Goal: Task Accomplishment & Management: Manage account settings

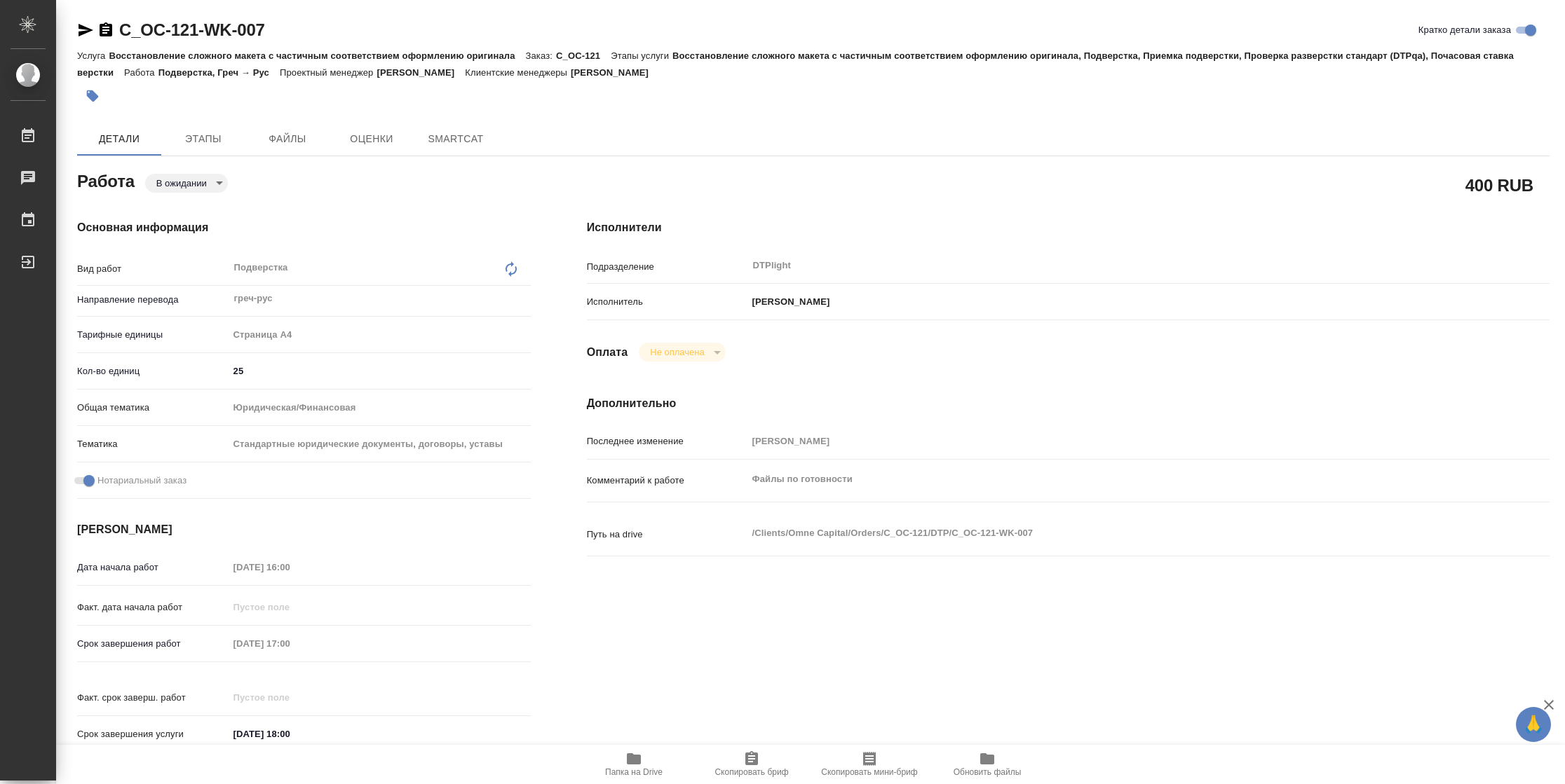
type textarea "x"
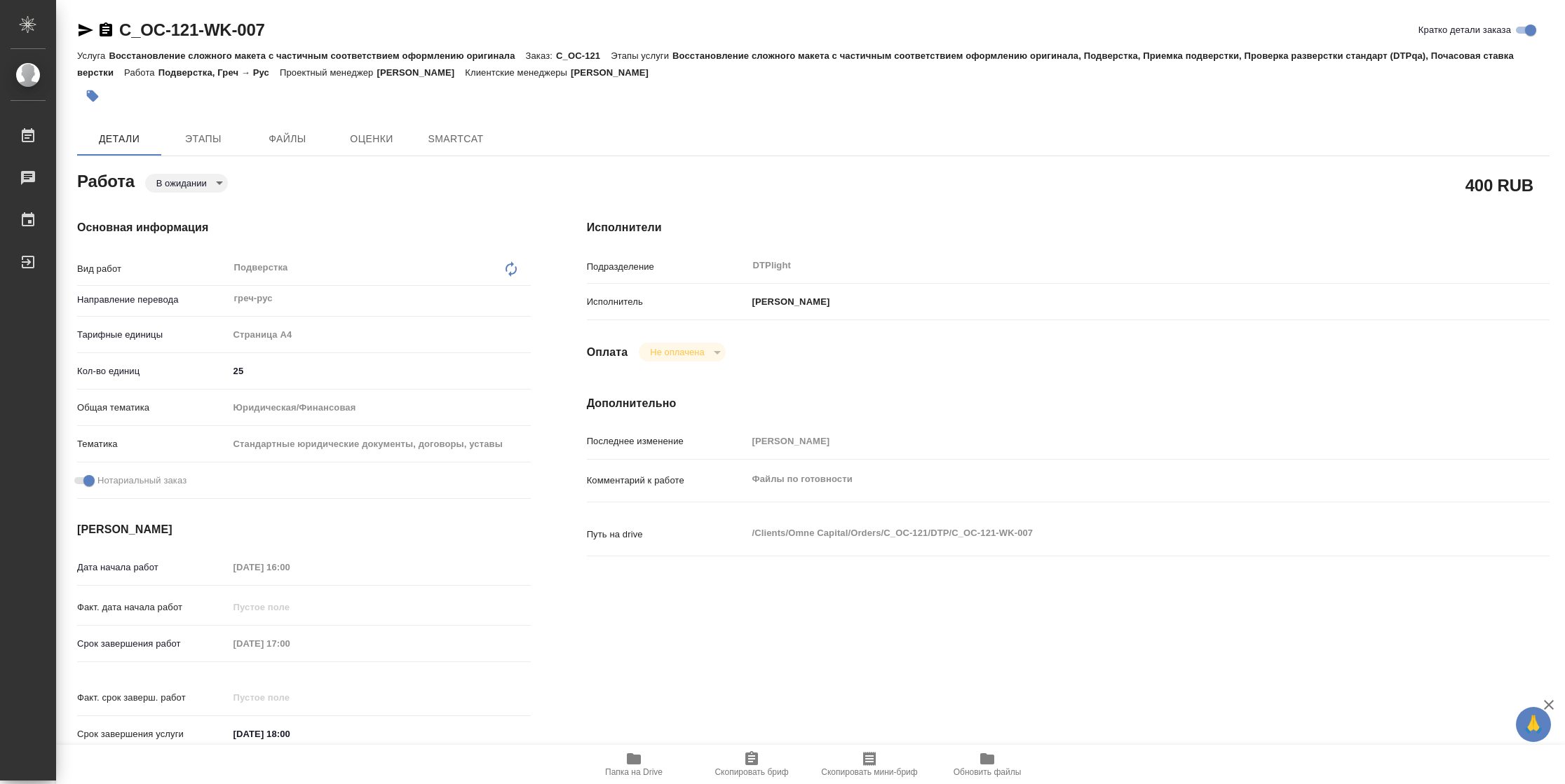
type textarea "x"
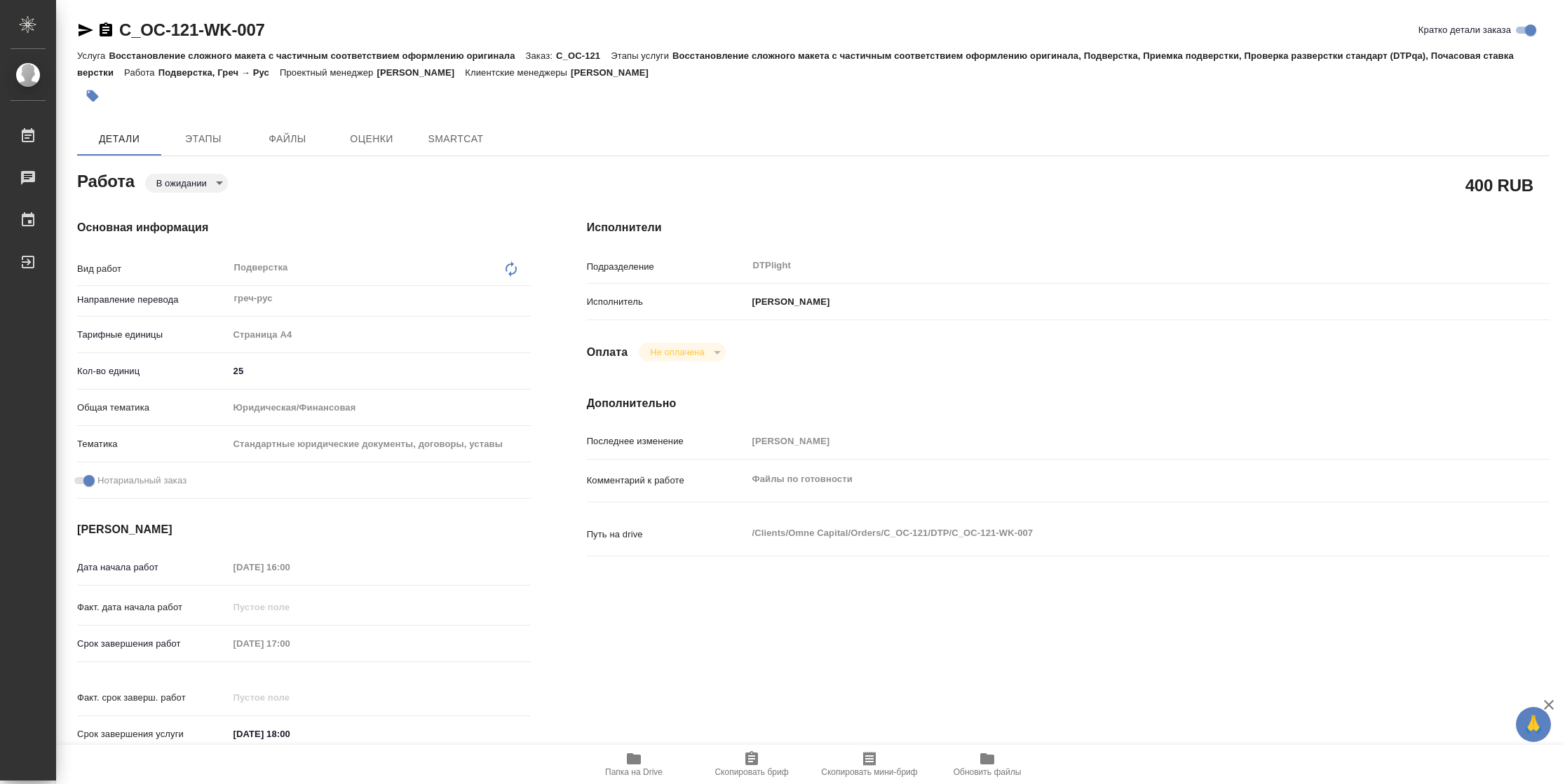
type textarea "x"
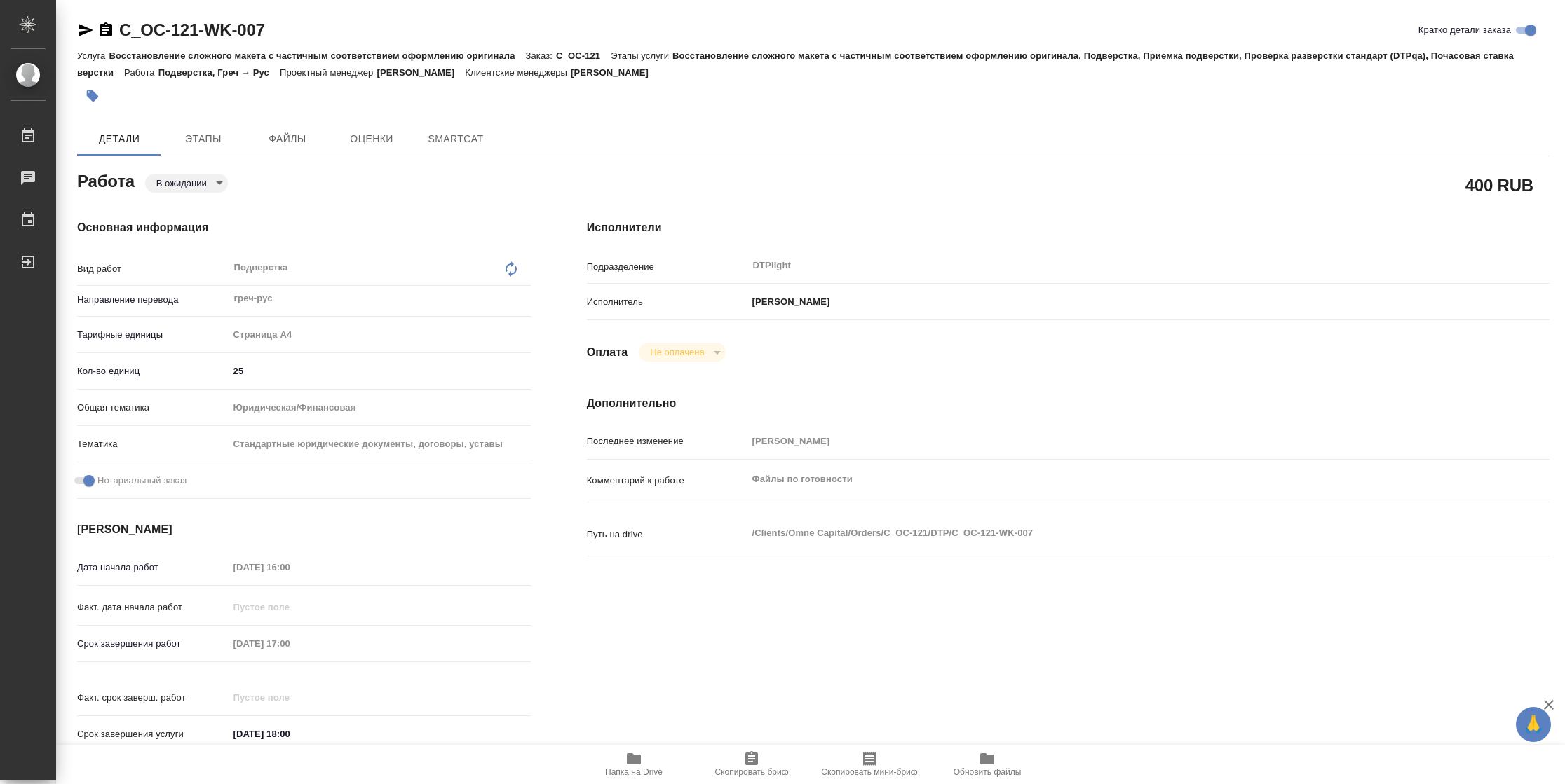
type textarea "x"
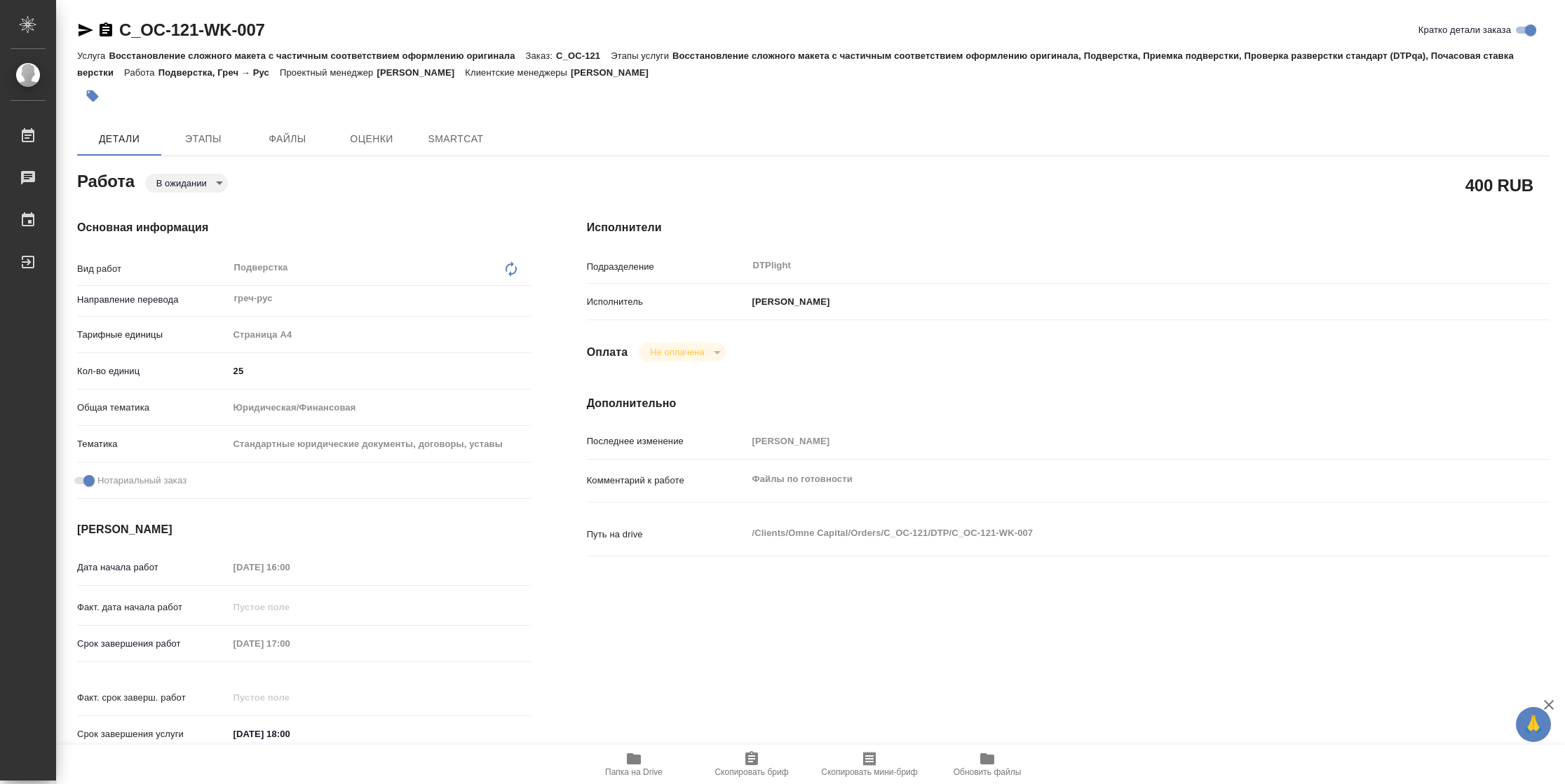
type textarea "x"
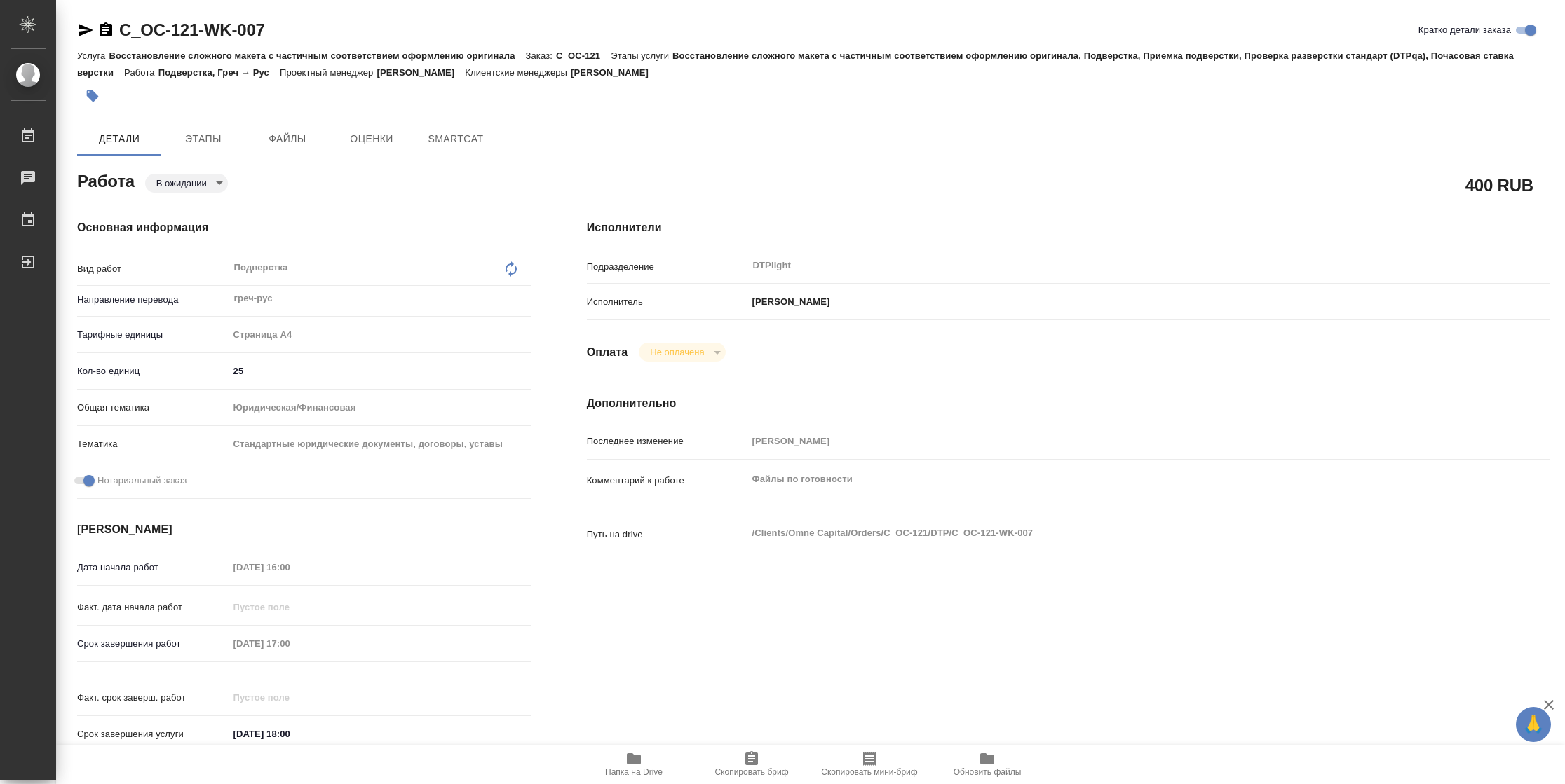
type textarea "x"
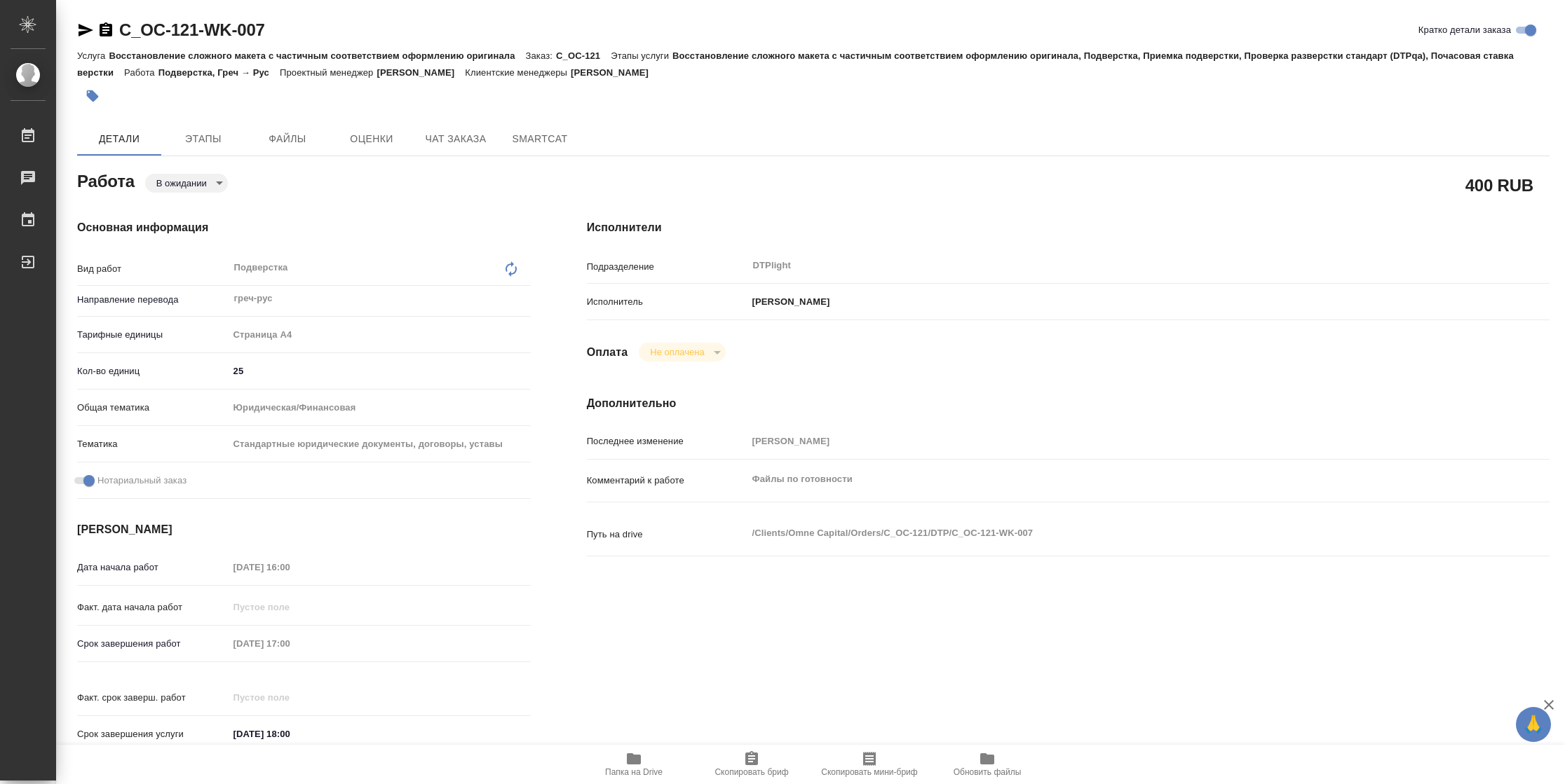
type textarea "x"
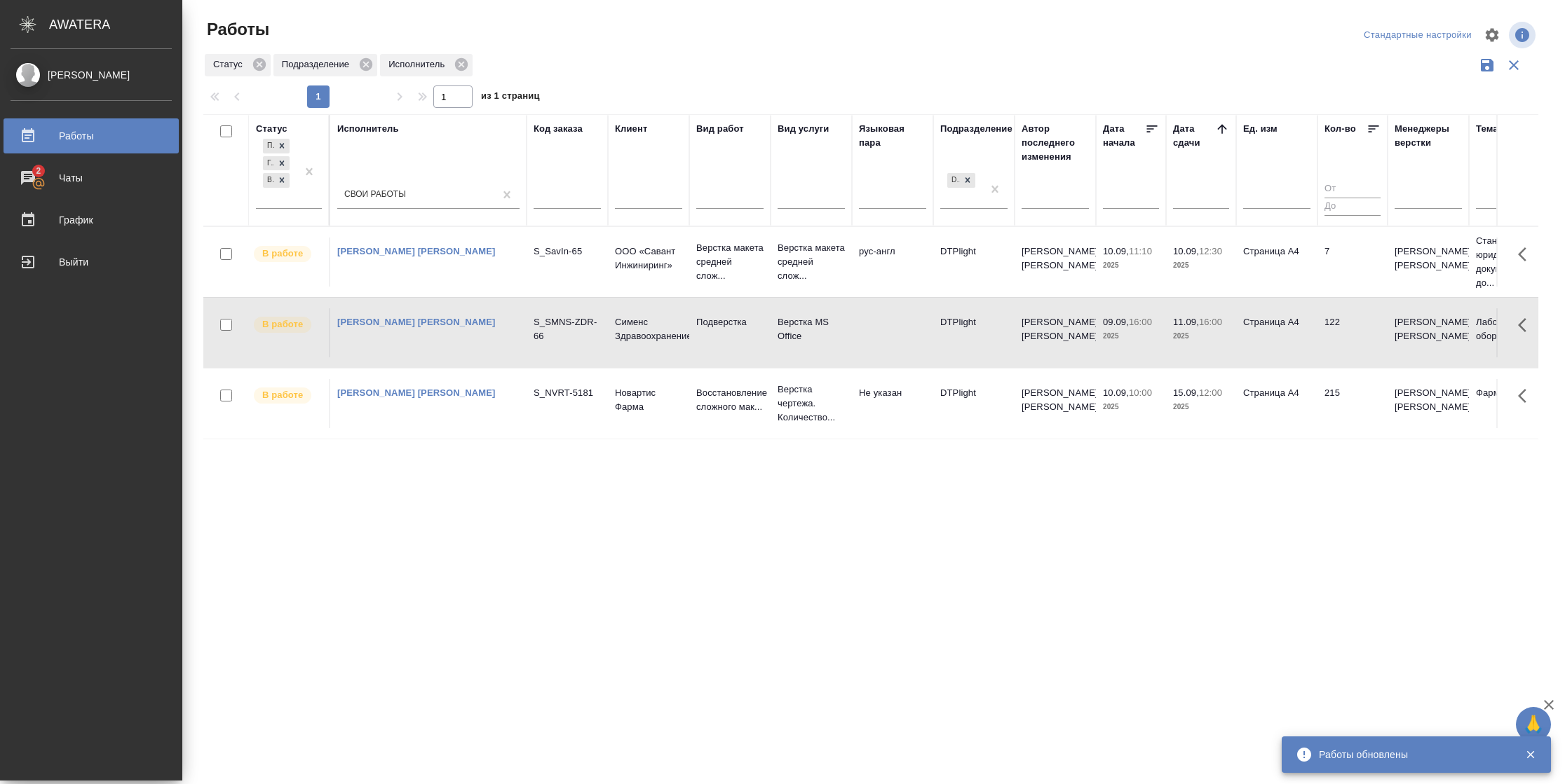
click at [1293, 272] on td "Страница А4" at bounding box center [1276, 262] width 81 height 49
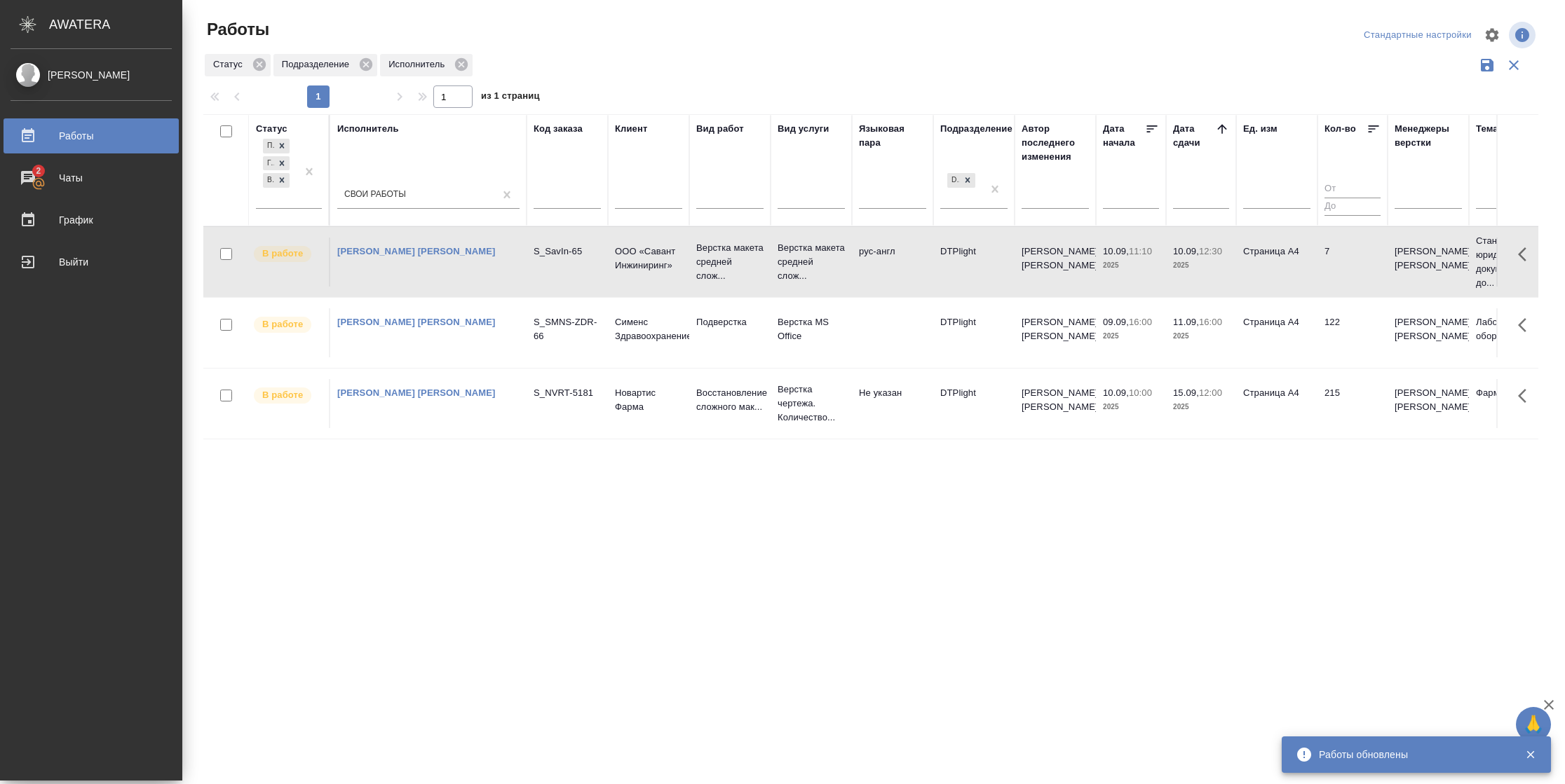
click at [1328, 275] on td "7" at bounding box center [1353, 262] width 70 height 49
click at [1265, 266] on td "Страница А4" at bounding box center [1276, 262] width 81 height 49
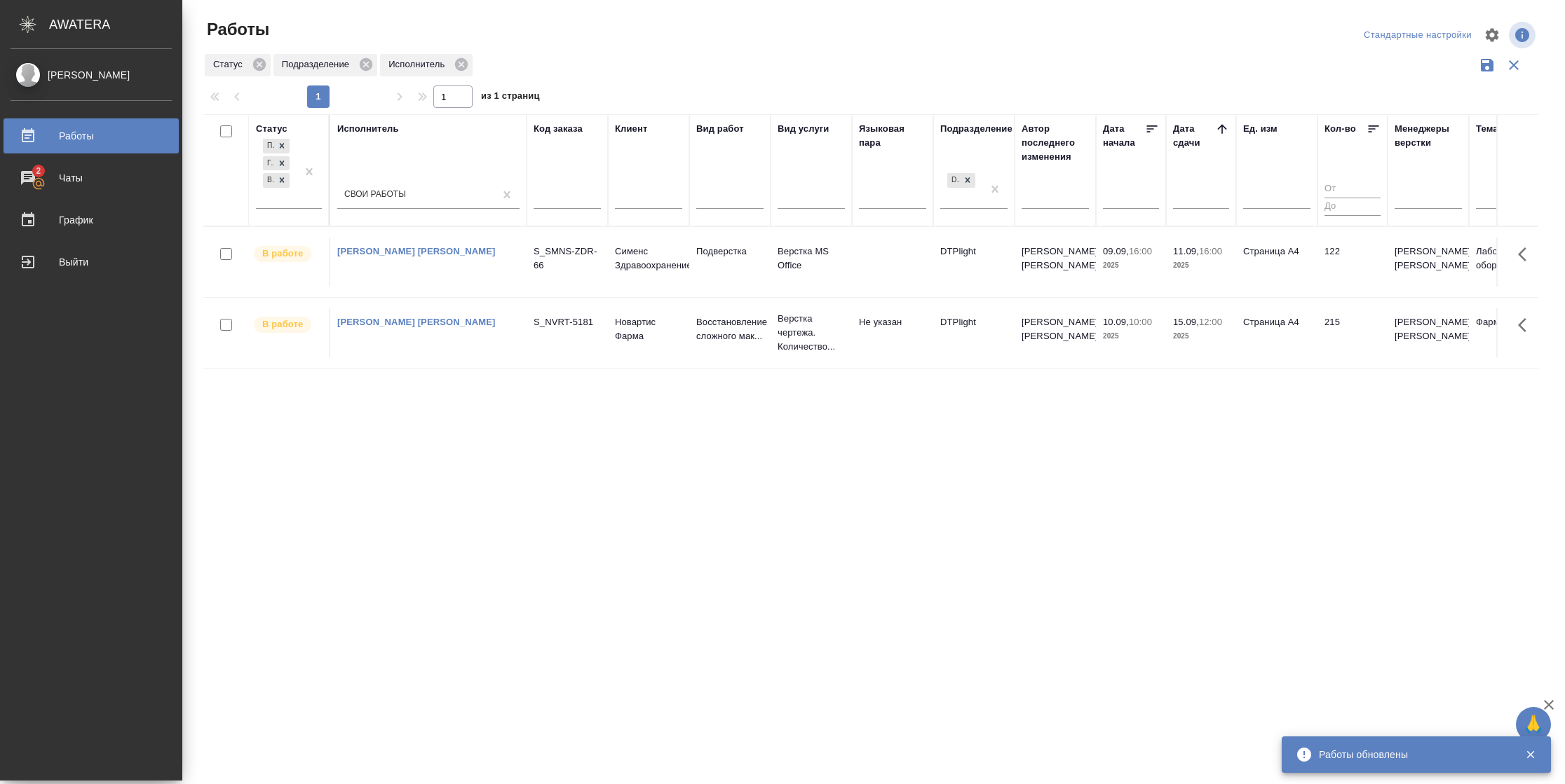
click at [1335, 277] on td "122" at bounding box center [1353, 262] width 70 height 49
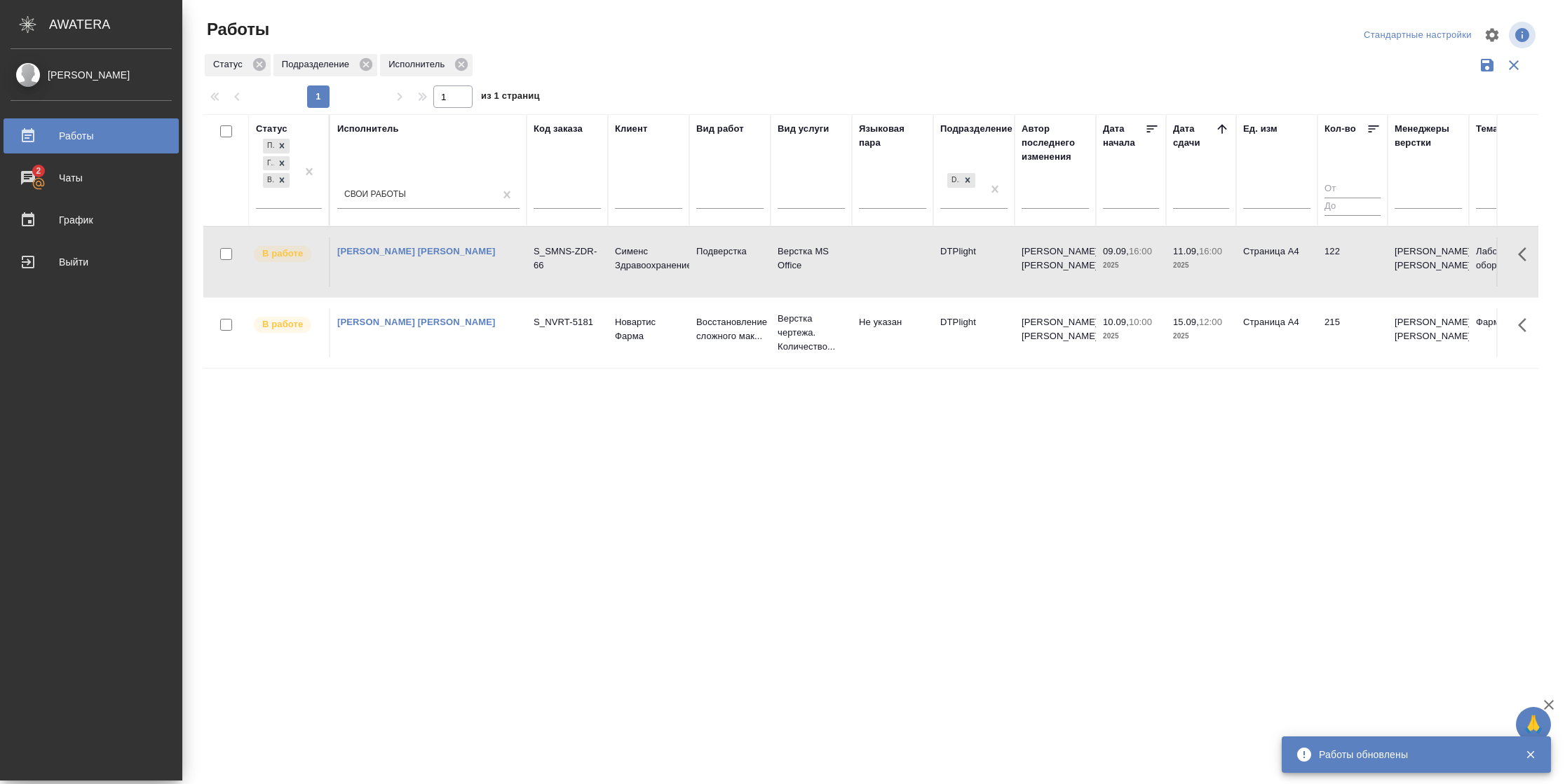
click at [1335, 277] on td "122" at bounding box center [1353, 262] width 70 height 49
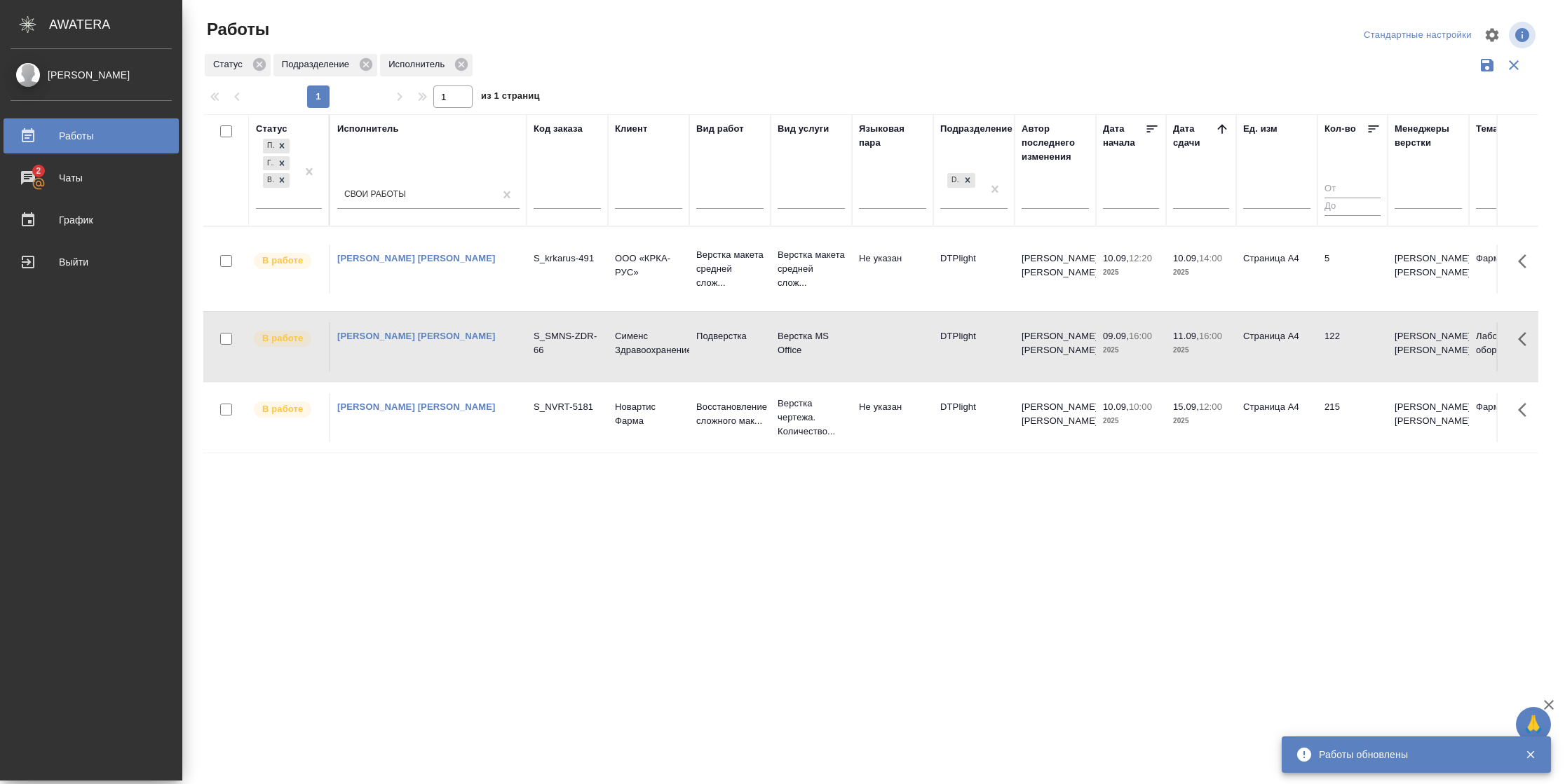
click at [1344, 359] on td "122" at bounding box center [1353, 347] width 70 height 49
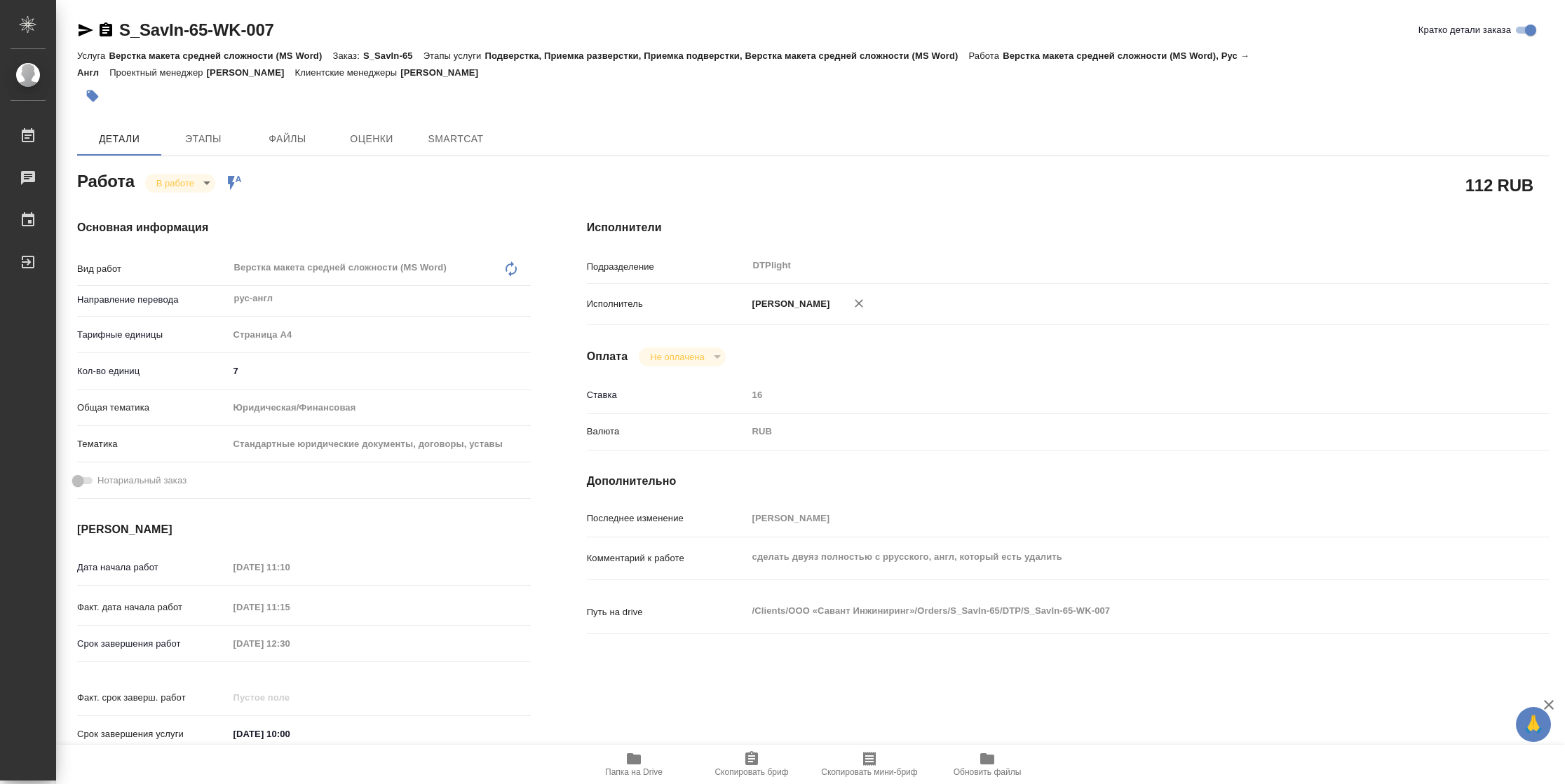
type textarea "x"
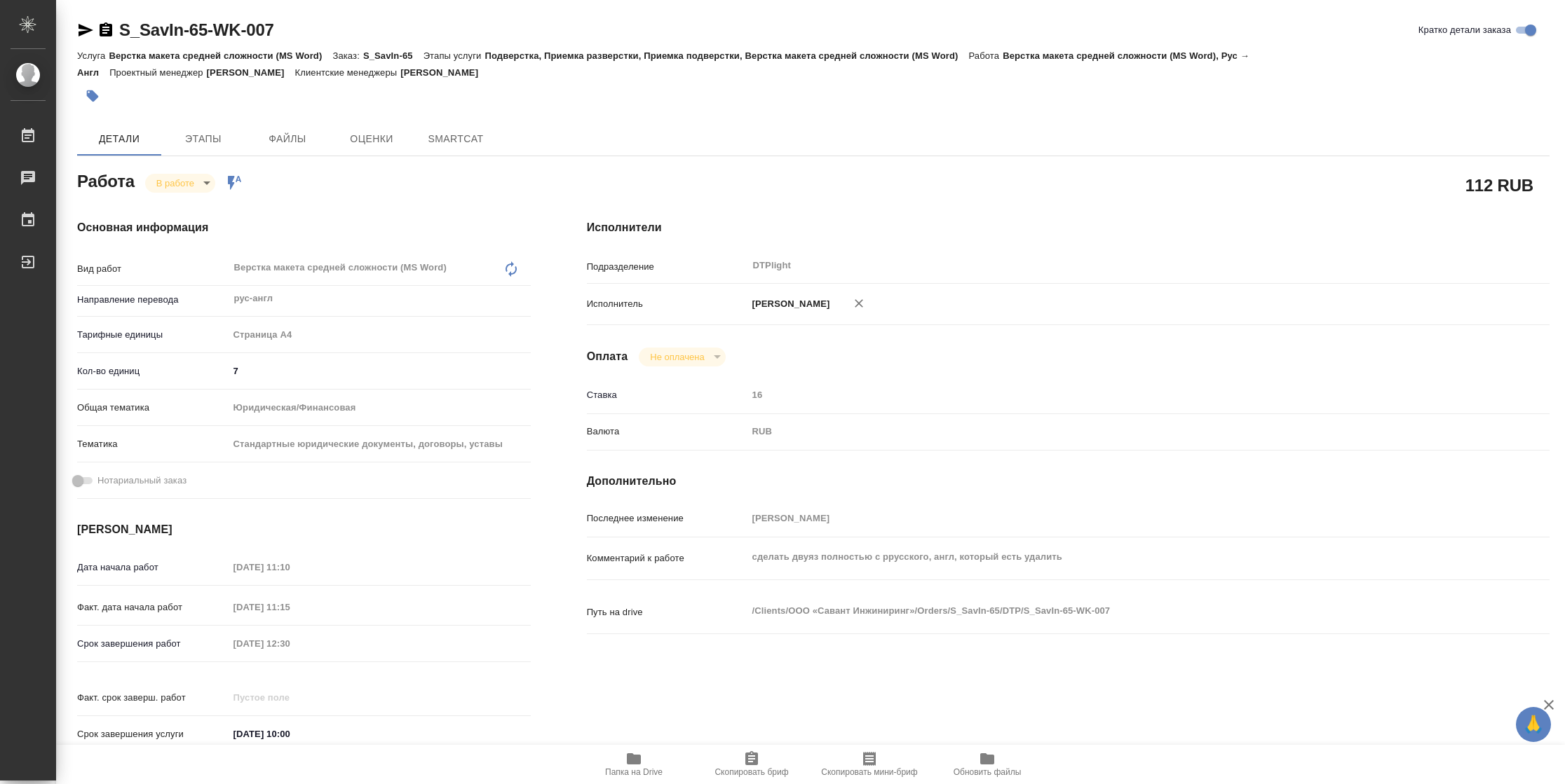
type textarea "x"
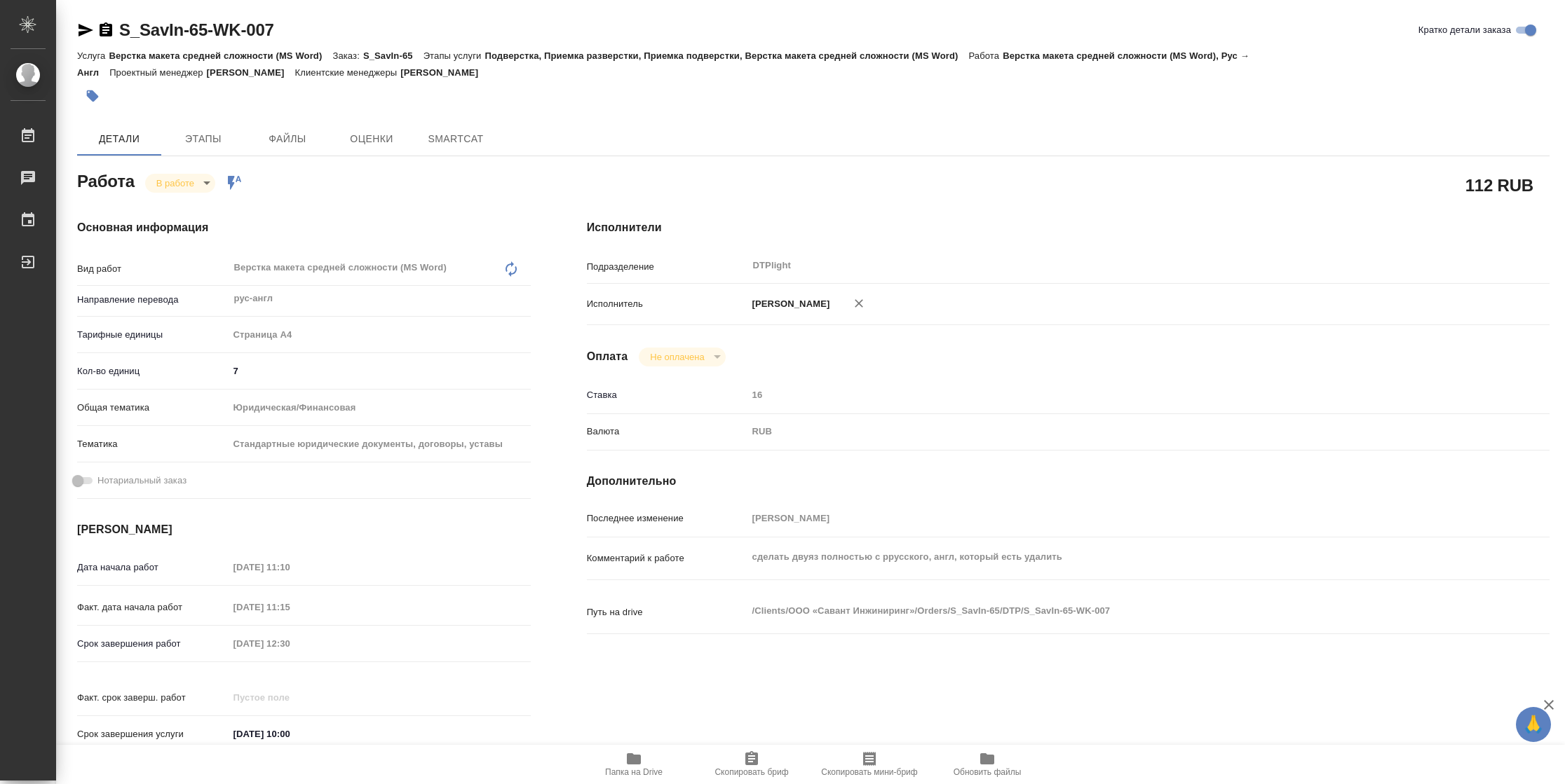
type textarea "x"
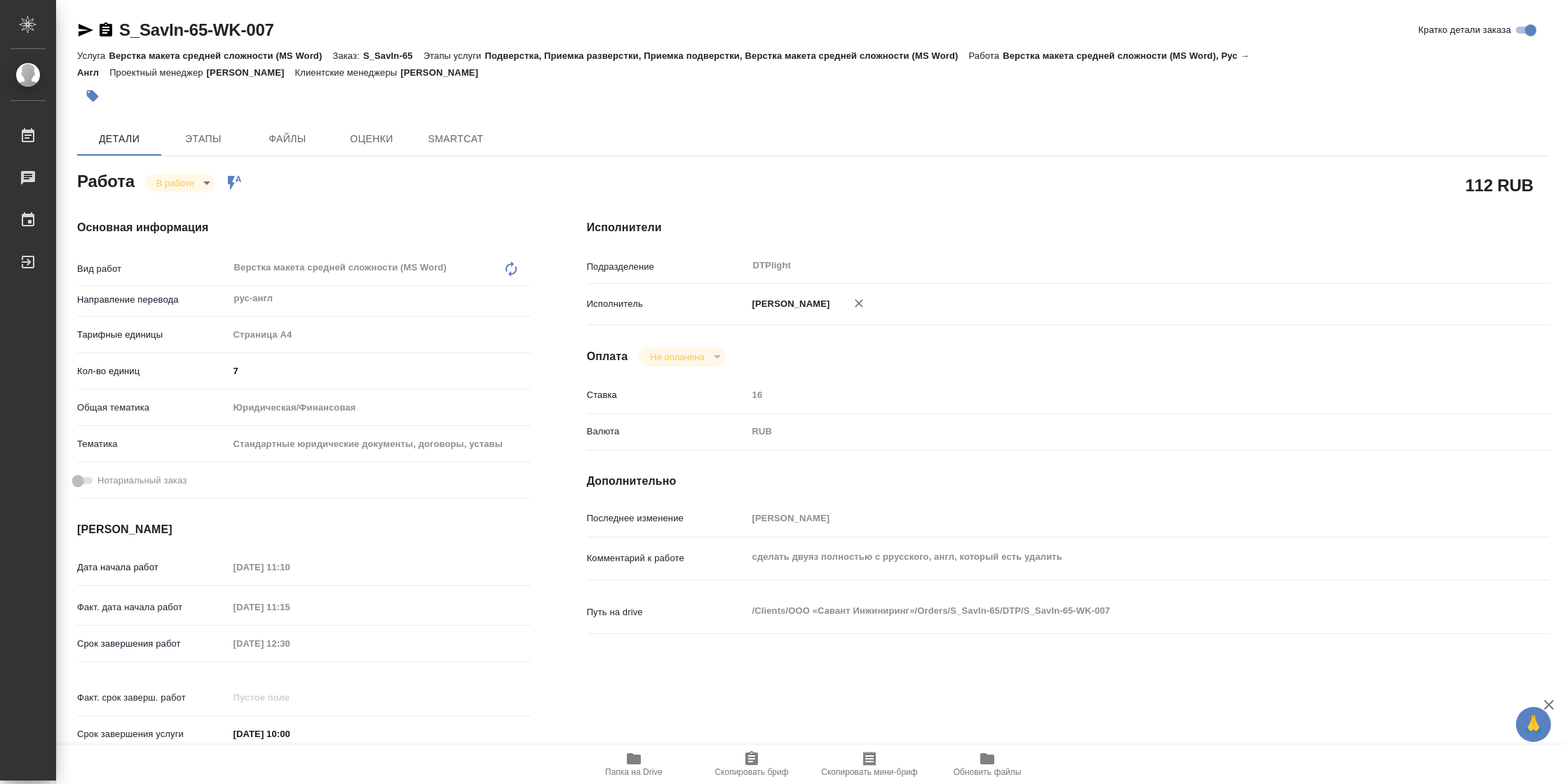
type textarea "x"
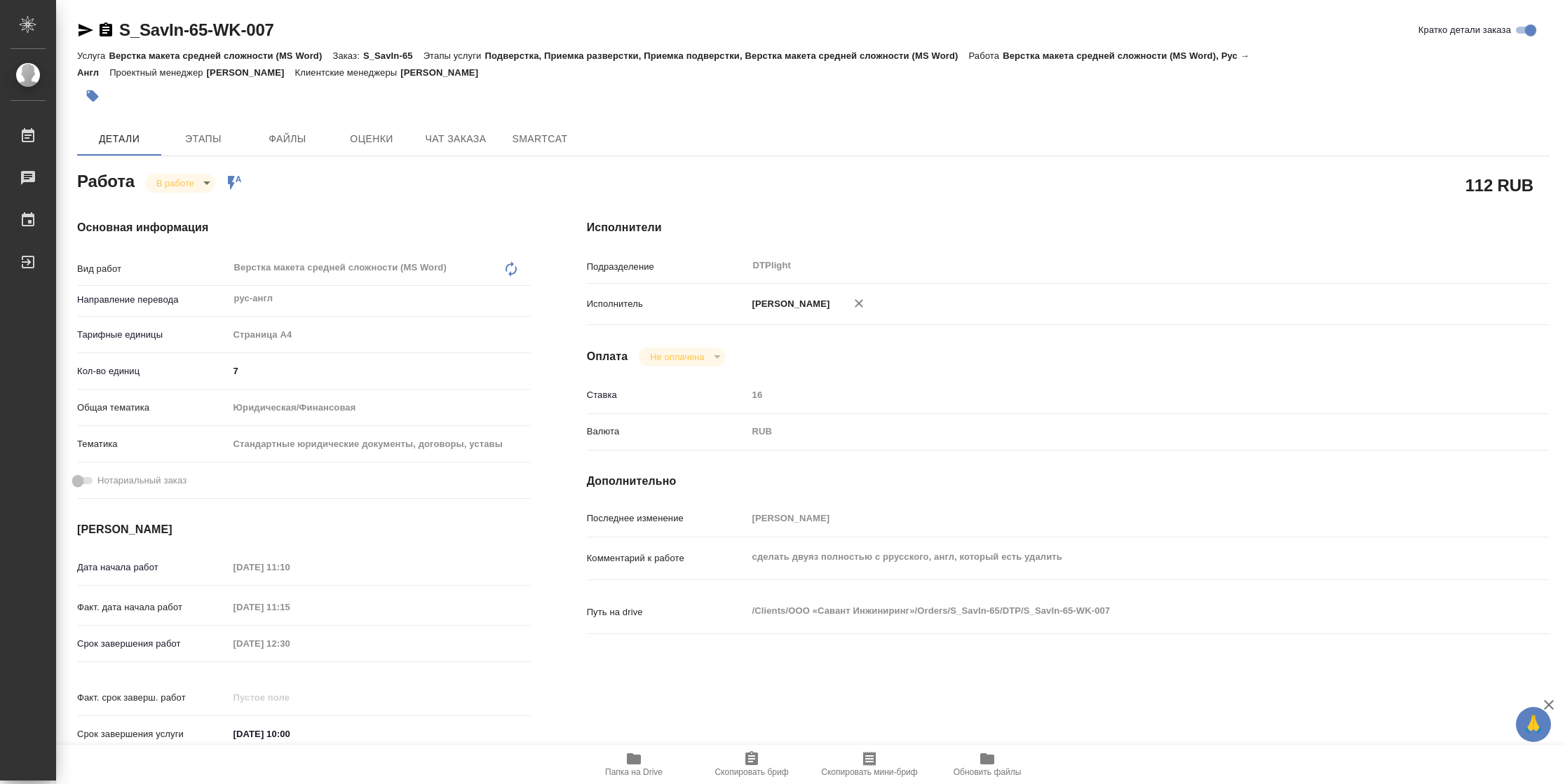
type textarea "x"
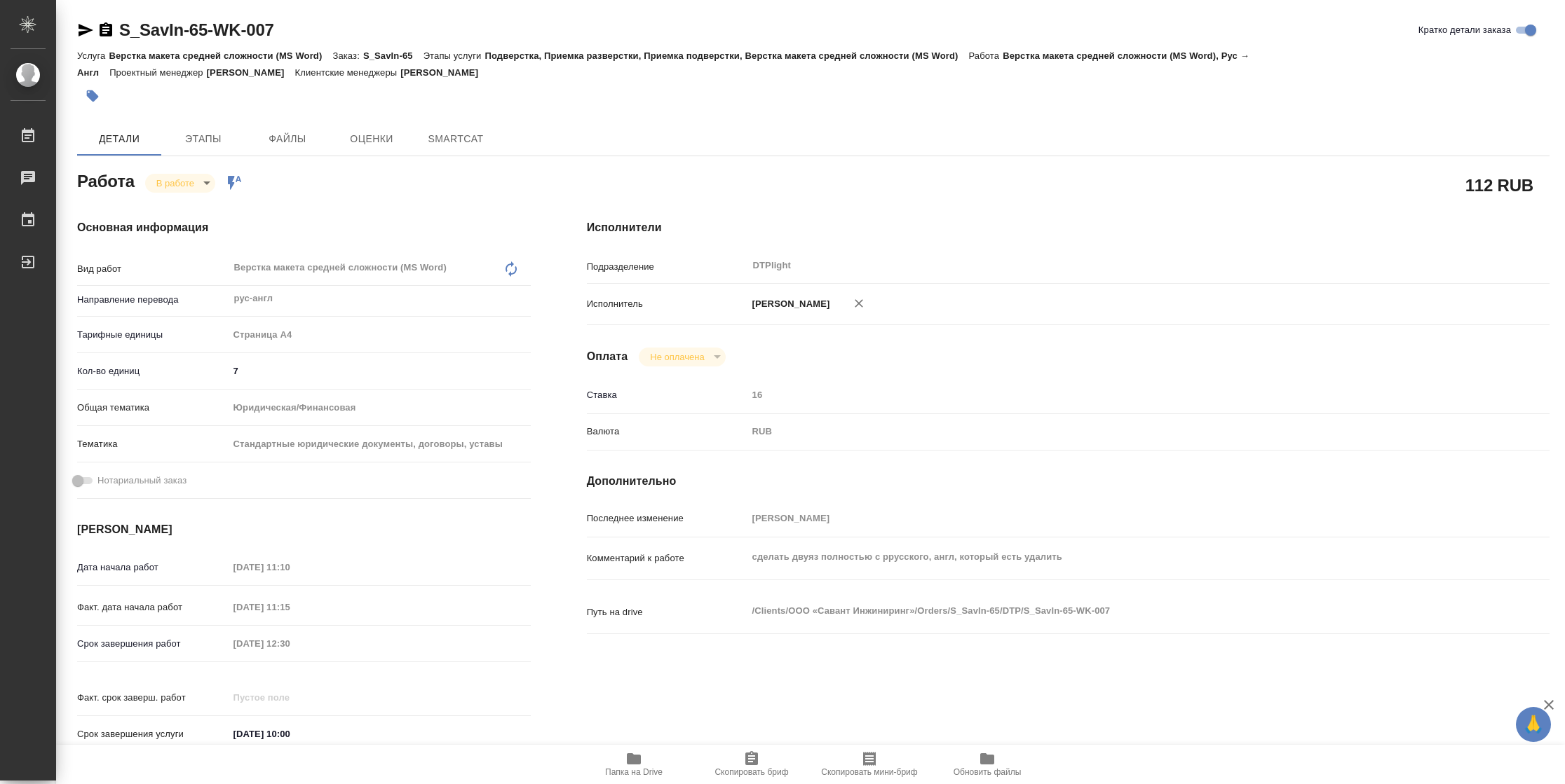
type textarea "x"
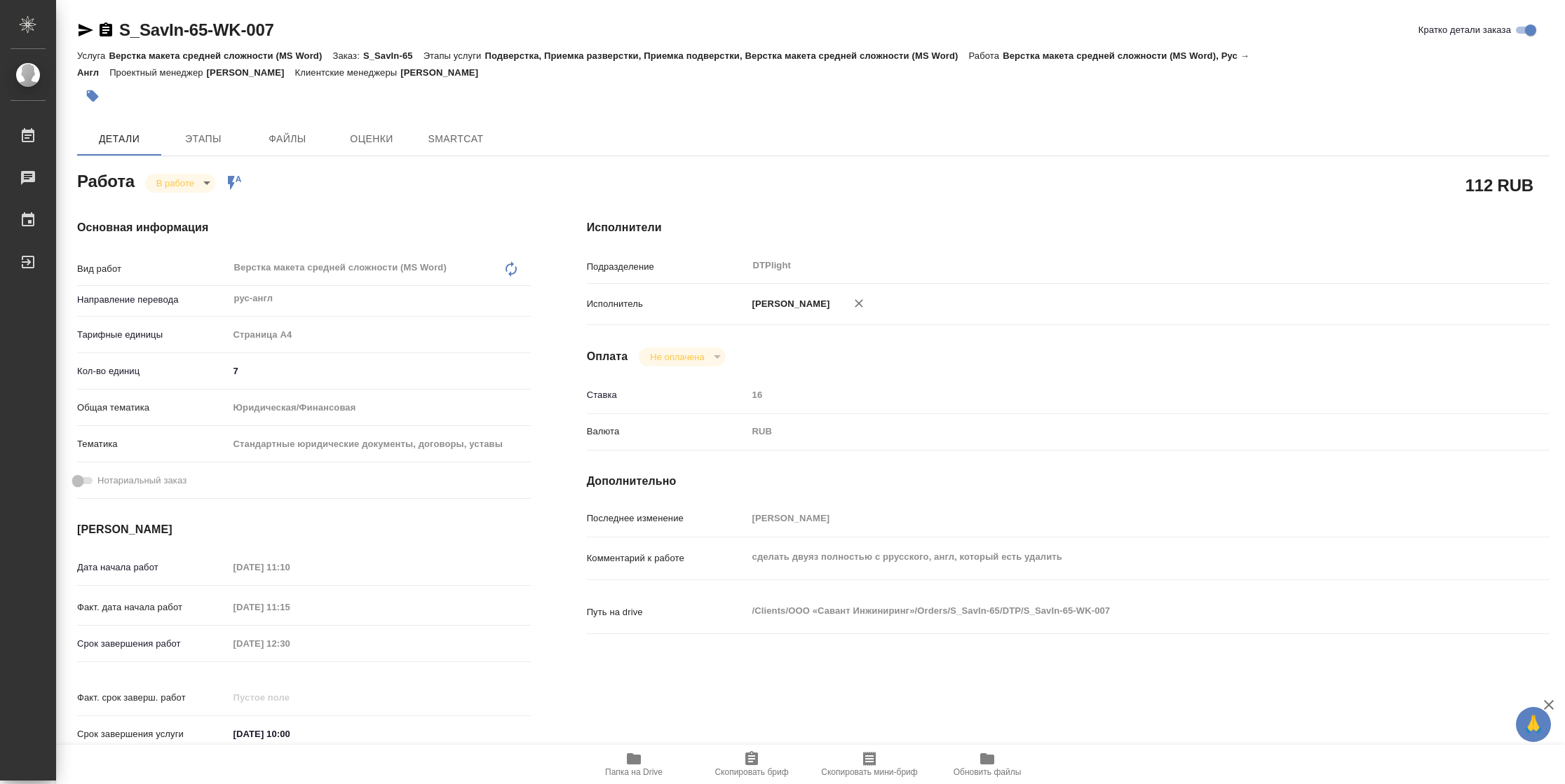
type textarea "x"
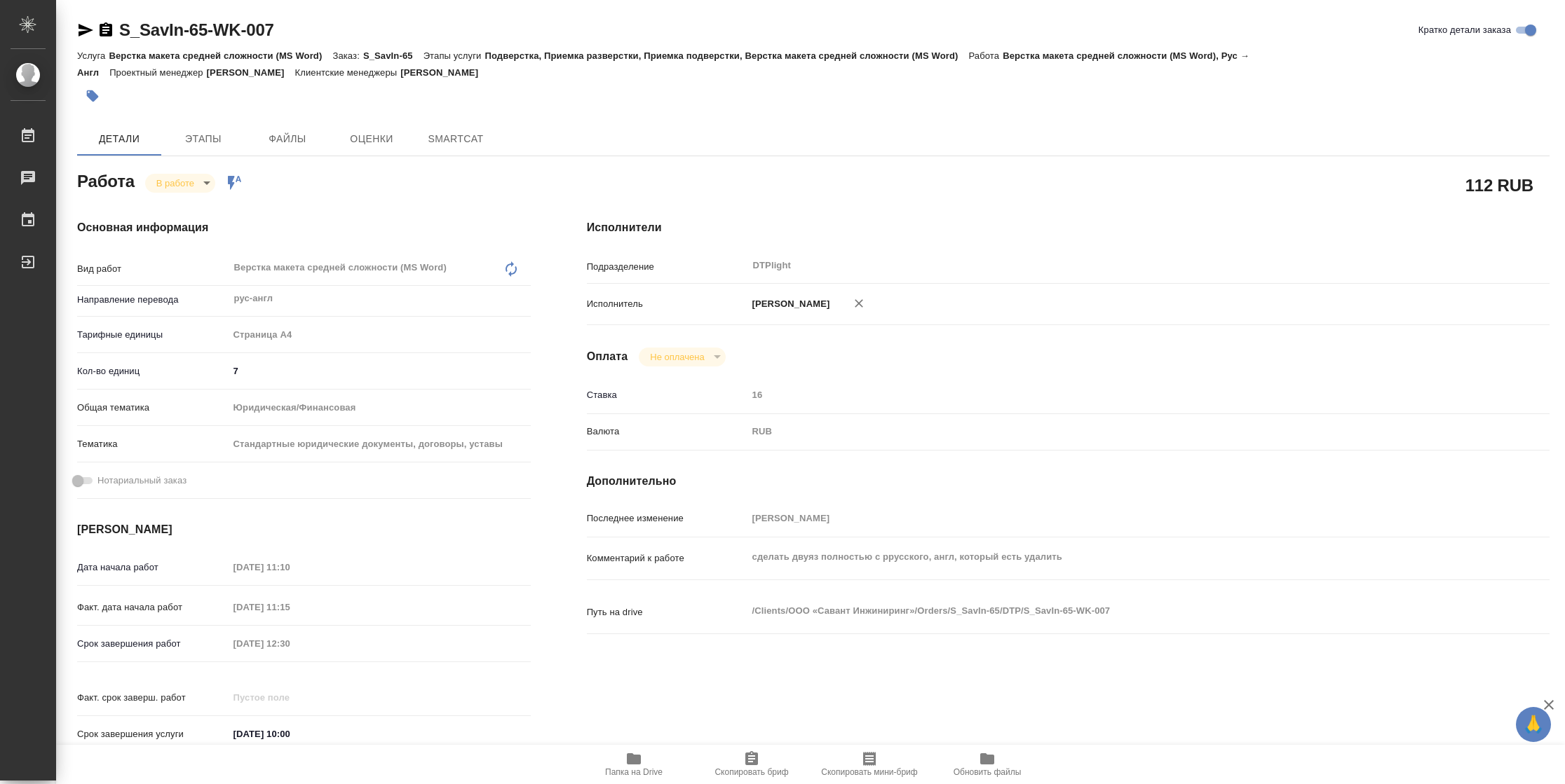
type textarea "x"
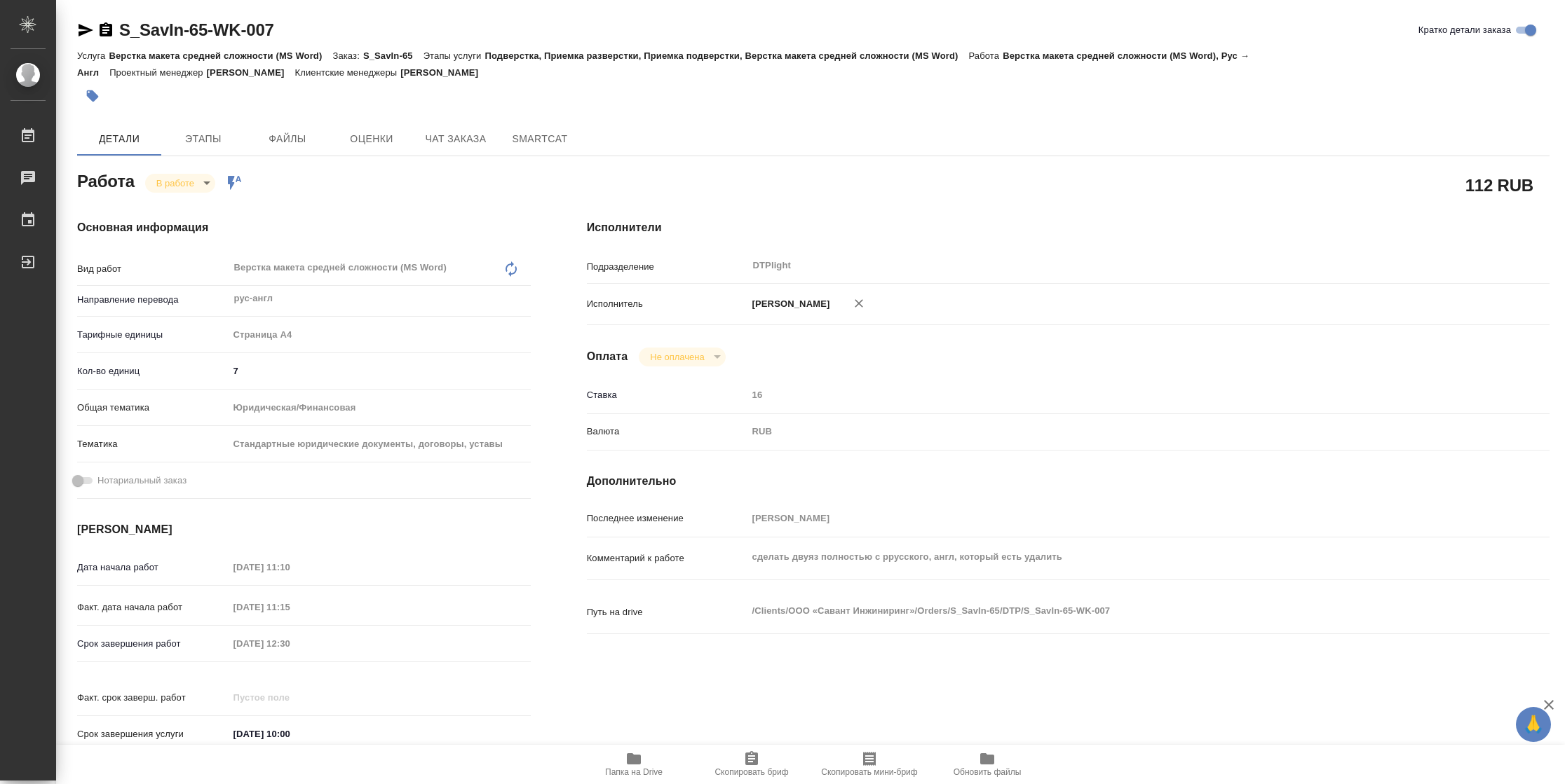
click at [642, 762] on span "Папка на Drive" at bounding box center [634, 764] width 101 height 27
type textarea "x"
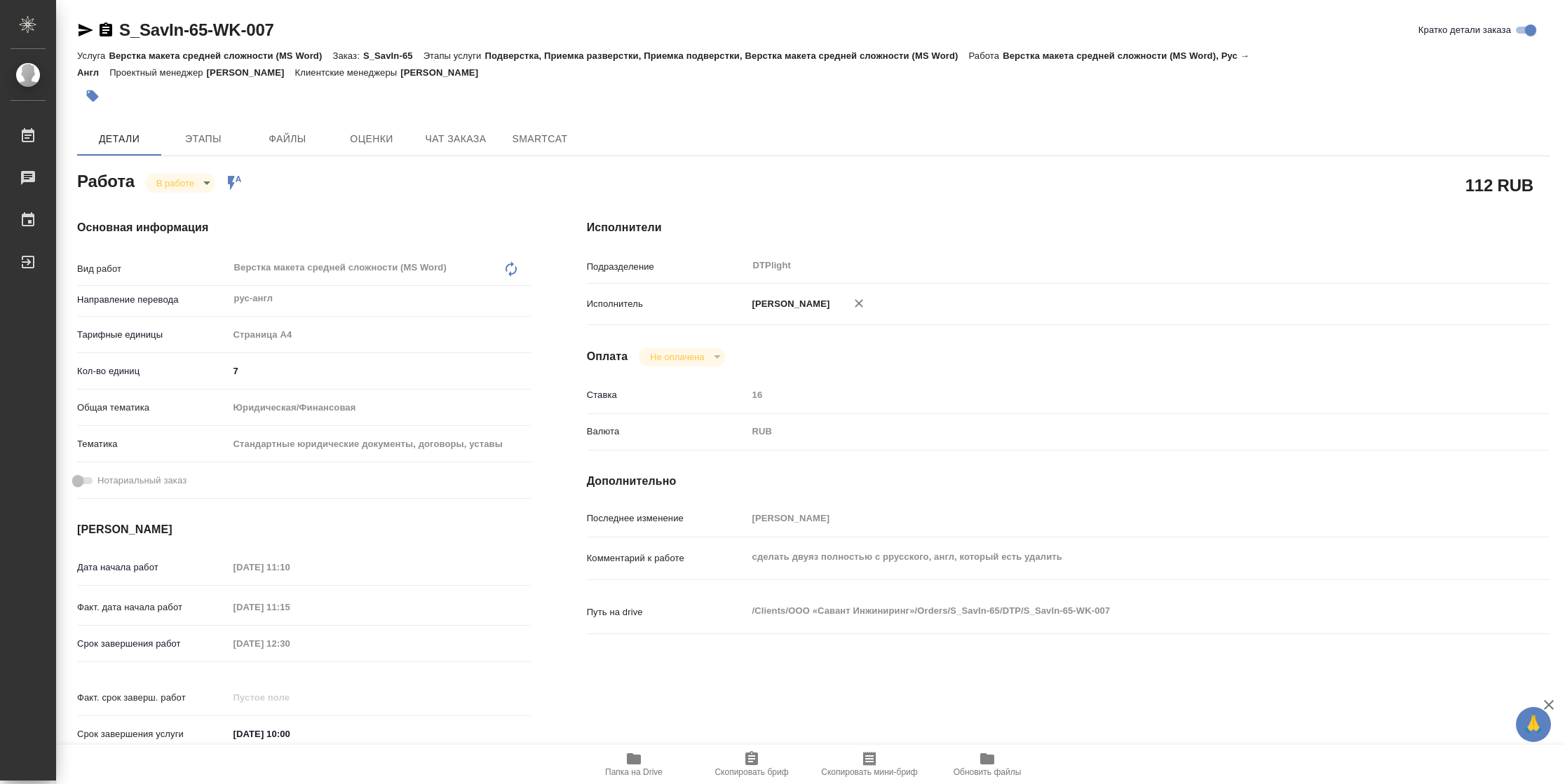
type textarea "x"
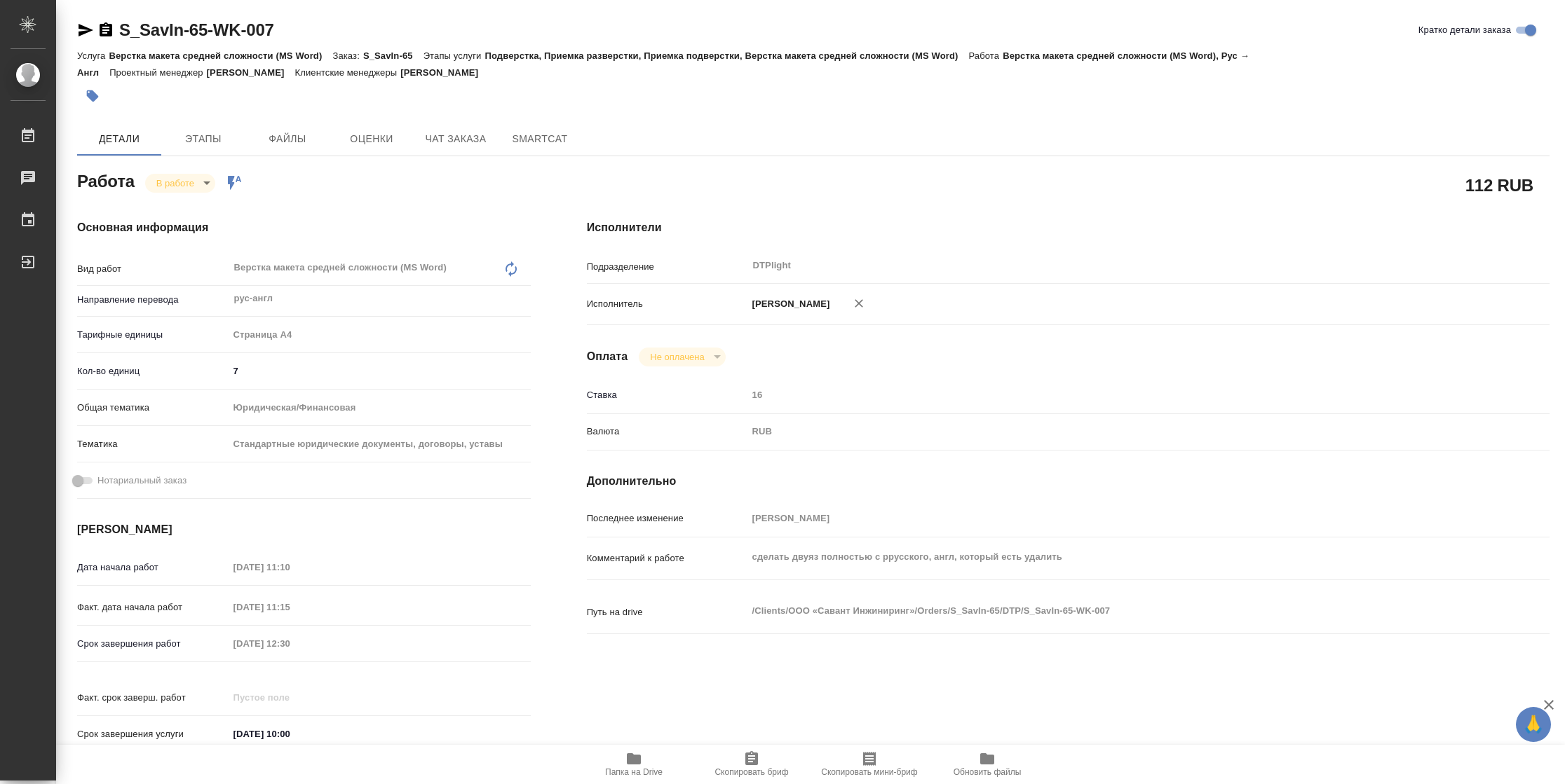
type textarea "x"
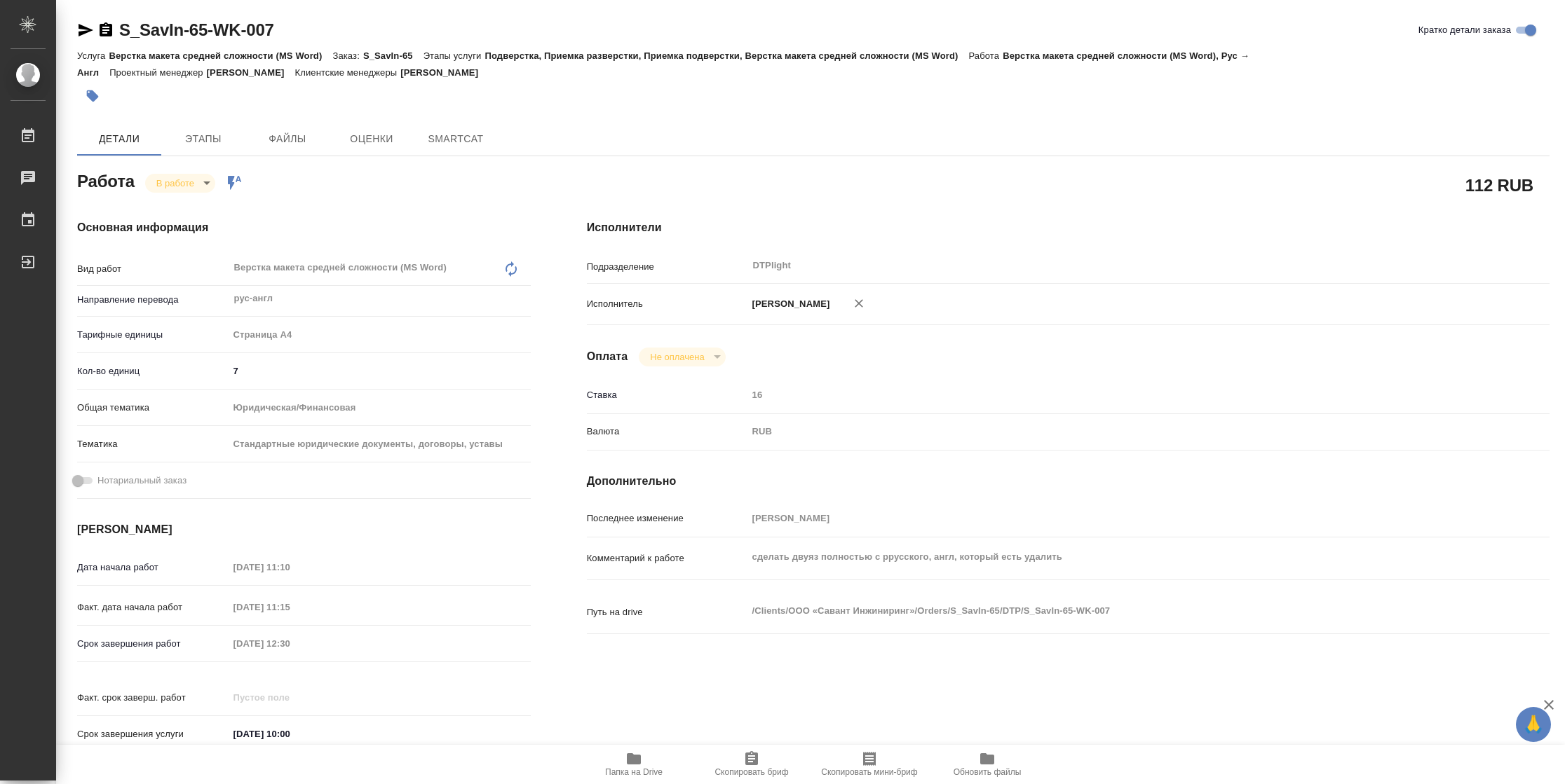
type textarea "x"
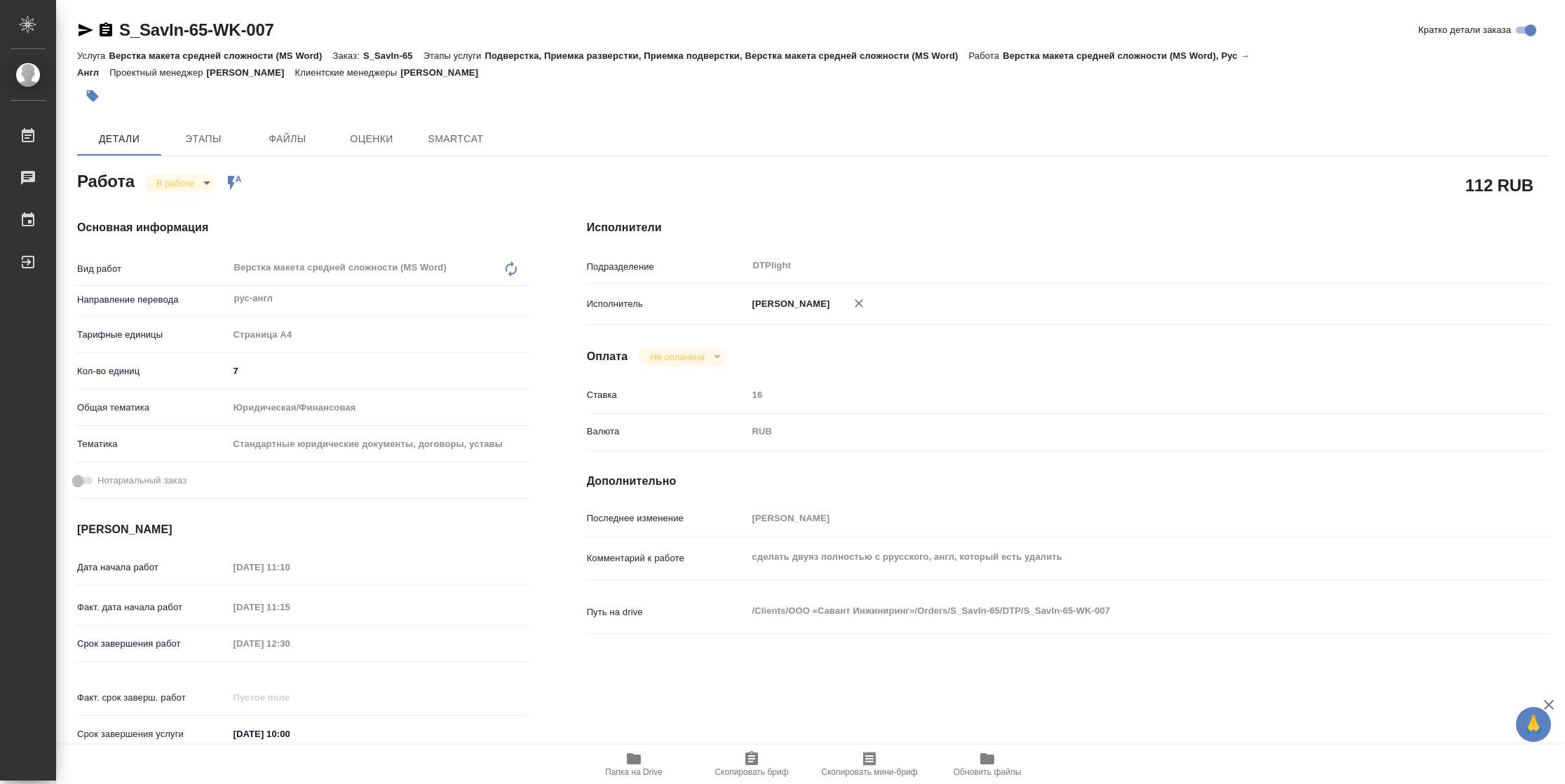
type textarea "x"
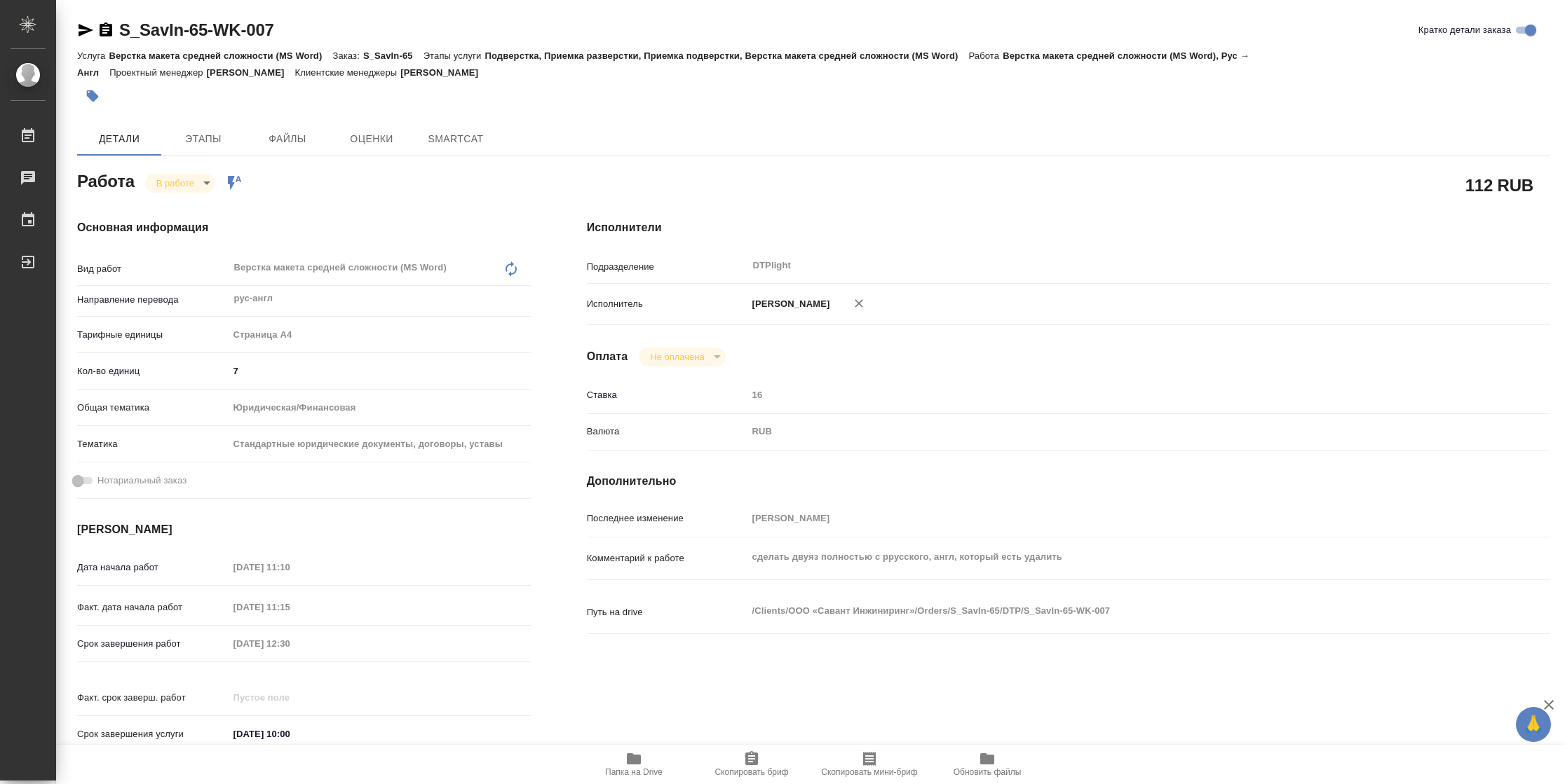
type textarea "x"
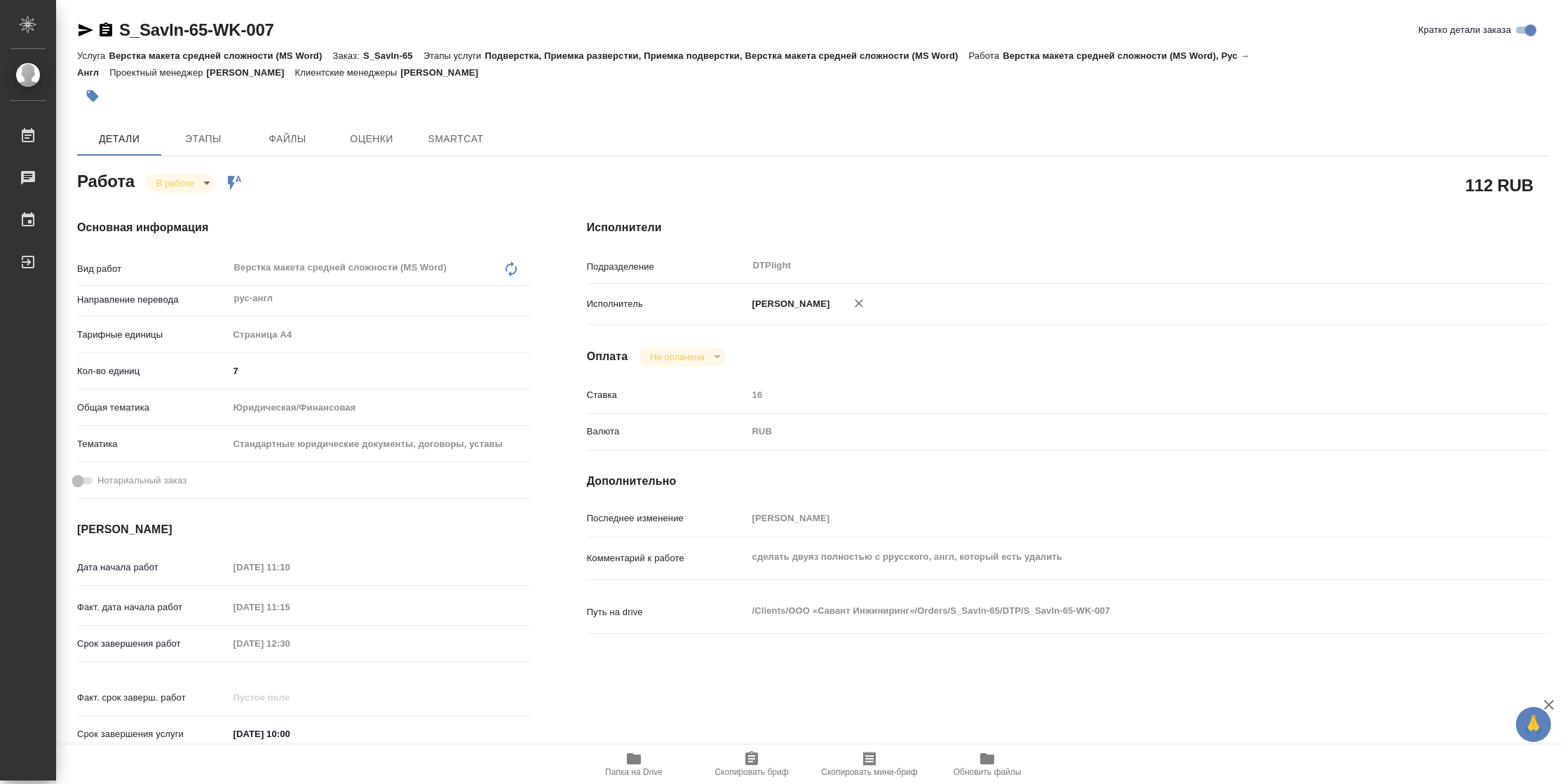
type textarea "x"
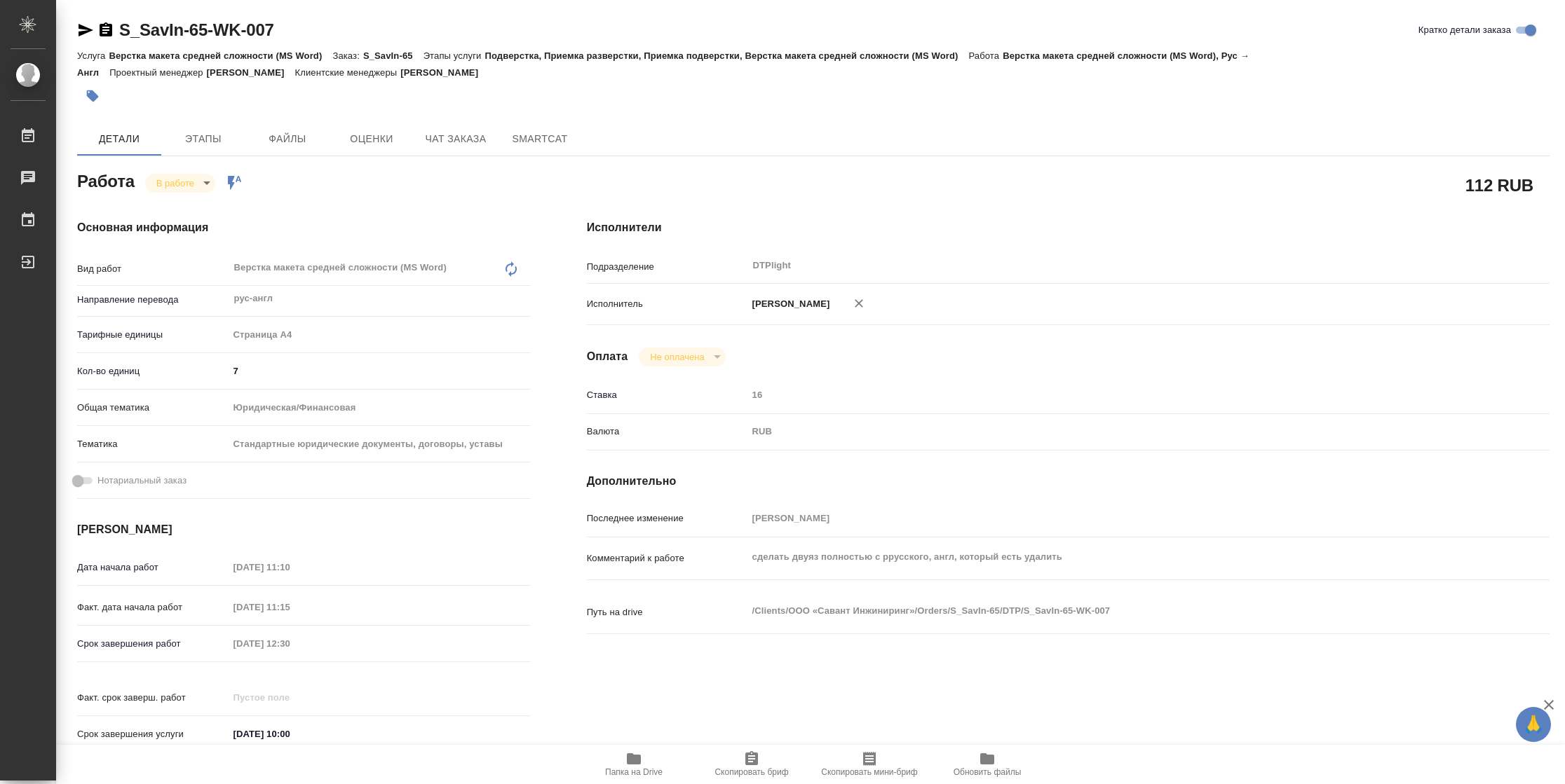
type textarea "x"
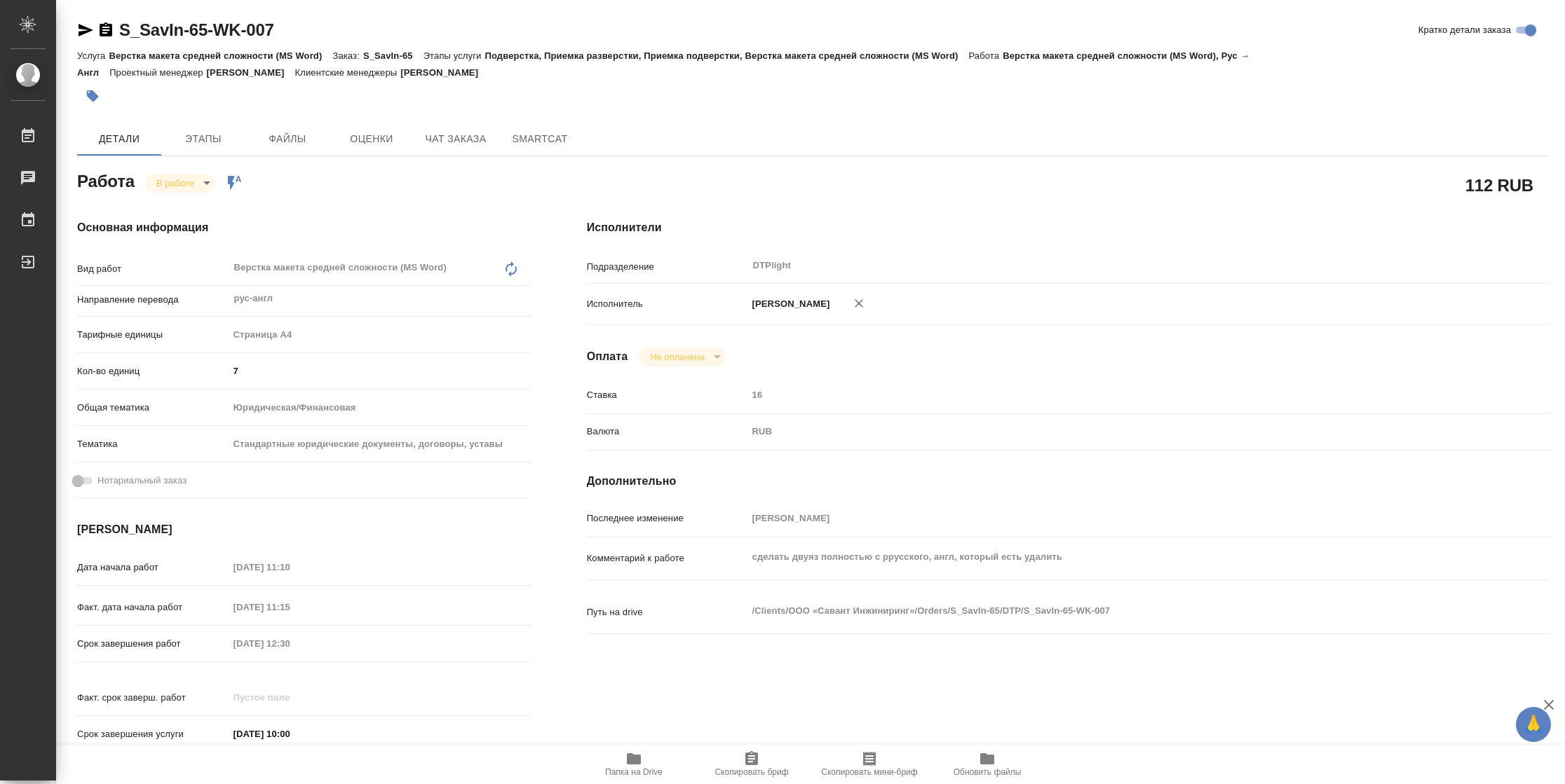
type textarea "x"
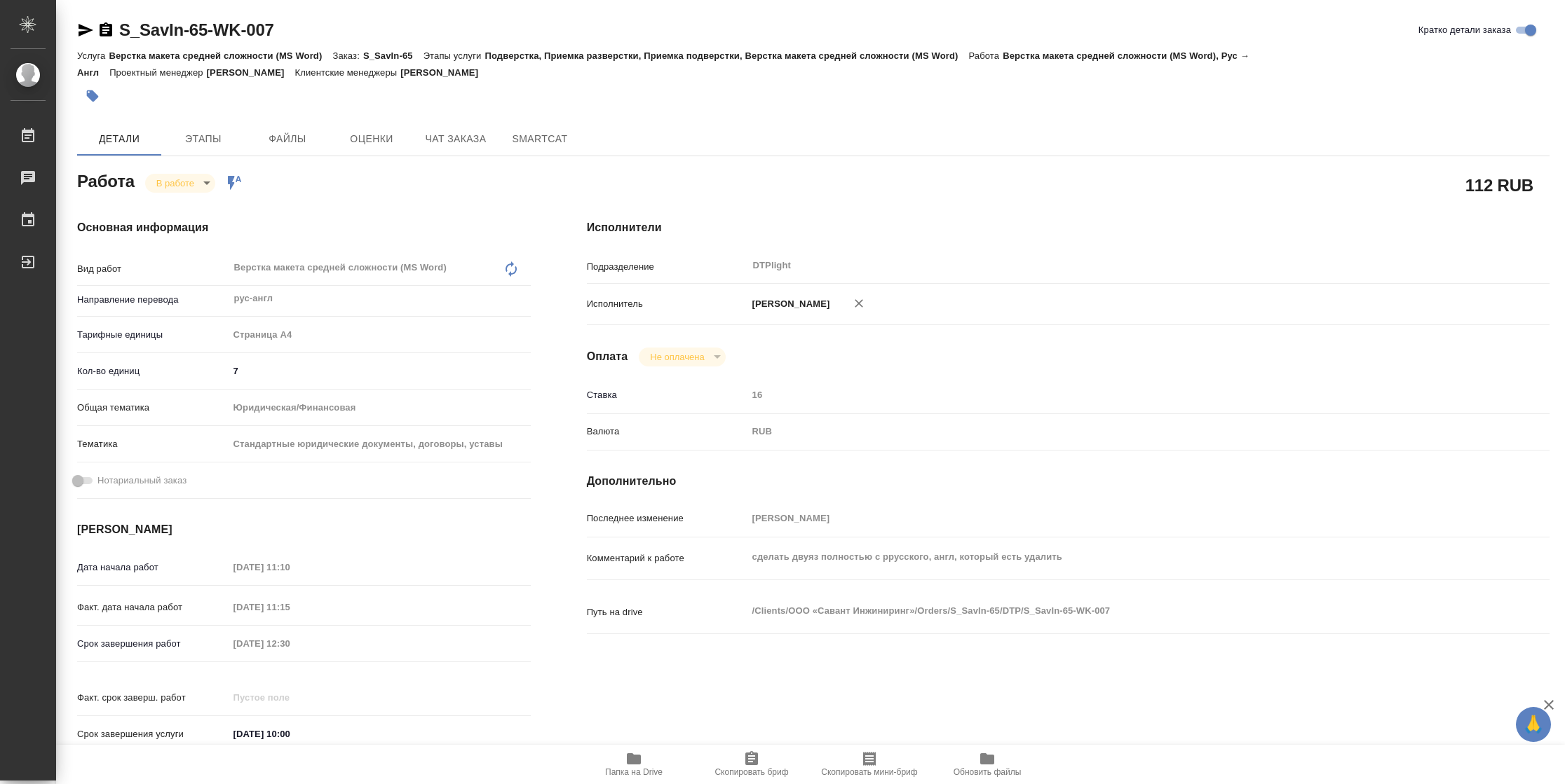
type textarea "x"
click at [632, 770] on span "Папка на Drive" at bounding box center [634, 772] width 58 height 10
click at [202, 185] on body "🙏 .cls-1 fill:#fff; AWATERA Vasilyeva Natalia Работы 2 Чаты График Выйти S_SavI…" at bounding box center [782, 392] width 1565 height 784
click at [201, 205] on button "Выполнен" at bounding box center [181, 206] width 51 height 15
click at [86, 27] on icon "button" at bounding box center [86, 30] width 15 height 13
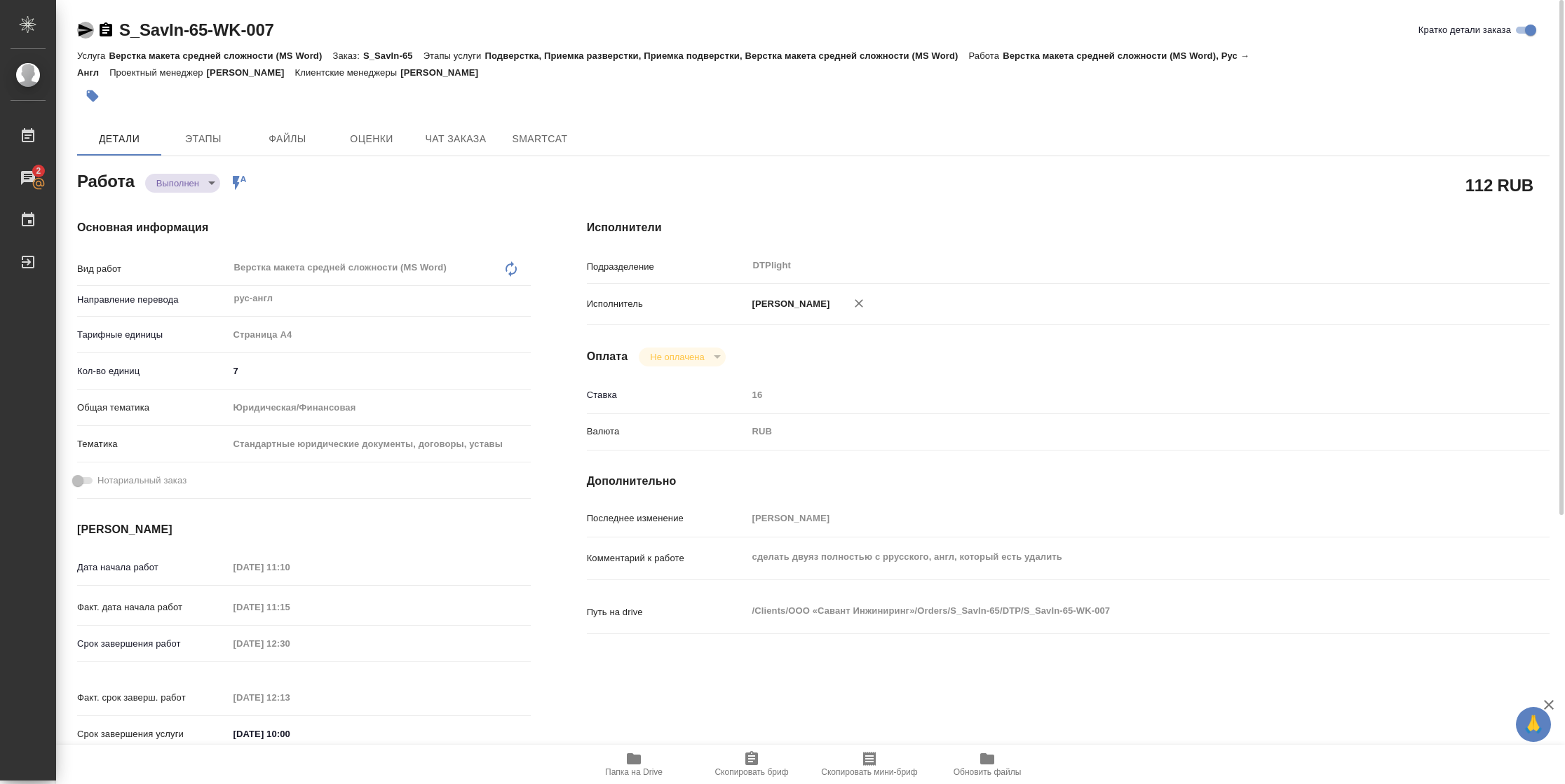
type textarea "x"
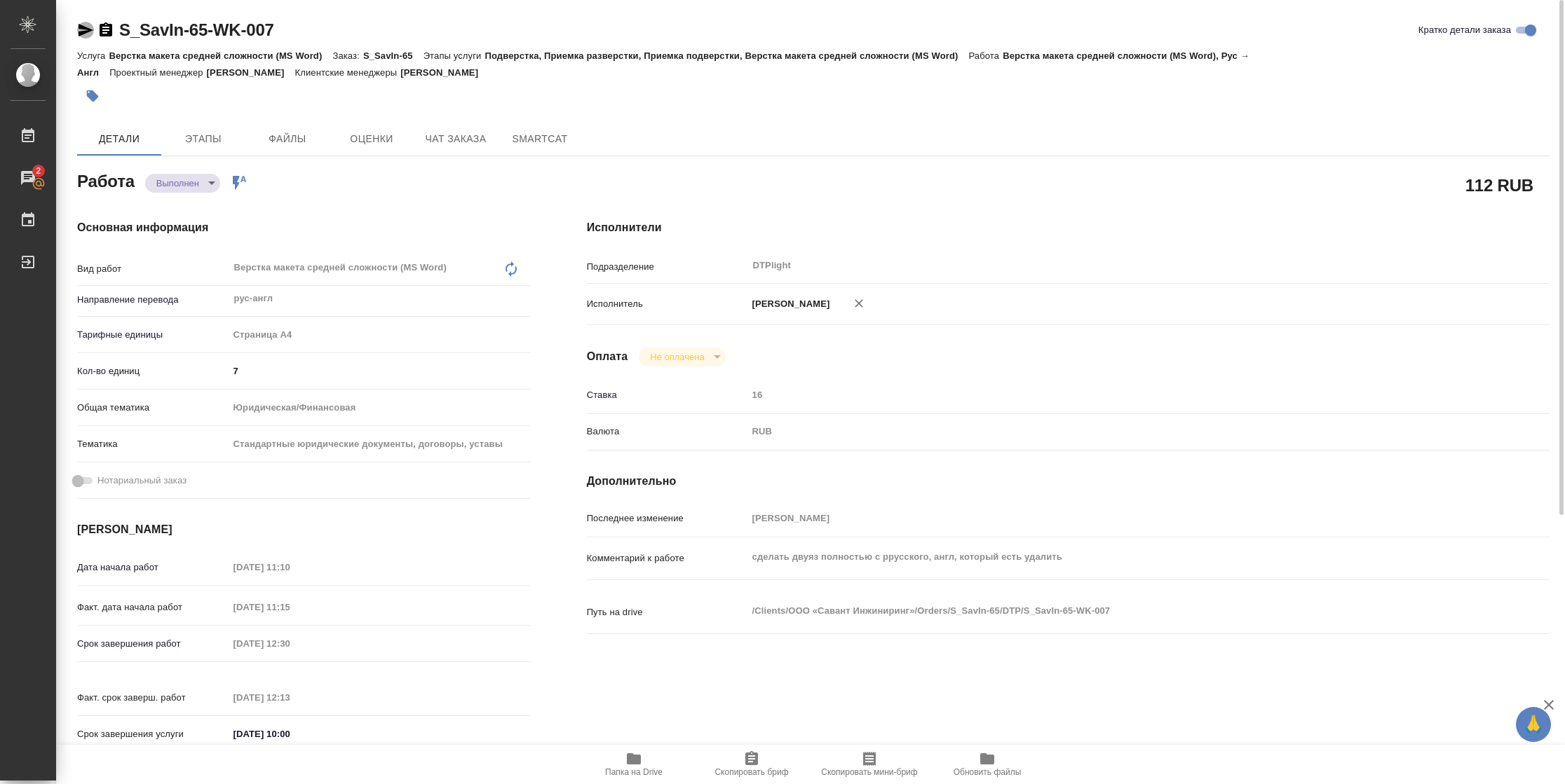
type textarea "x"
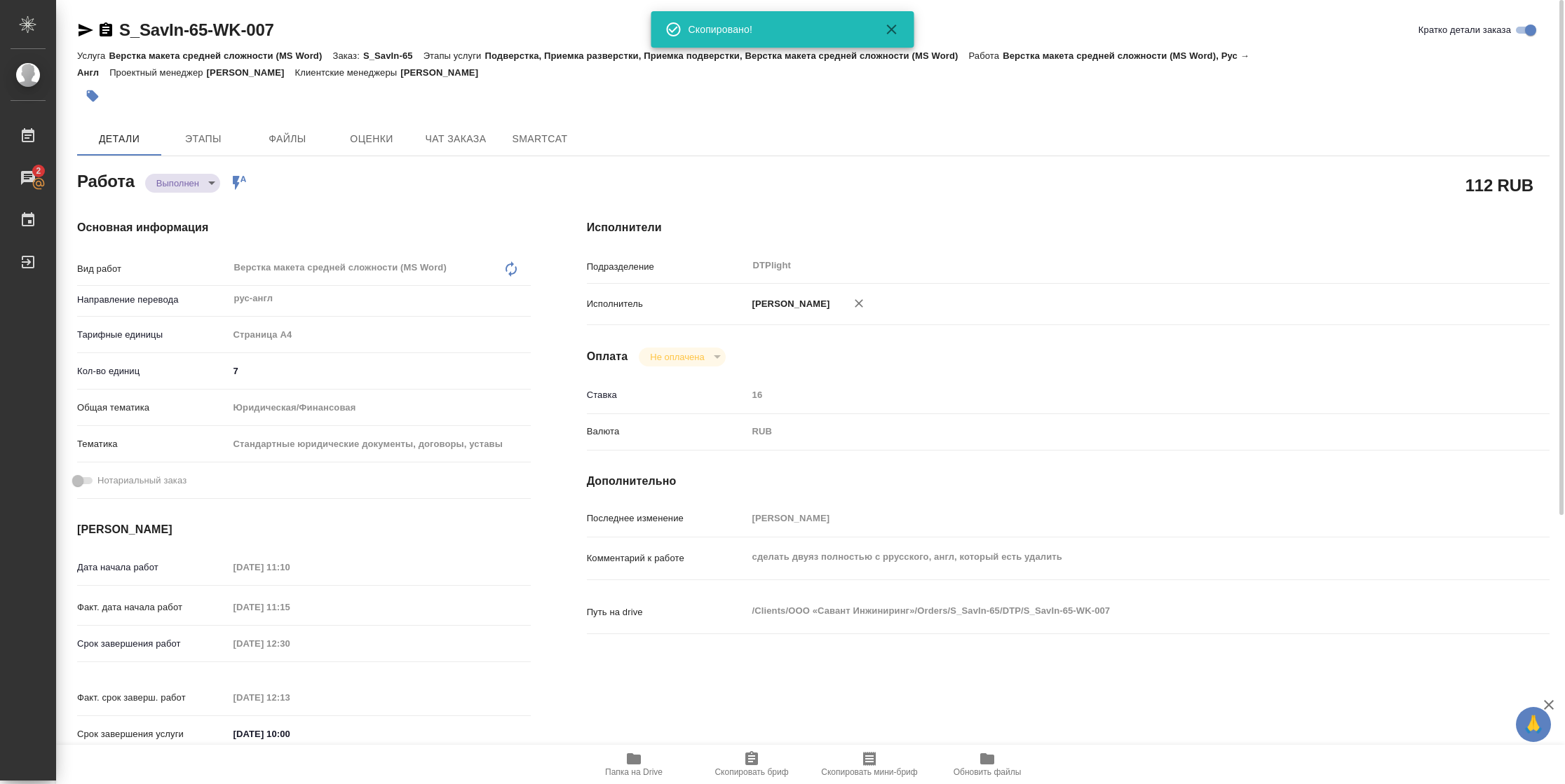
type textarea "x"
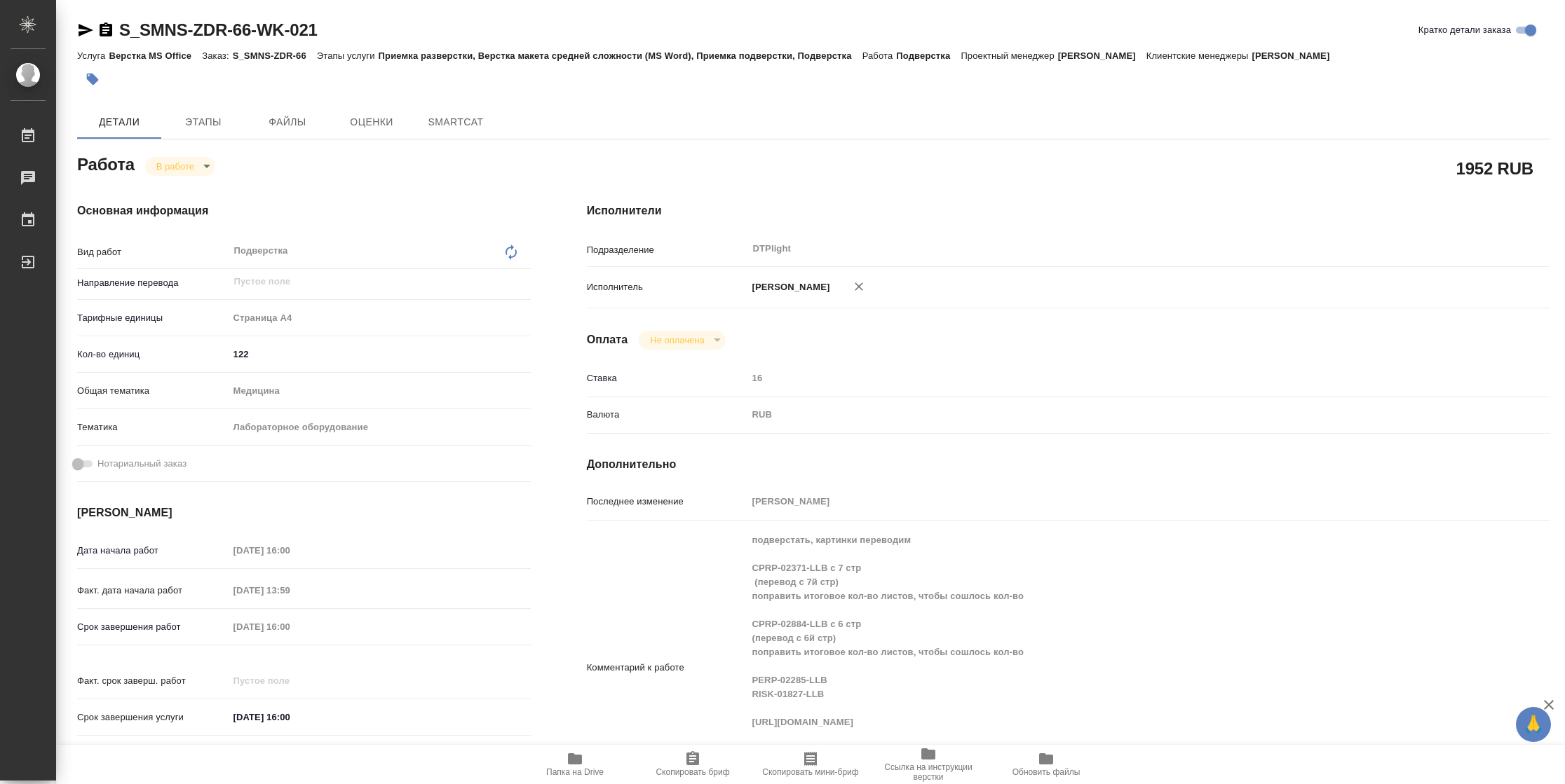
type textarea "x"
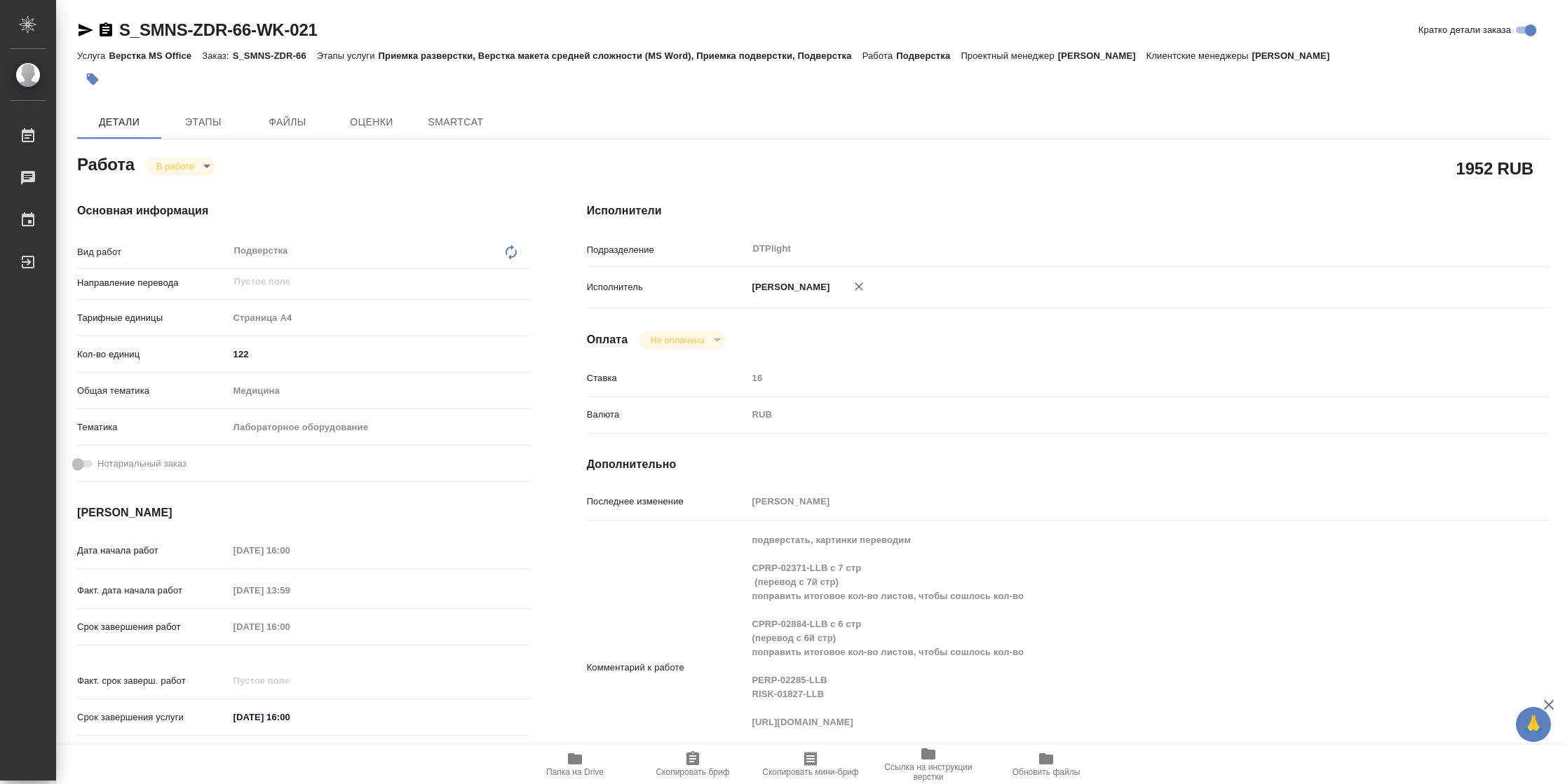
type textarea "x"
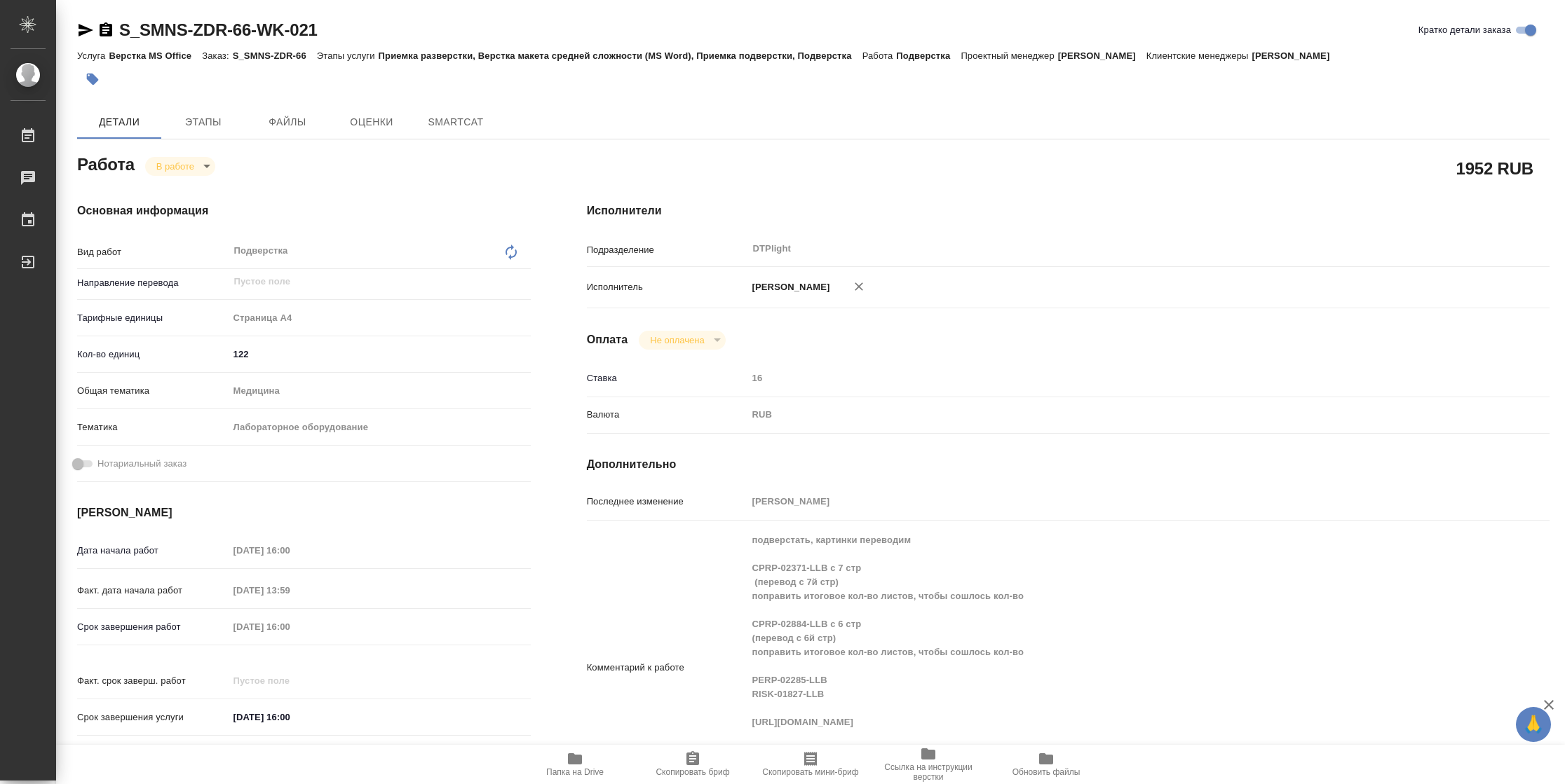
type textarea "x"
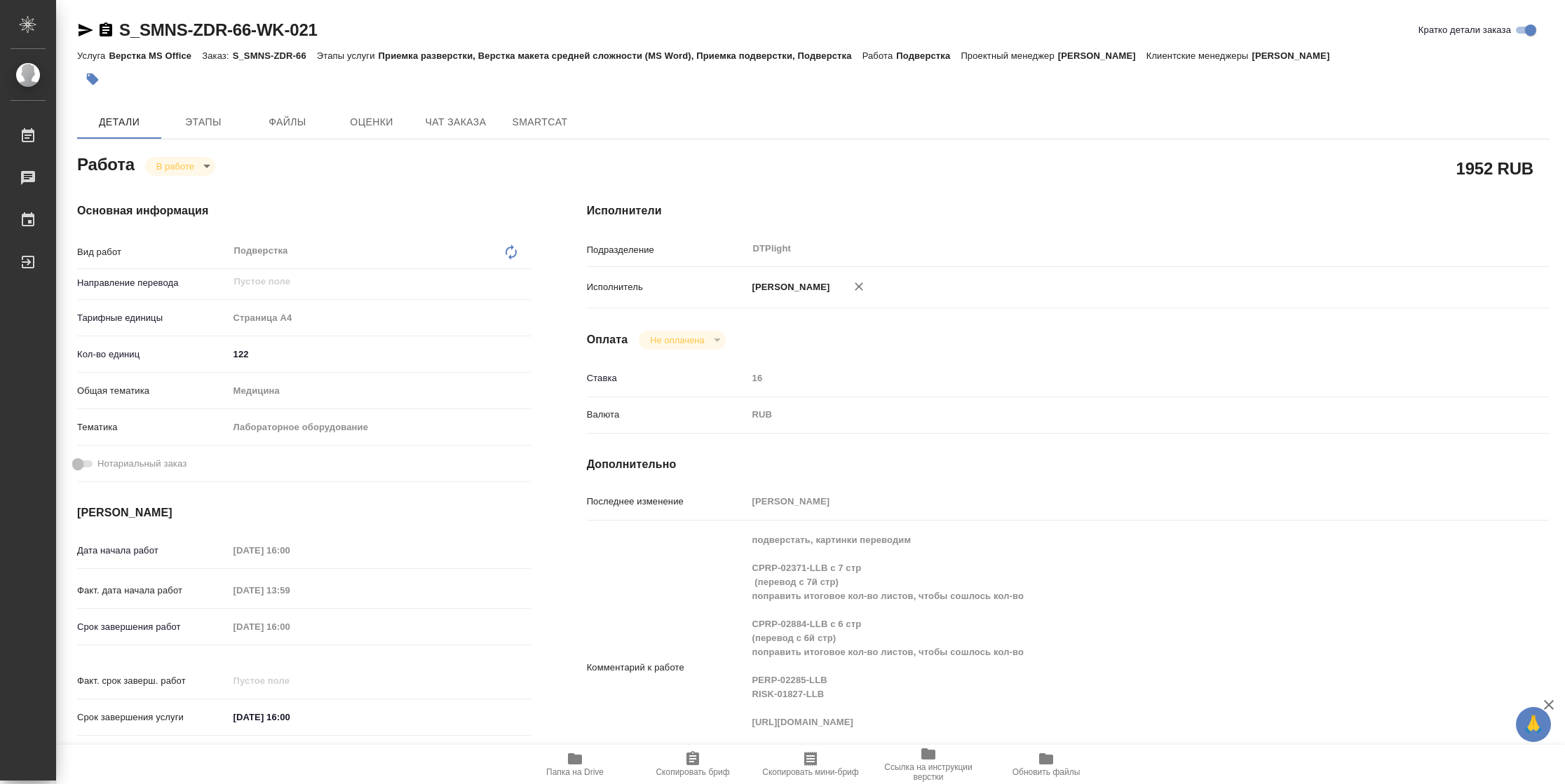
click at [87, 30] on icon "button" at bounding box center [86, 30] width 15 height 13
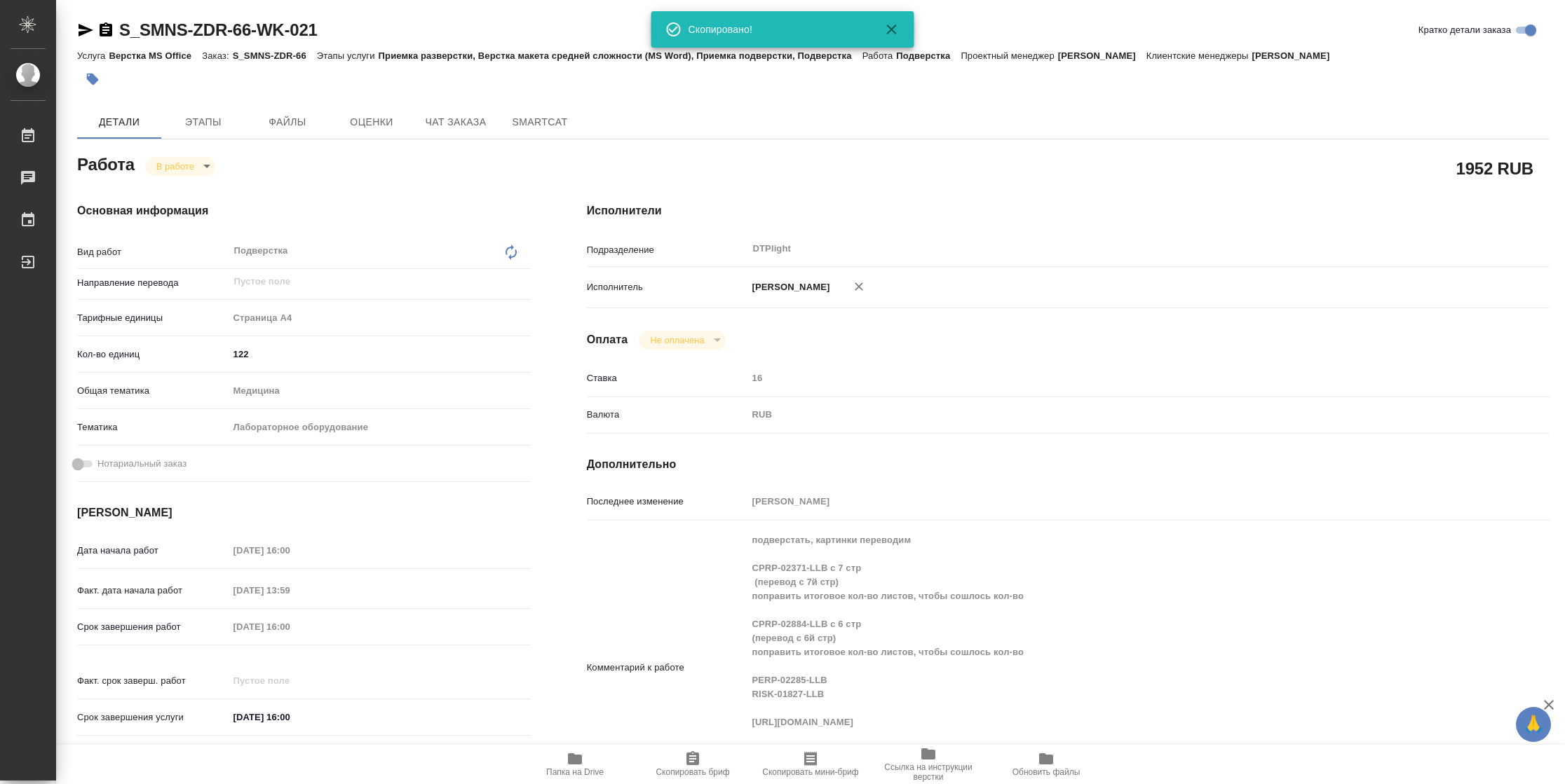
type textarea "x"
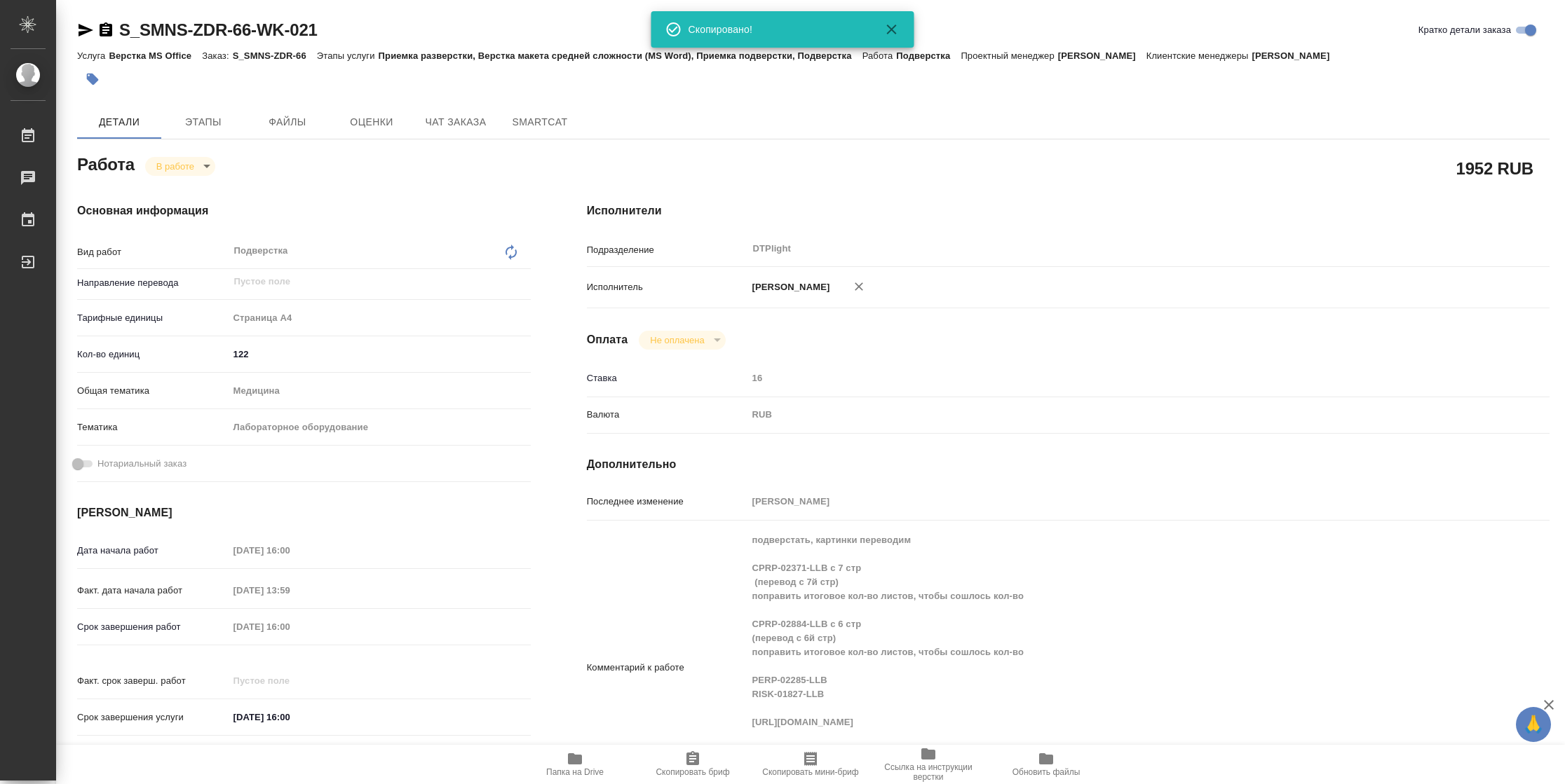
type textarea "x"
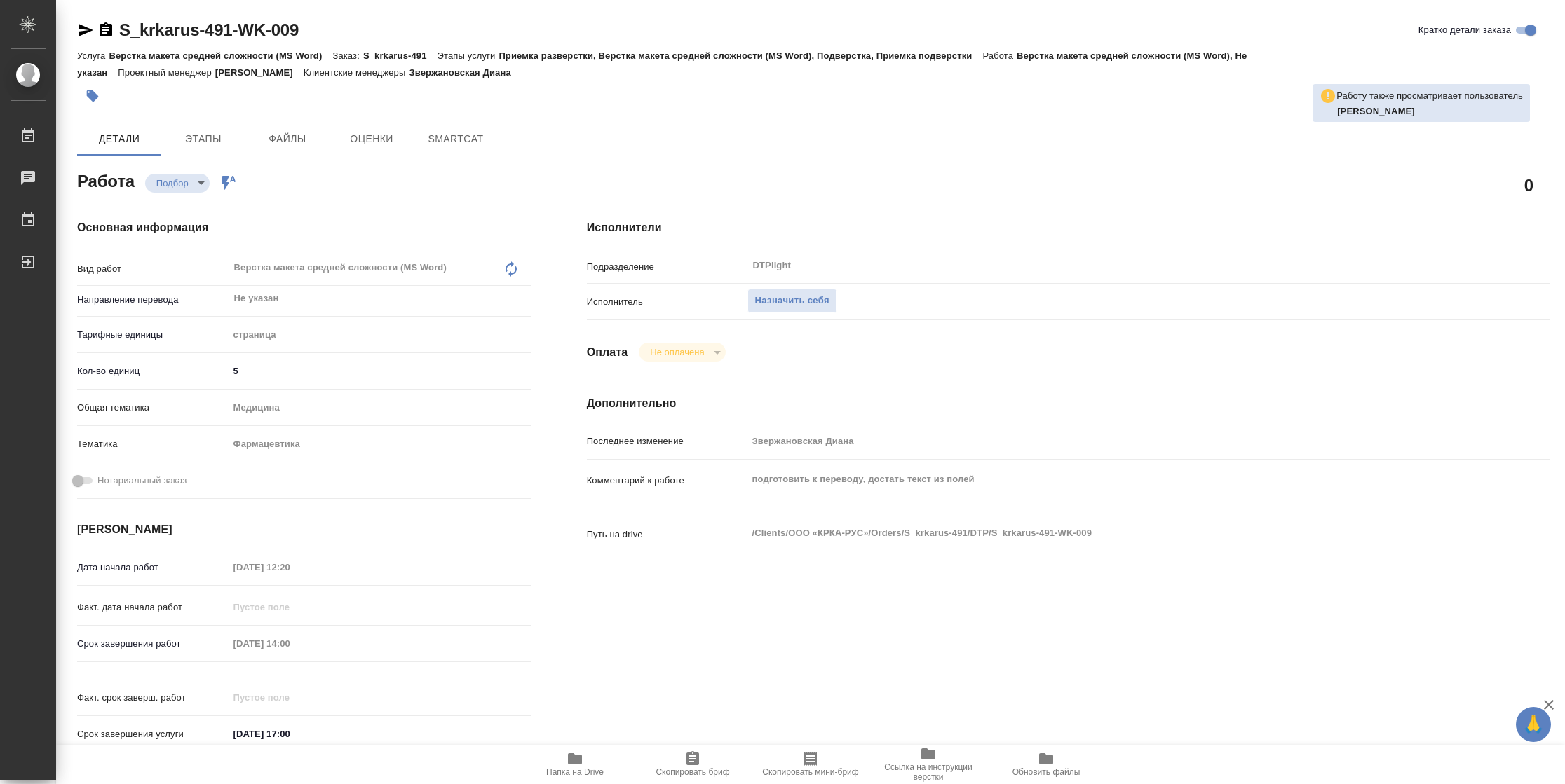
type textarea "x"
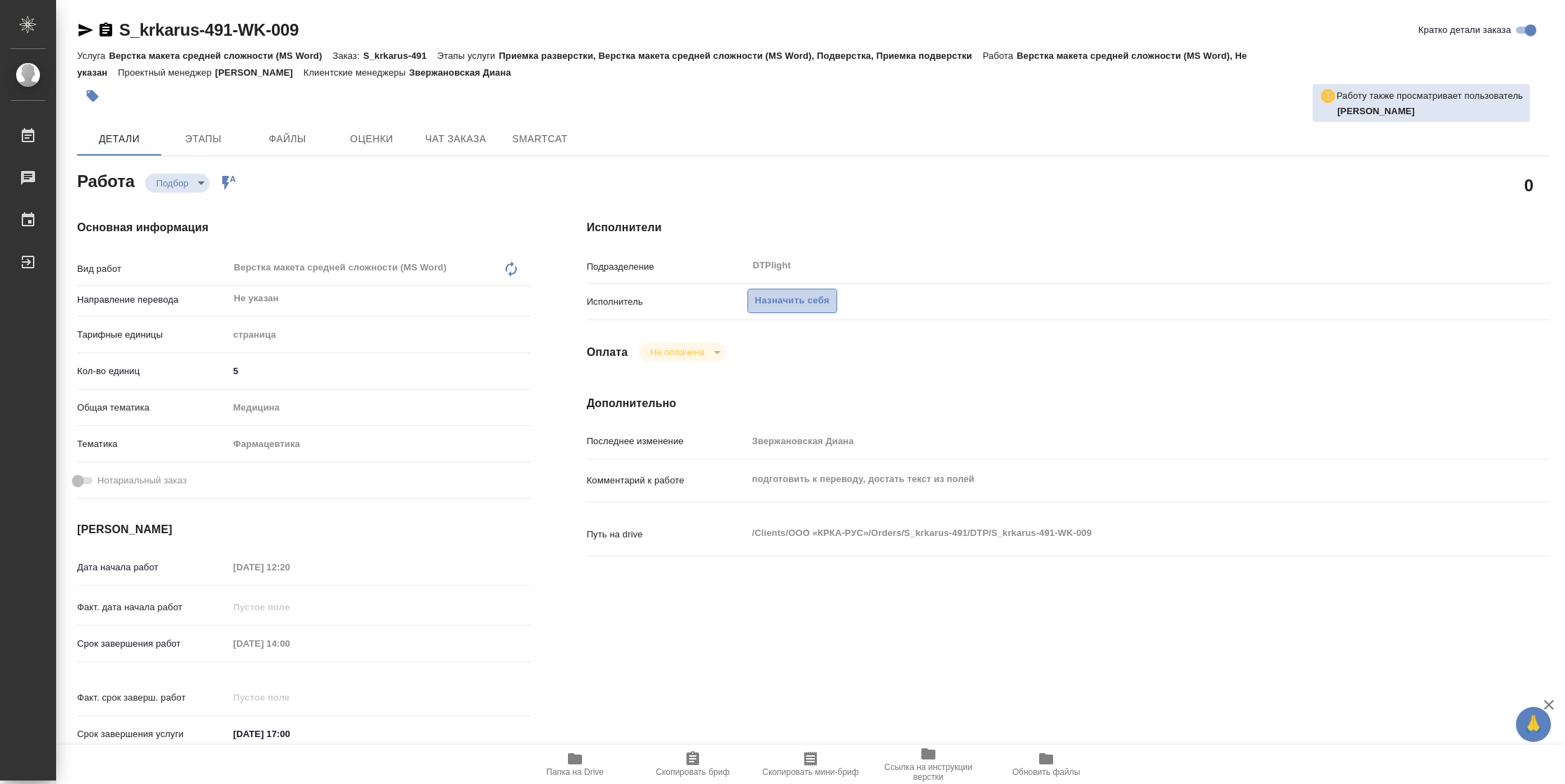
click at [789, 302] on span "Назначить себя" at bounding box center [792, 301] width 74 height 16
type textarea "x"
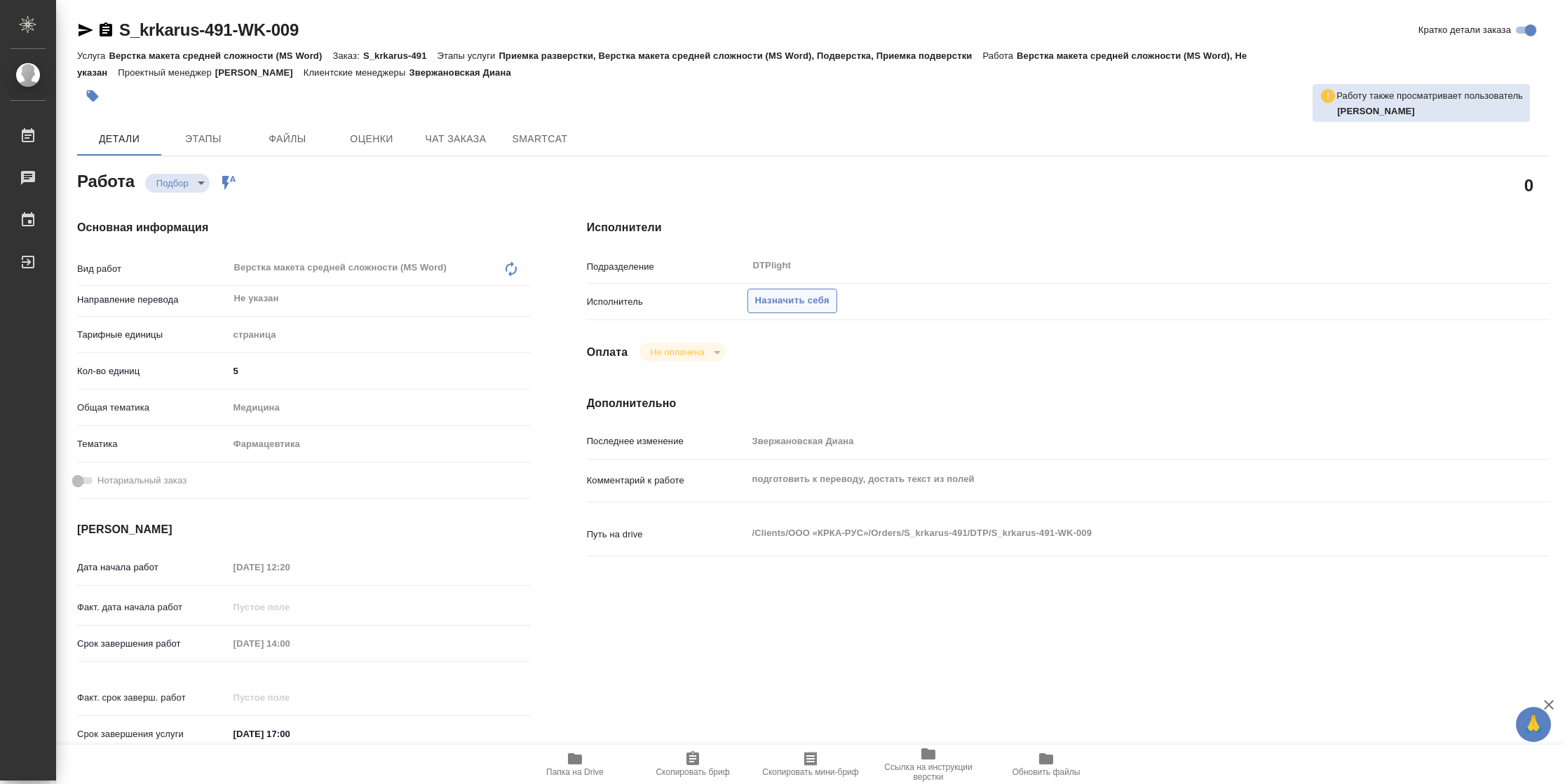
type textarea "x"
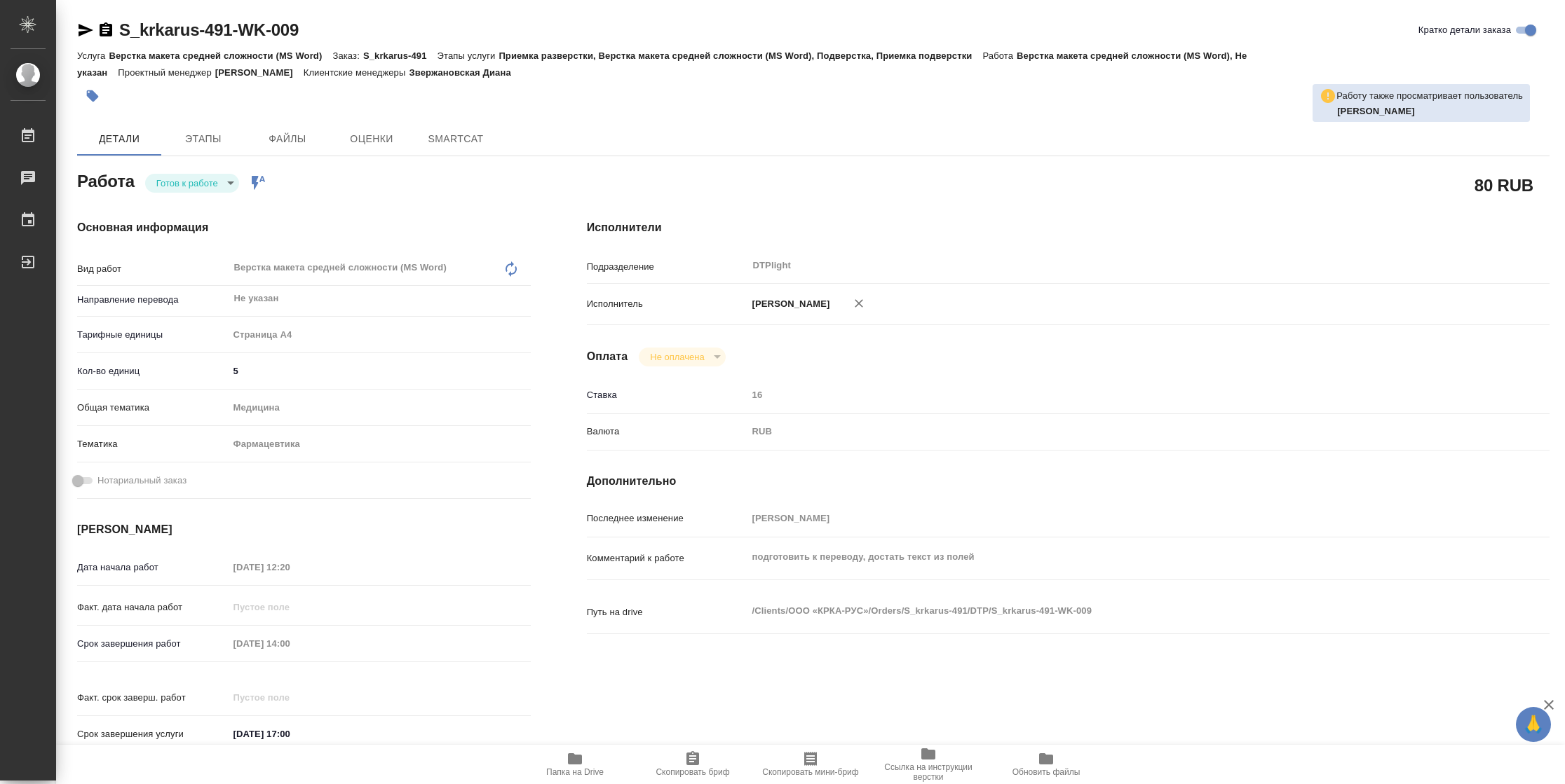
type textarea "x"
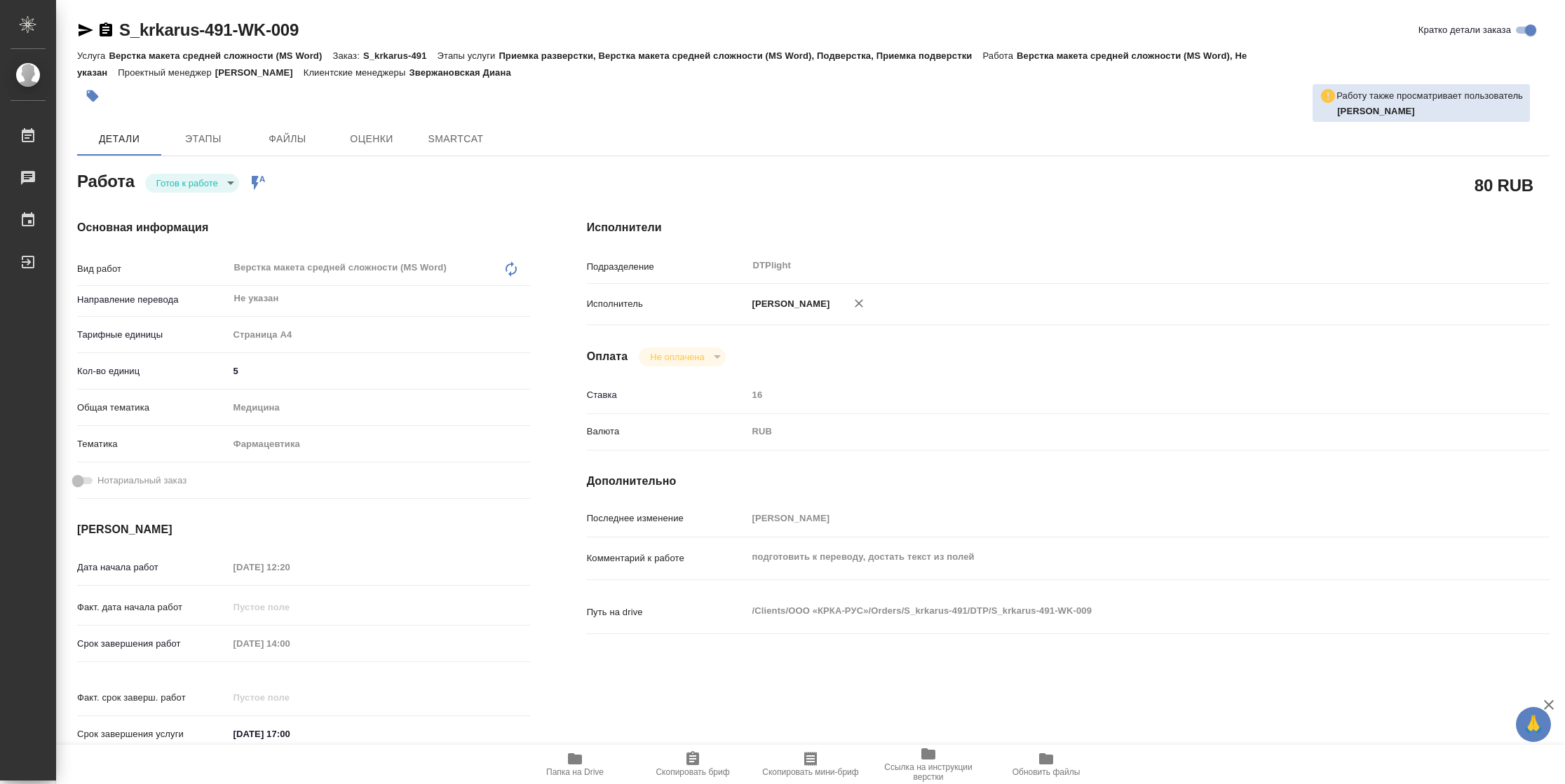
type textarea "x"
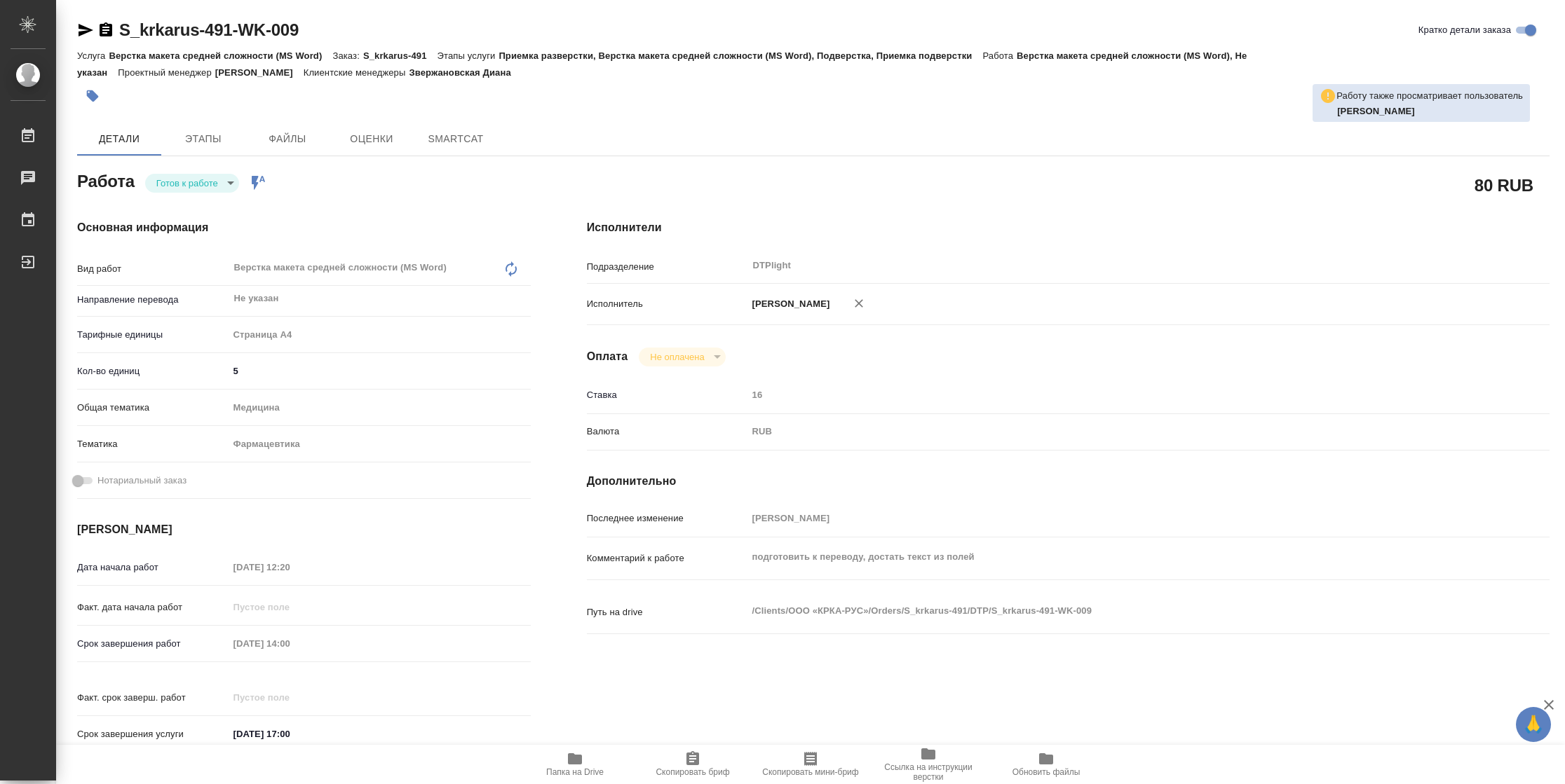
type textarea "x"
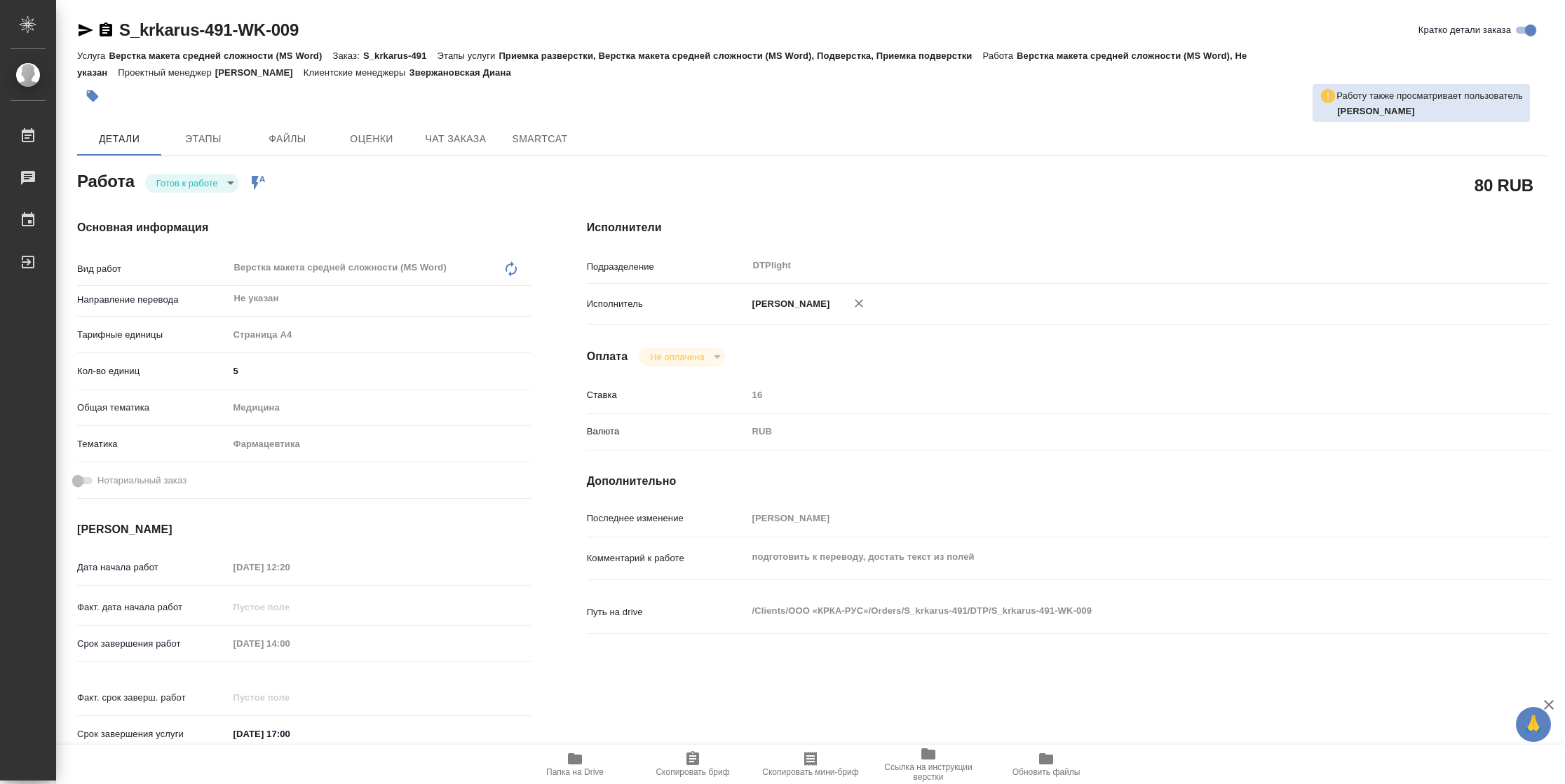
type textarea "x"
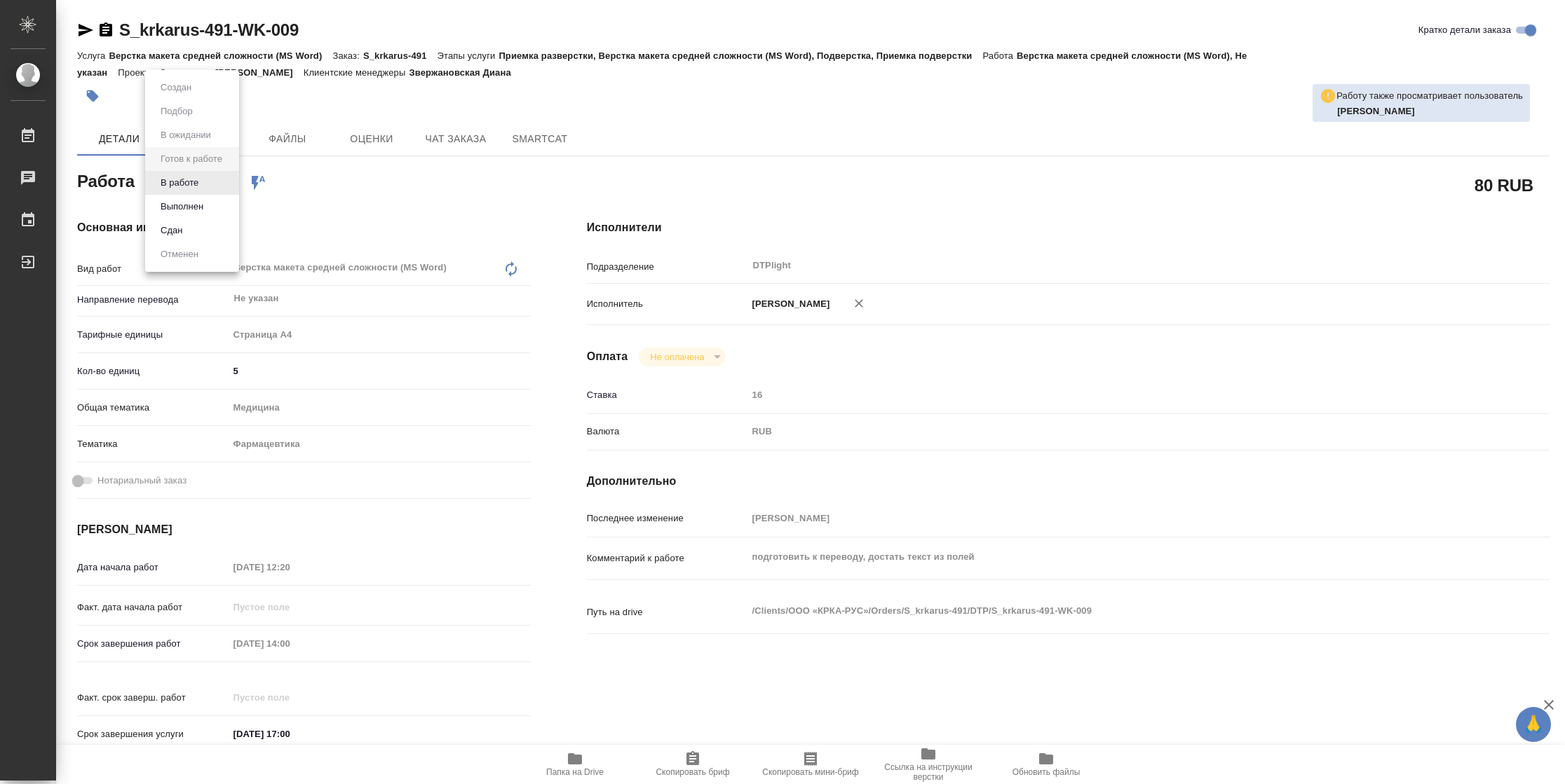
click at [213, 174] on body "🙏 .cls-1 fill:#fff; AWATERA [PERSON_NAME] Чаты График Выйти S_krkarus-491-WK-00…" at bounding box center [782, 392] width 1565 height 784
click at [201, 181] on button "В работе" at bounding box center [179, 183] width 46 height 15
type textarea "x"
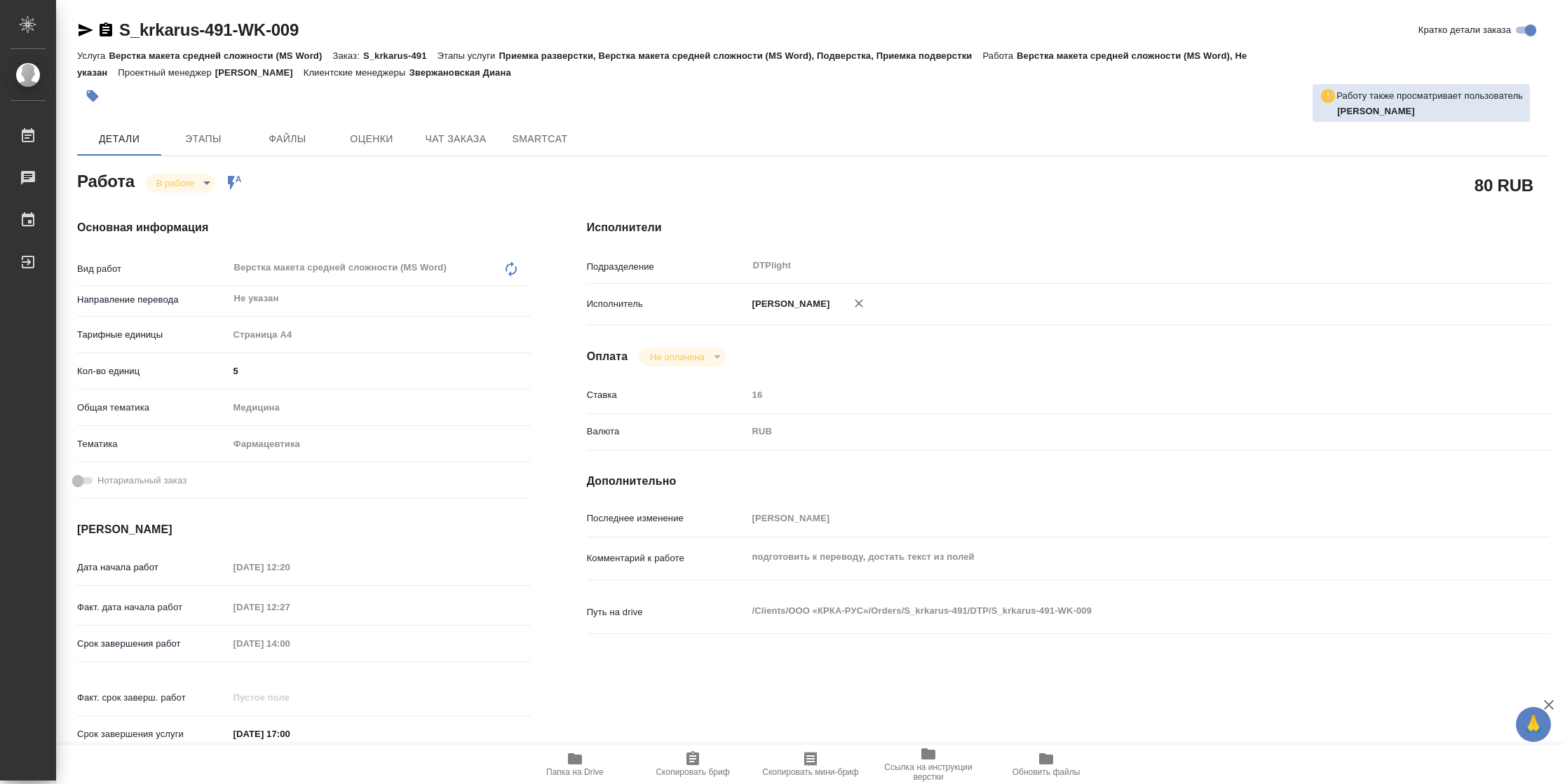
type textarea "x"
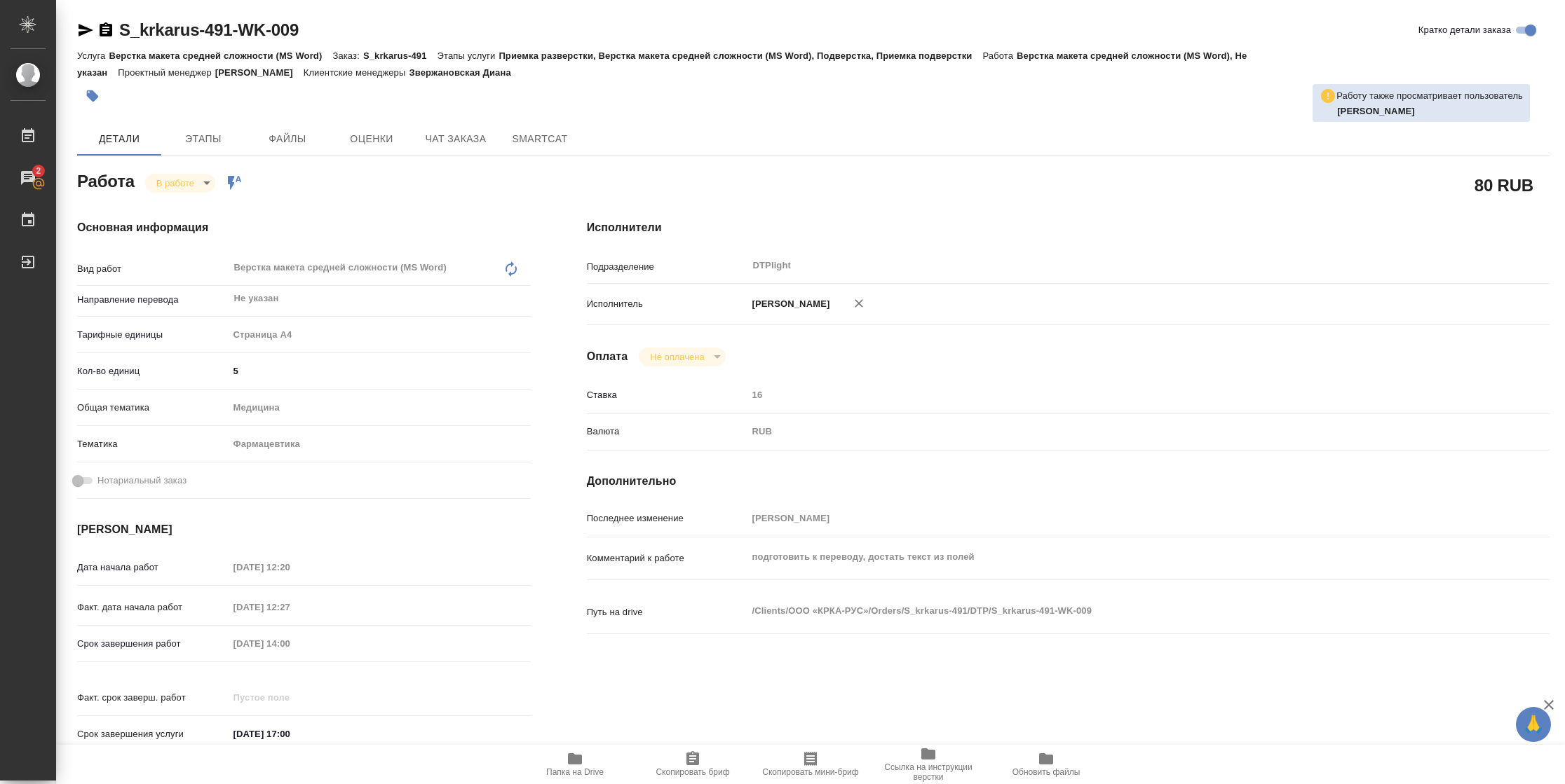
type textarea "x"
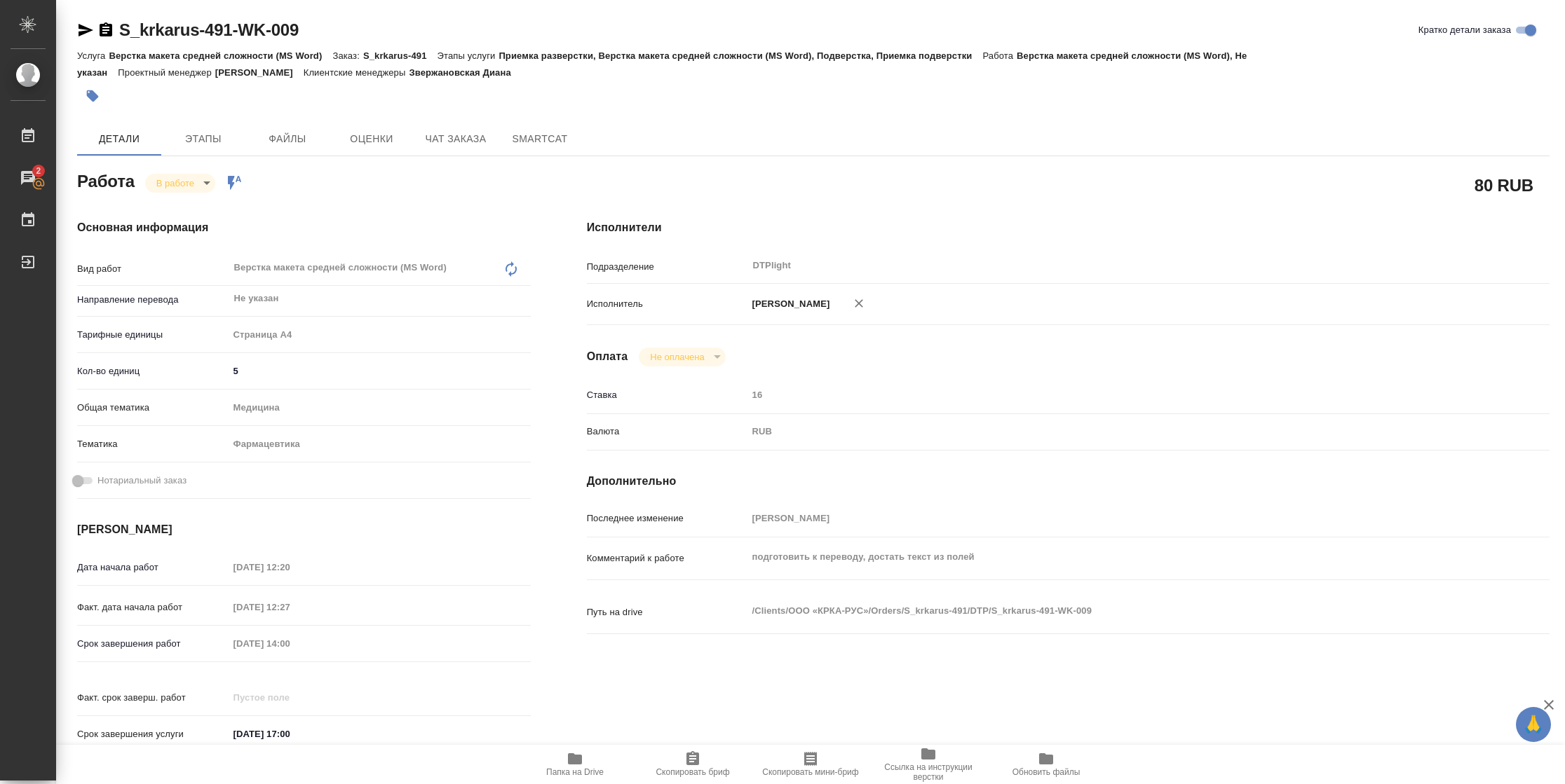
type textarea "x"
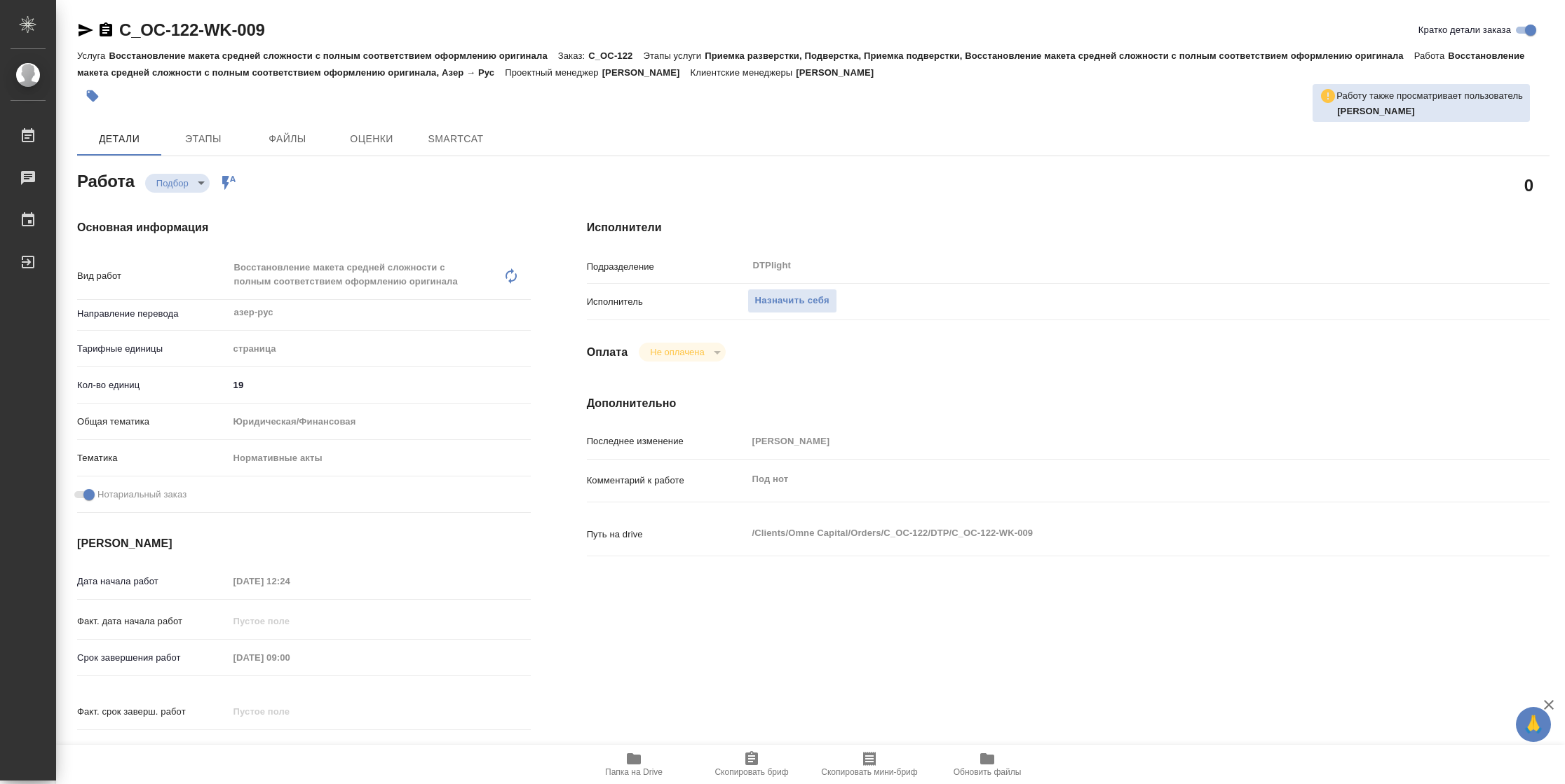
type textarea "x"
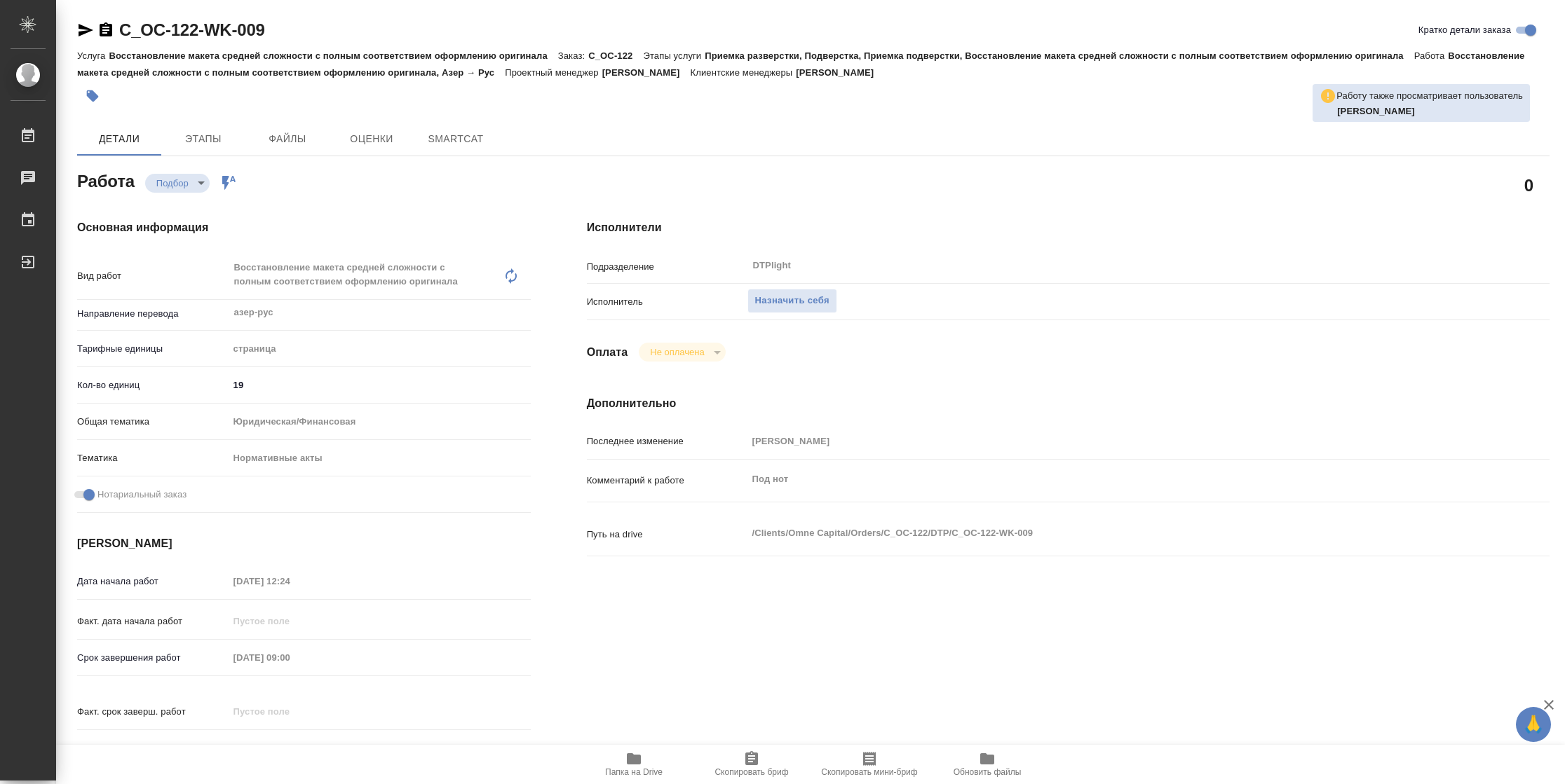
type textarea "x"
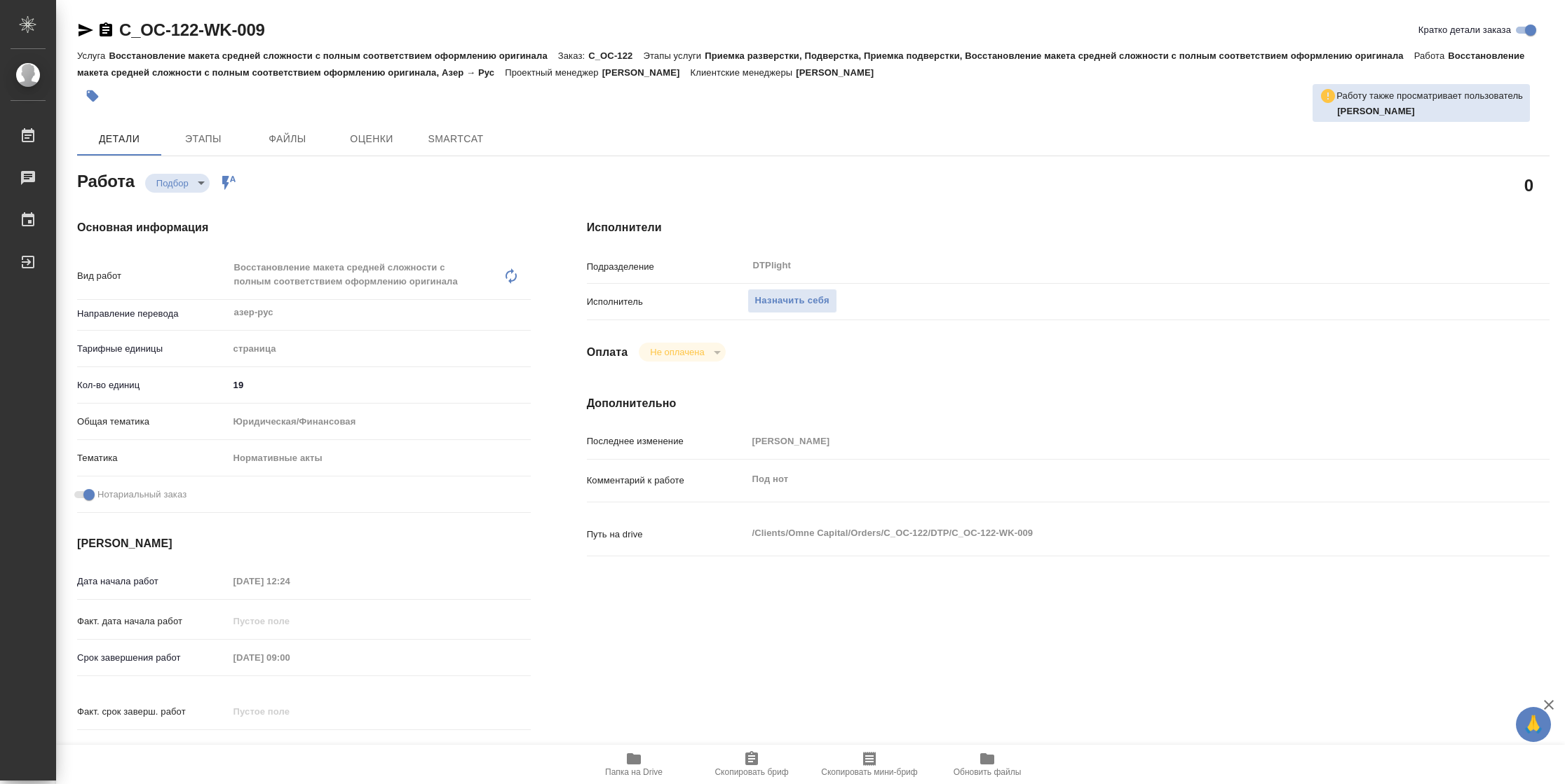
type textarea "x"
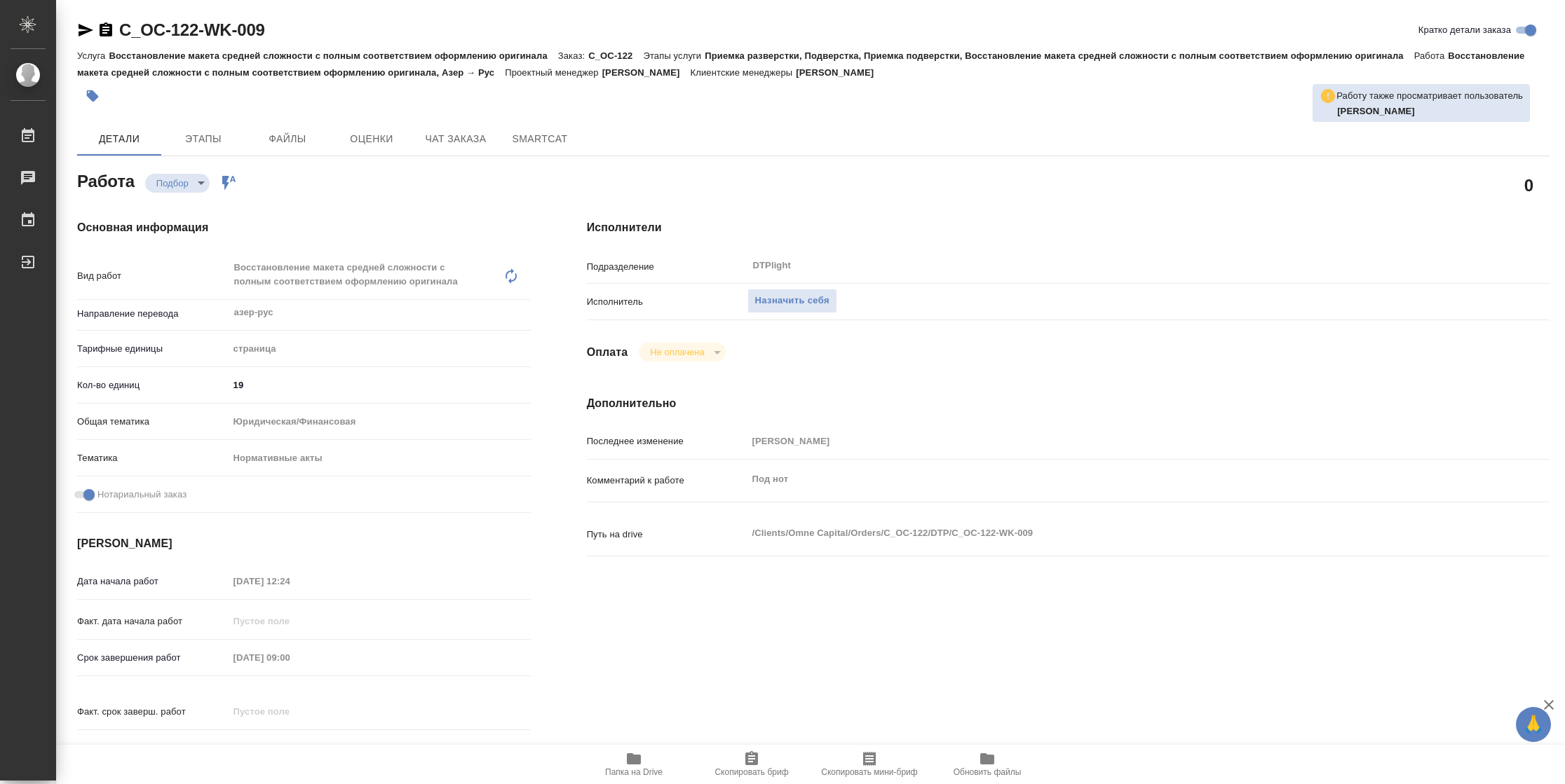
type textarea "x"
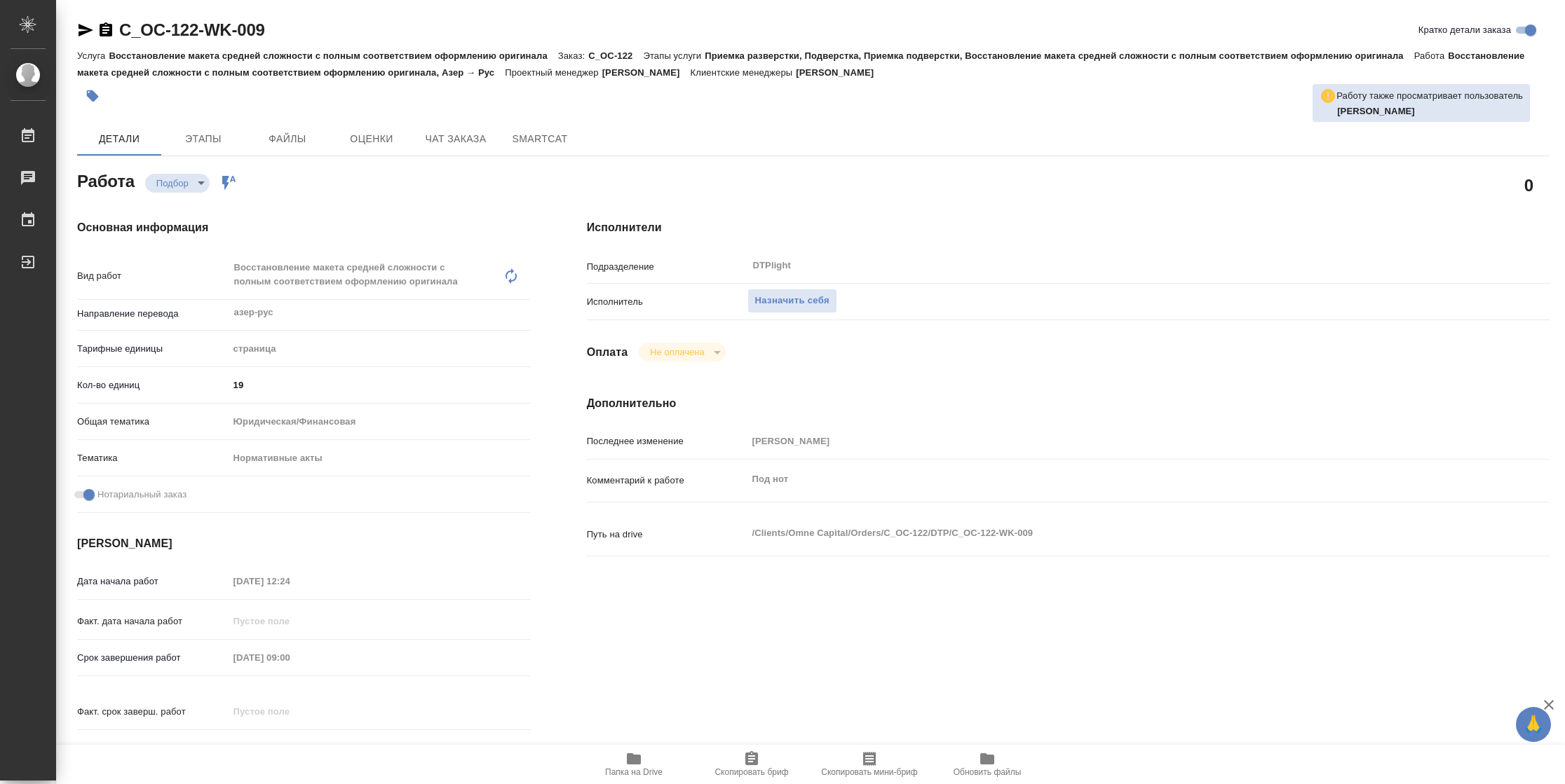
type textarea "x"
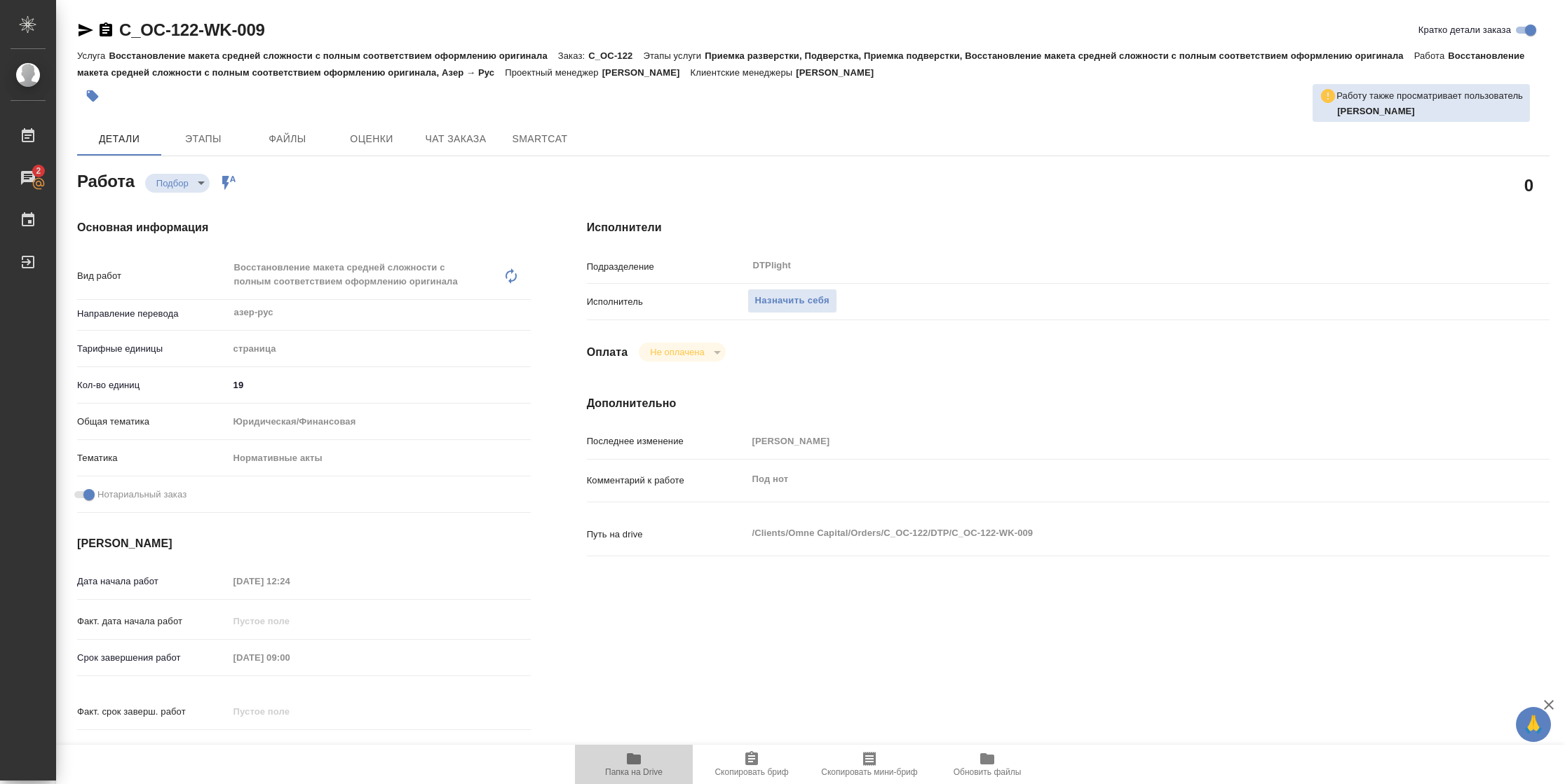
click at [636, 768] on span "Папка на Drive" at bounding box center [634, 772] width 58 height 10
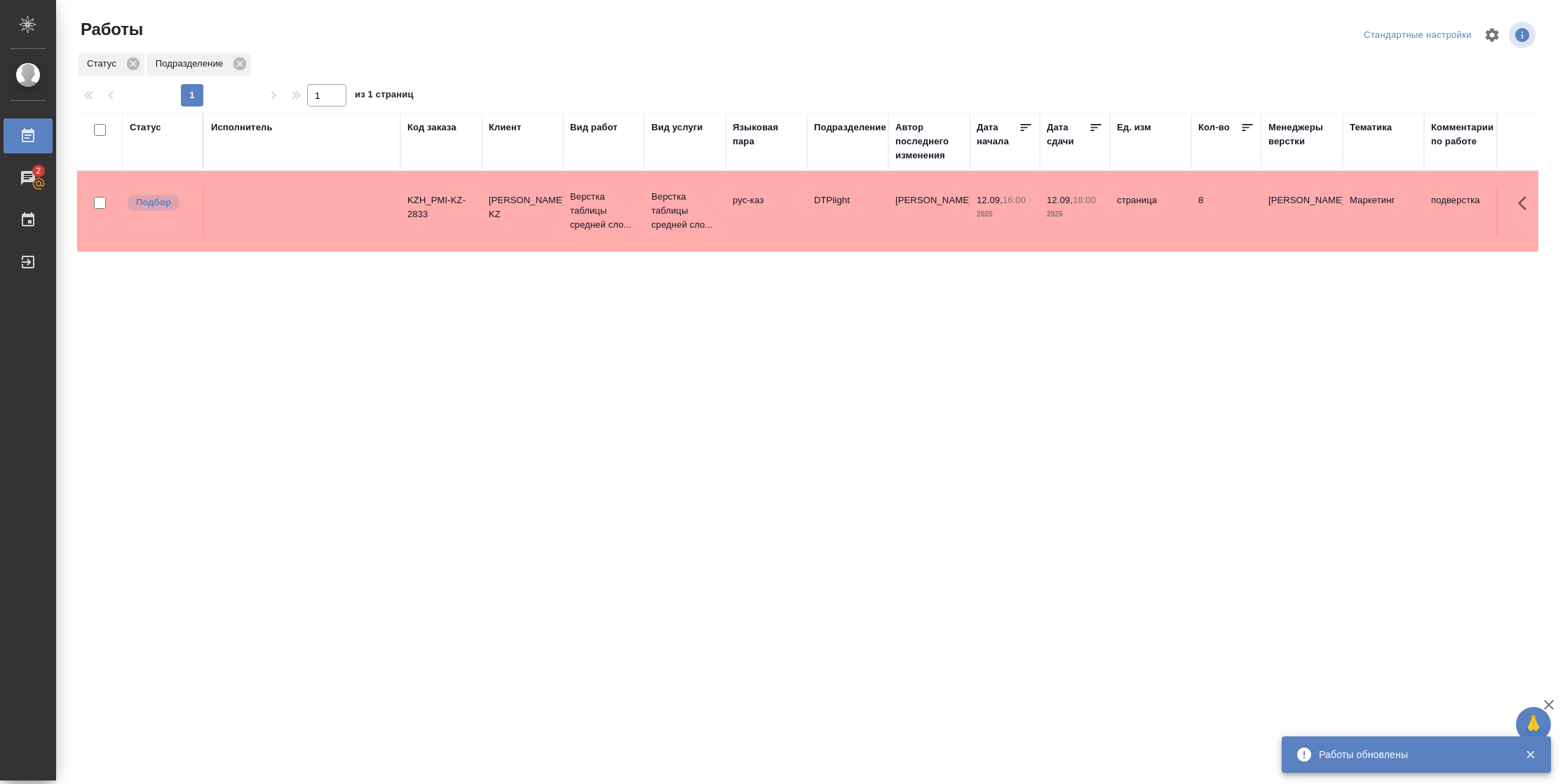
click at [149, 130] on div "Статус" at bounding box center [145, 127] width 32 height 14
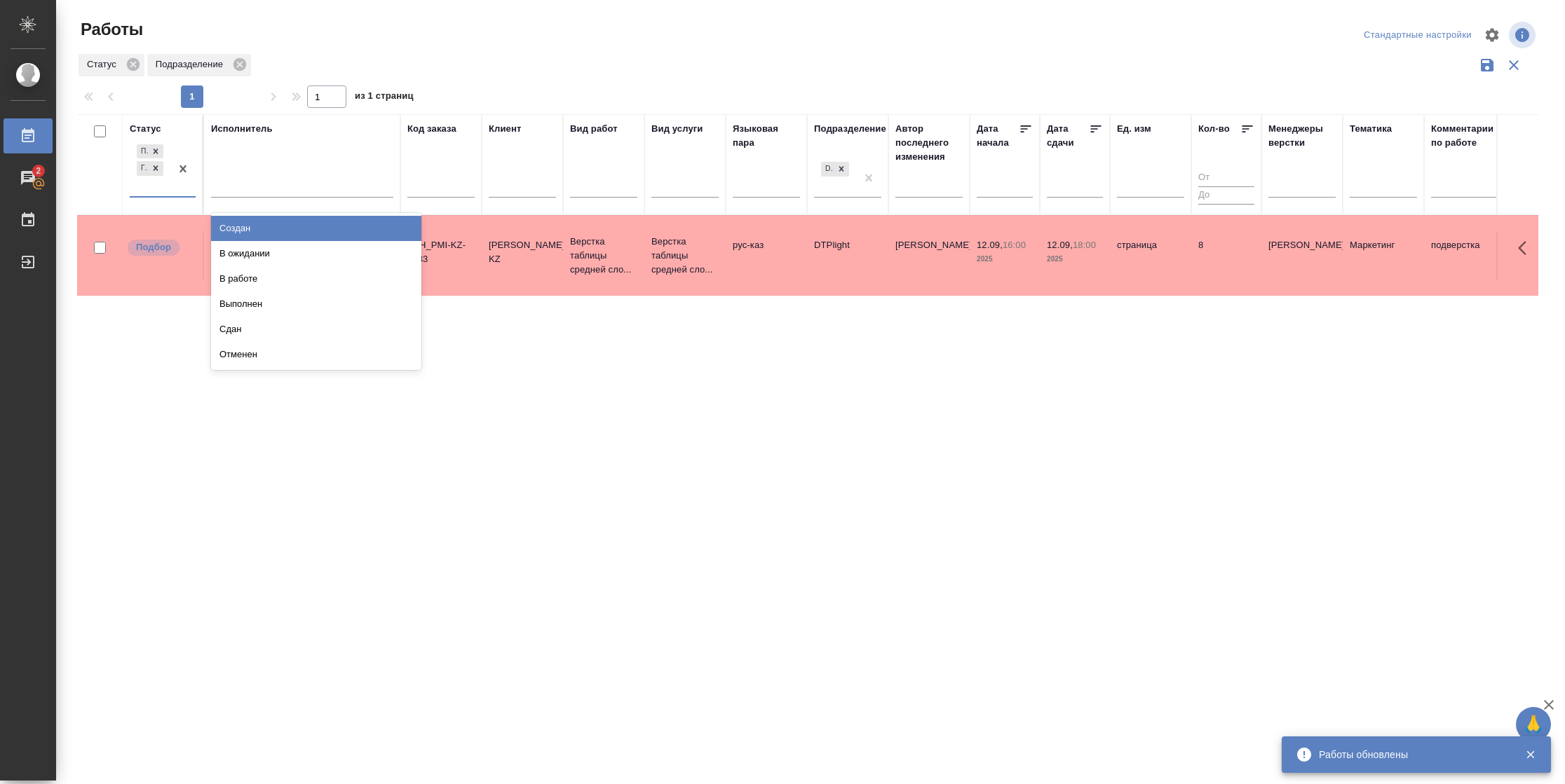
click at [163, 196] on div "Подбор Готов к работе" at bounding box center [150, 168] width 41 height 54
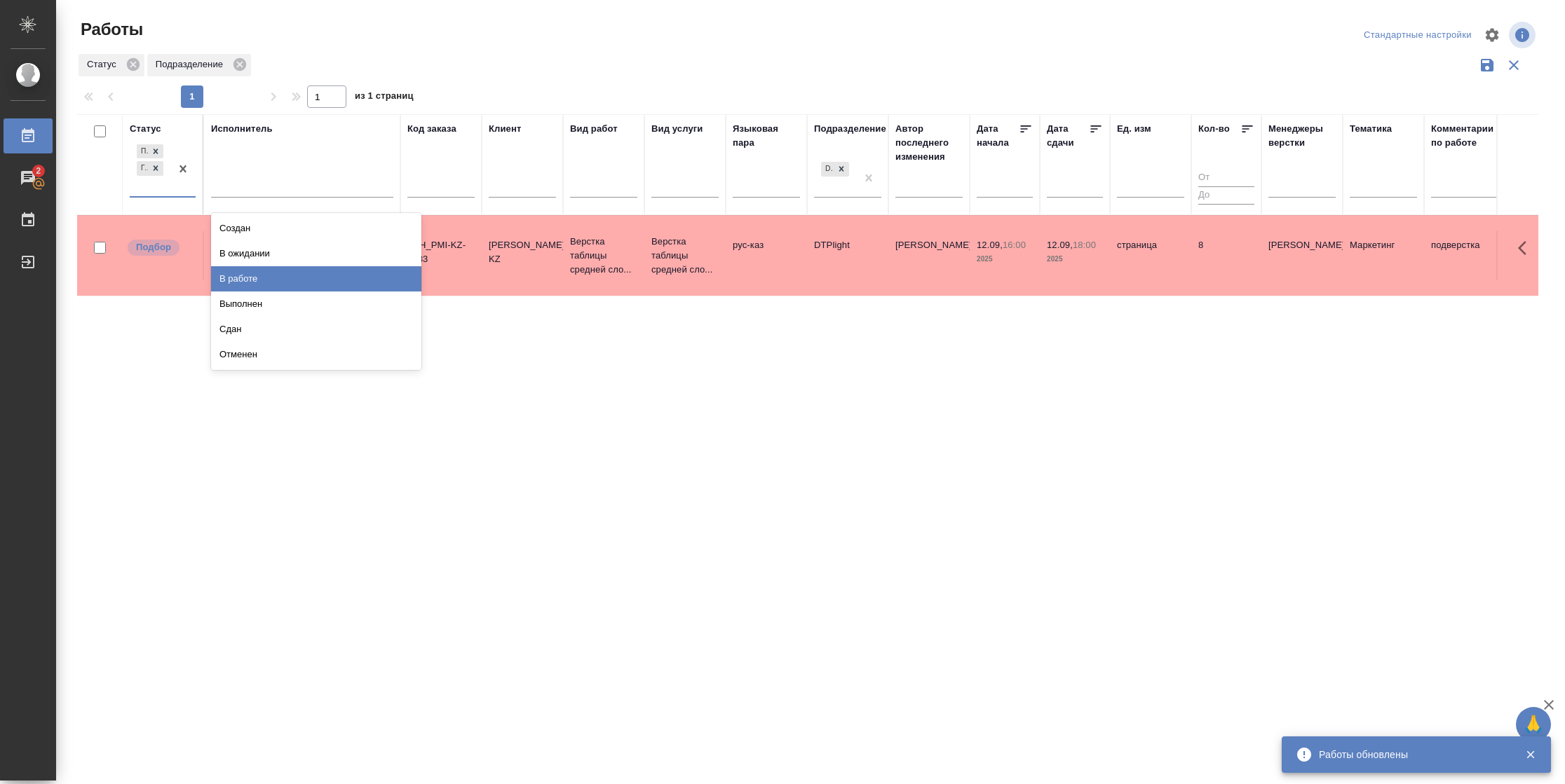
click at [271, 273] on div "В работе" at bounding box center [316, 279] width 211 height 25
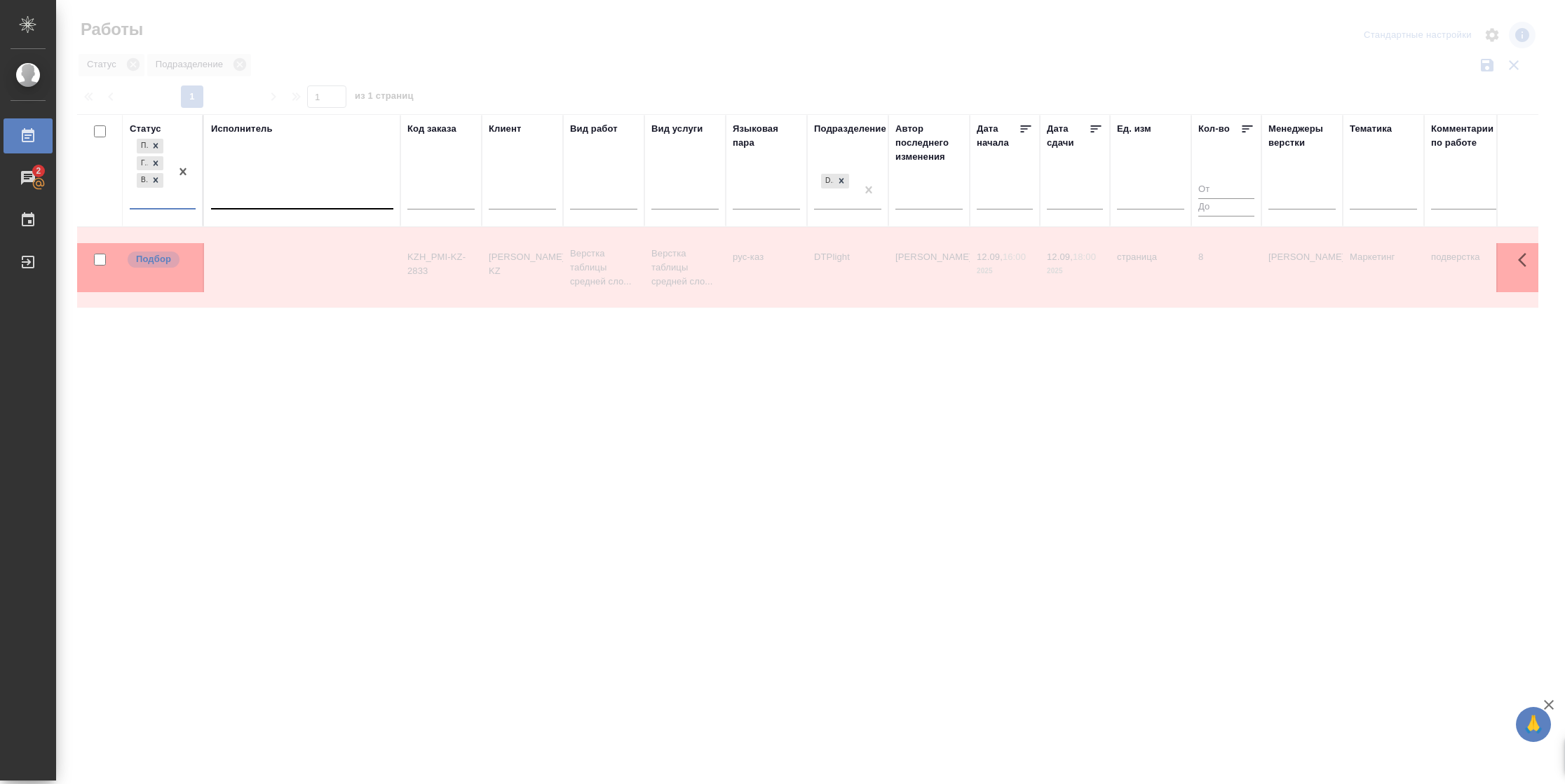
click at [295, 197] on div at bounding box center [302, 195] width 182 height 20
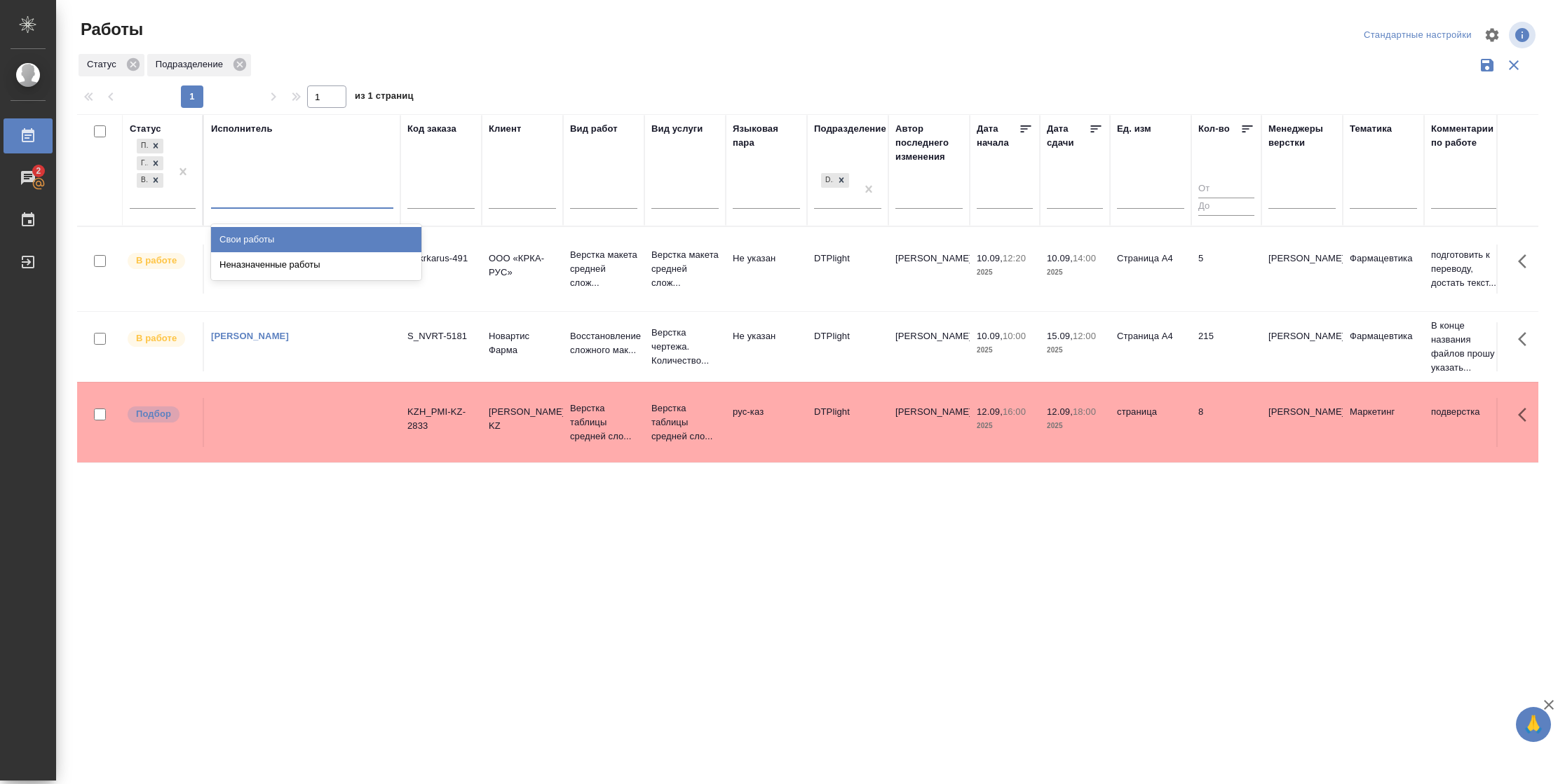
click at [289, 241] on div "Свои работы" at bounding box center [316, 240] width 211 height 25
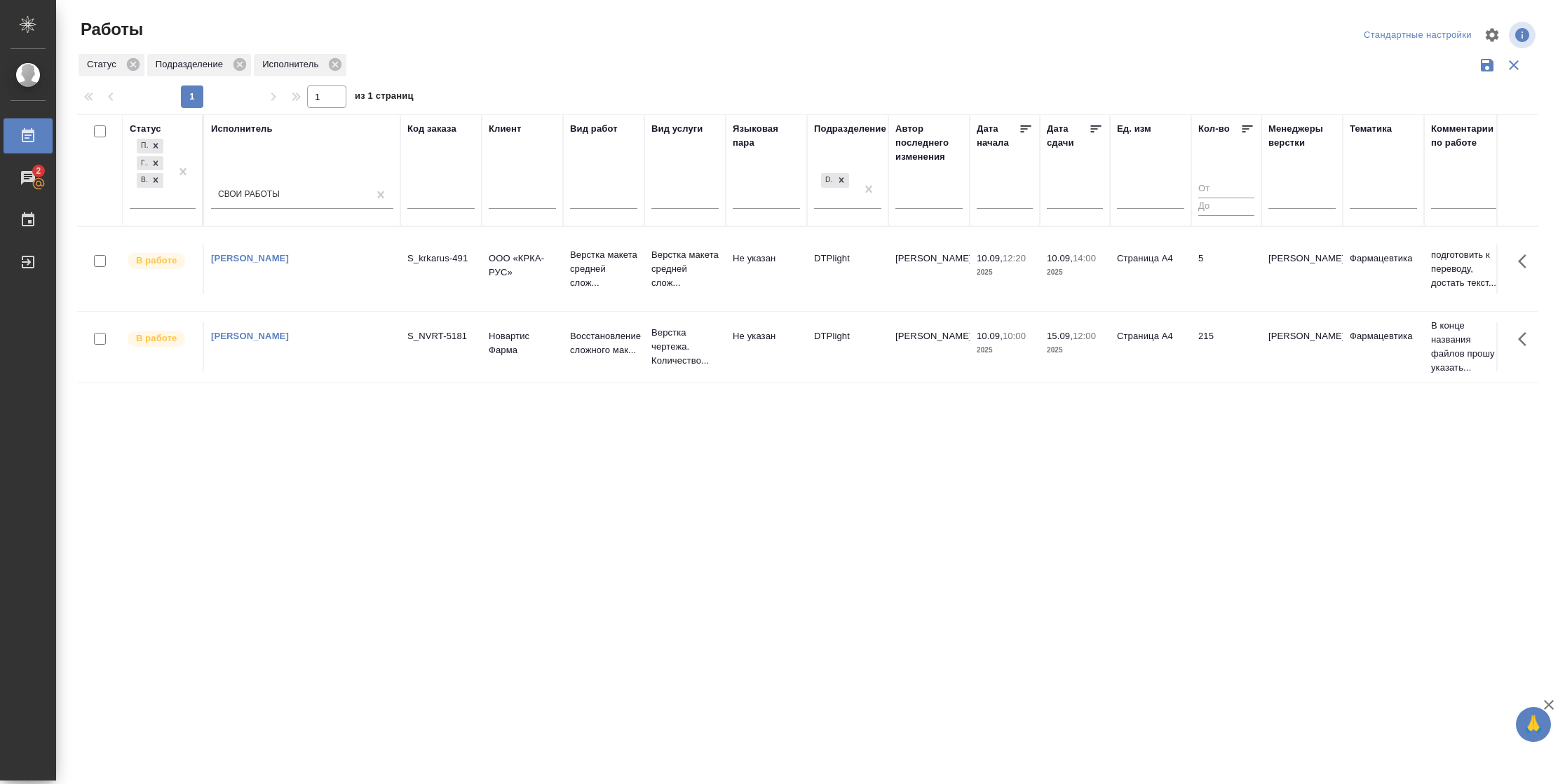
click at [1169, 267] on td "Страница А4" at bounding box center [1150, 269] width 81 height 49
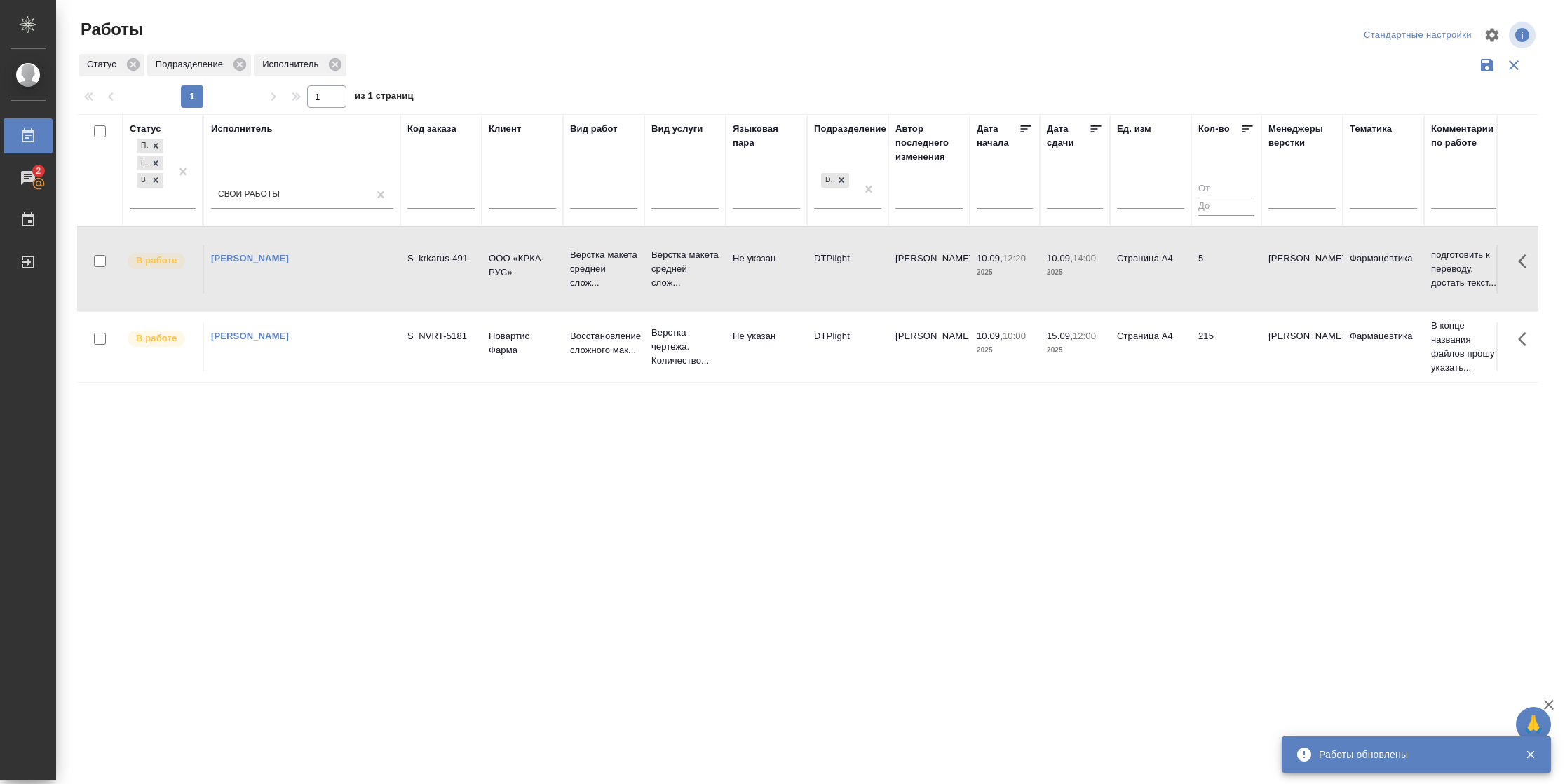
click at [1221, 277] on td "5" at bounding box center [1226, 269] width 70 height 49
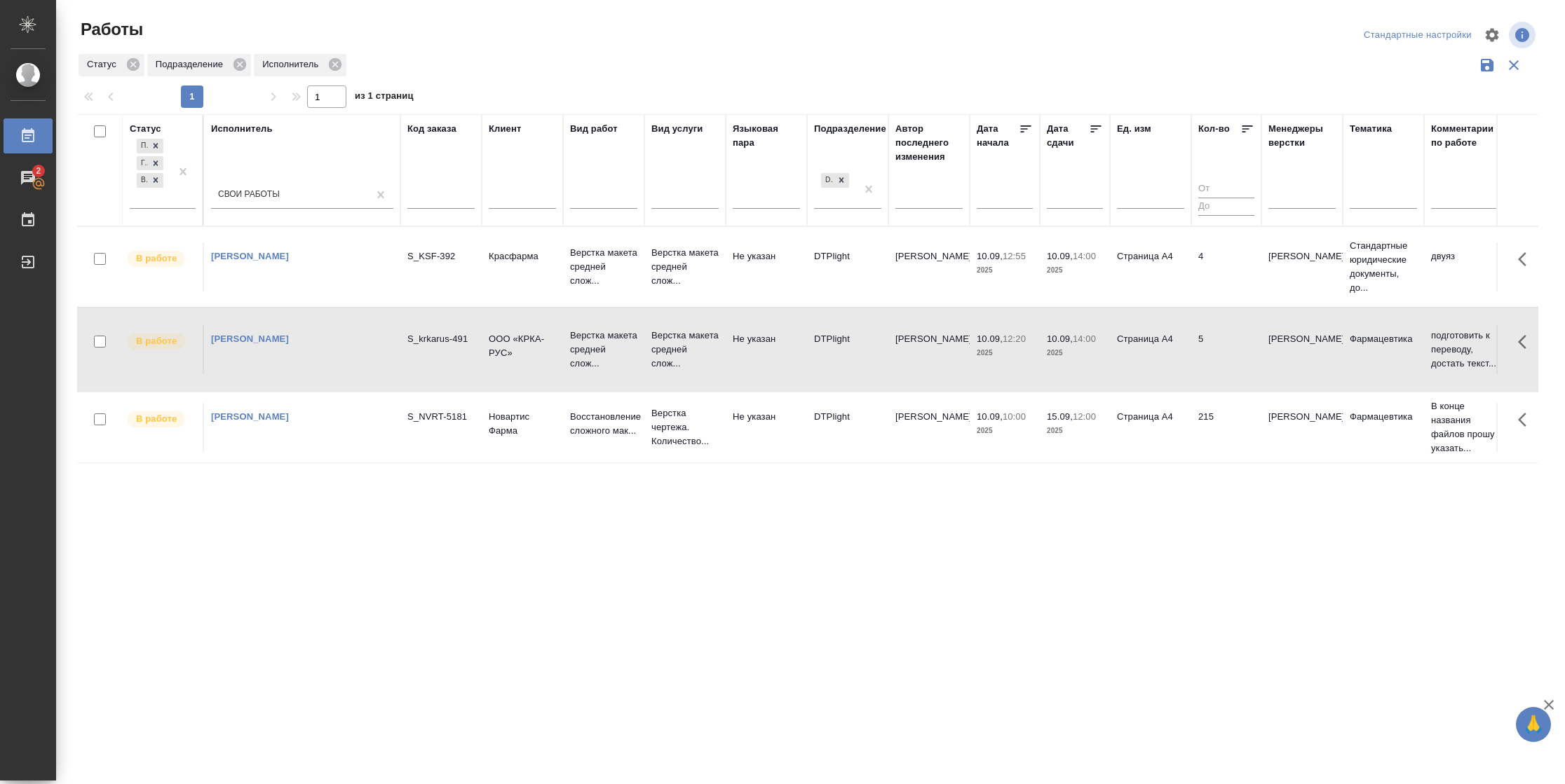
click at [1185, 363] on td "Страница А4" at bounding box center [1150, 349] width 81 height 49
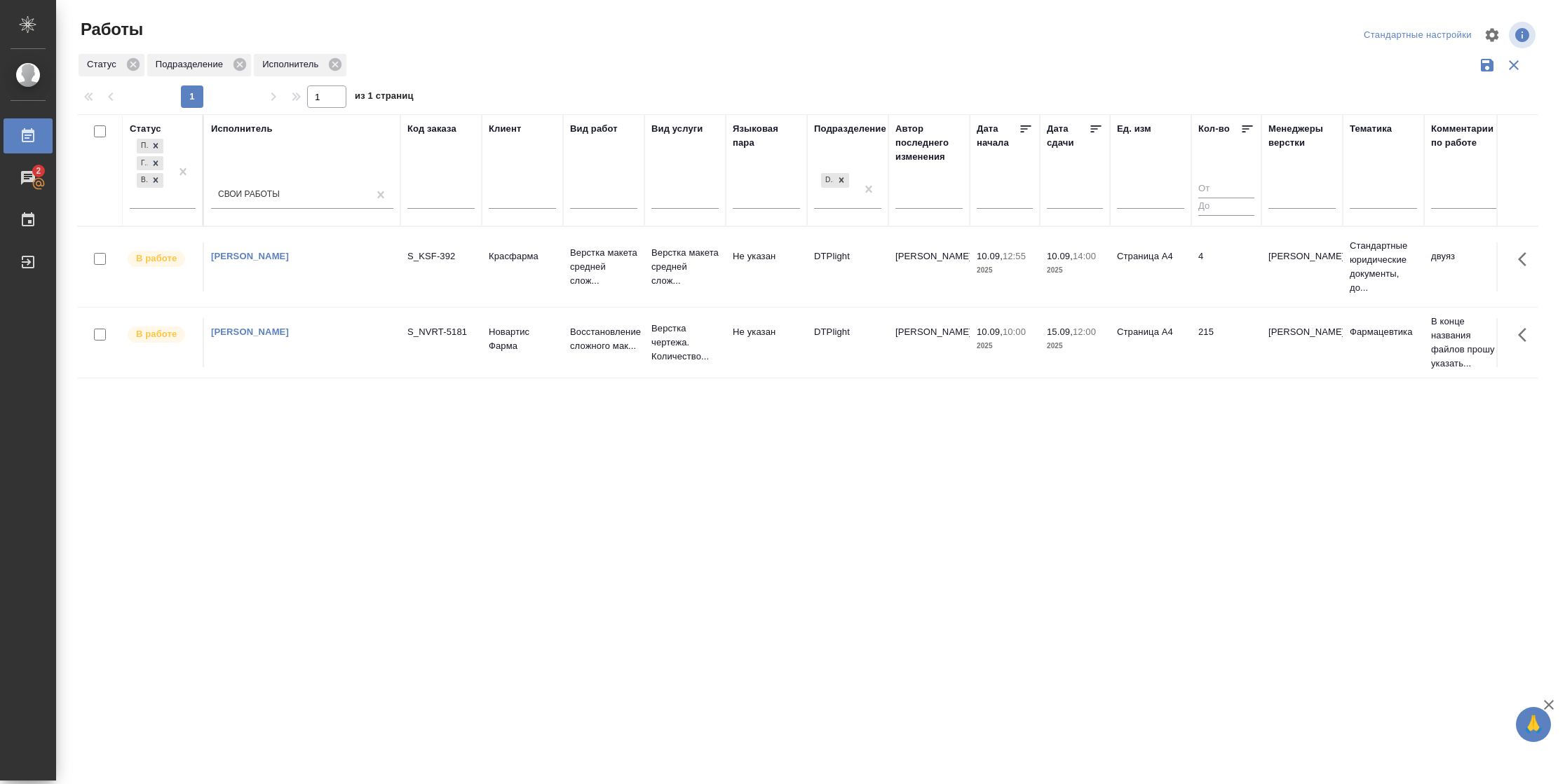
click at [1237, 266] on td "4" at bounding box center [1226, 267] width 70 height 49
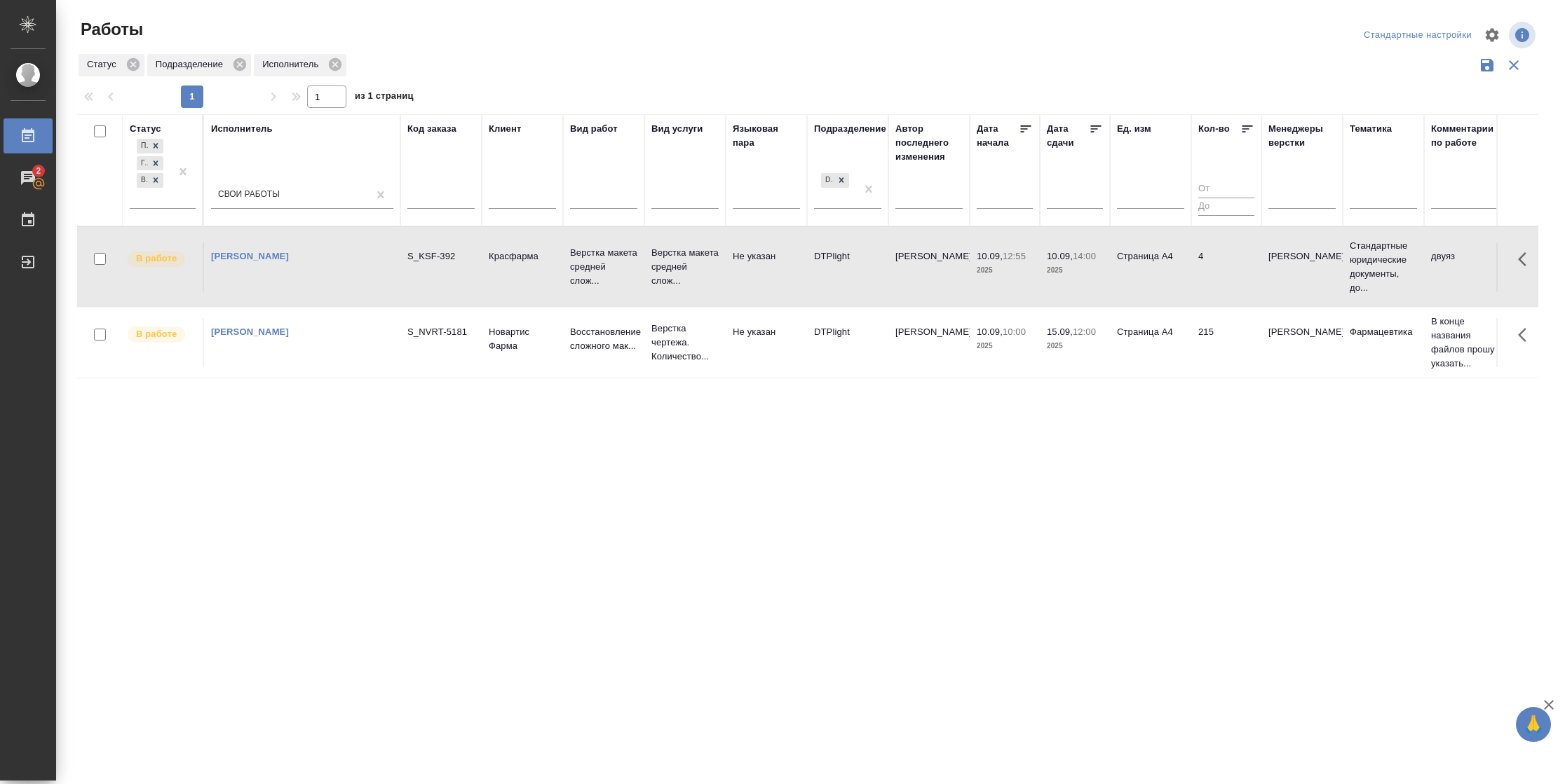
click at [1237, 266] on td "4" at bounding box center [1226, 267] width 70 height 49
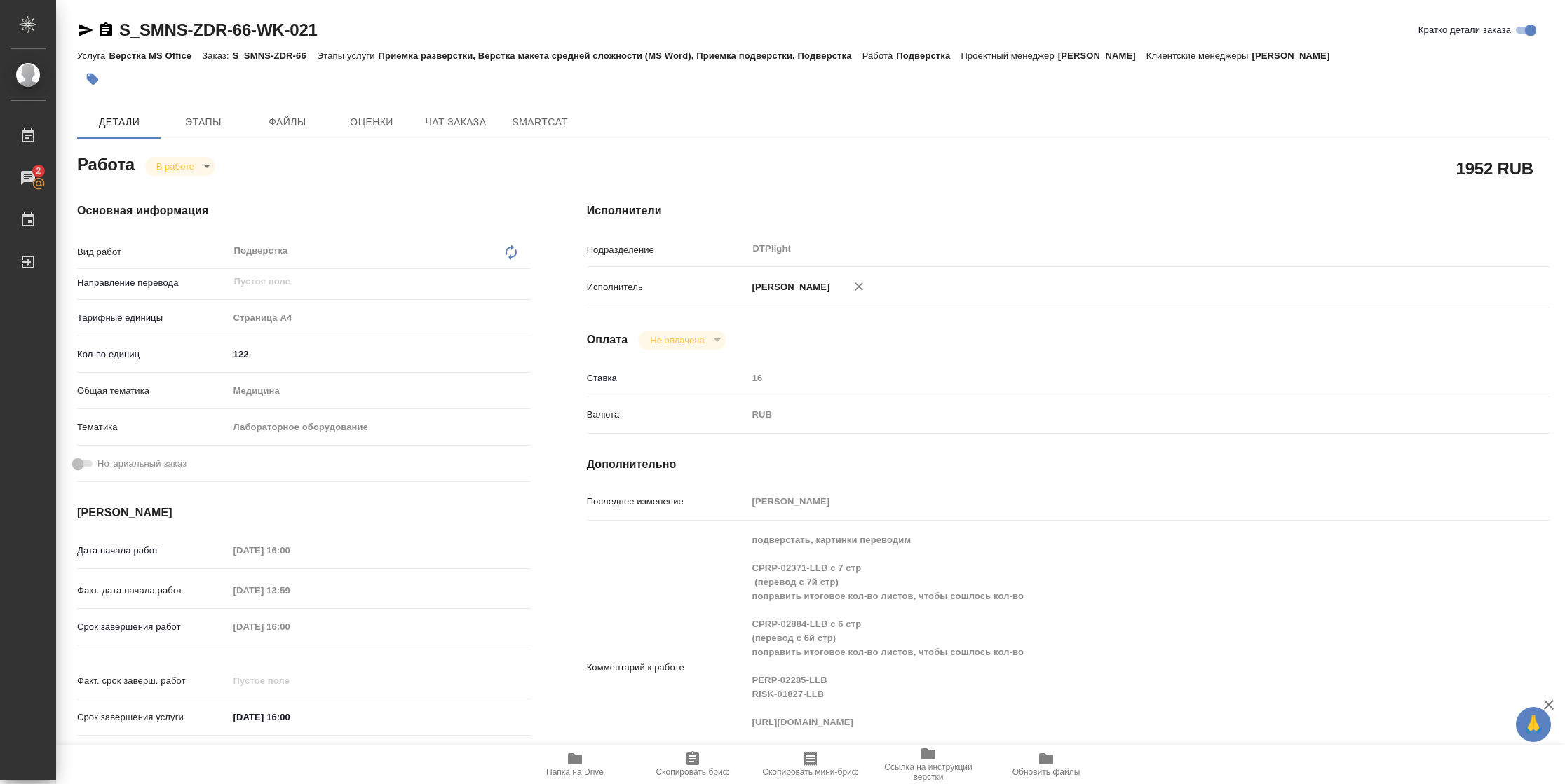
click at [561, 769] on span "Папка на Drive" at bounding box center [574, 772] width 58 height 10
click at [186, 167] on body "🙏 .cls-1 fill:#fff; AWATERA [PERSON_NAME] 2 Чаты График Выйти S_SMNS-ZDR-66-WK-…" at bounding box center [782, 392] width 1565 height 784
click at [189, 186] on button "Выполнен" at bounding box center [181, 190] width 51 height 15
type textarea "x"
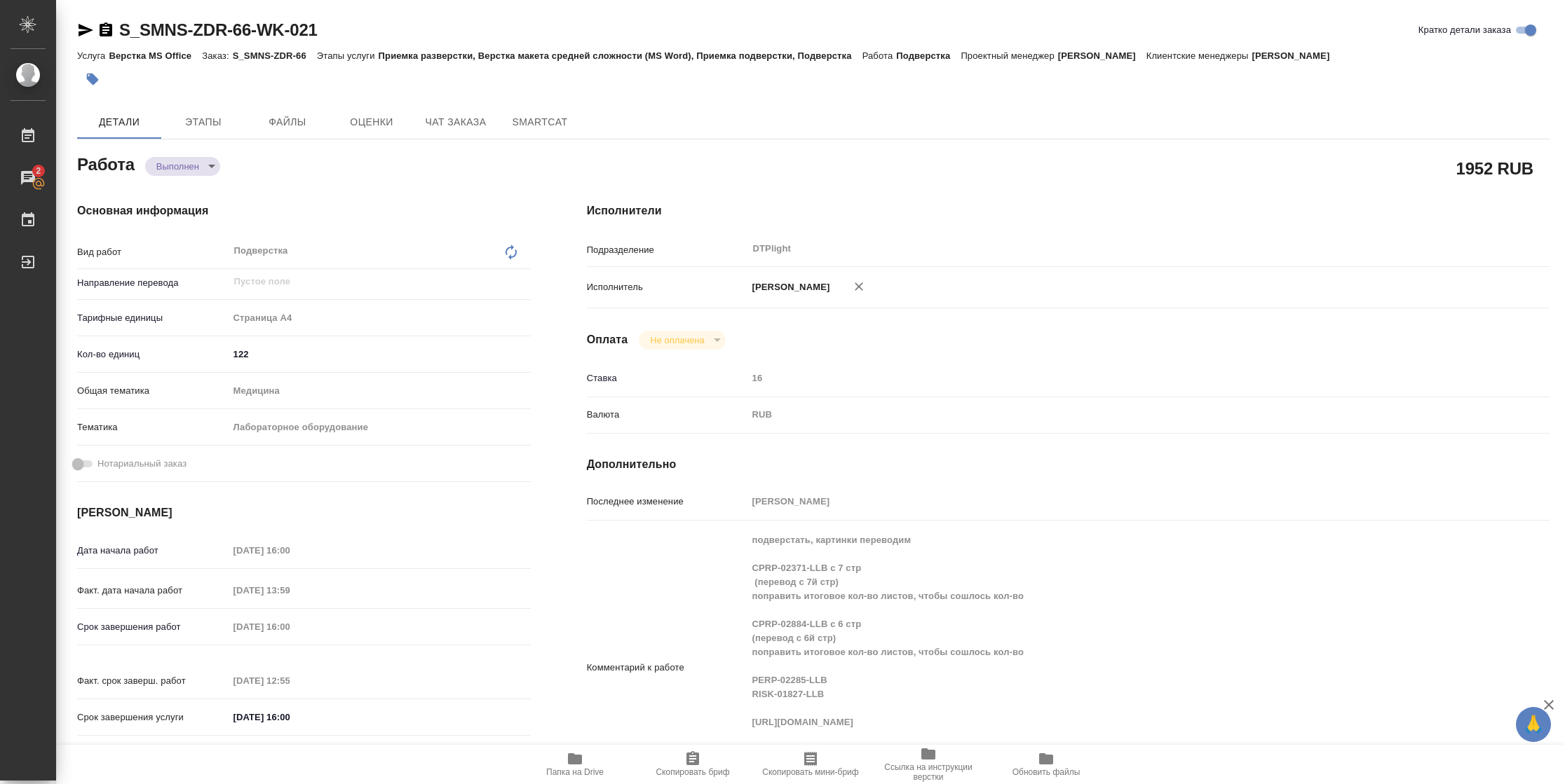
type textarea "x"
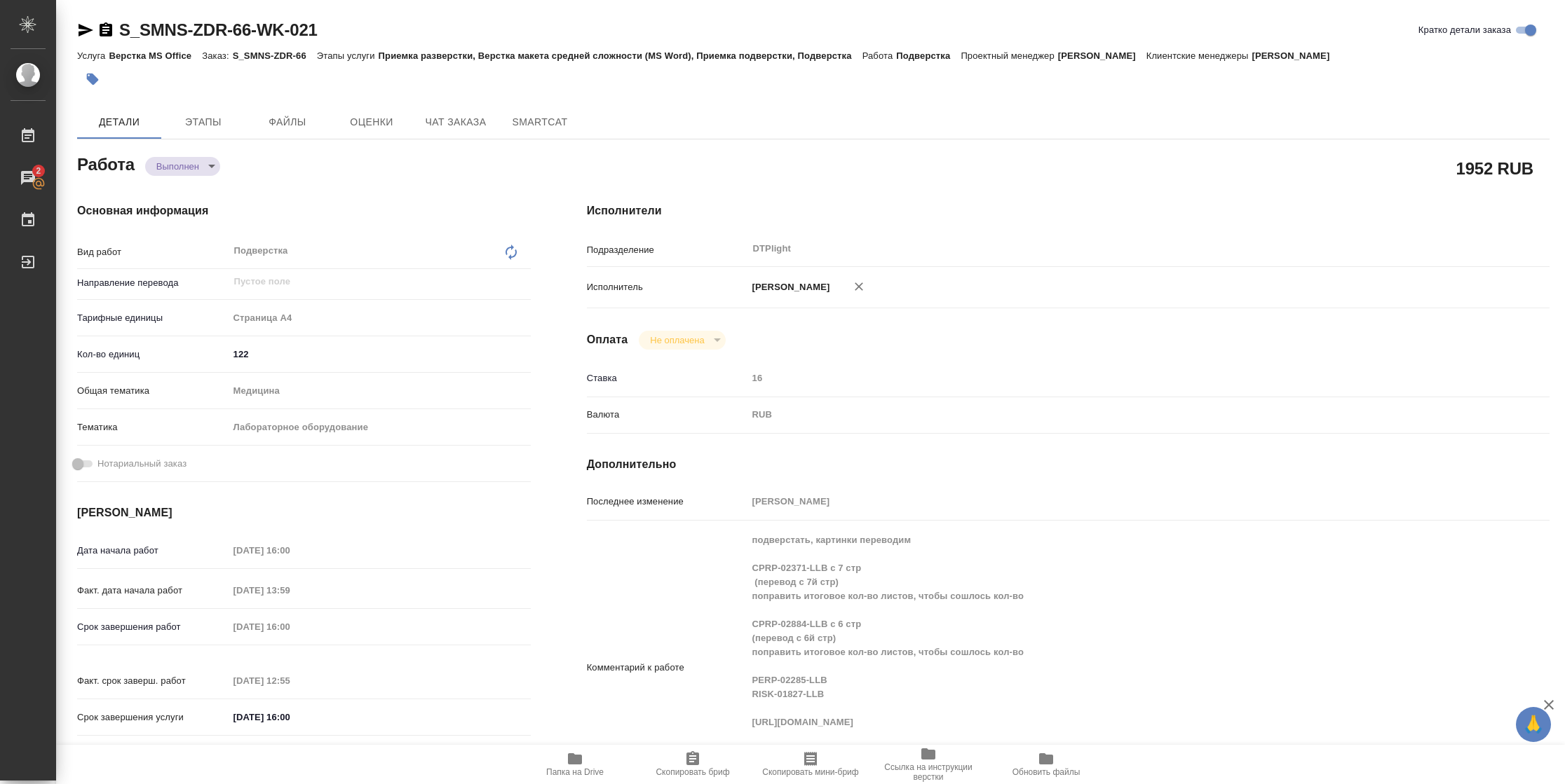
type textarea "x"
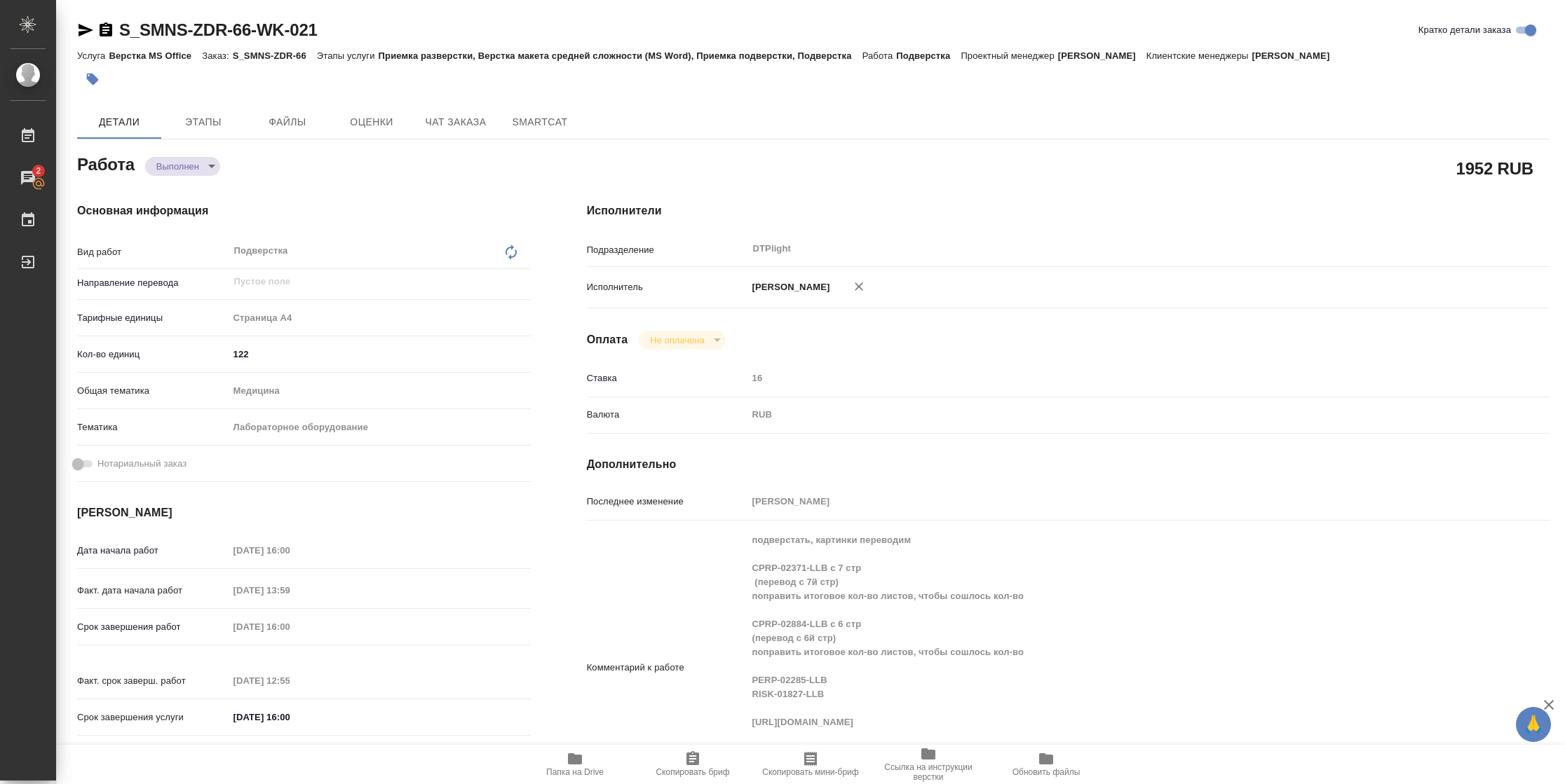
type textarea "x"
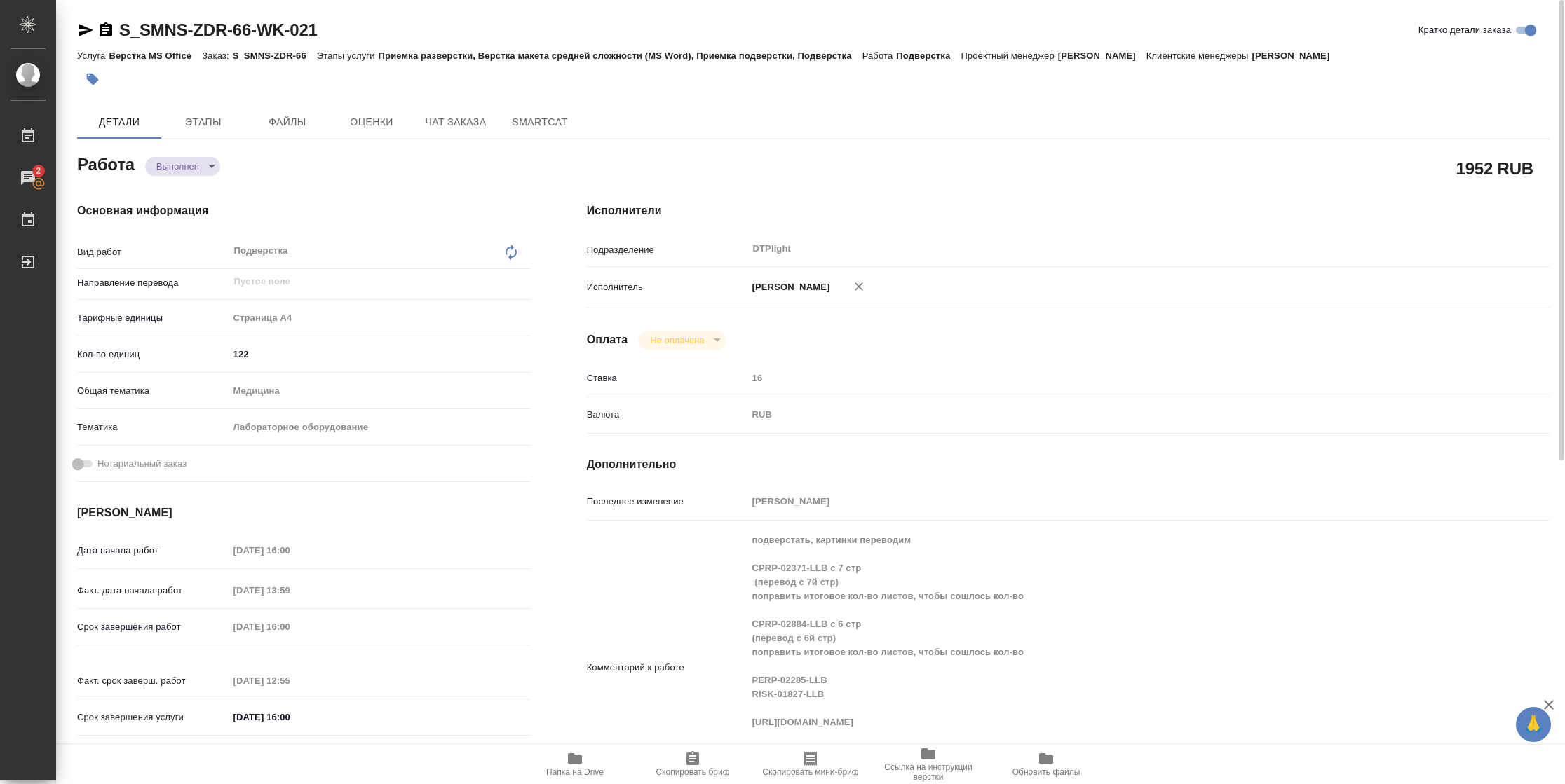
type textarea "x"
click at [89, 27] on icon "button" at bounding box center [85, 30] width 17 height 17
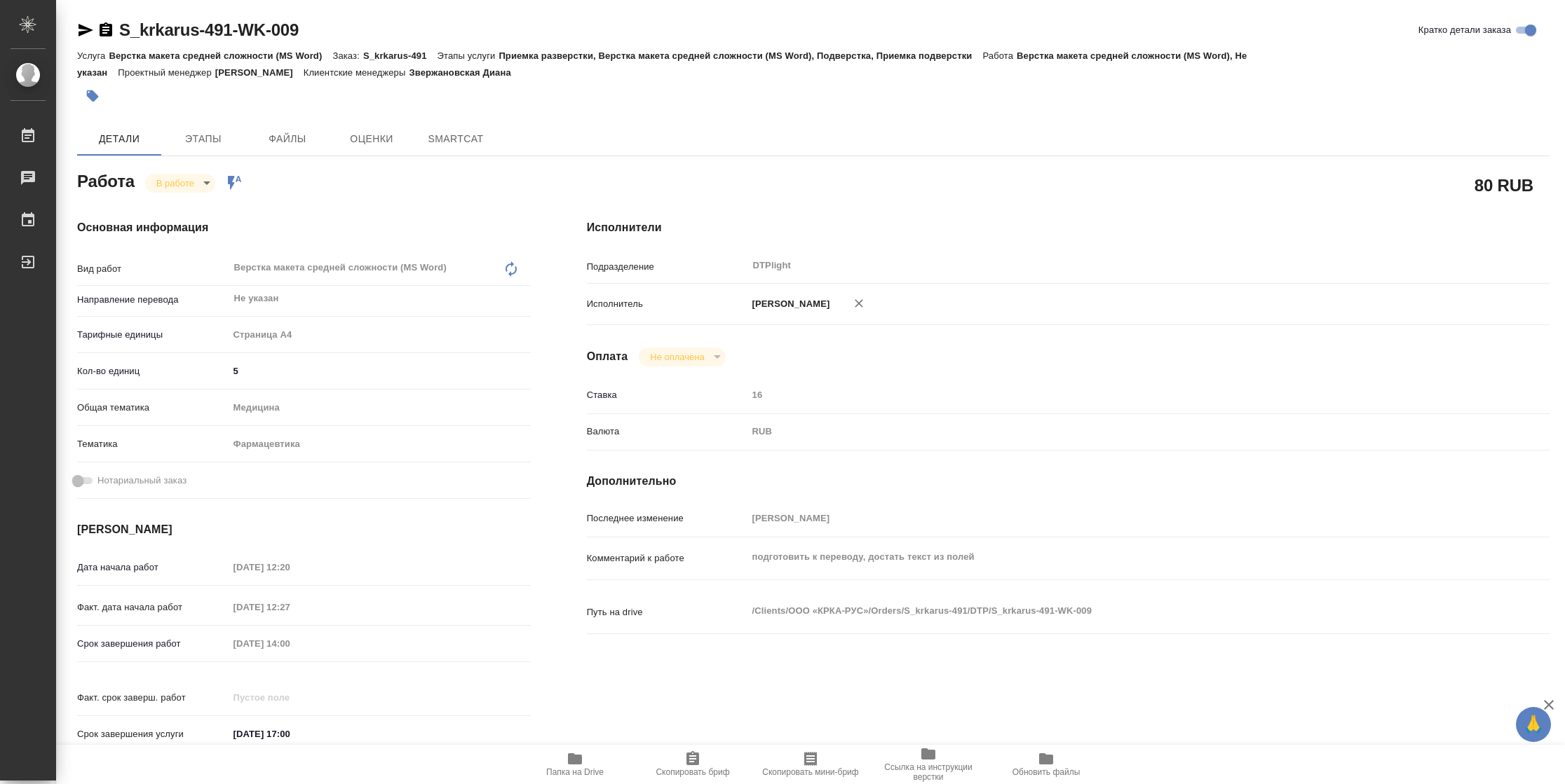
type textarea "x"
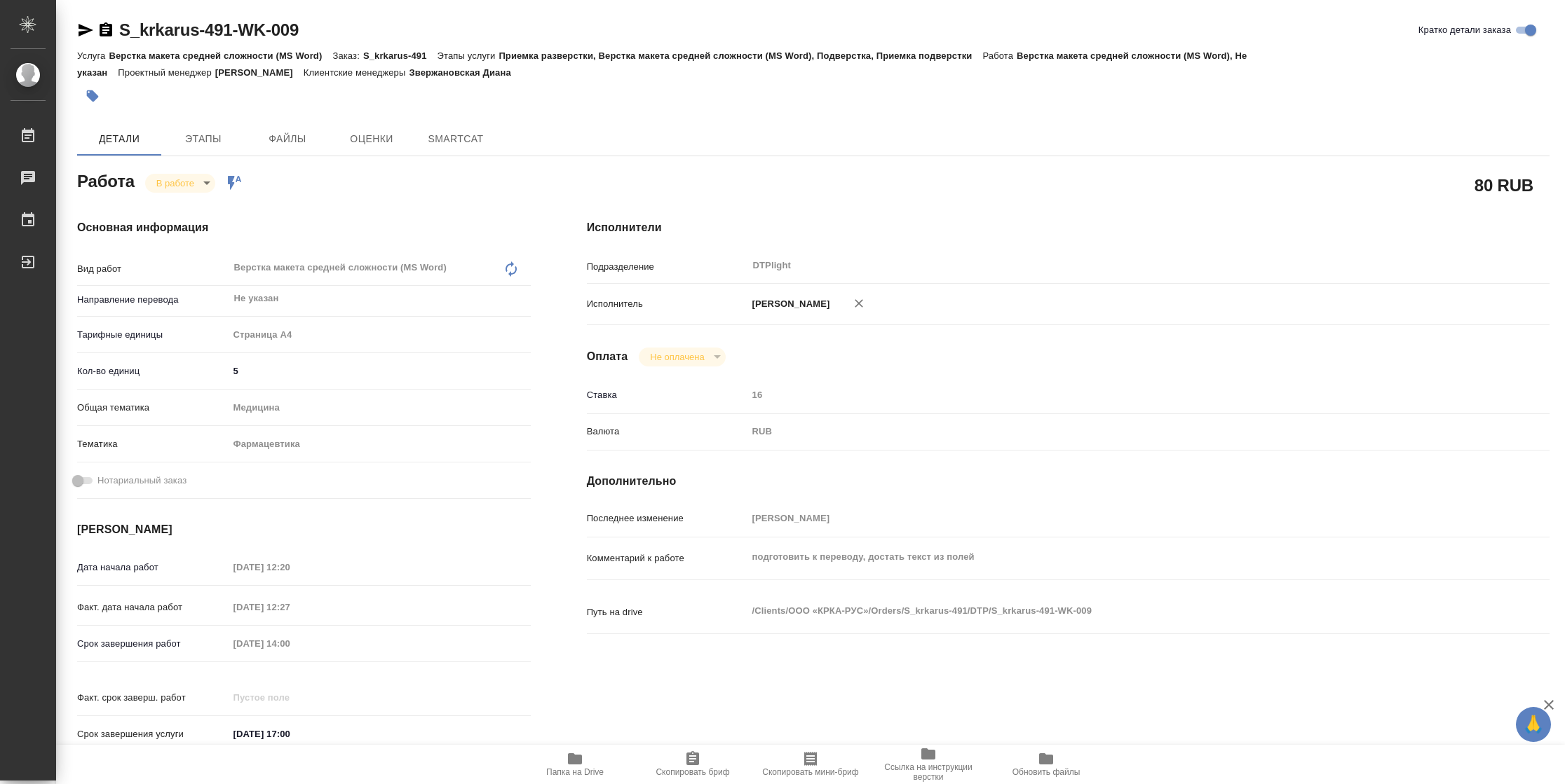
type textarea "x"
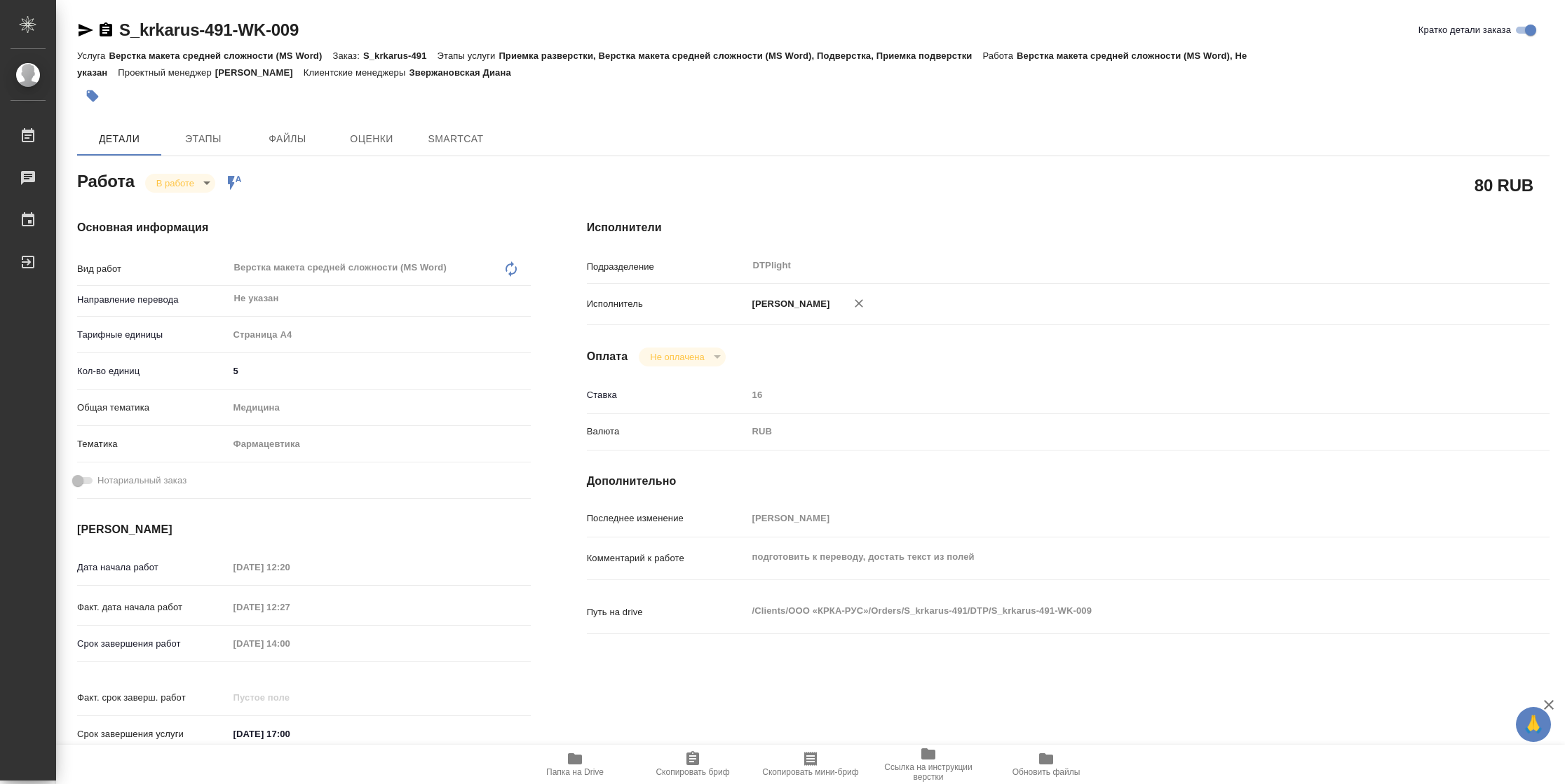
type textarea "x"
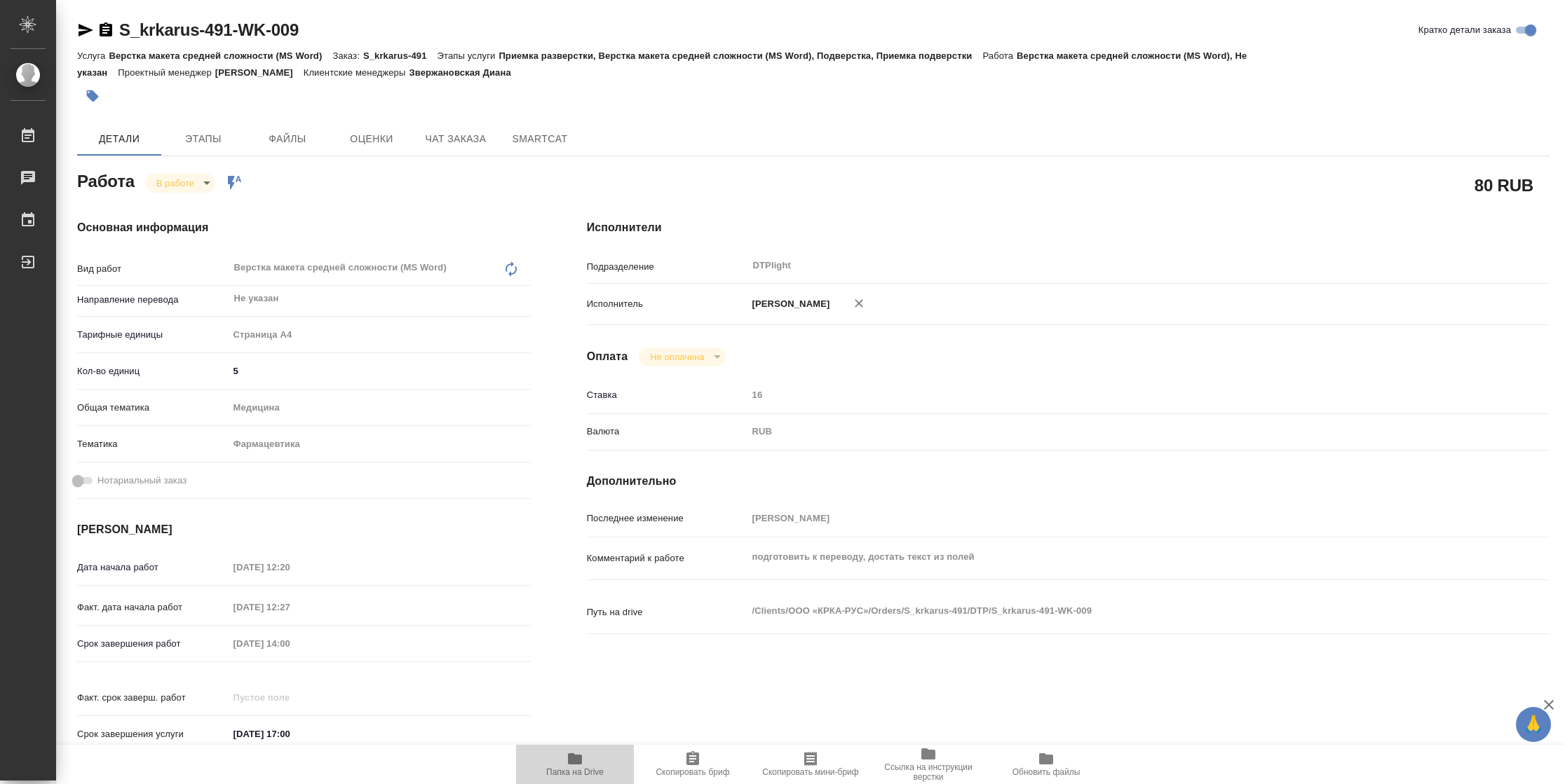
click at [575, 762] on icon "button" at bounding box center [574, 758] width 14 height 11
type textarea "x"
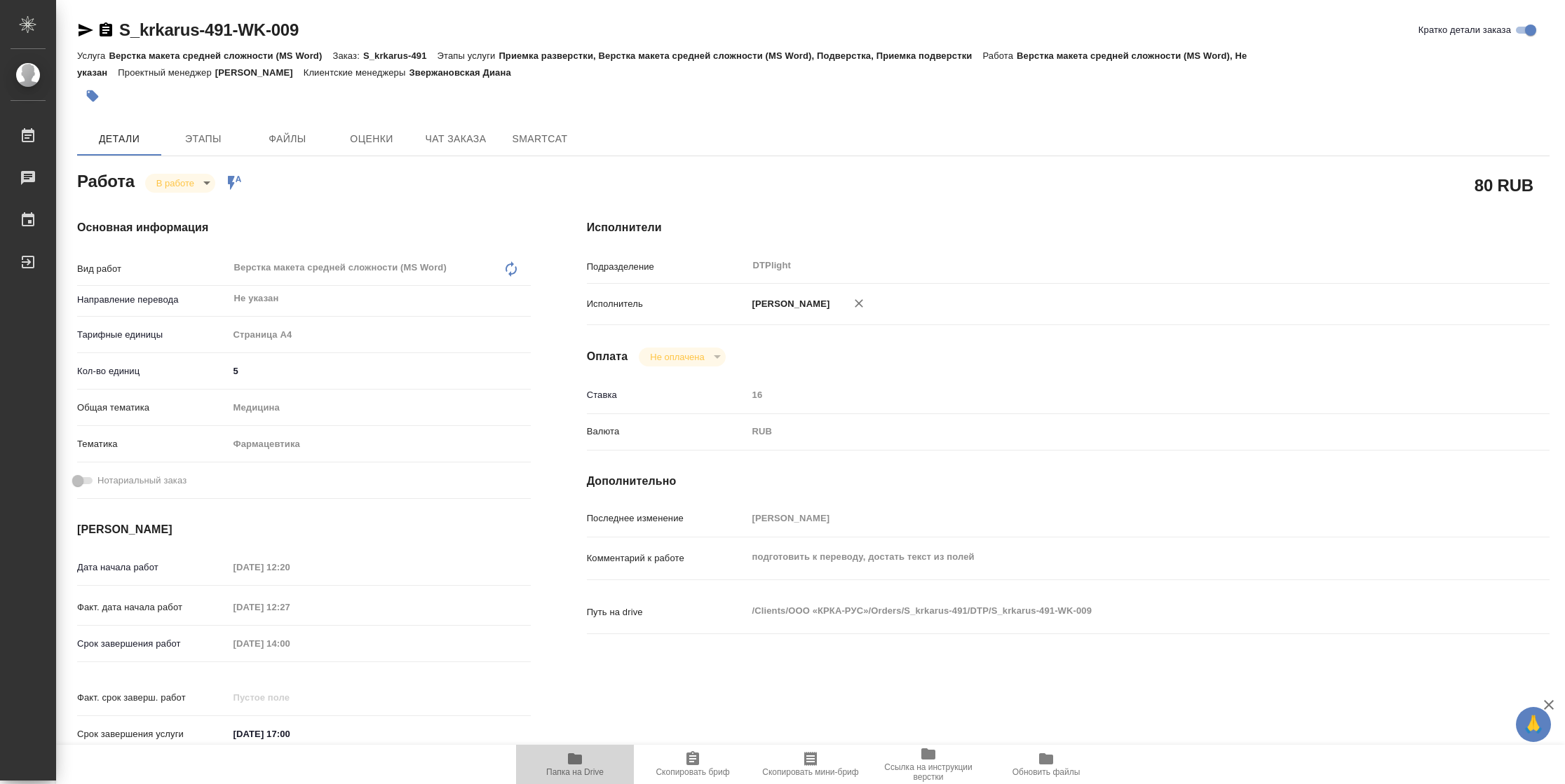
type textarea "x"
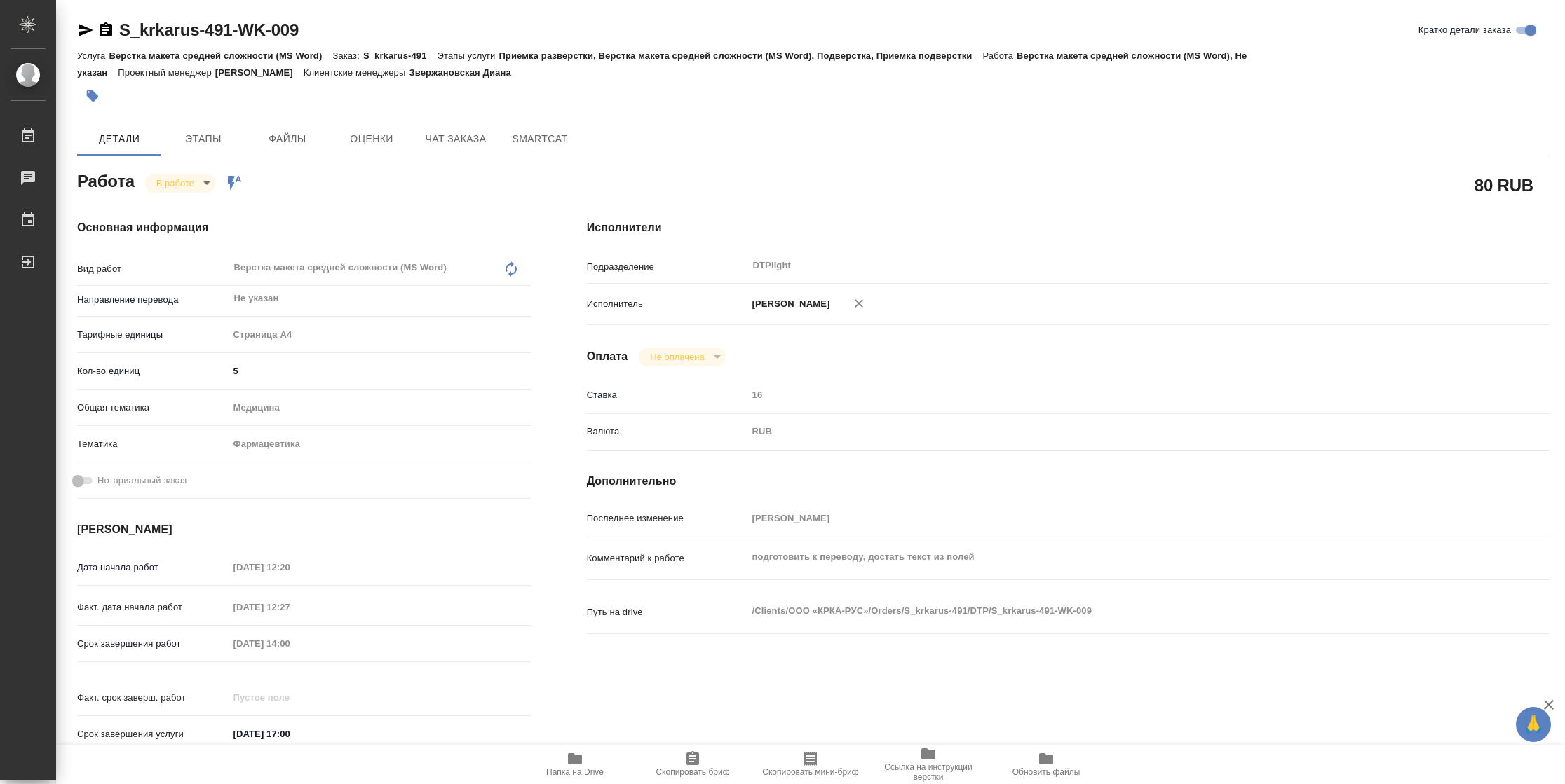
type textarea "x"
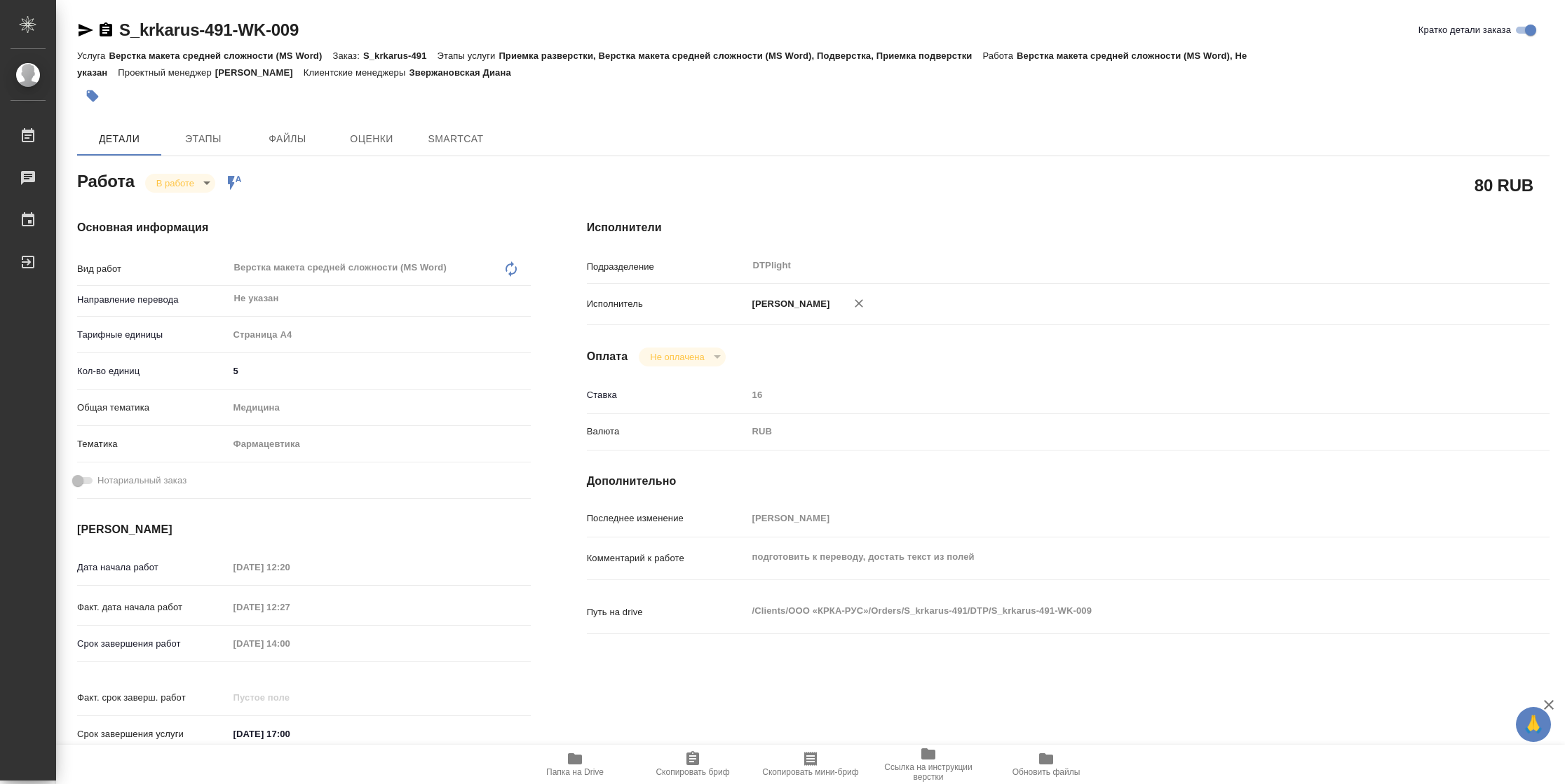
type textarea "x"
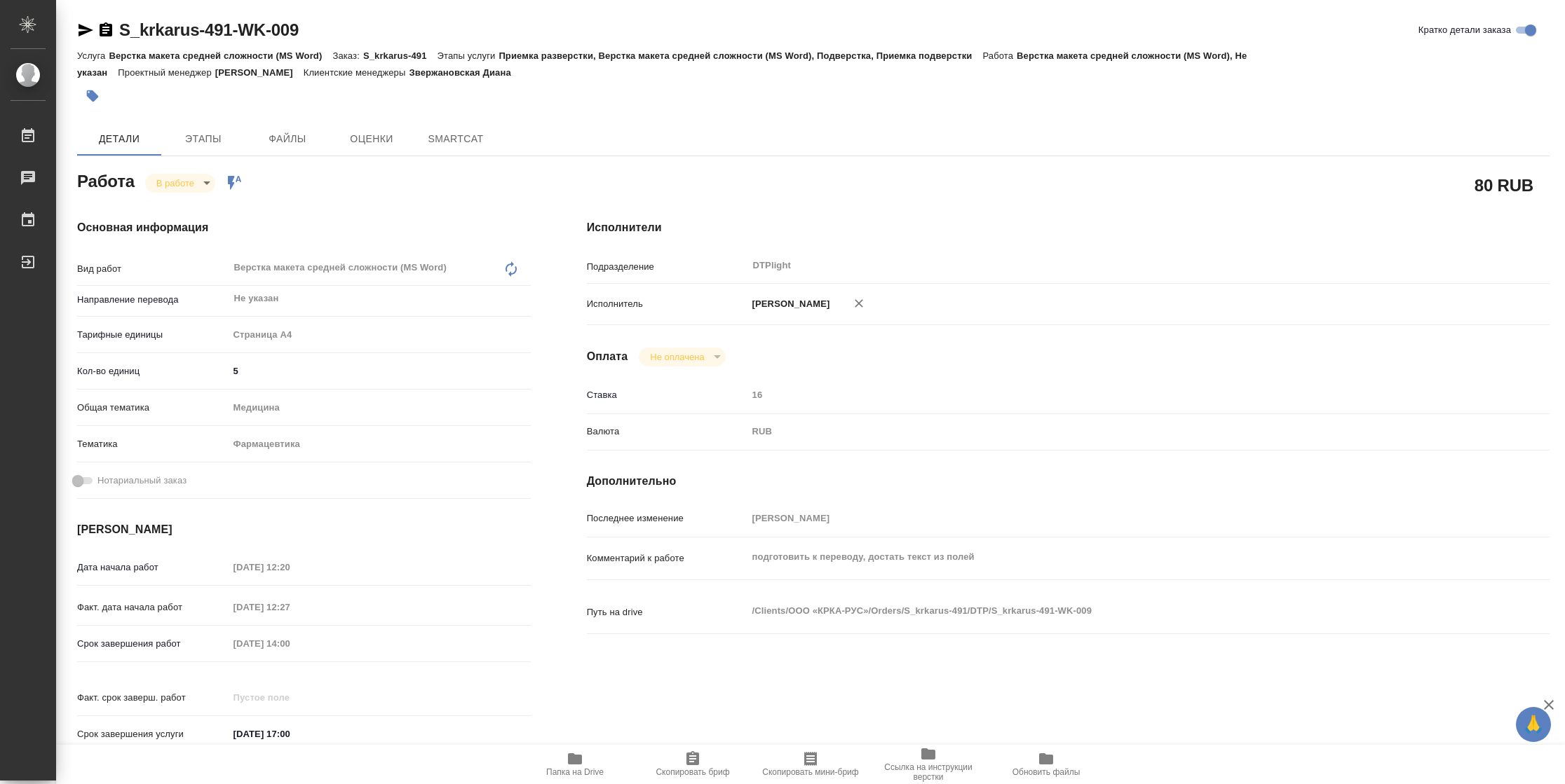
type textarea "x"
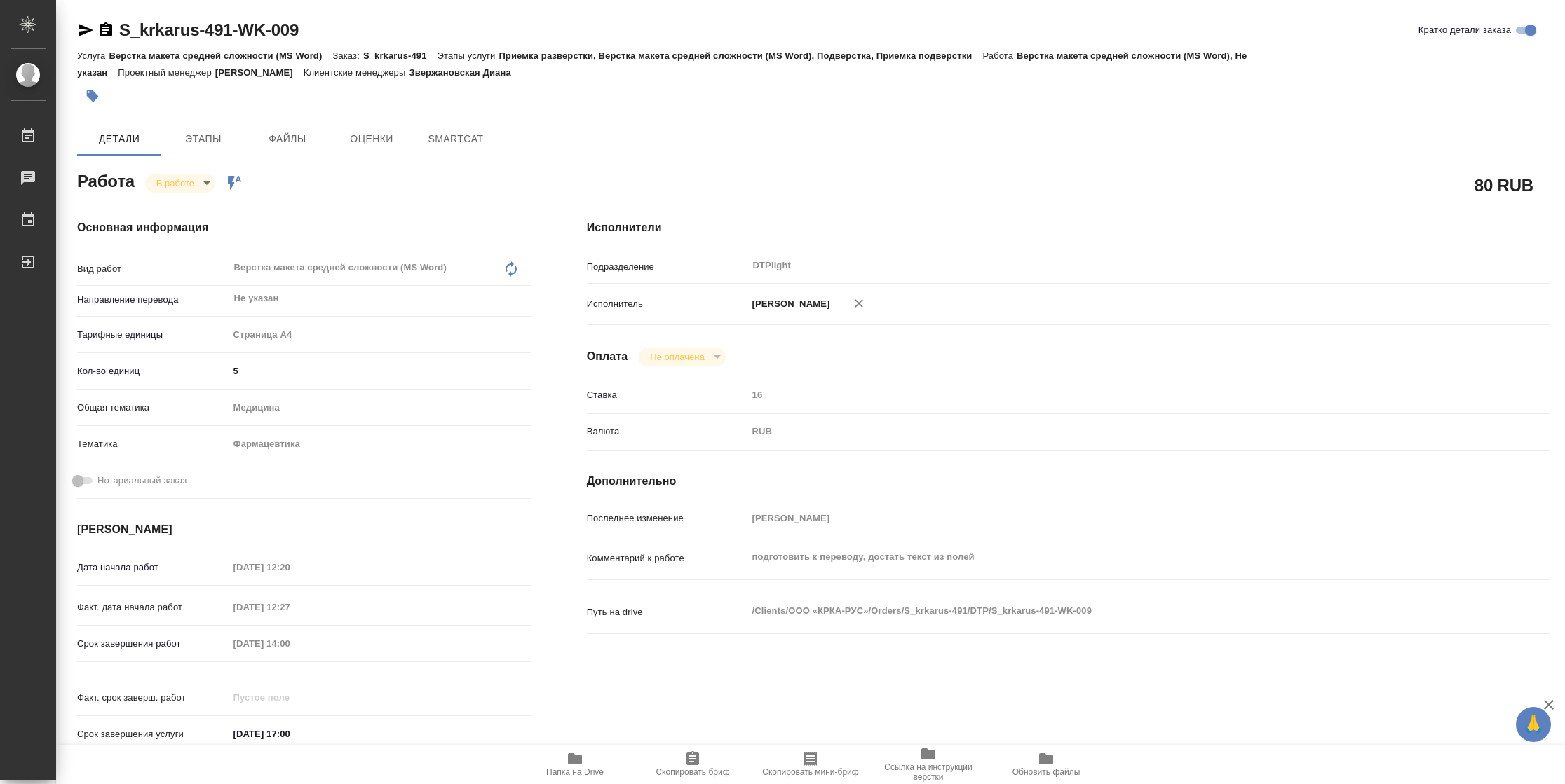
type textarea "x"
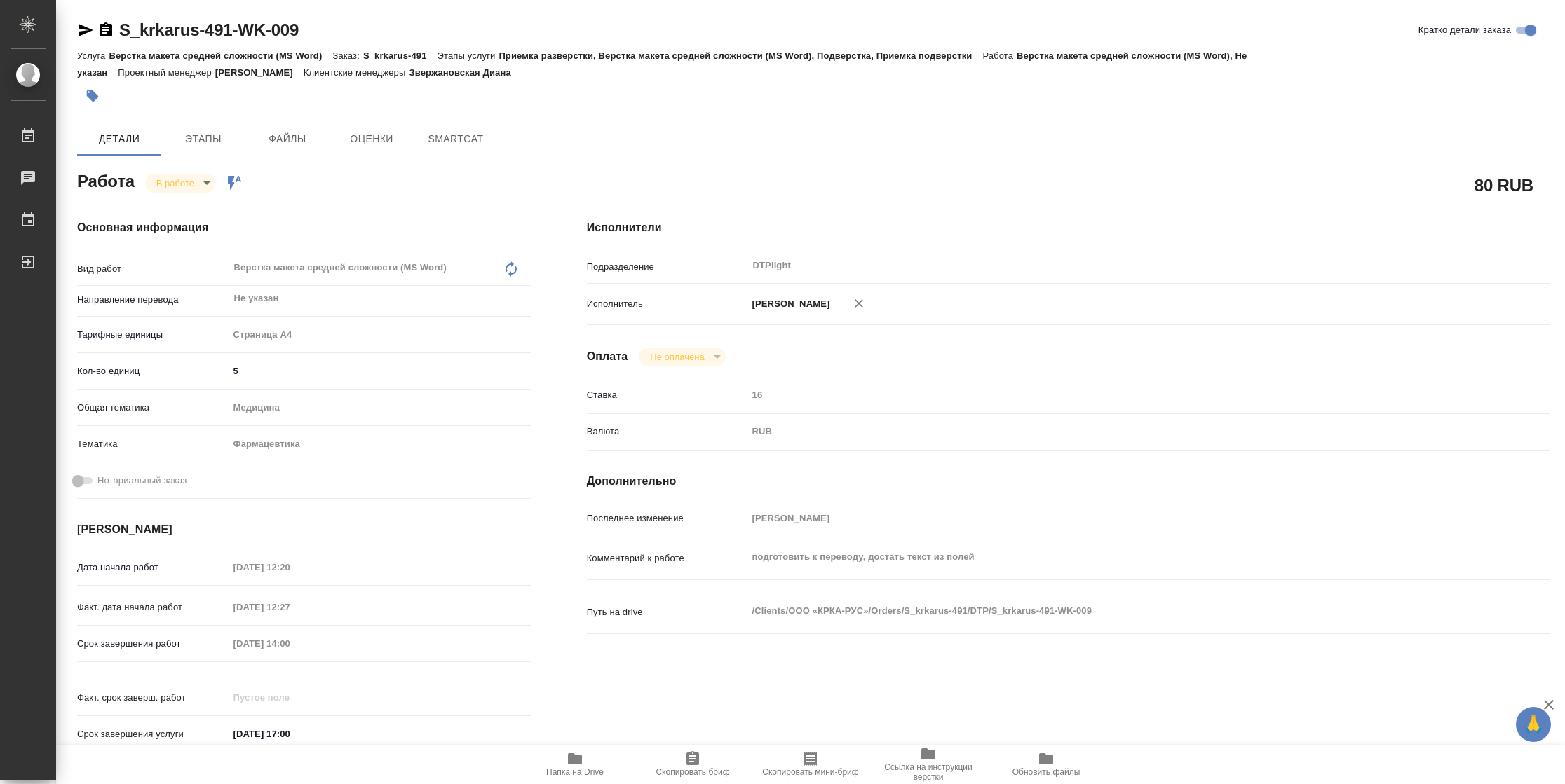
type textarea "x"
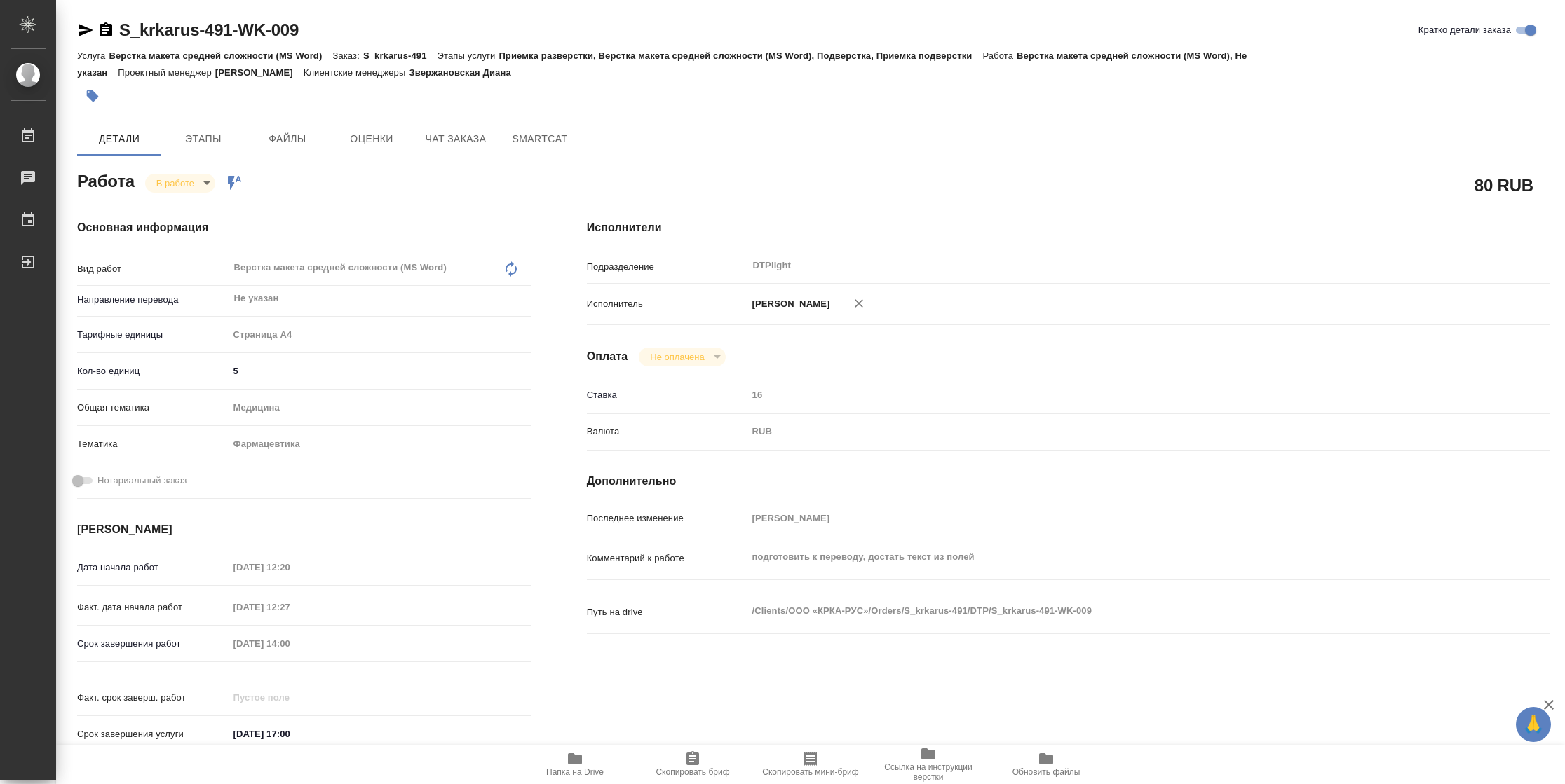
type textarea "x"
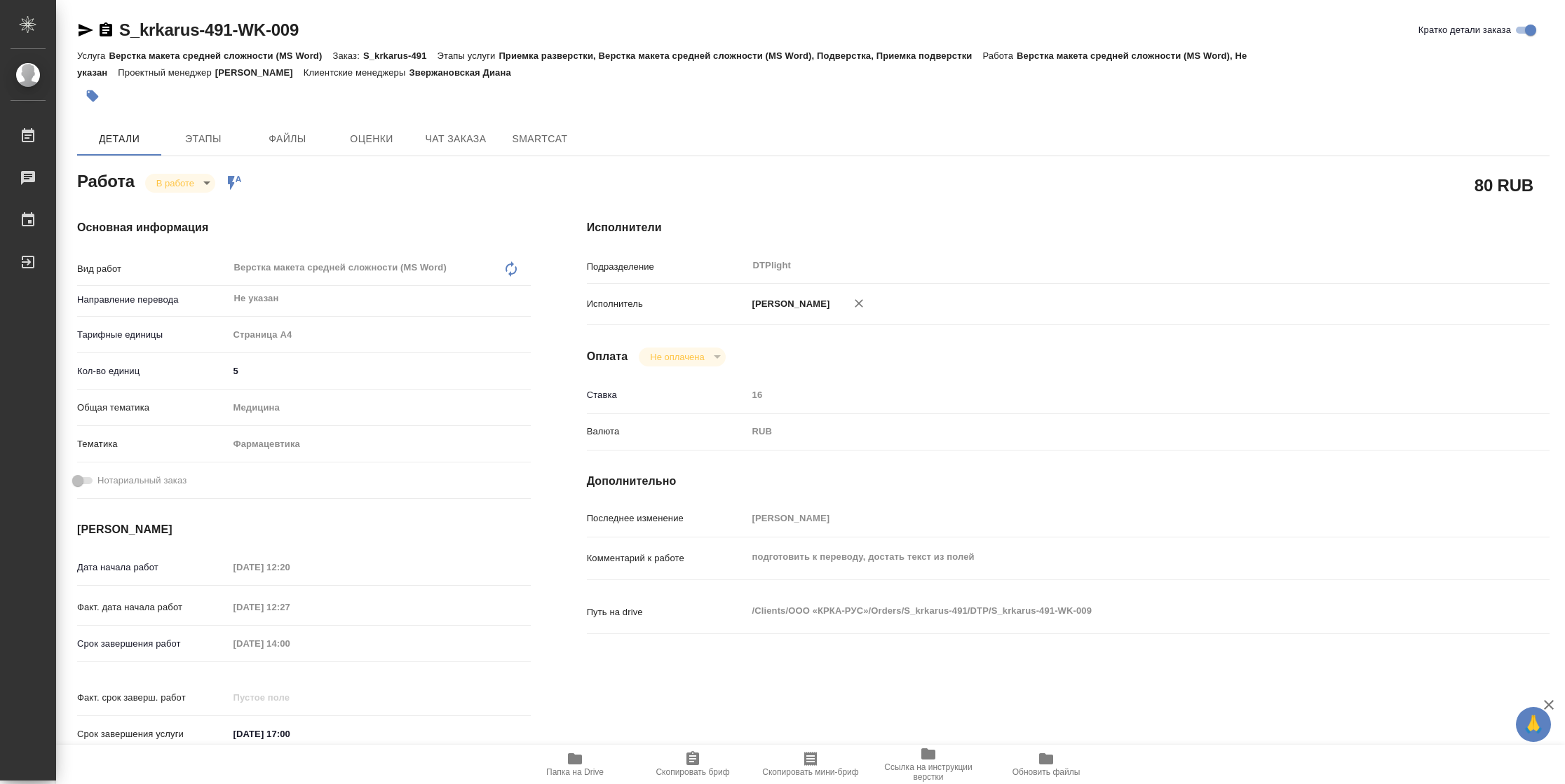
type textarea "x"
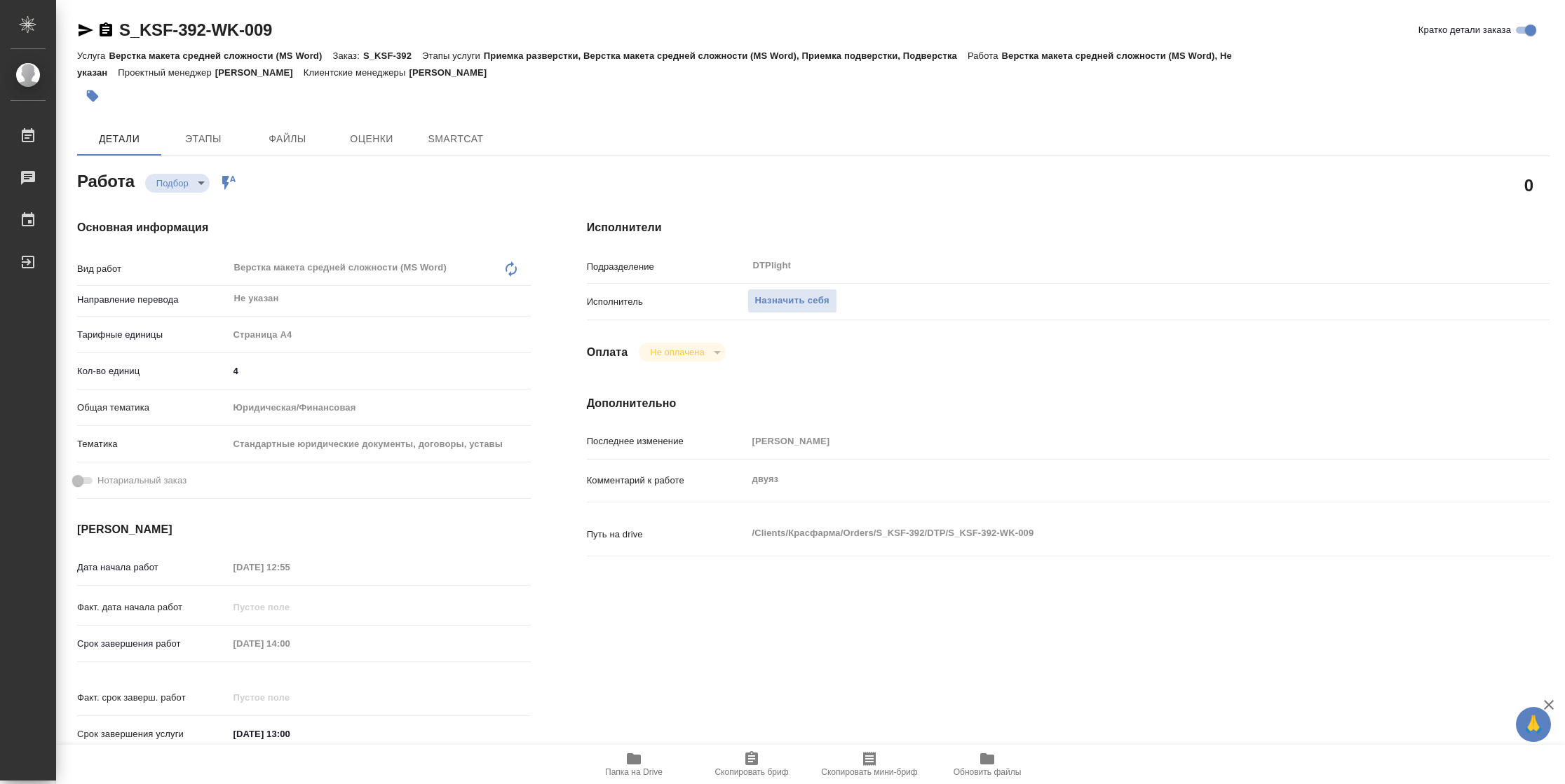
type textarea "x"
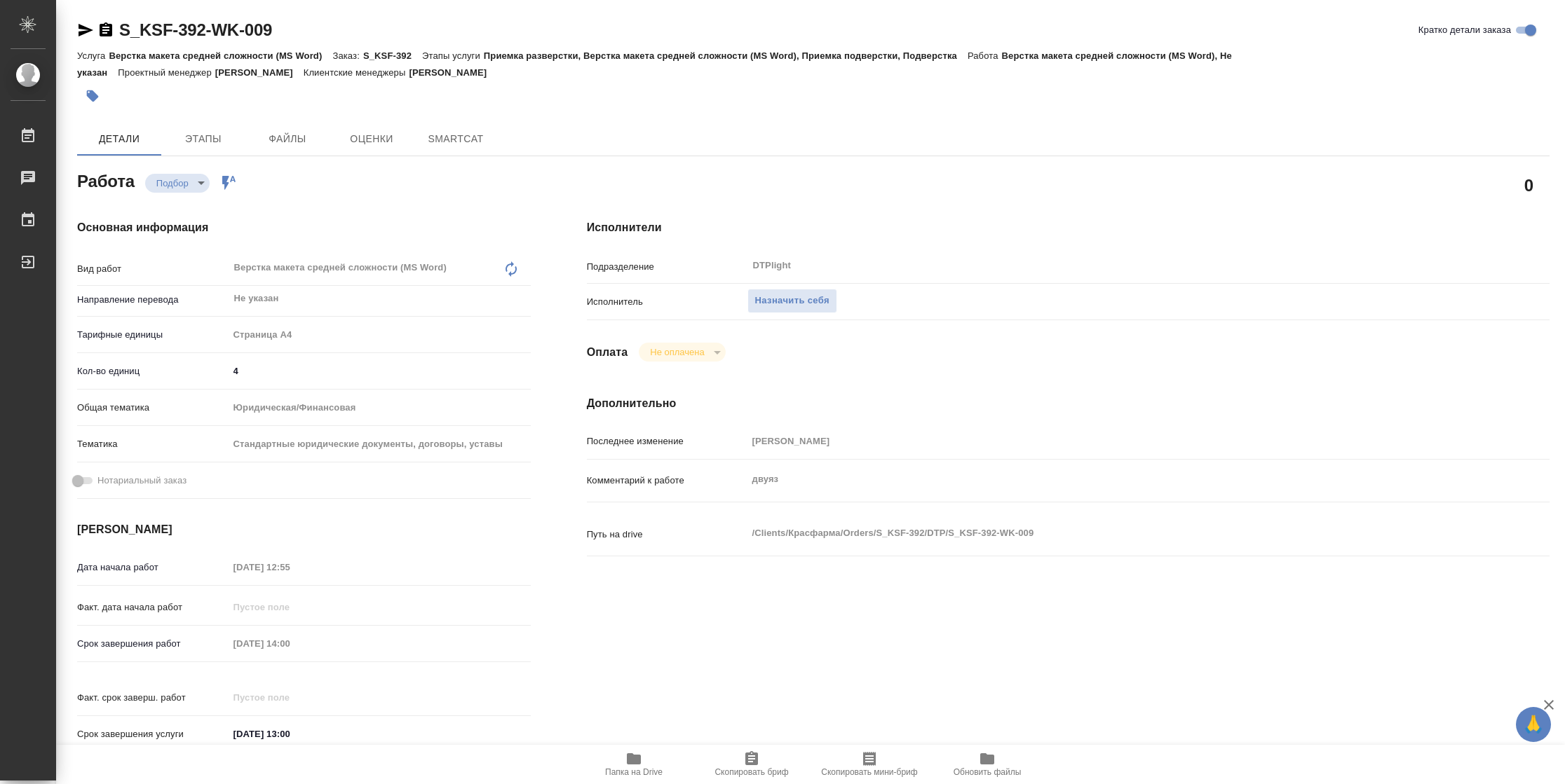
type textarea "x"
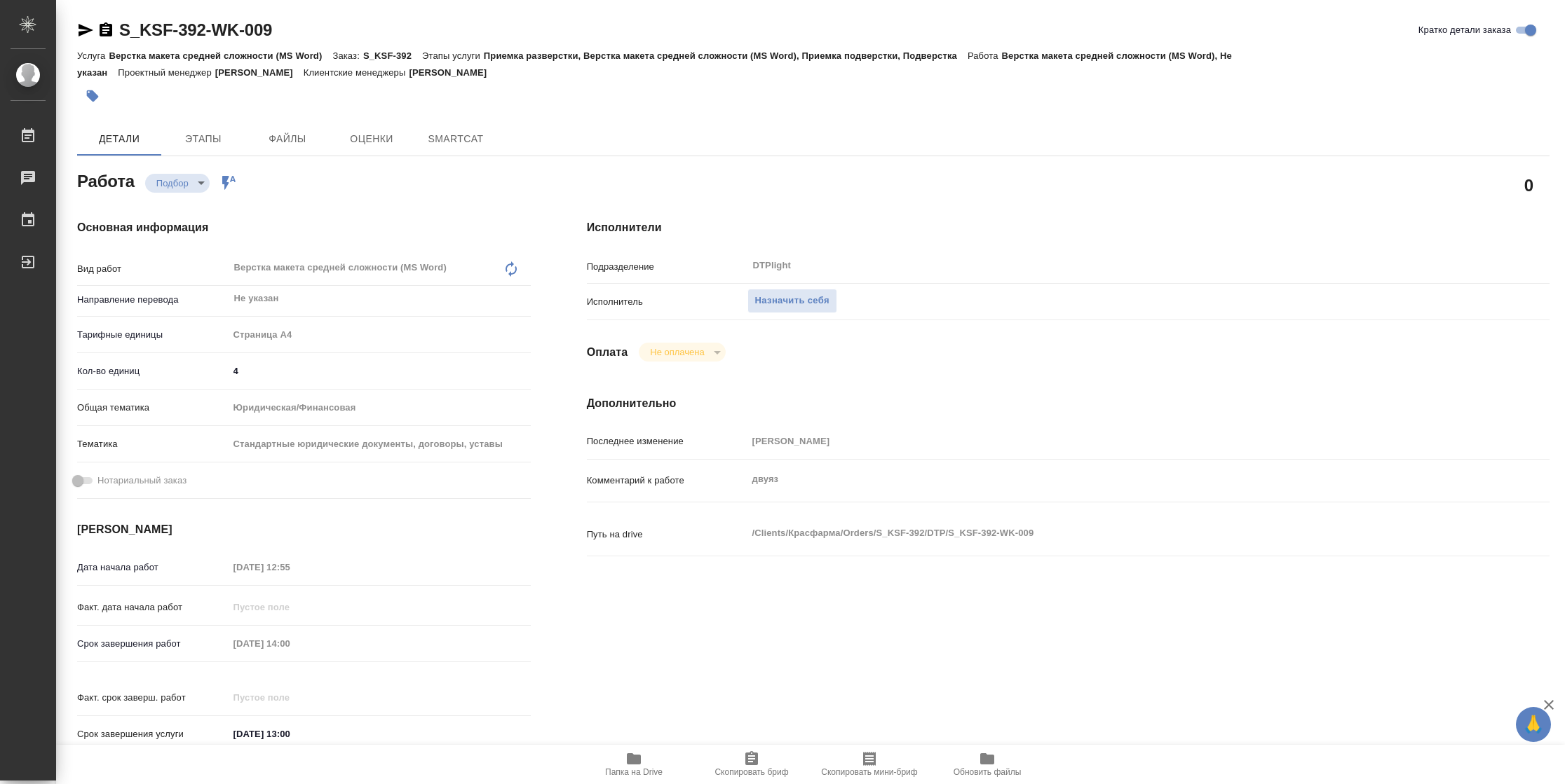
type textarea "x"
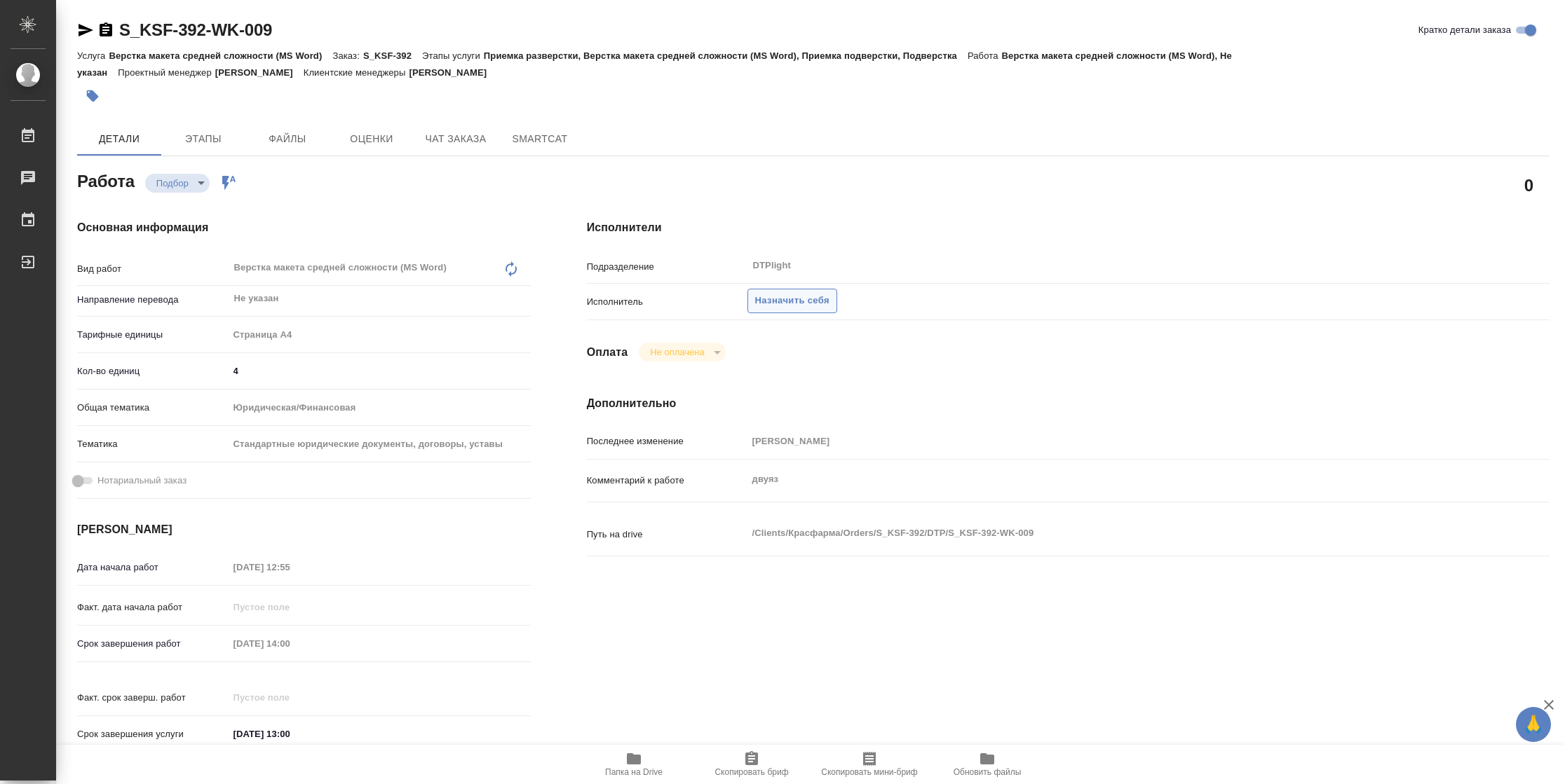
type textarea "x"
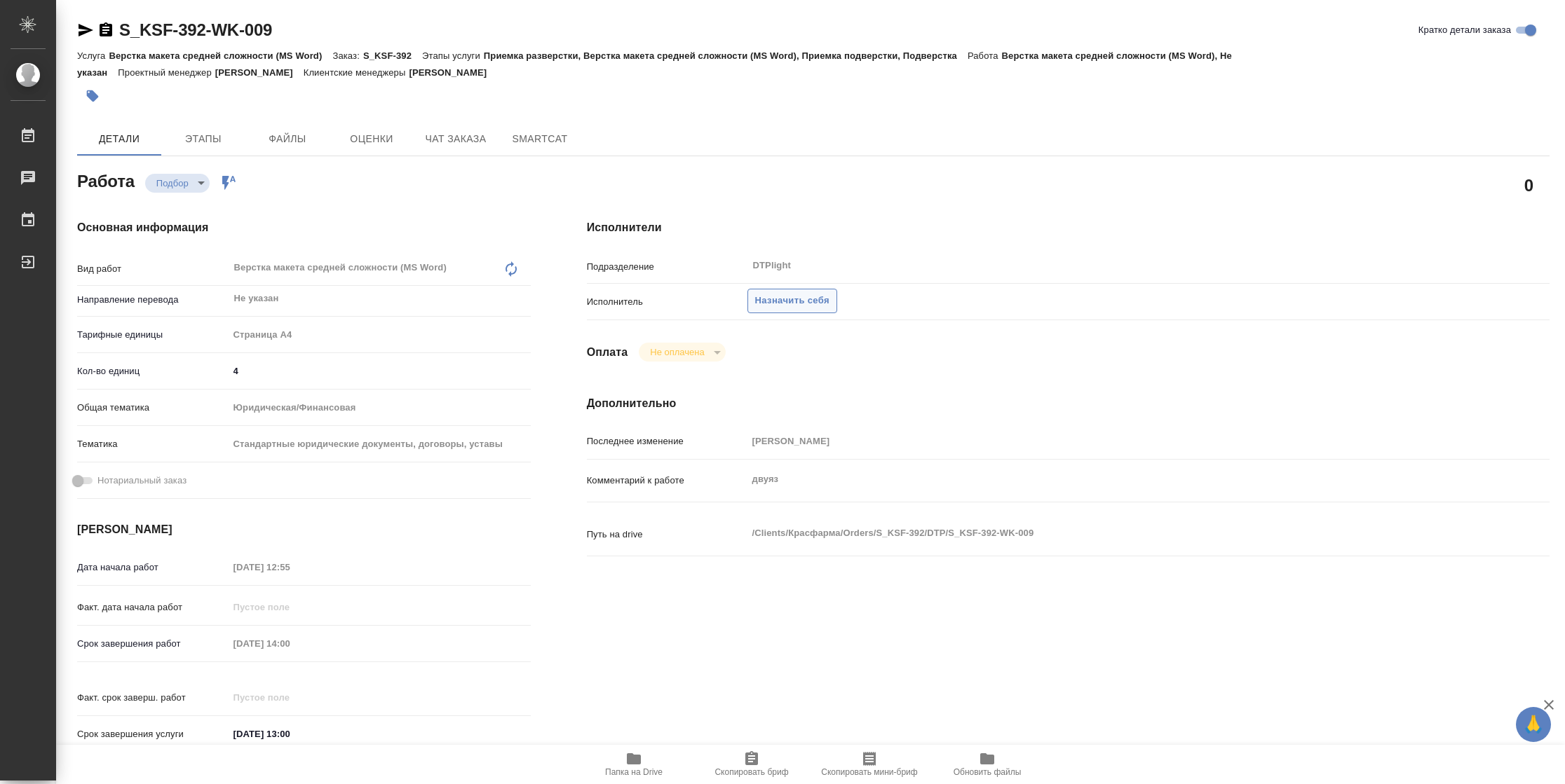
type textarea "x"
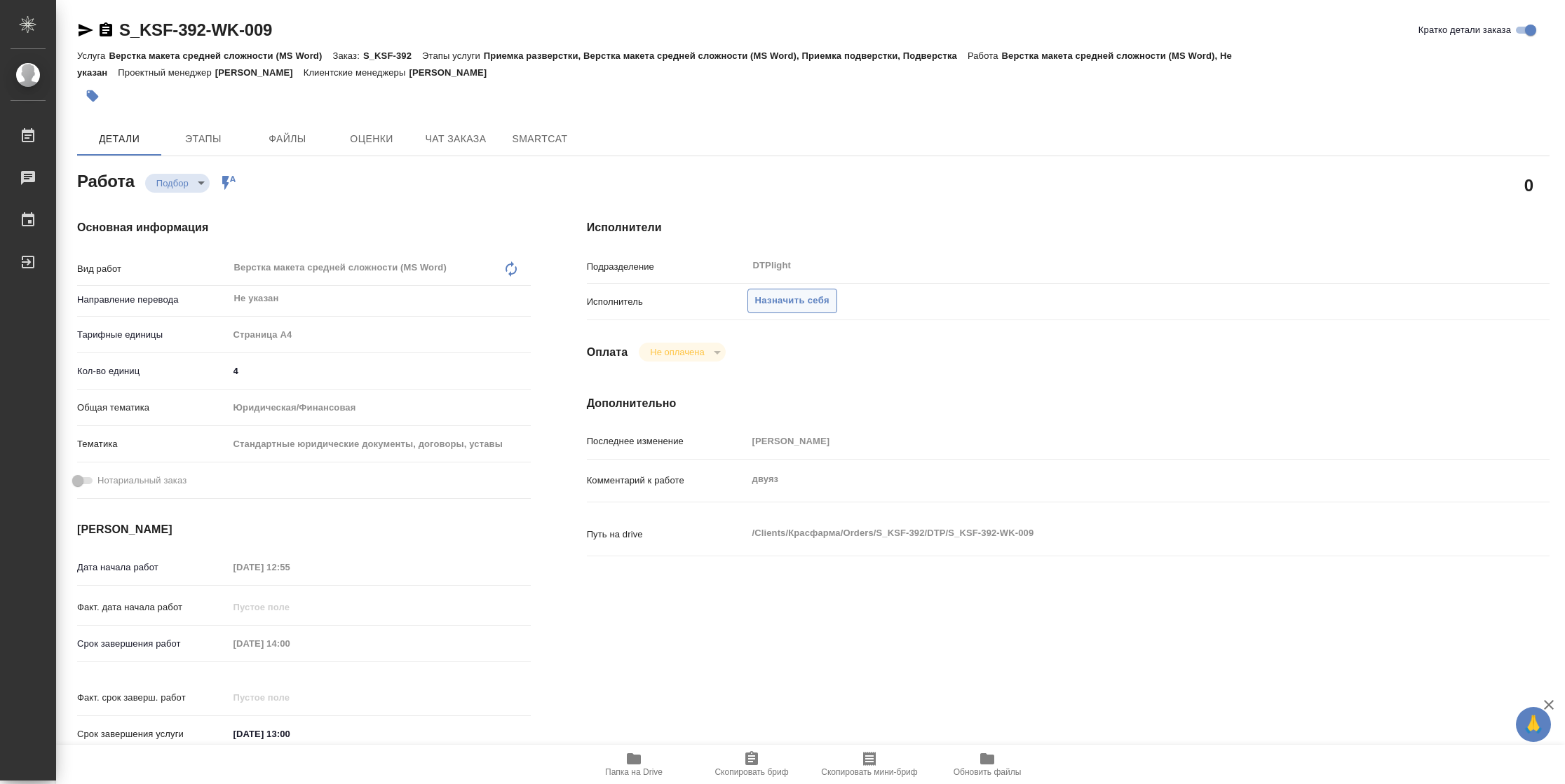
type textarea "x"
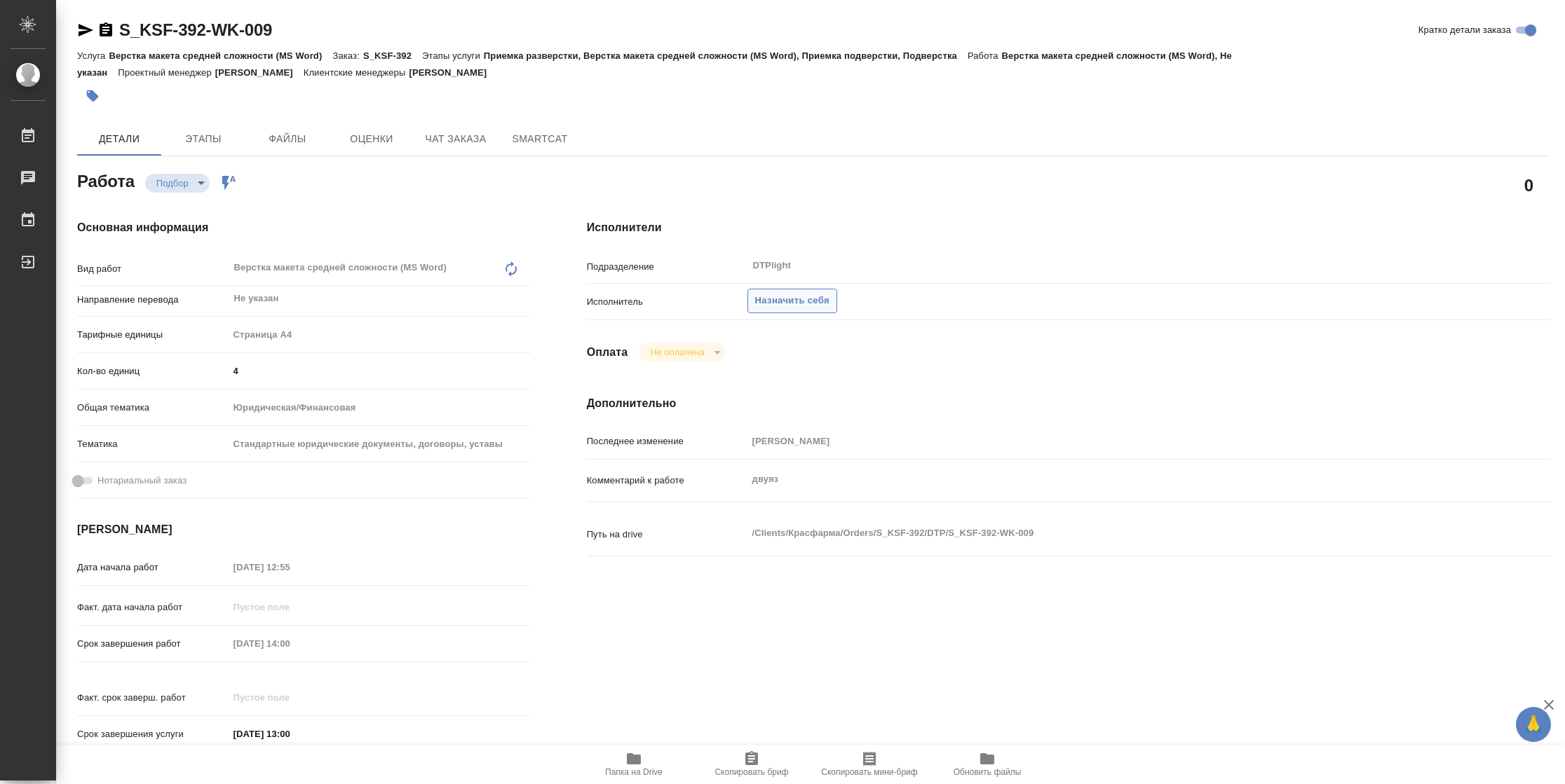
type textarea "x"
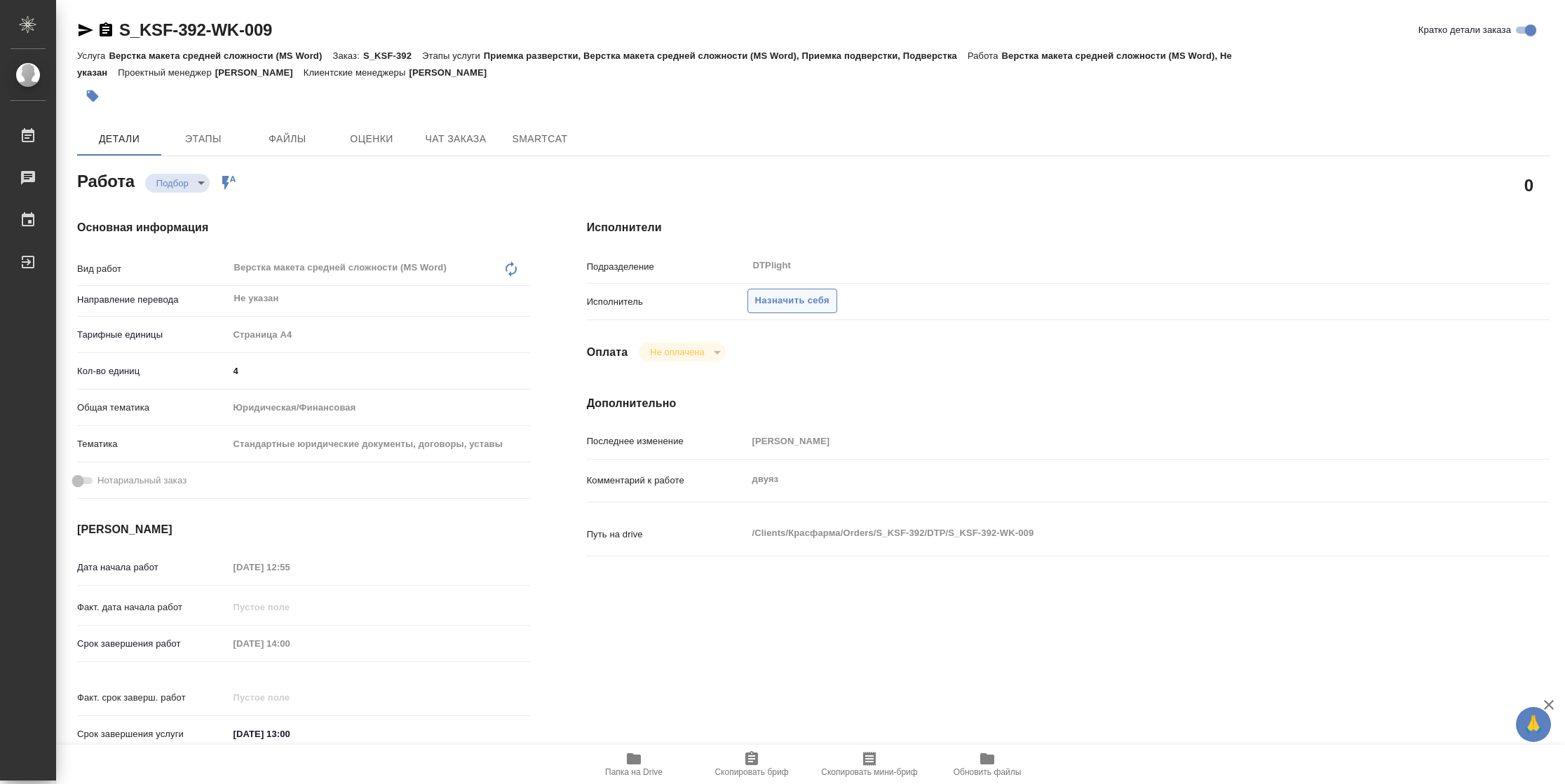
click at [786, 298] on span "Назначить себя" at bounding box center [792, 301] width 74 height 16
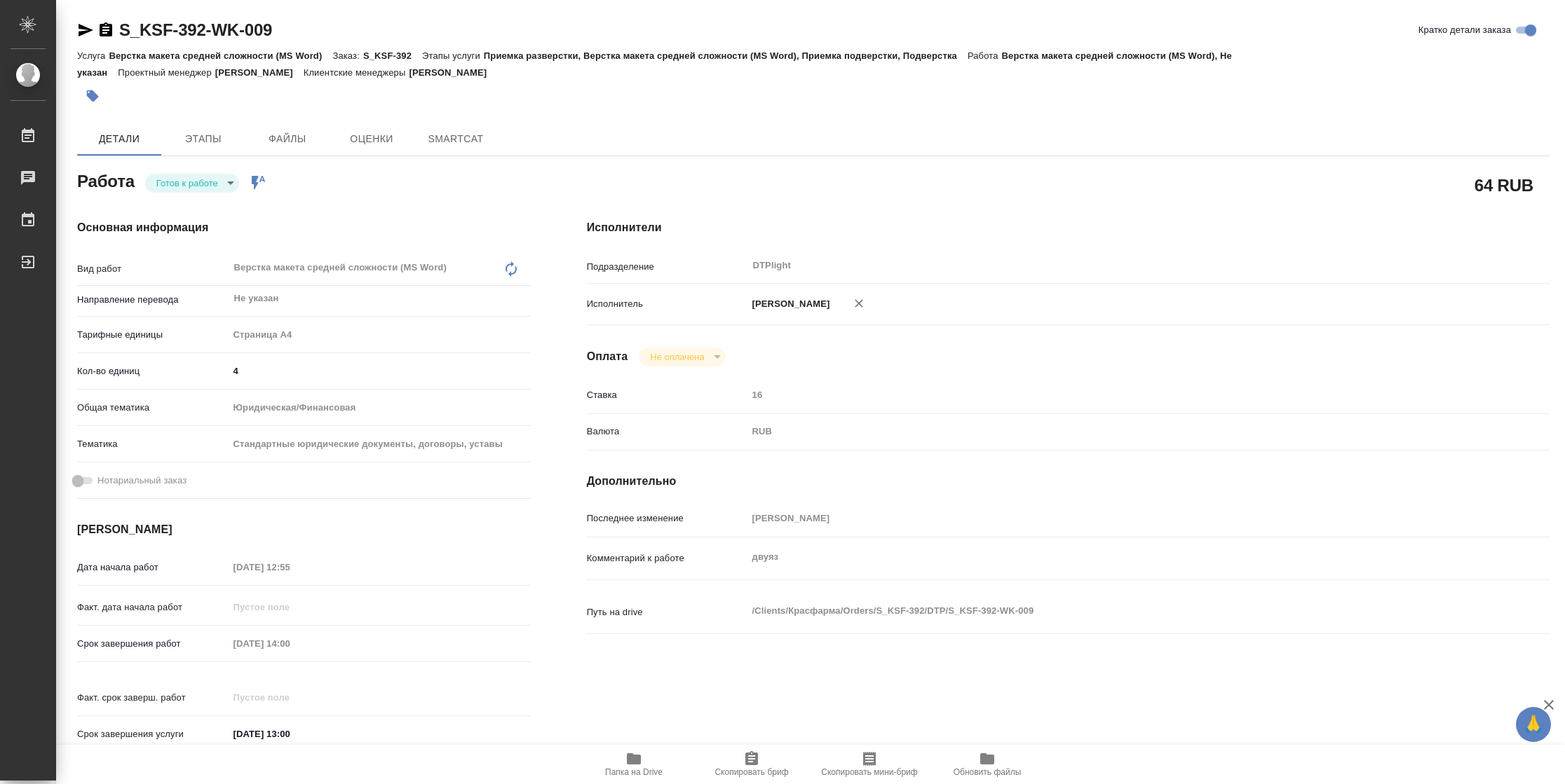
type textarea "x"
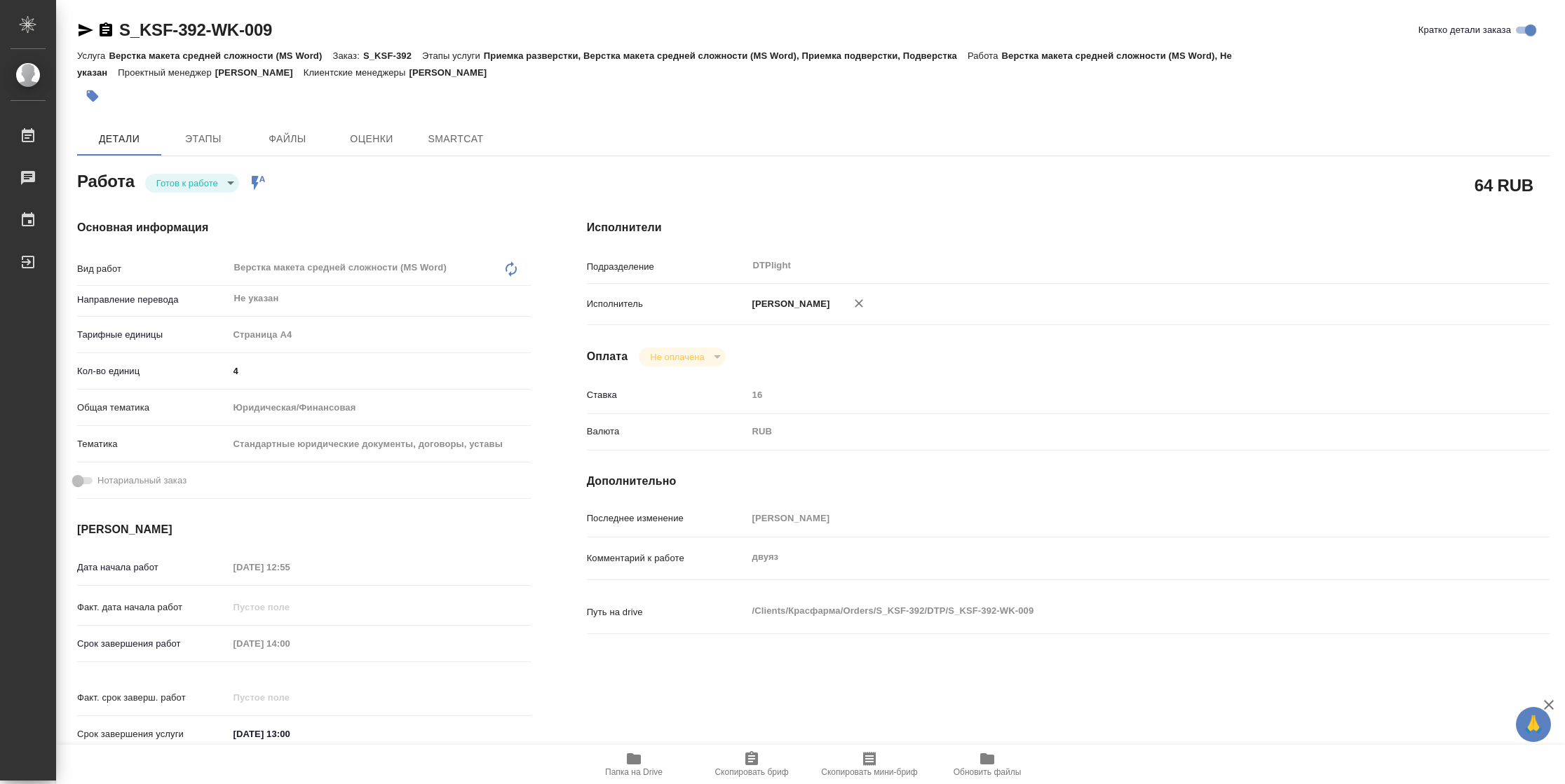
type textarea "x"
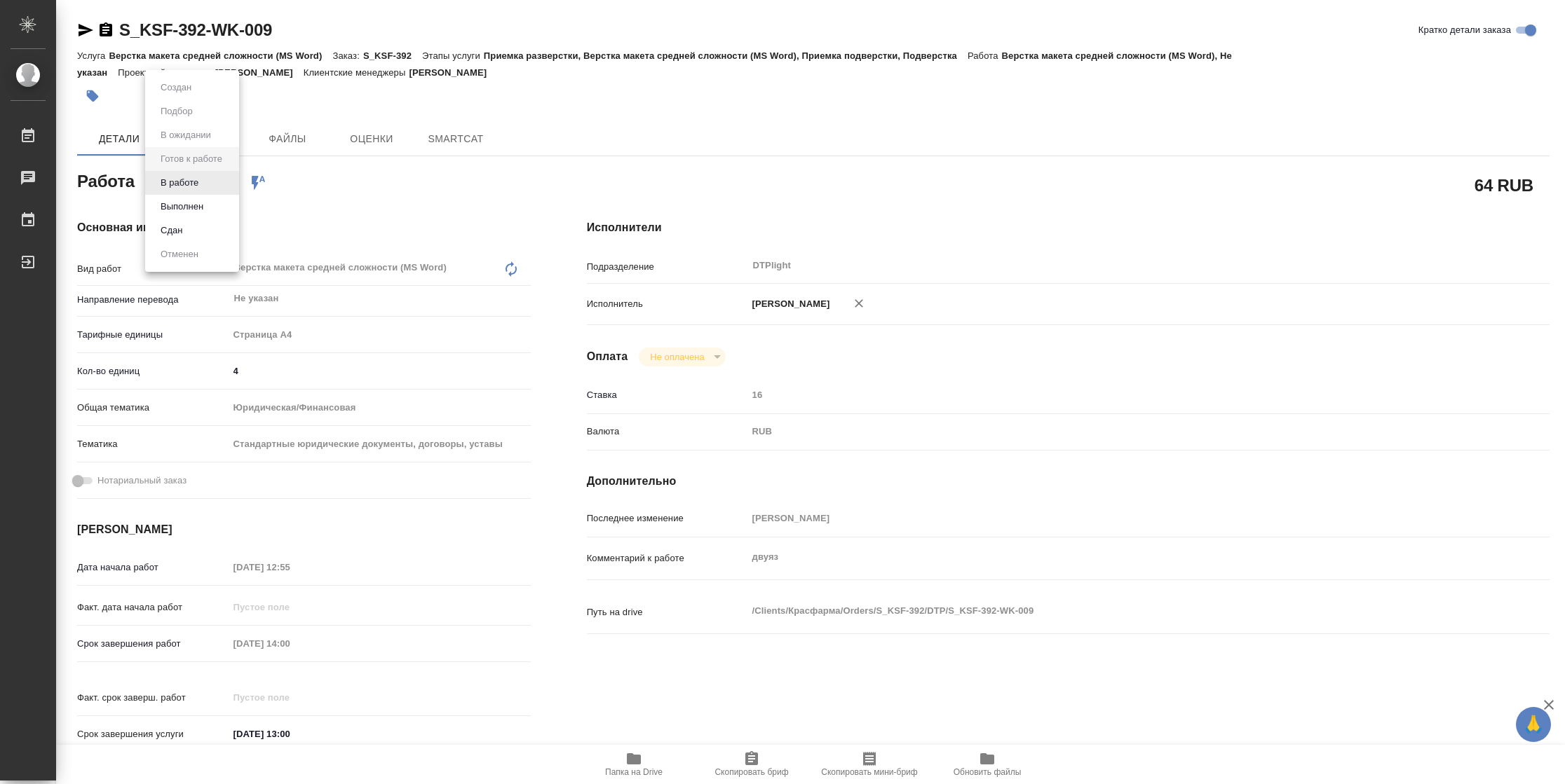
click at [201, 188] on body "🙏 .cls-1 fill:#fff; AWATERA Vasilyeva Natalia Работы Чаты График Выйти S_KSF-39…" at bounding box center [782, 392] width 1565 height 784
type textarea "x"
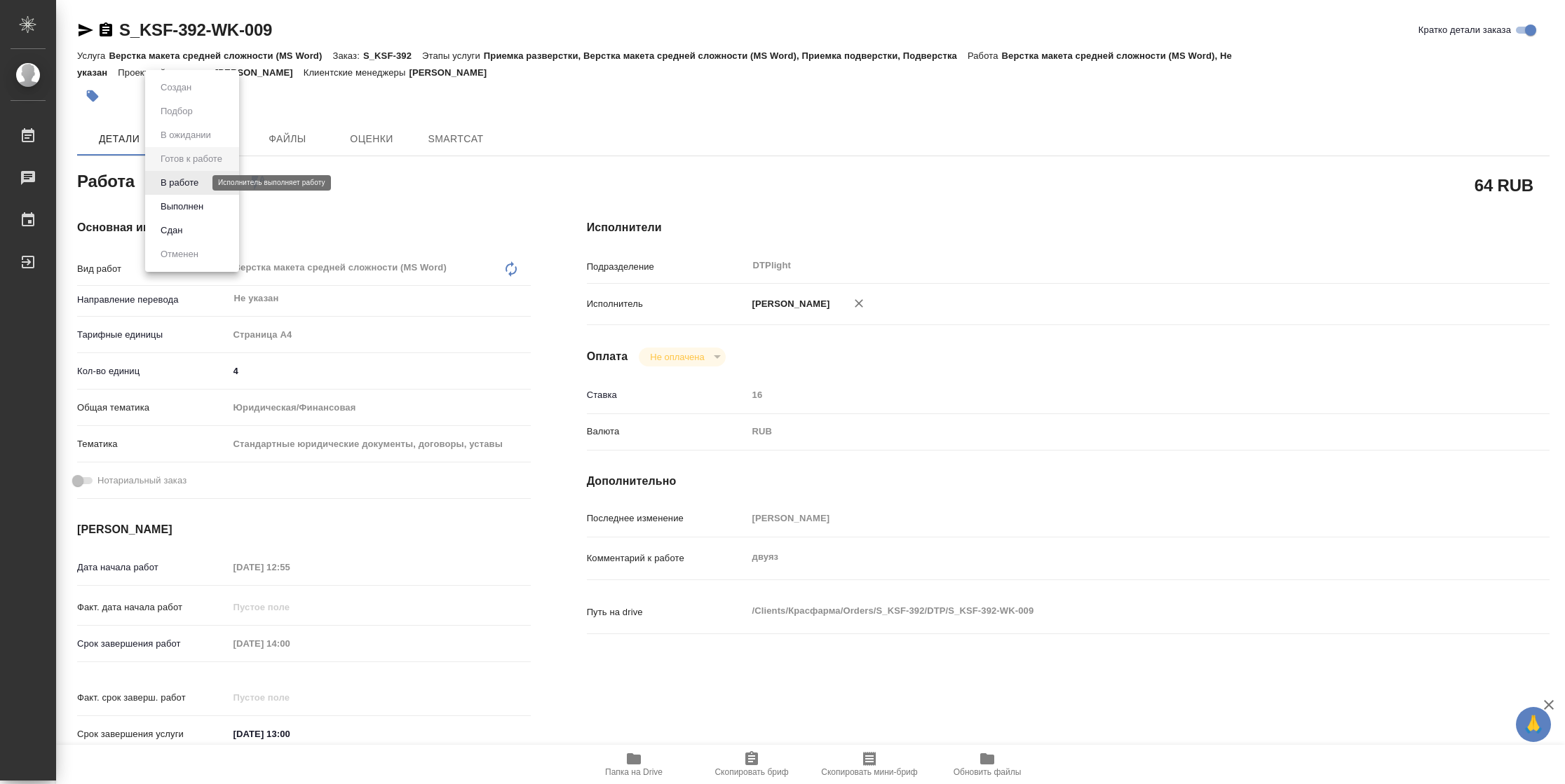
type textarea "x"
click at [201, 188] on button "В работе" at bounding box center [179, 183] width 46 height 15
type textarea "x"
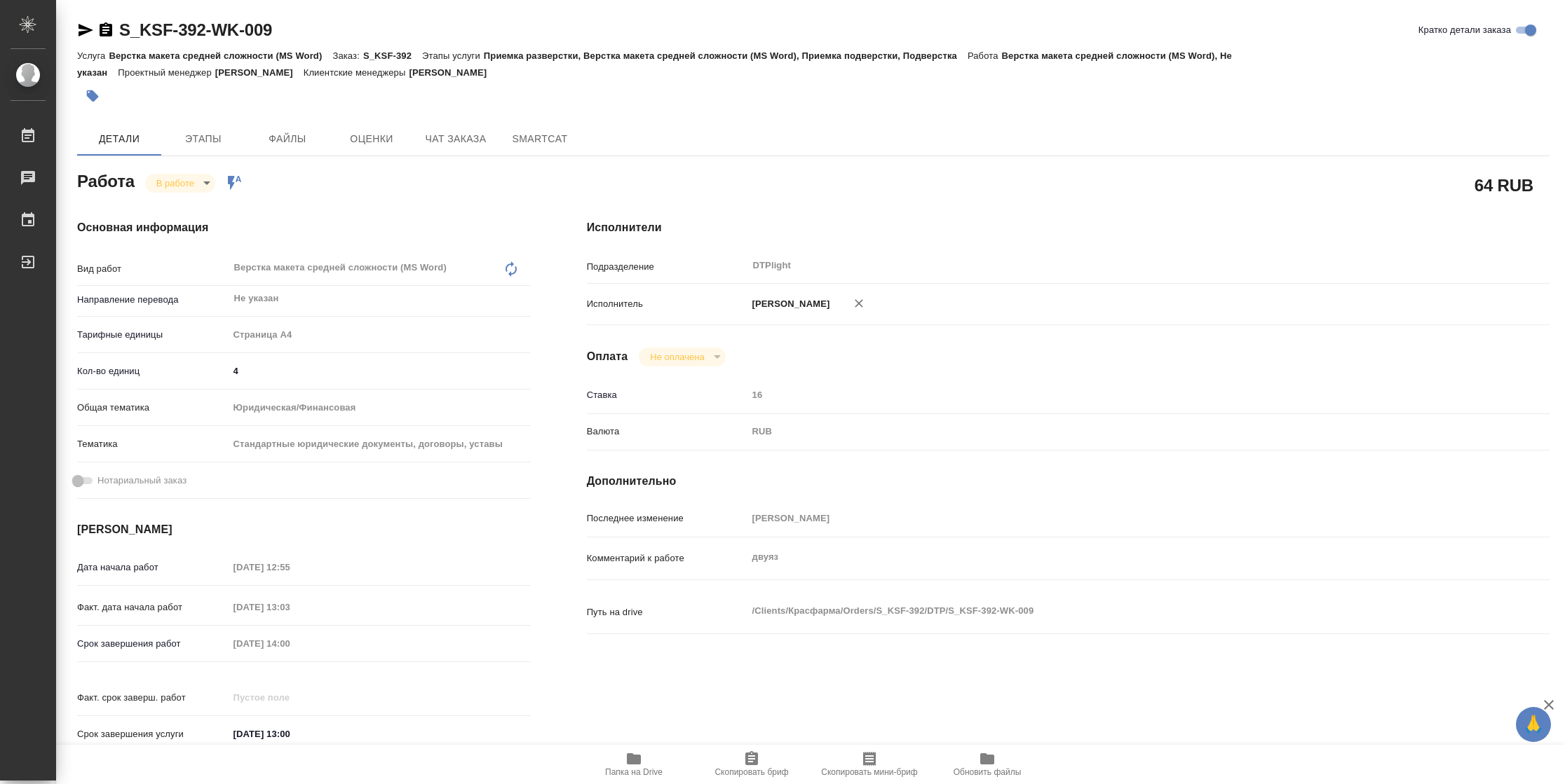
type textarea "x"
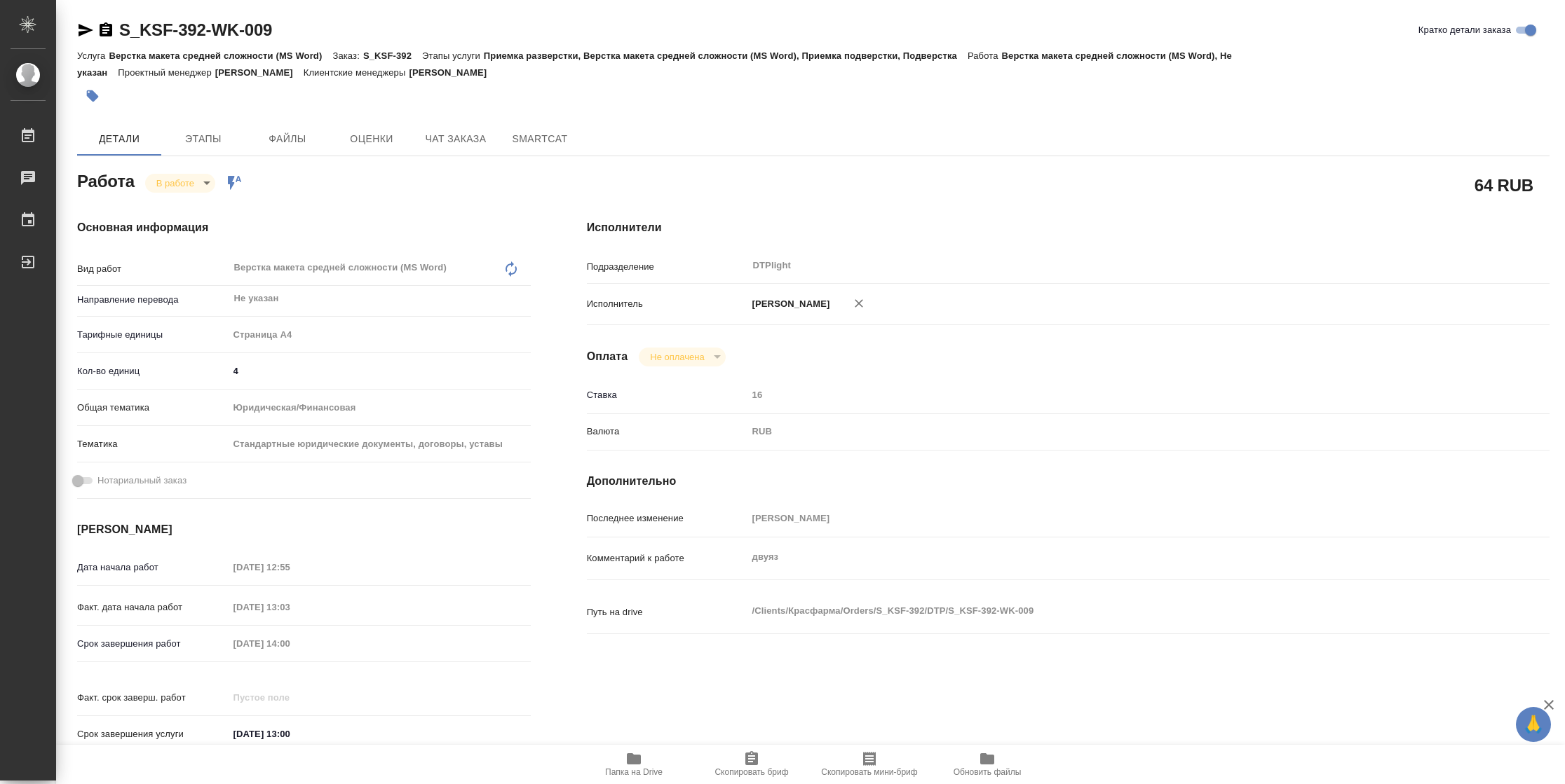
type textarea "x"
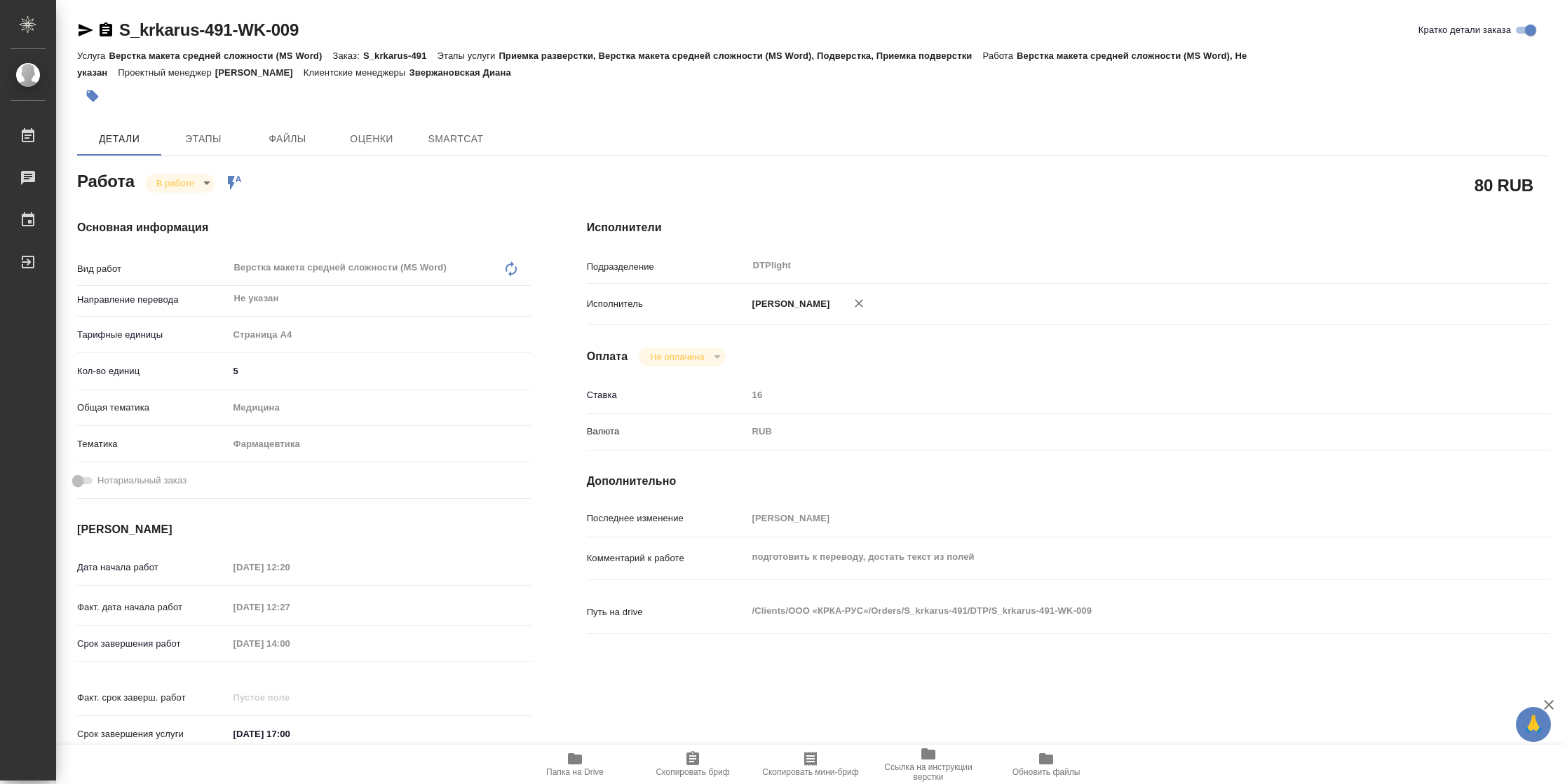
type textarea "x"
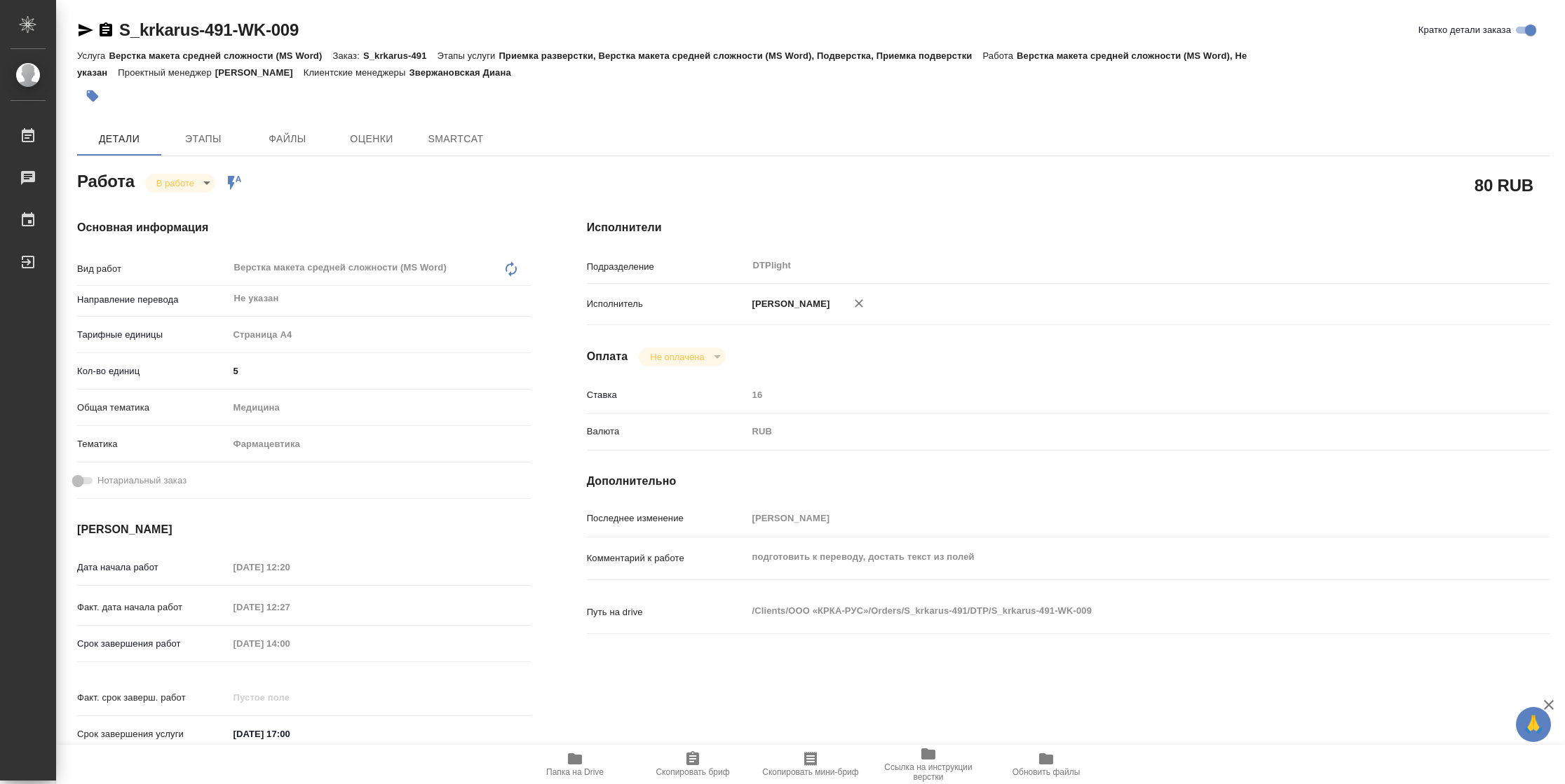
type textarea "x"
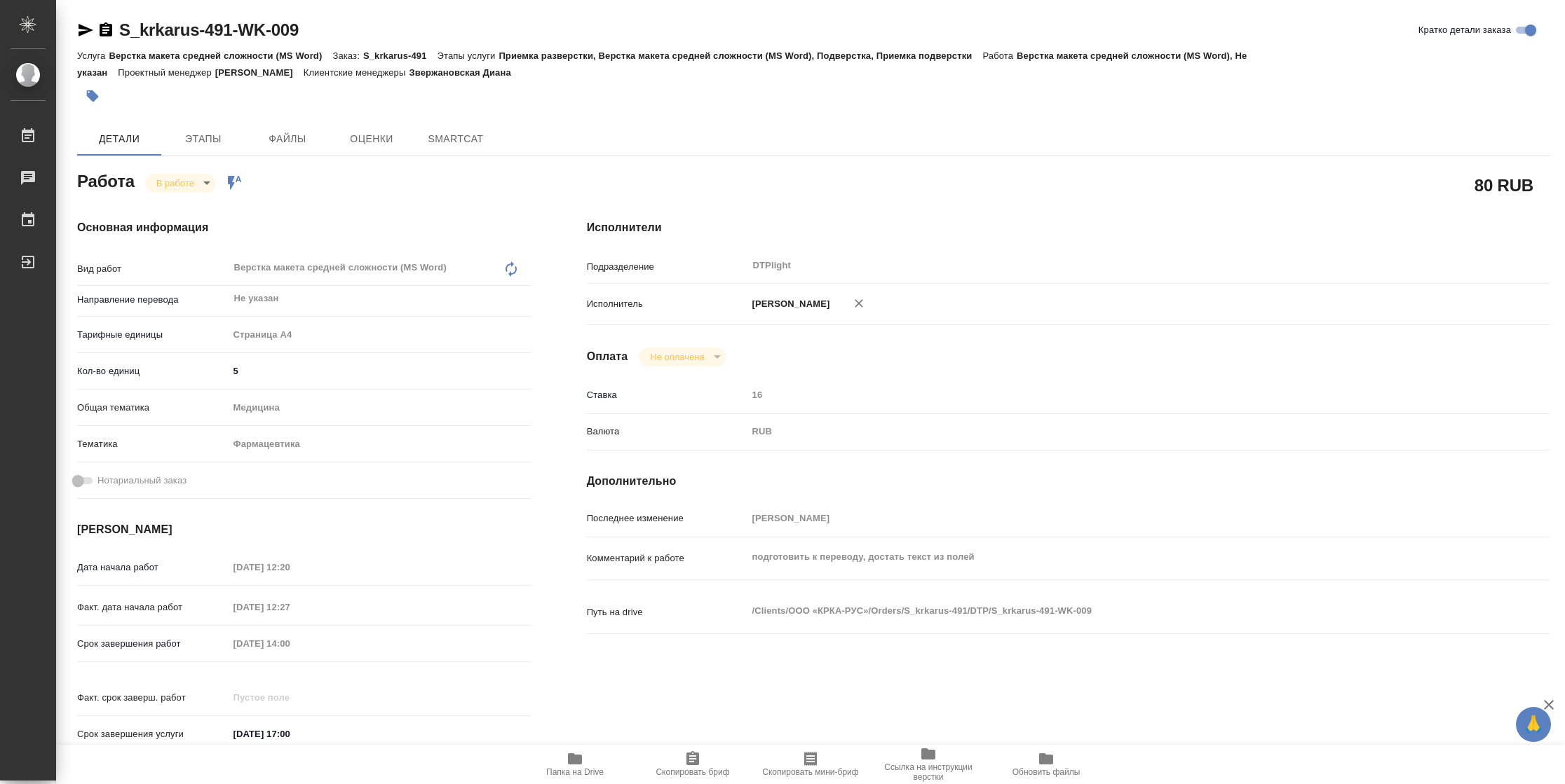
type textarea "x"
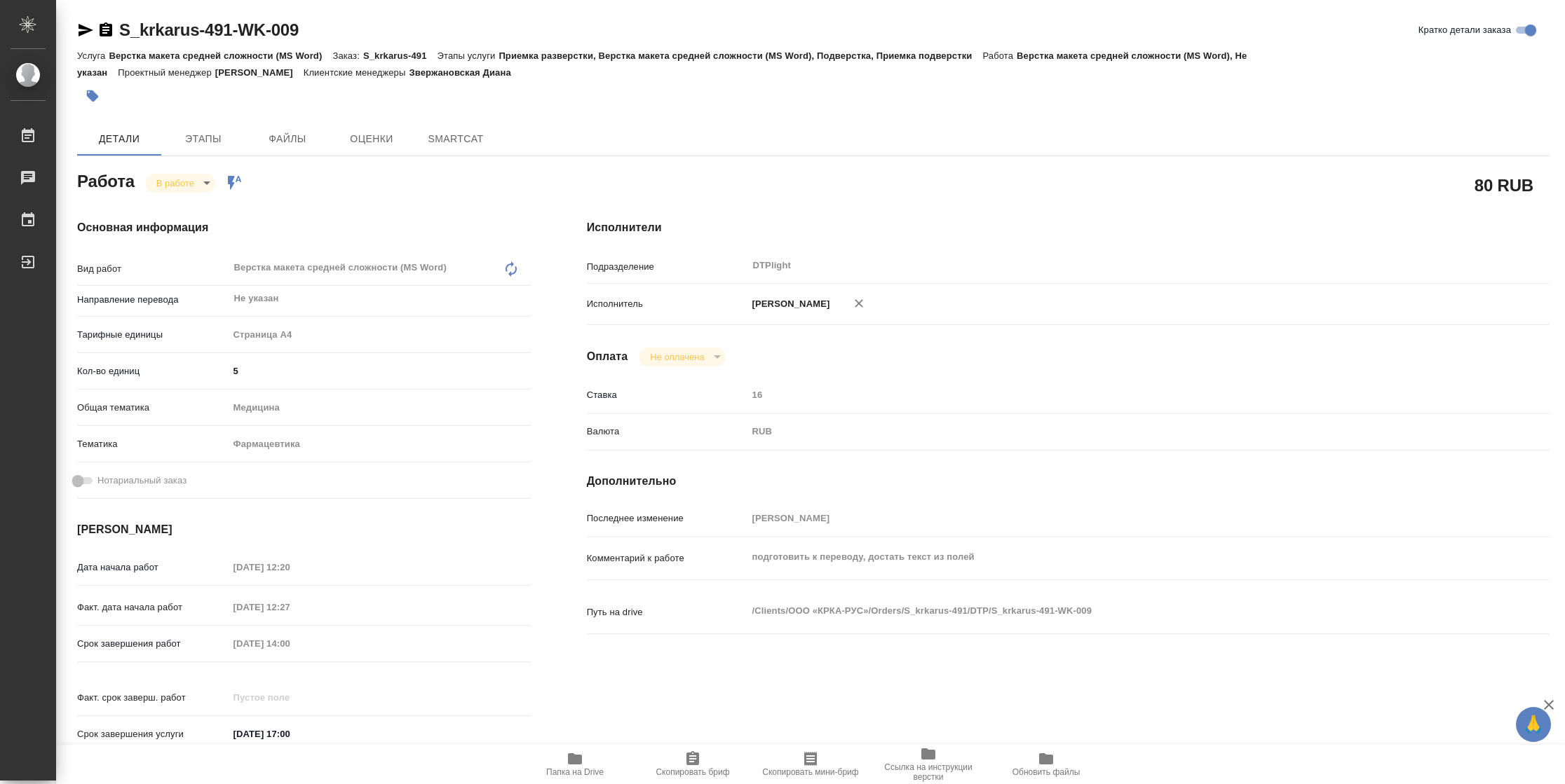
type textarea "x"
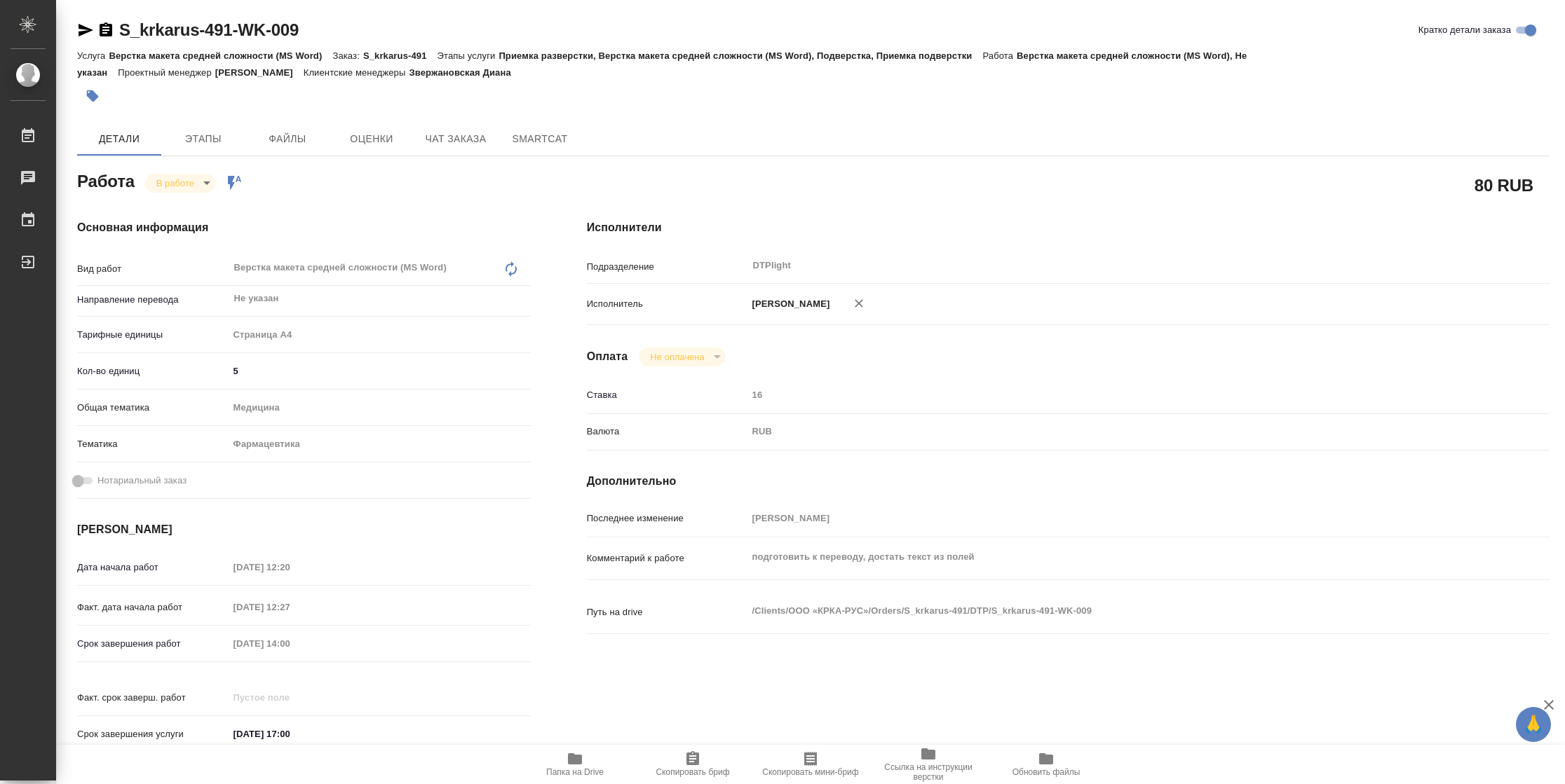
type textarea "x"
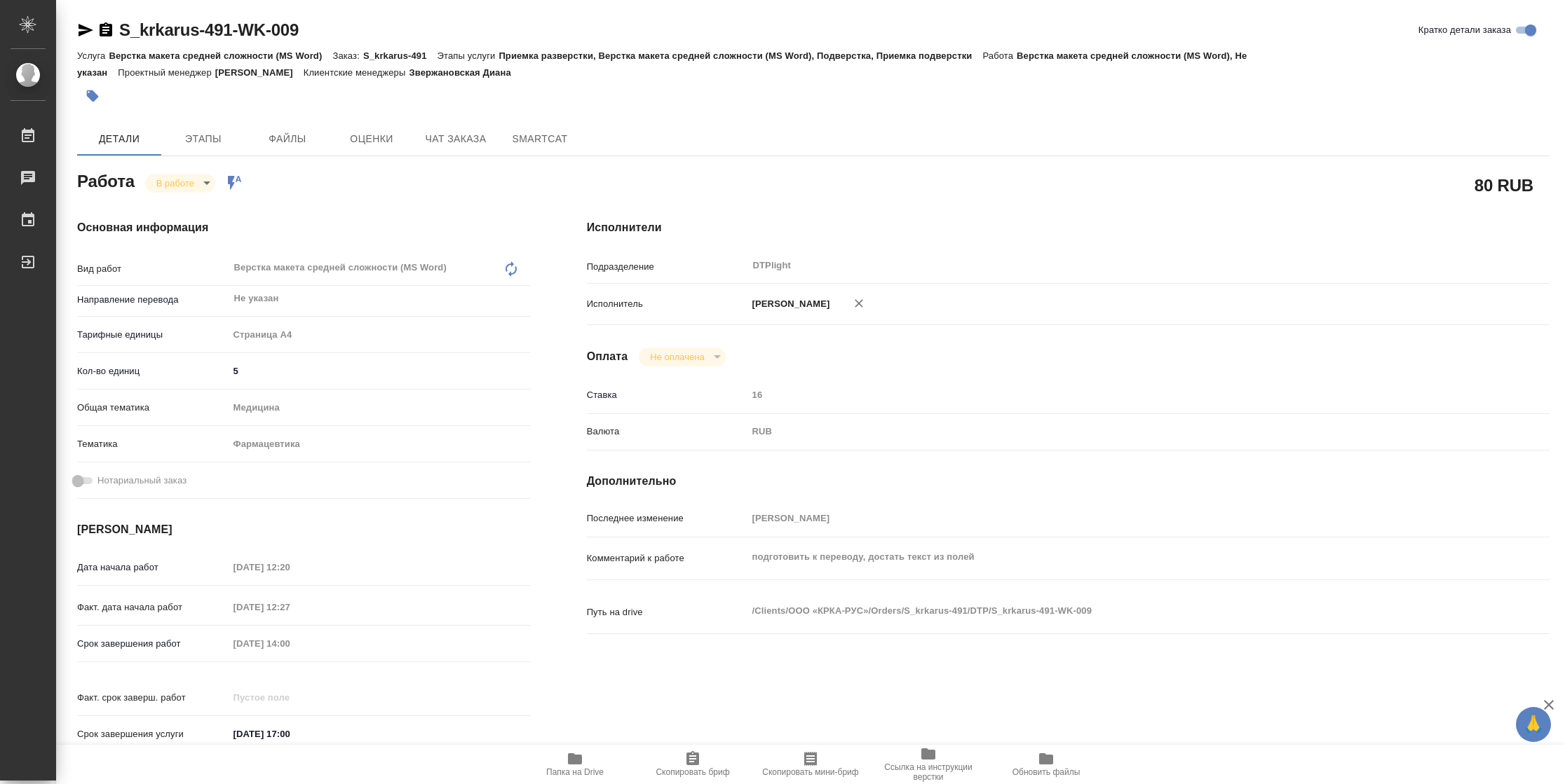
type textarea "x"
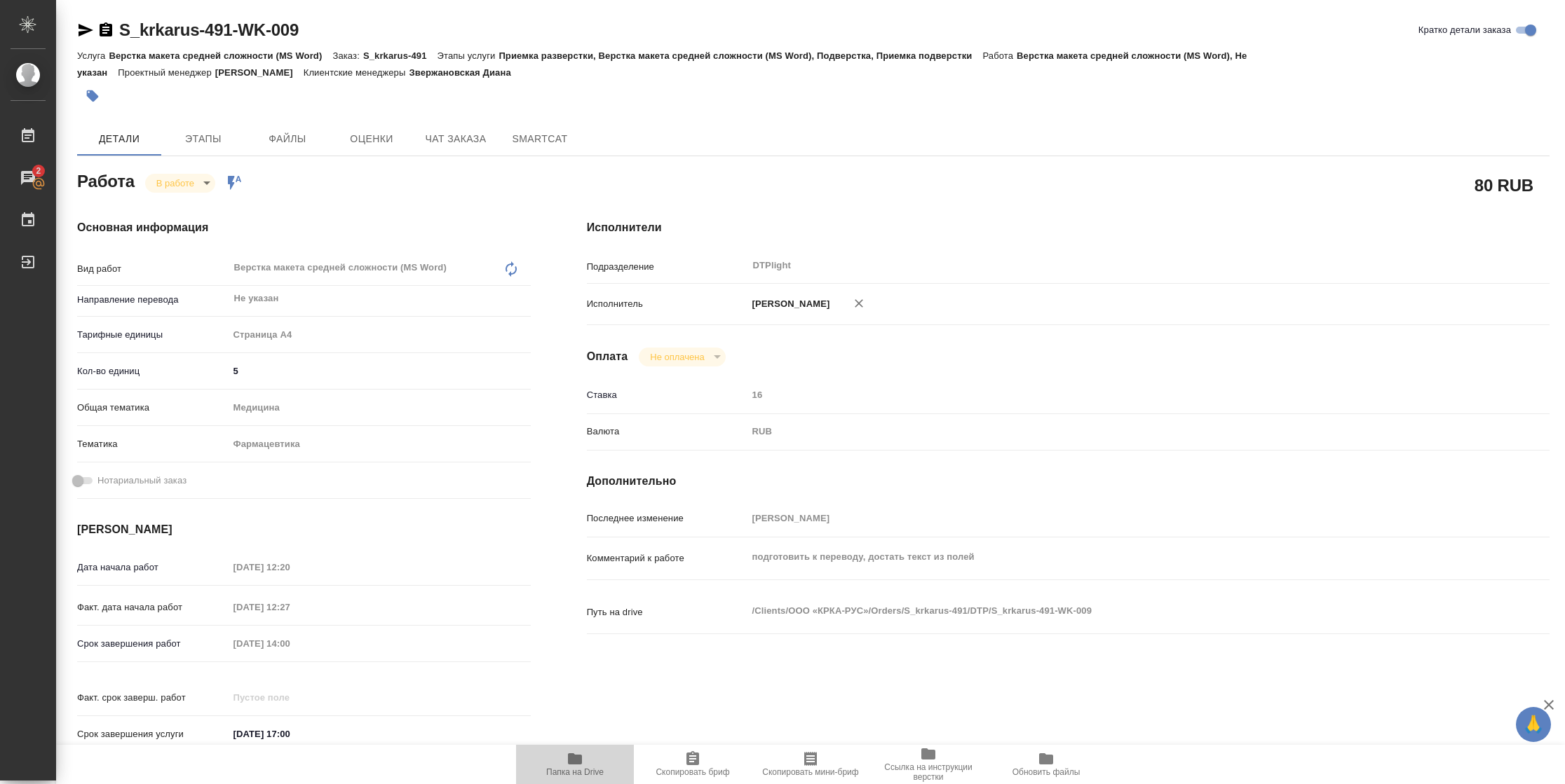
click at [584, 775] on span "Папка на Drive" at bounding box center [574, 772] width 58 height 10
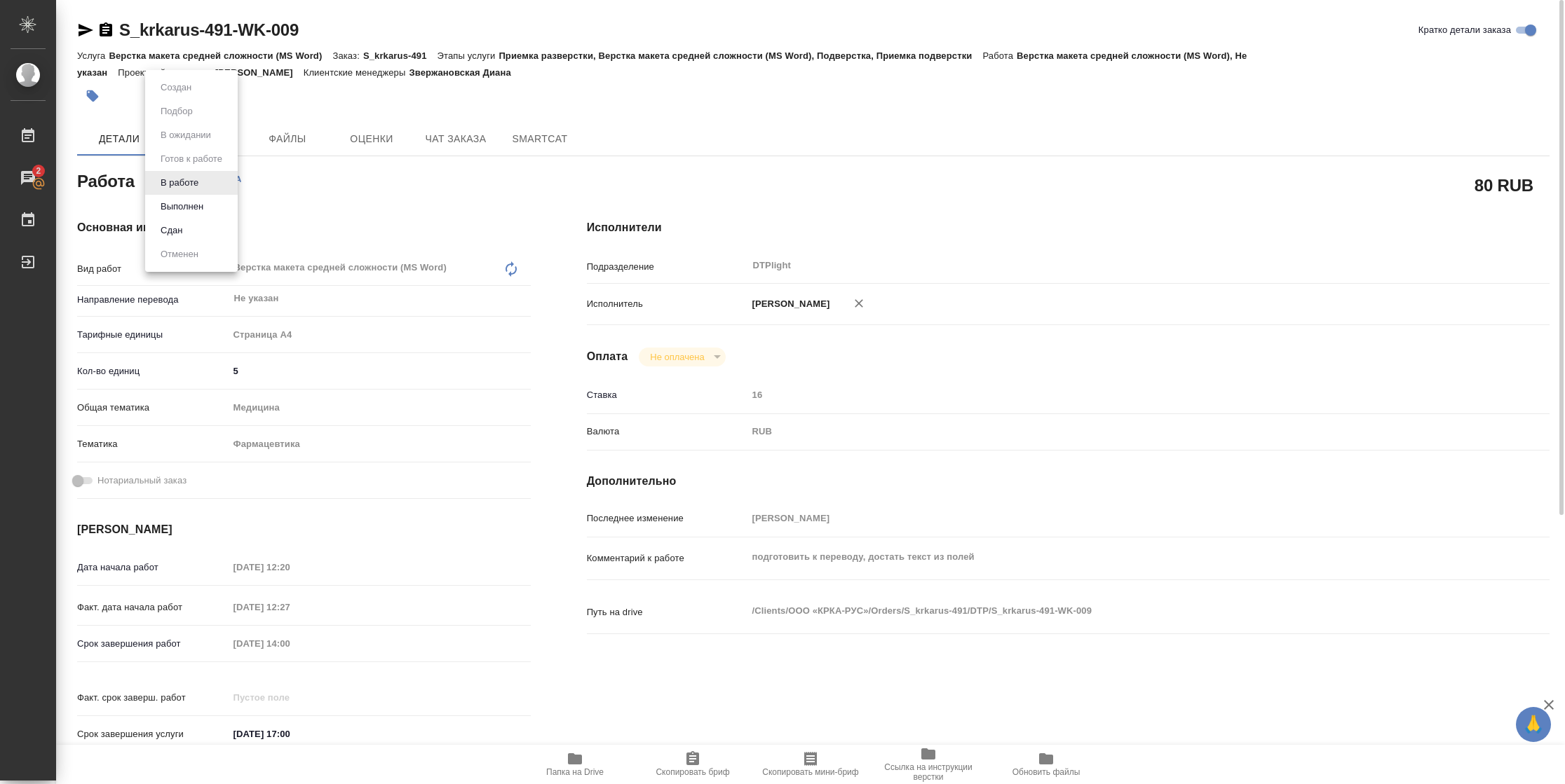
click at [201, 184] on body "🙏 .cls-1 fill:#fff; AWATERA [PERSON_NAME] 2 Чаты График Выйти S_krkarus-491-WK-…" at bounding box center [782, 392] width 1565 height 784
click at [201, 205] on button "Выполнен" at bounding box center [181, 206] width 51 height 15
type textarea "x"
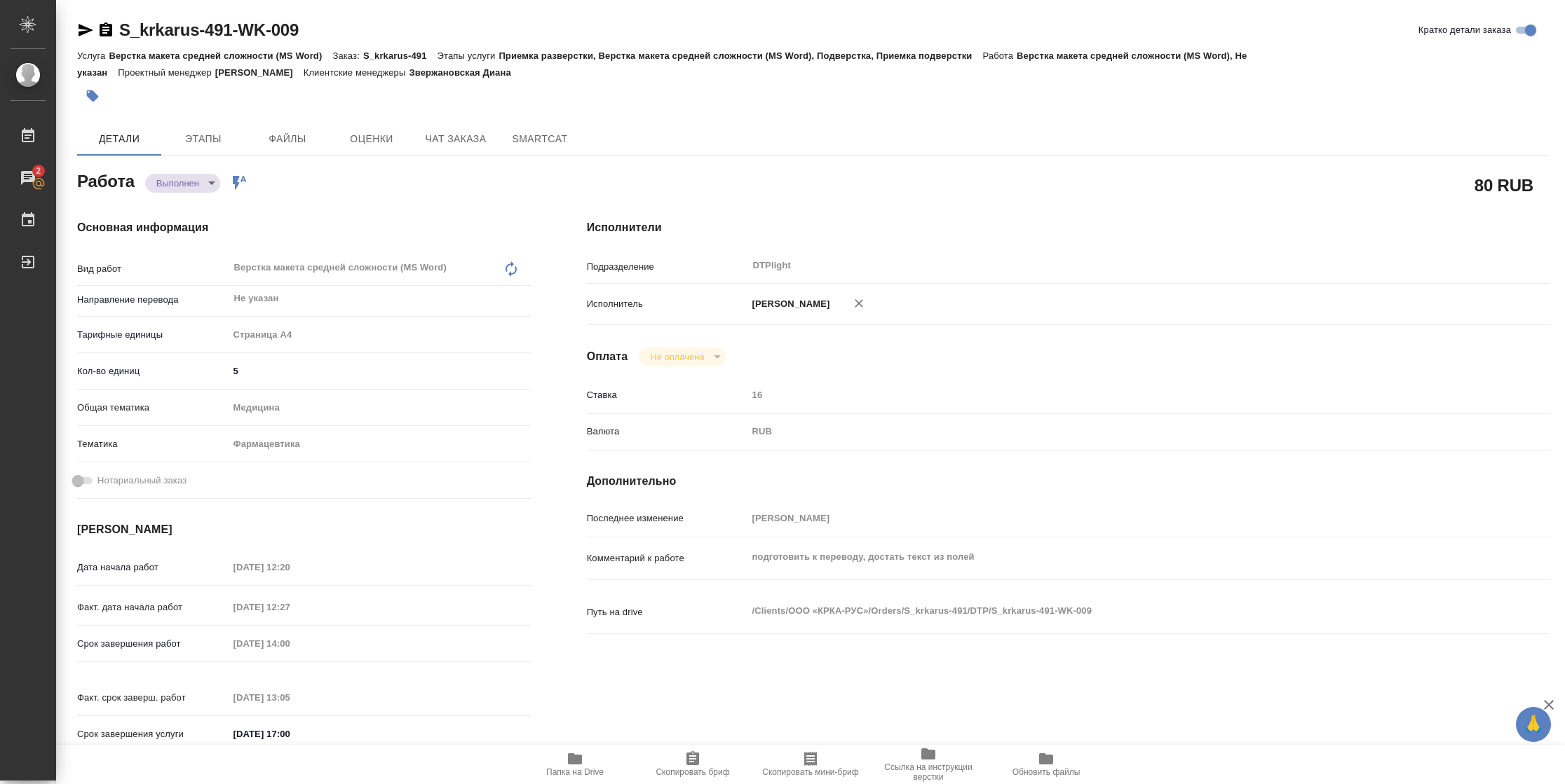
type textarea "x"
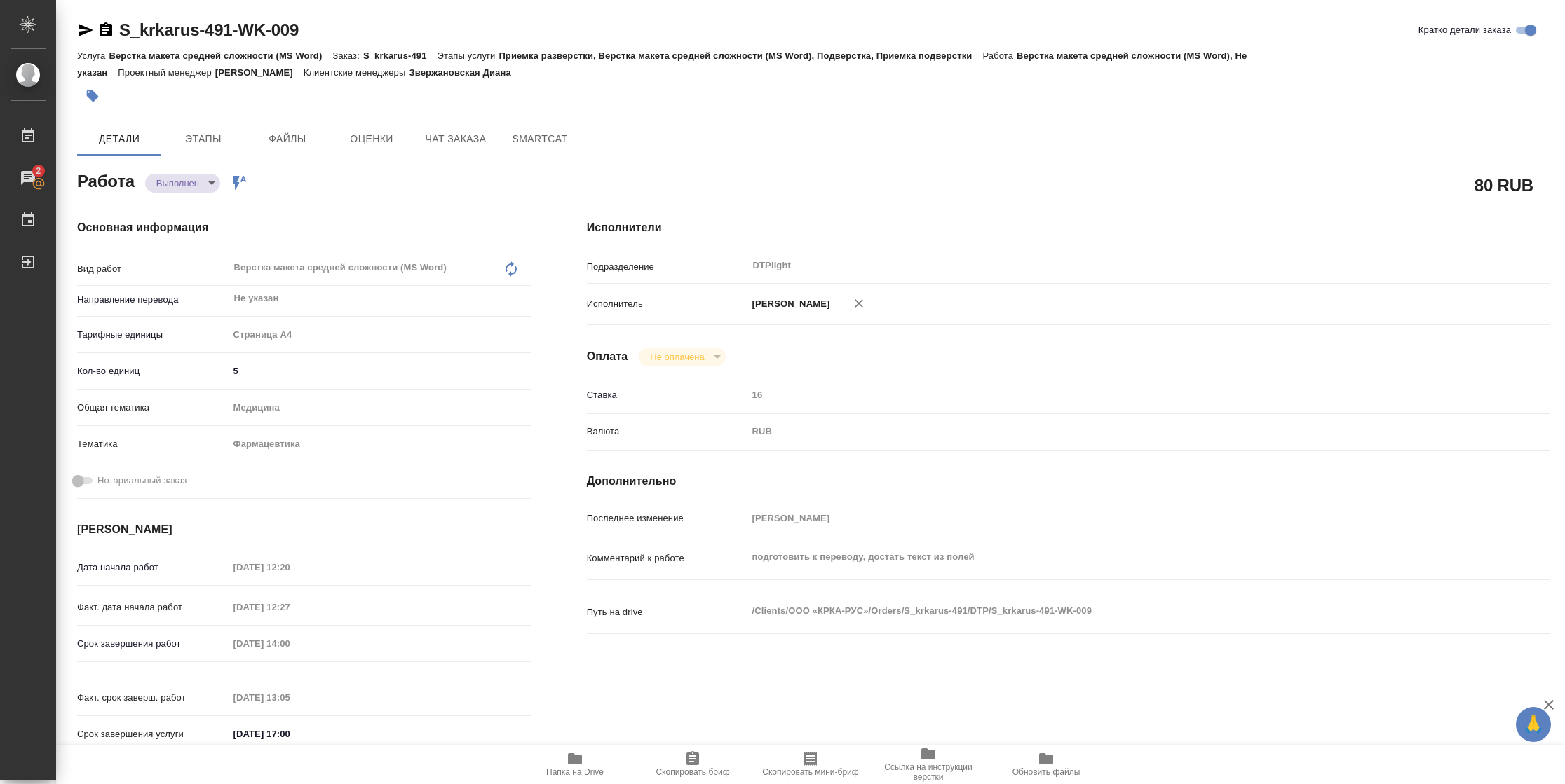
type textarea "x"
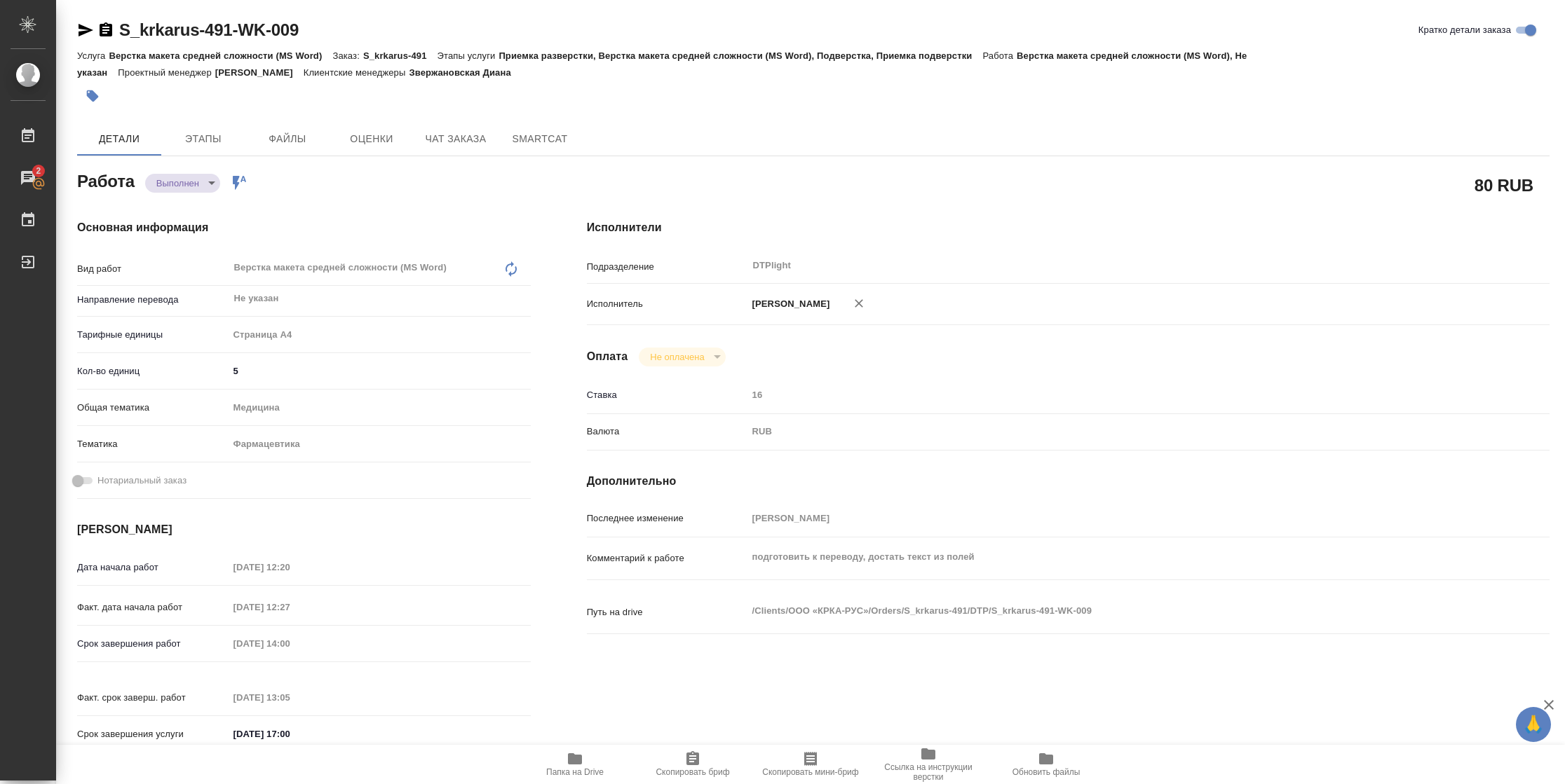
type textarea "x"
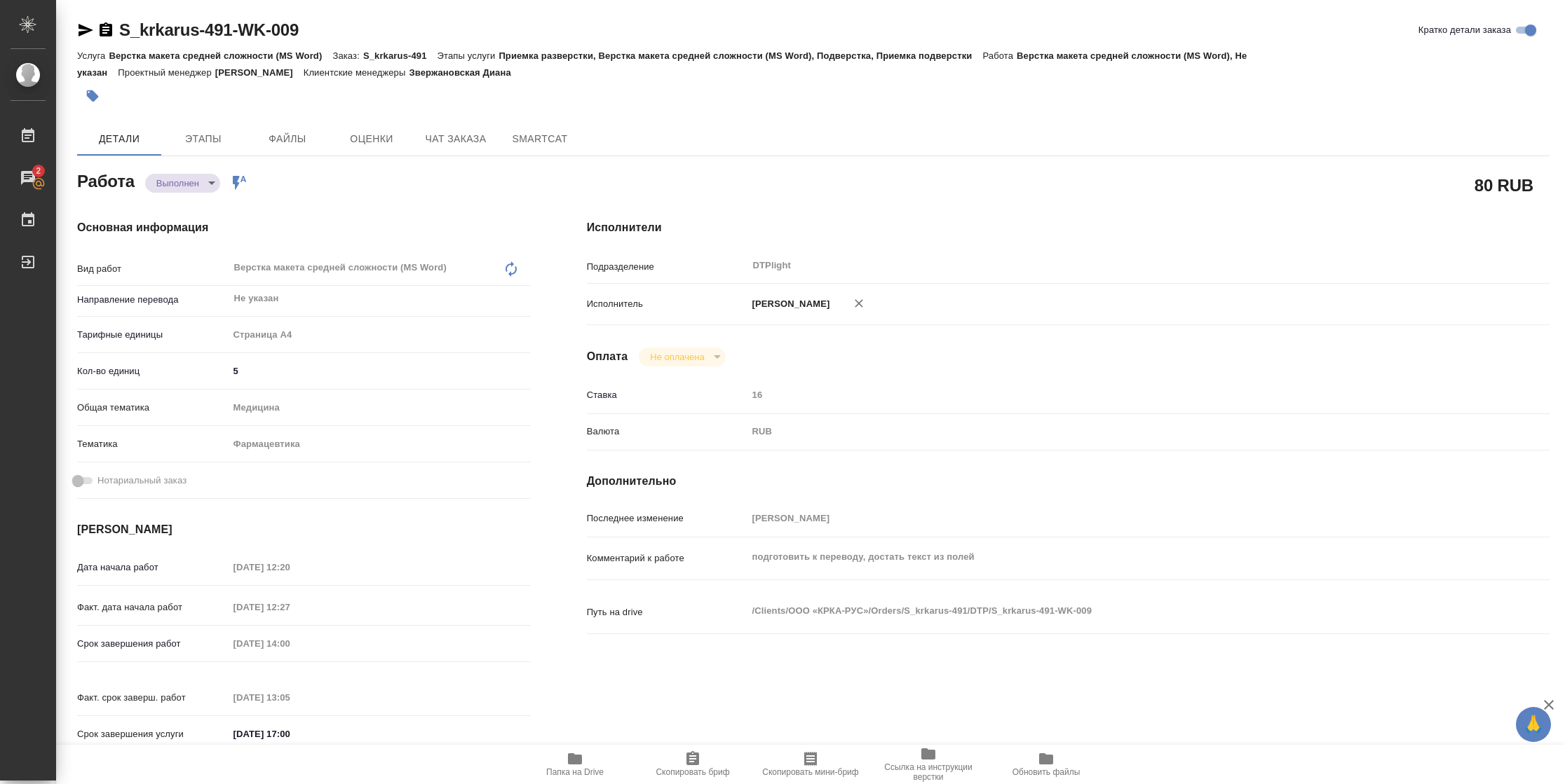
type textarea "x"
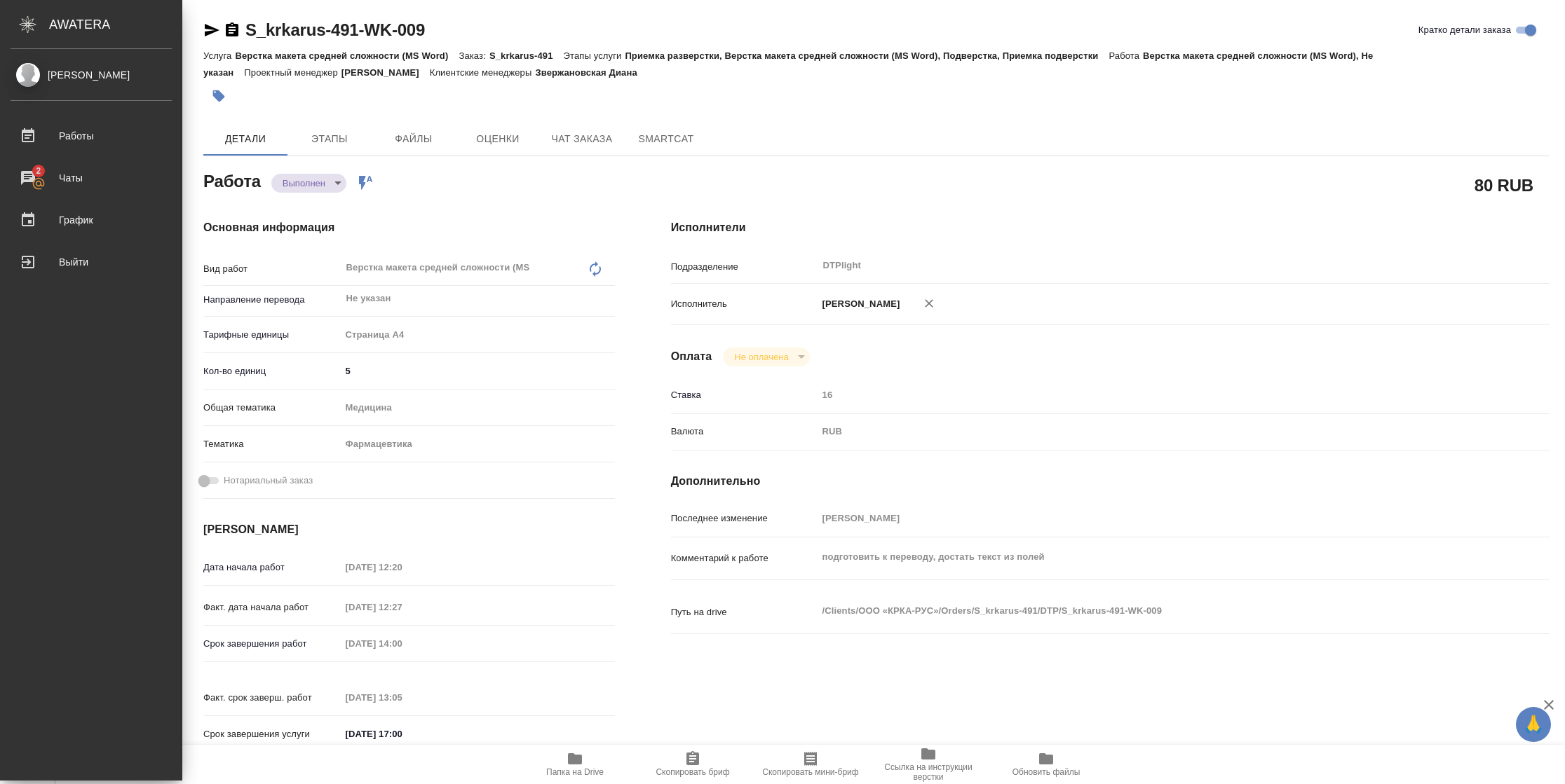
type textarea "x"
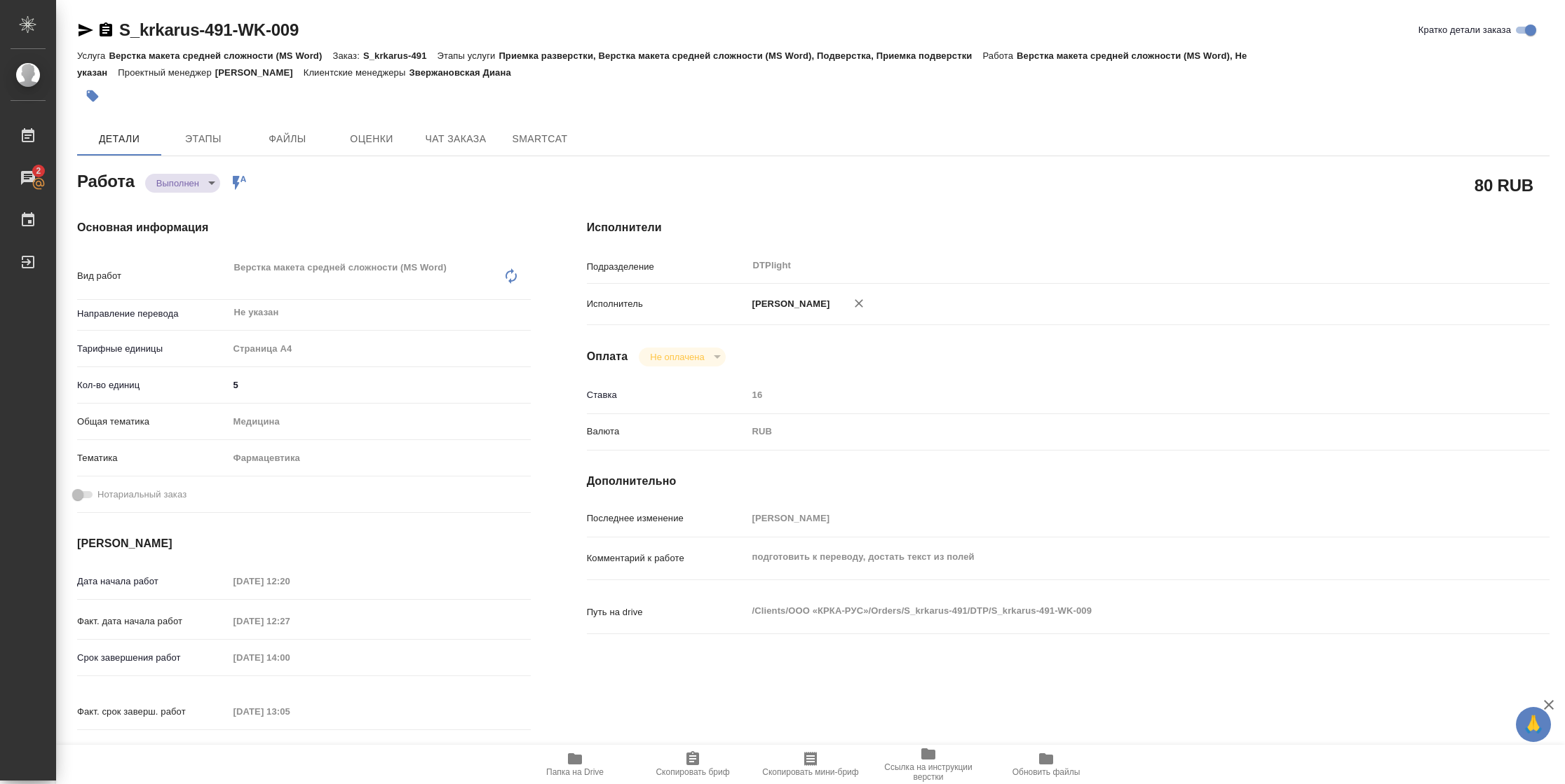
type textarea "x"
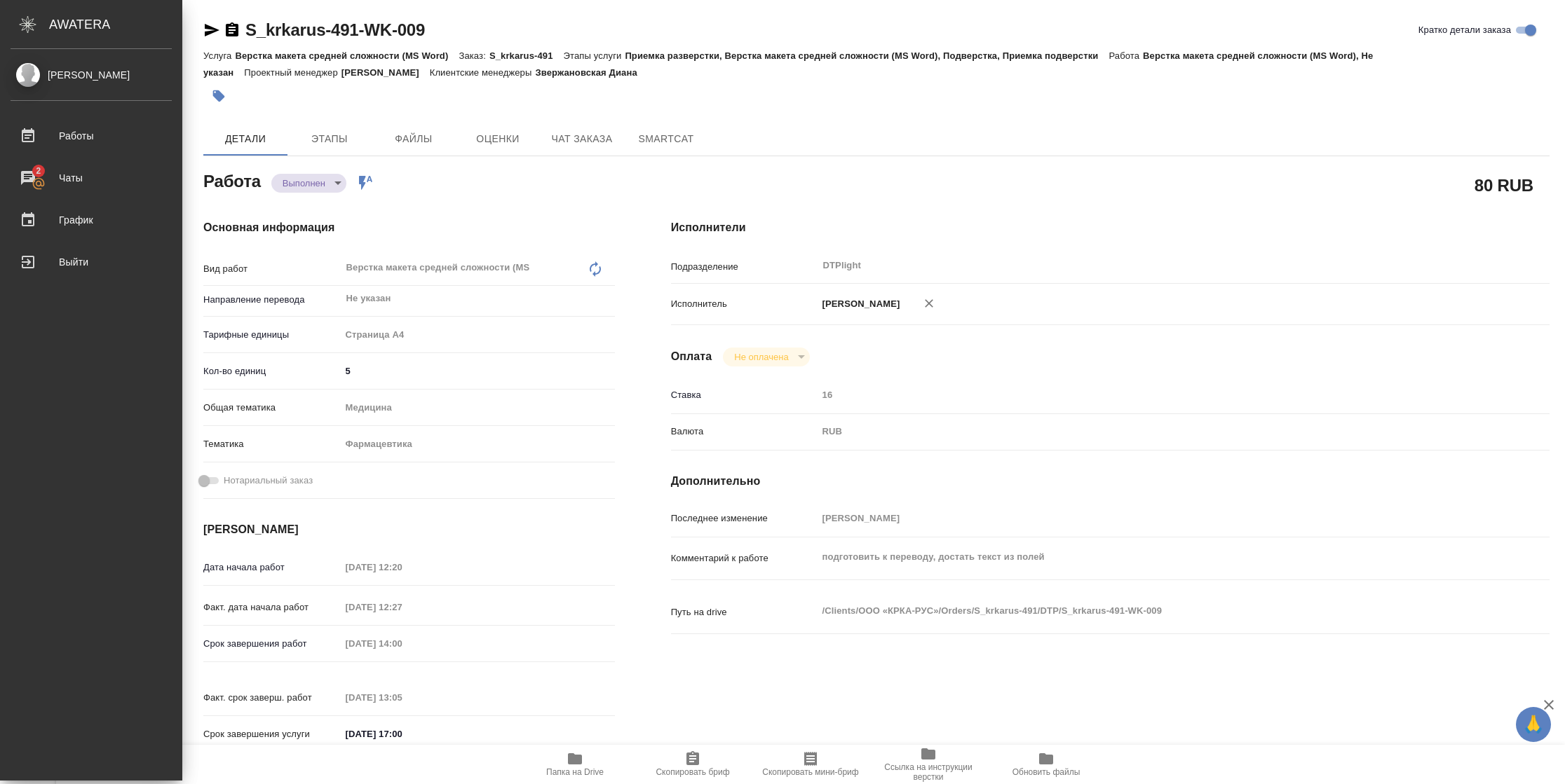
type textarea "x"
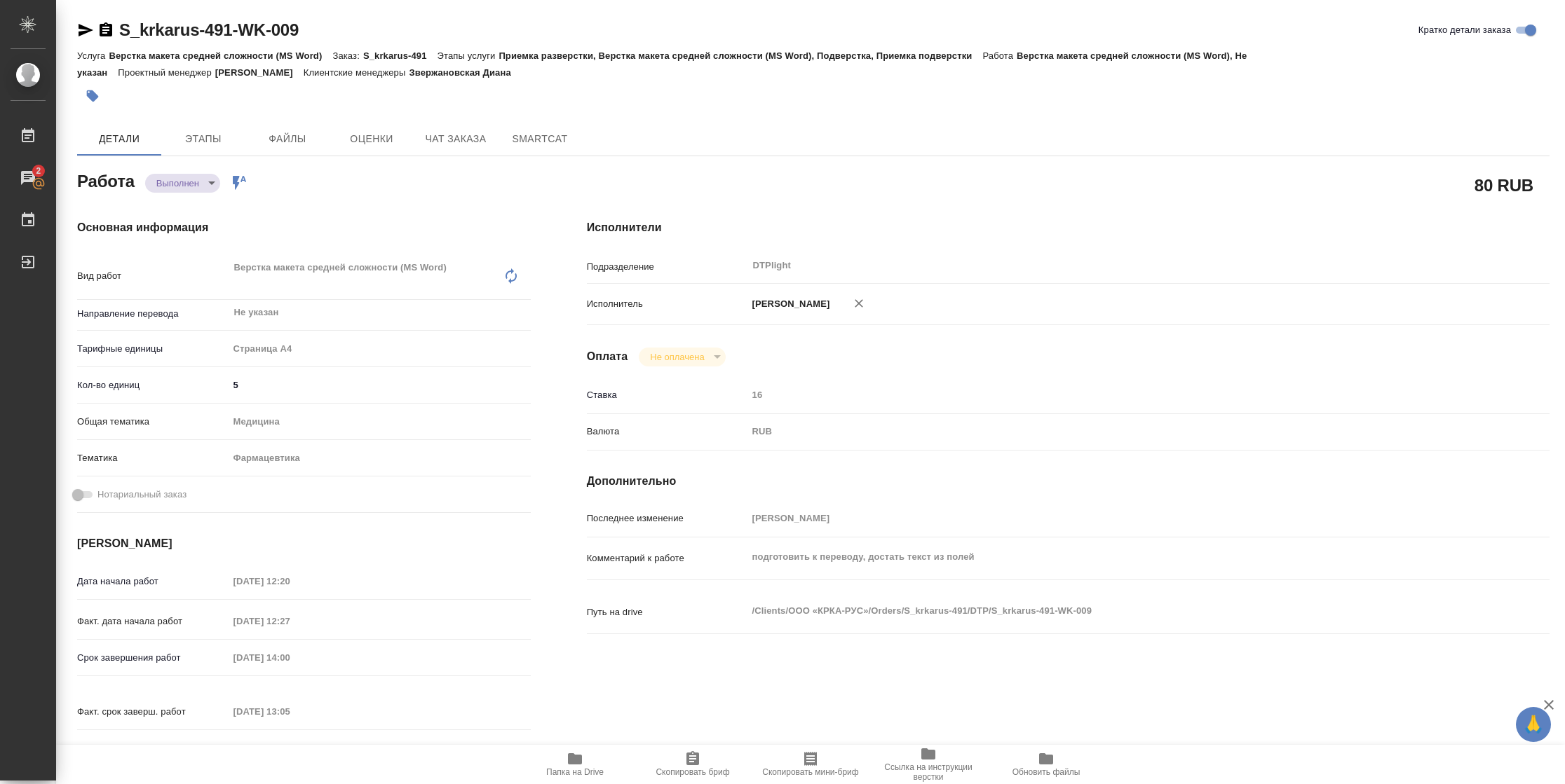
click at [90, 35] on icon "button" at bounding box center [85, 30] width 17 height 17
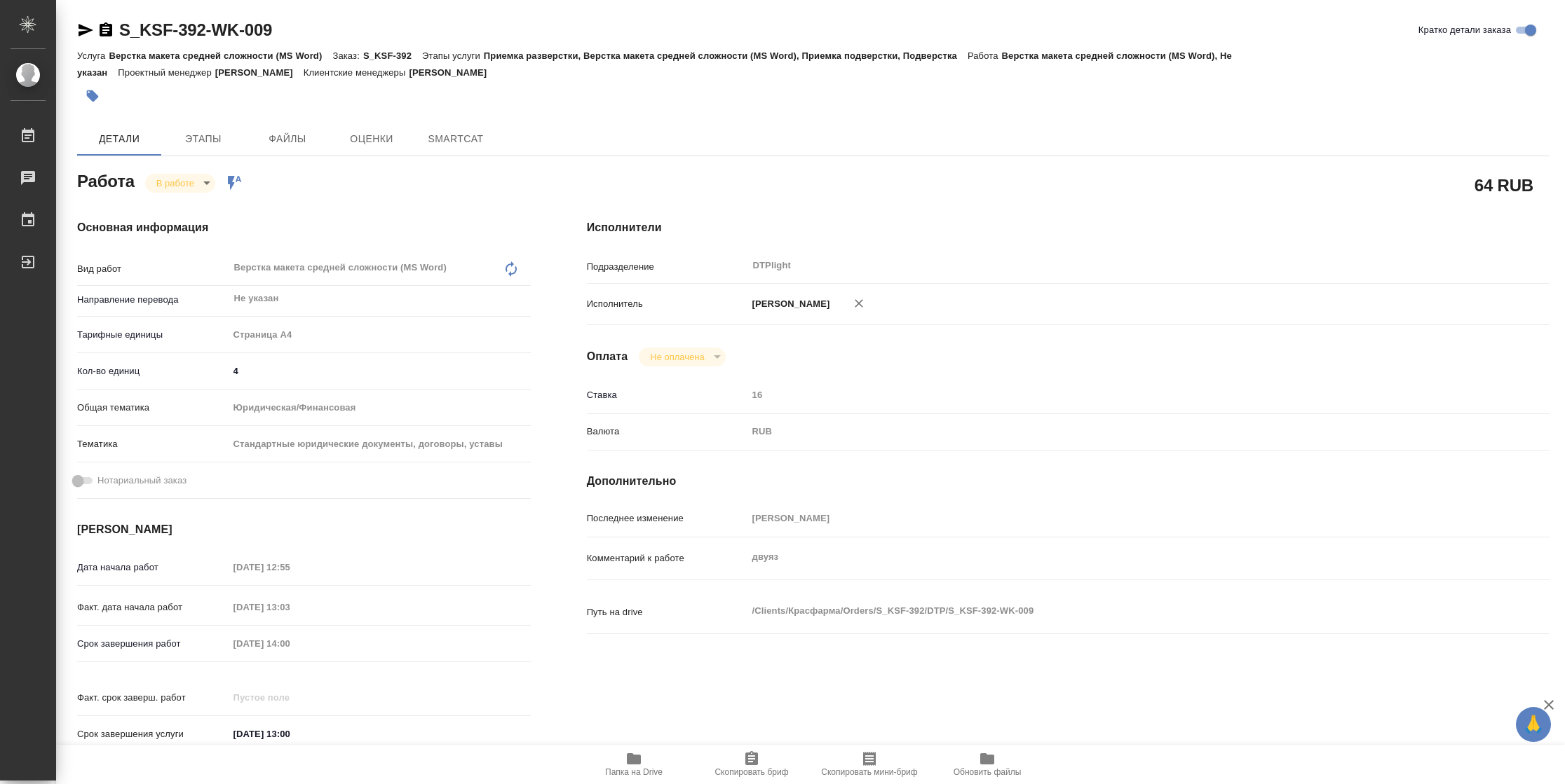
type textarea "x"
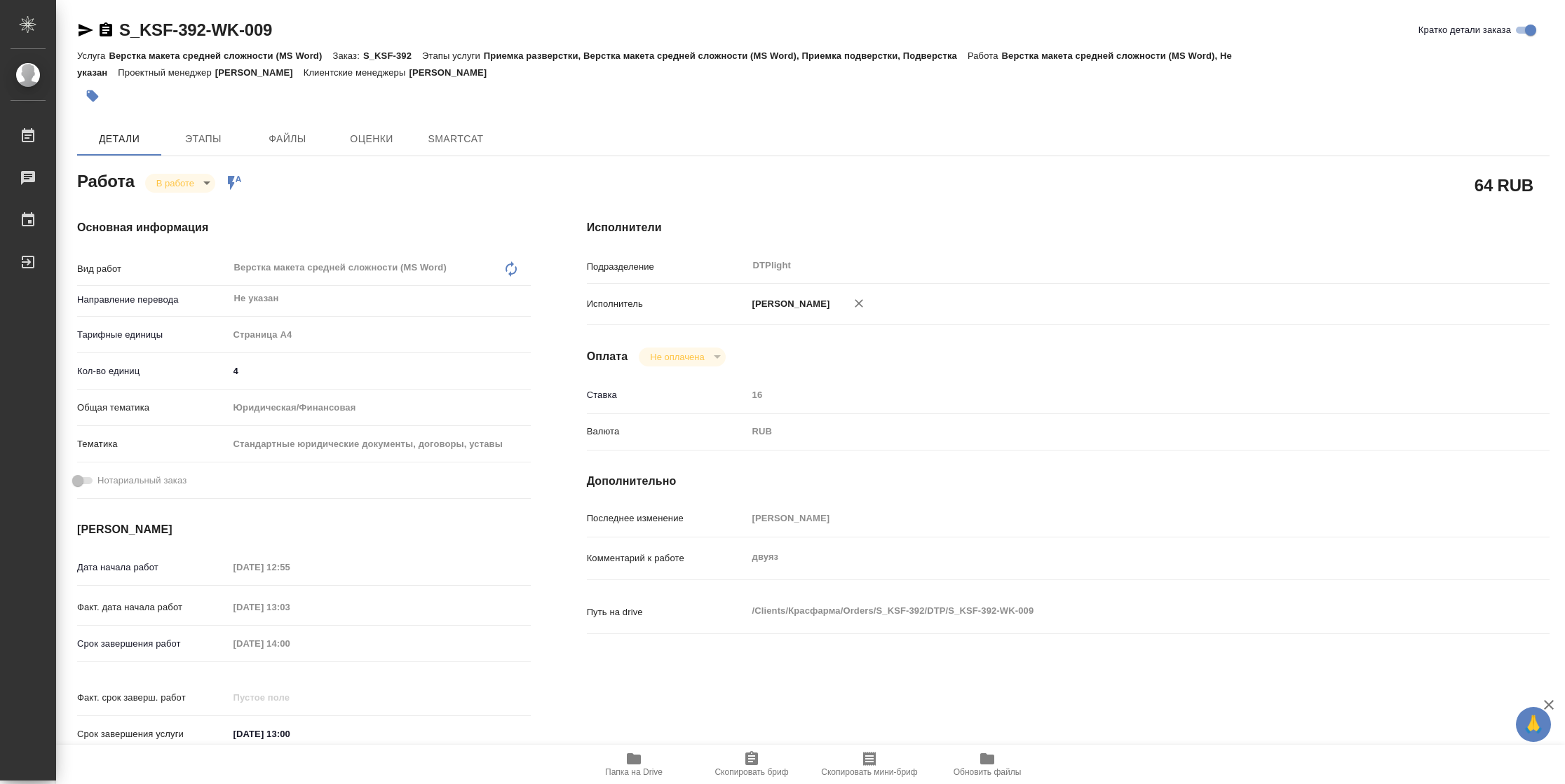
type textarea "x"
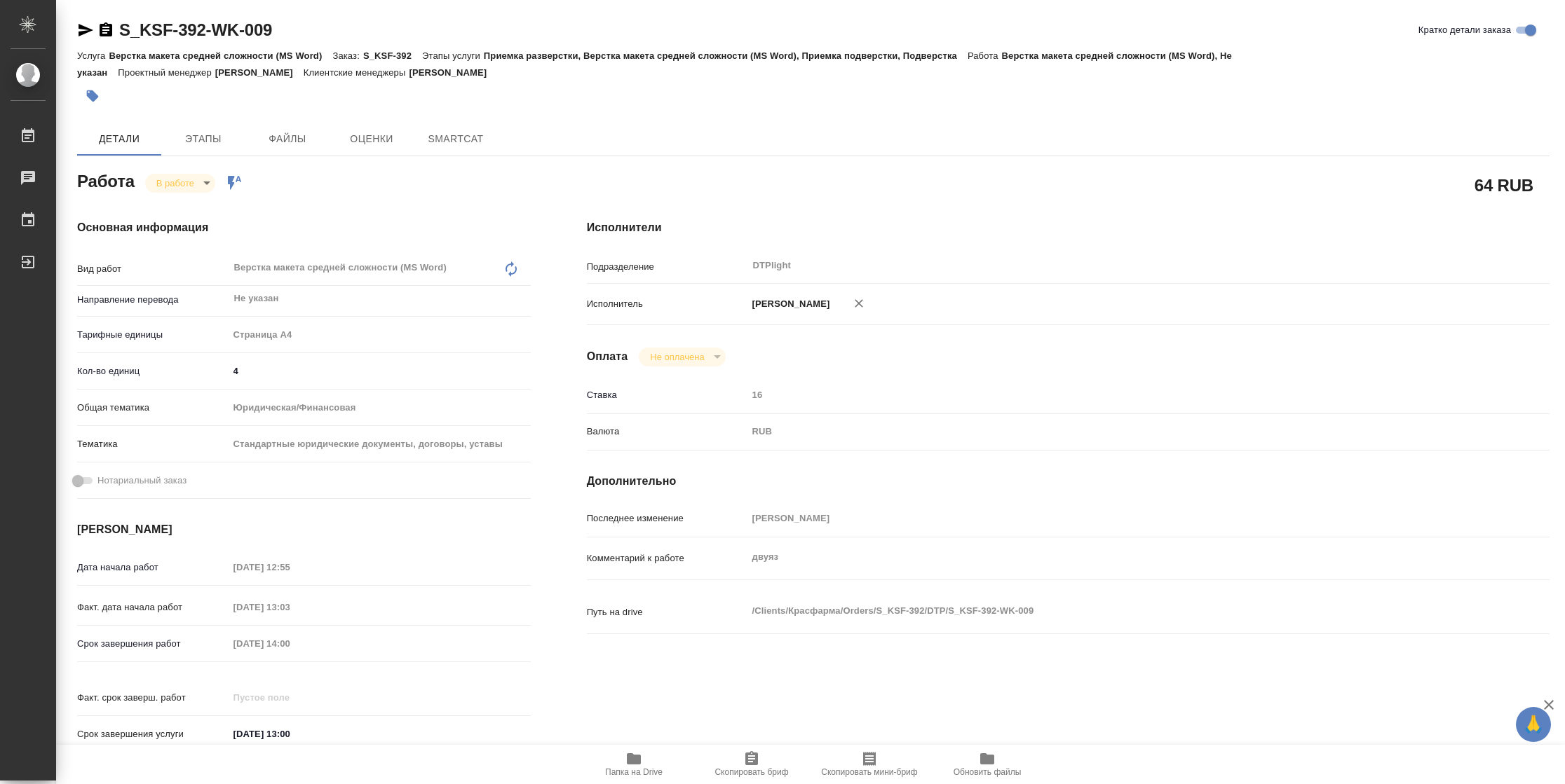
type textarea "x"
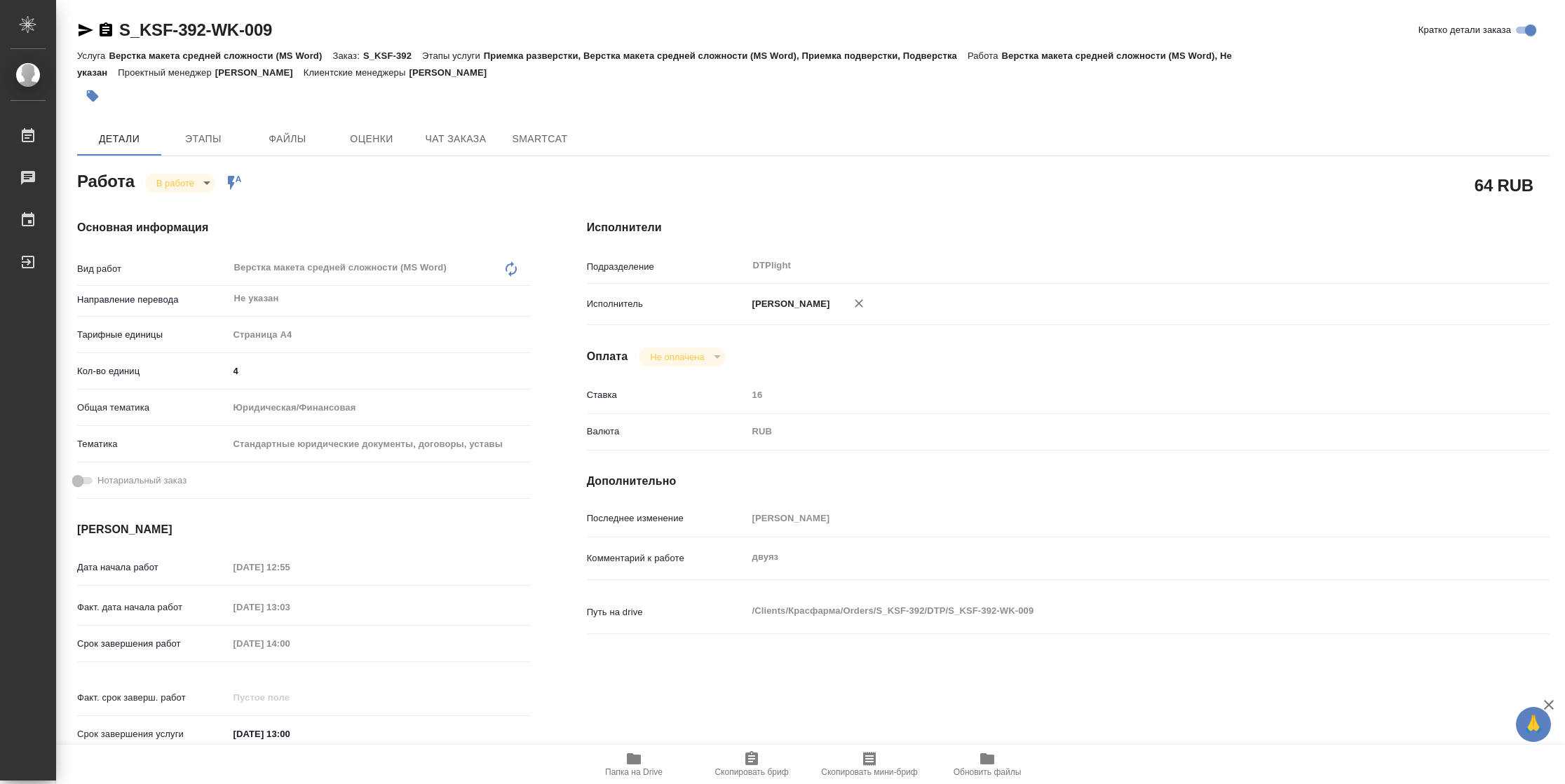
type textarea "x"
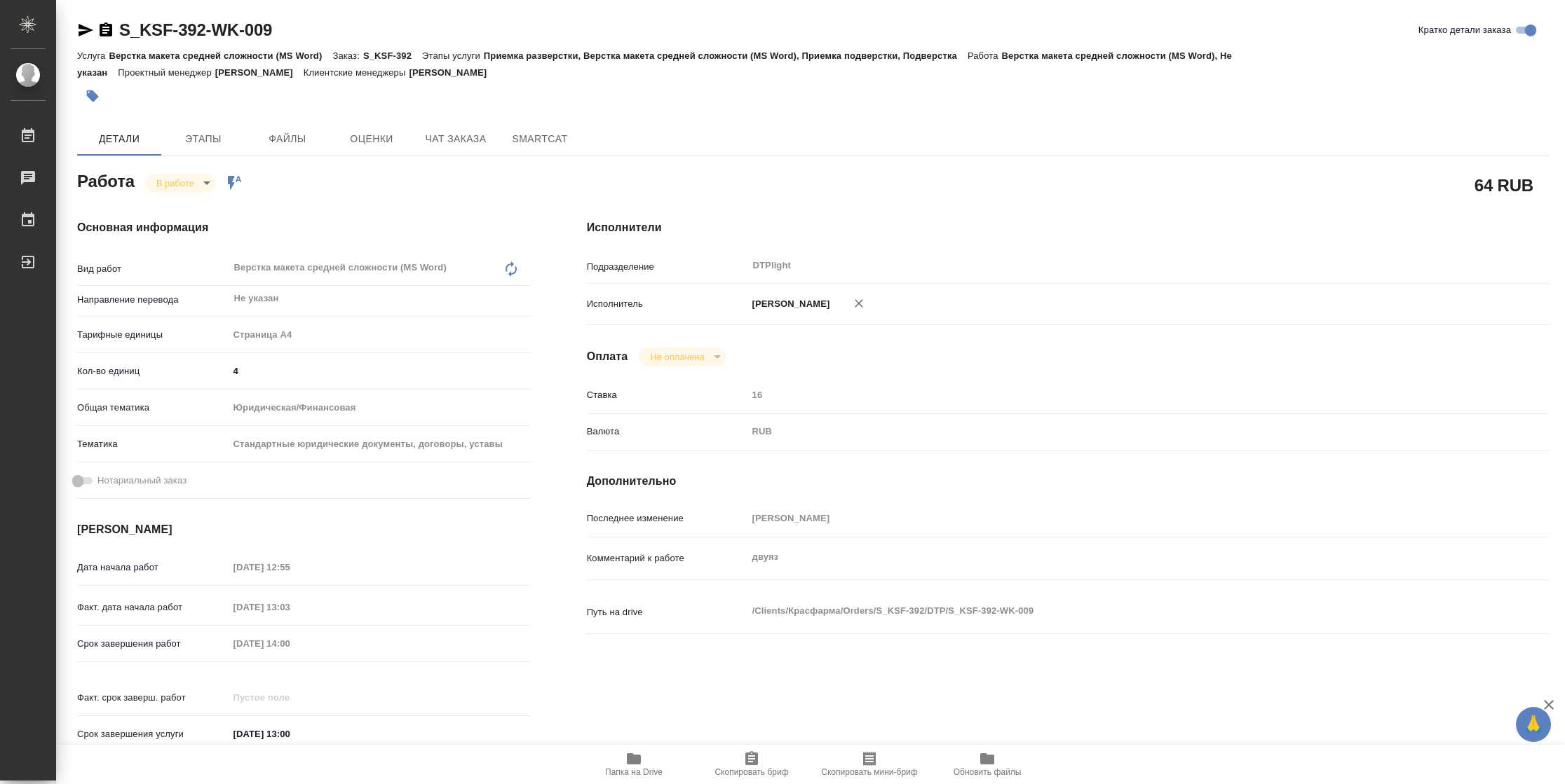
click at [653, 773] on span "Папка на Drive" at bounding box center [634, 772] width 58 height 10
type textarea "x"
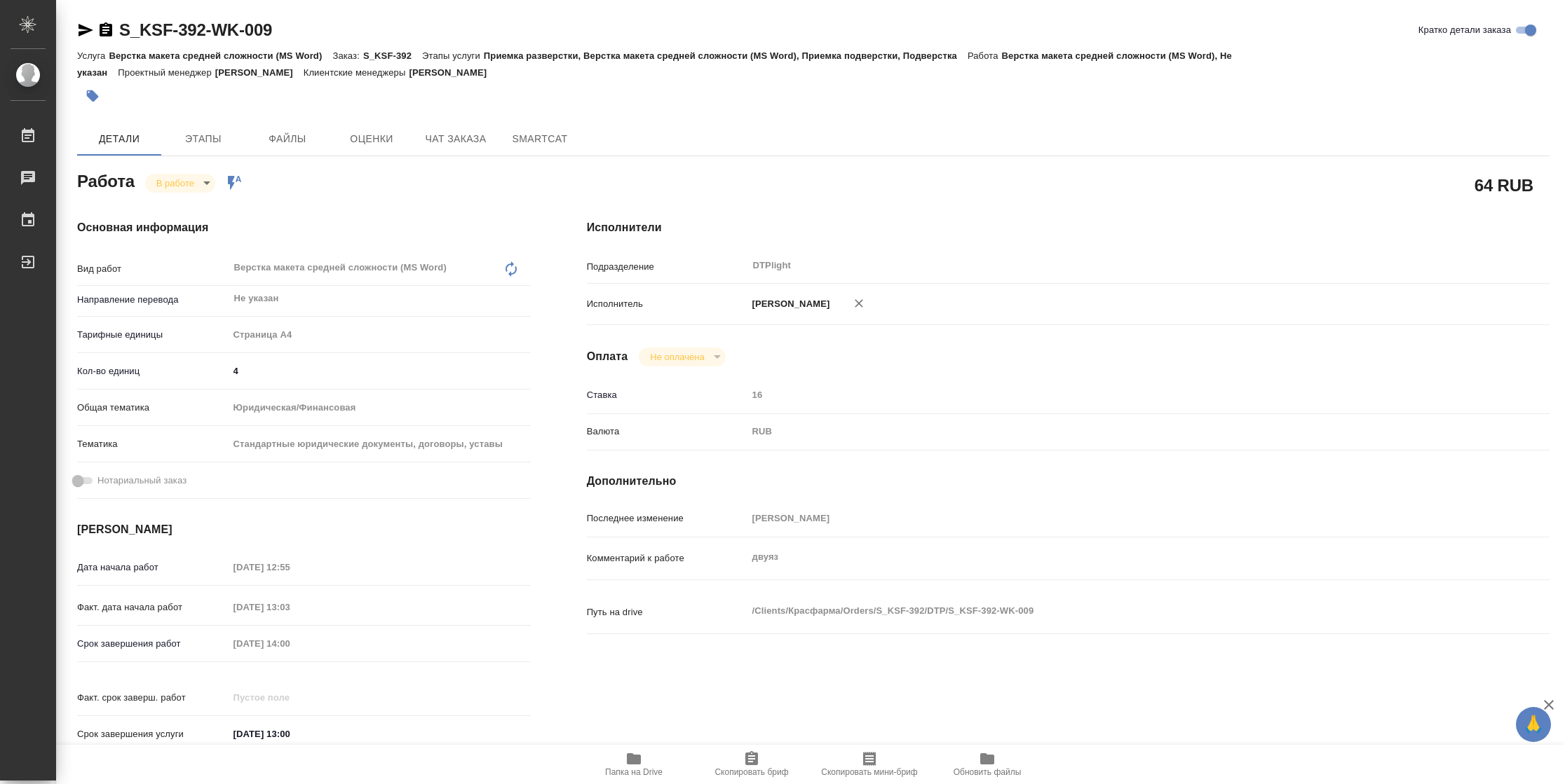
type textarea "x"
